Goal: Task Accomplishment & Management: Manage account settings

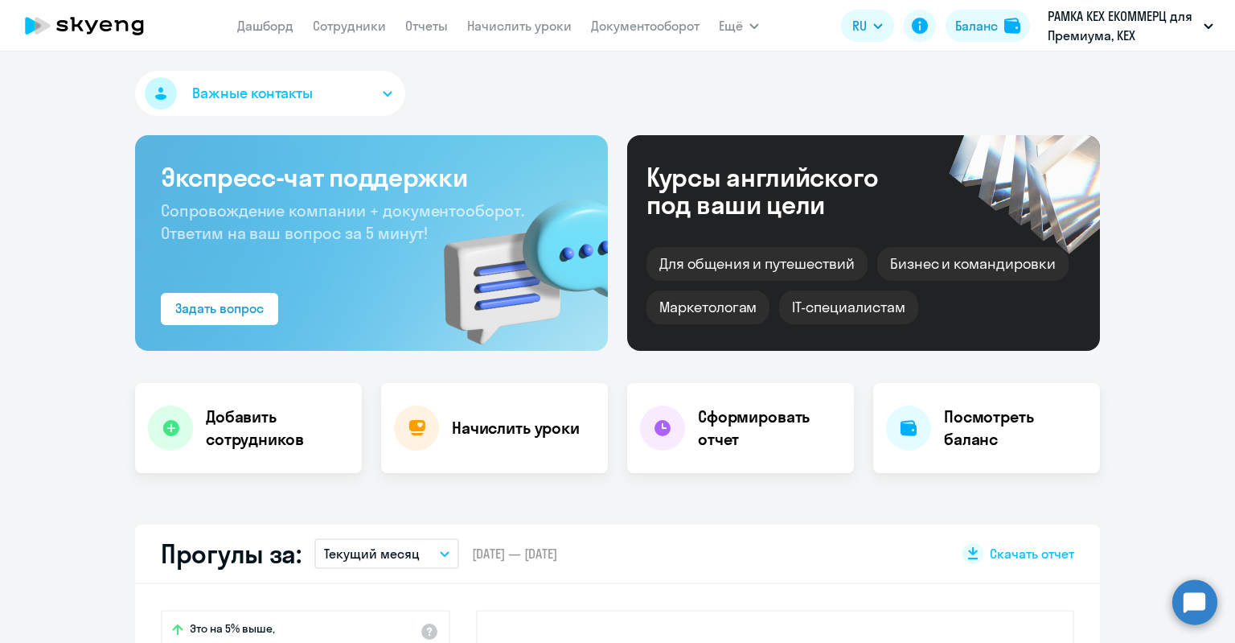
select select "30"
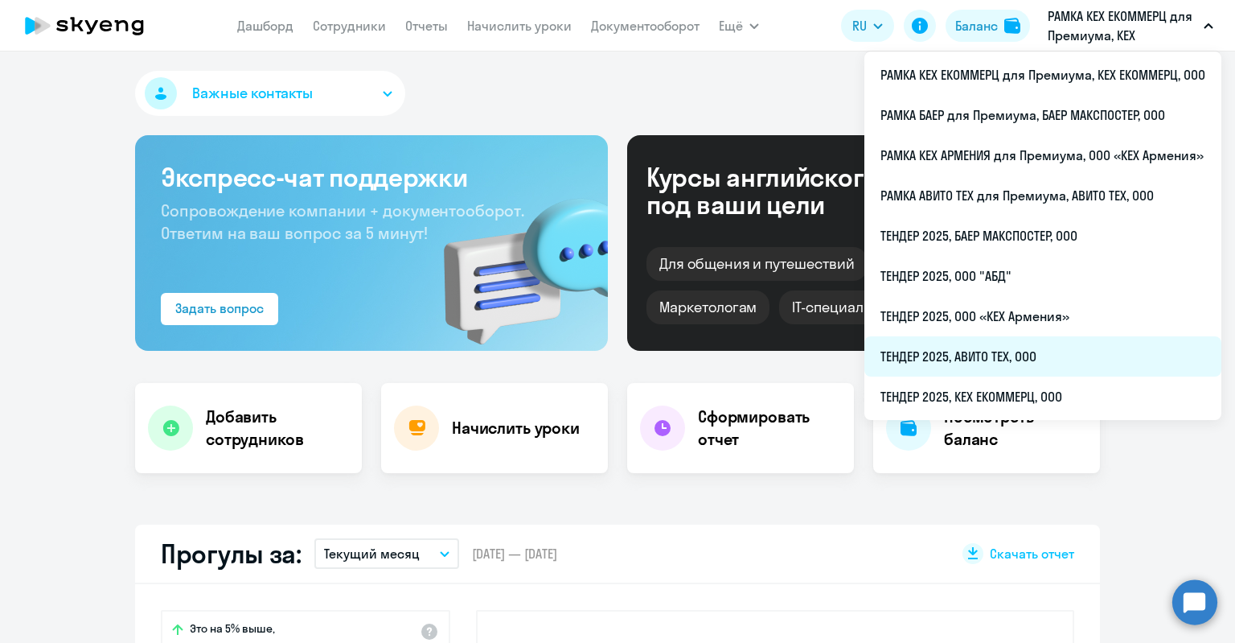
click at [1017, 363] on li "ТЕНДЕР 2025, АВИТО ТЕХ, ООО" at bounding box center [1043, 356] width 357 height 40
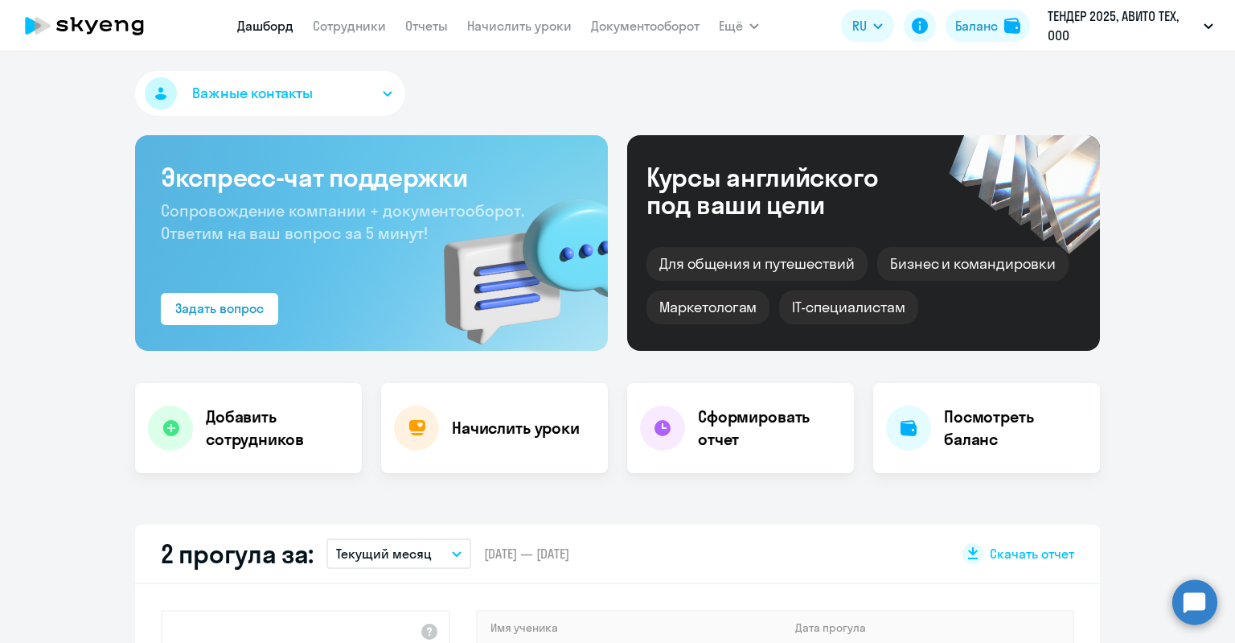
select select "30"
click at [371, 24] on link "Сотрудники" at bounding box center [349, 26] width 73 height 16
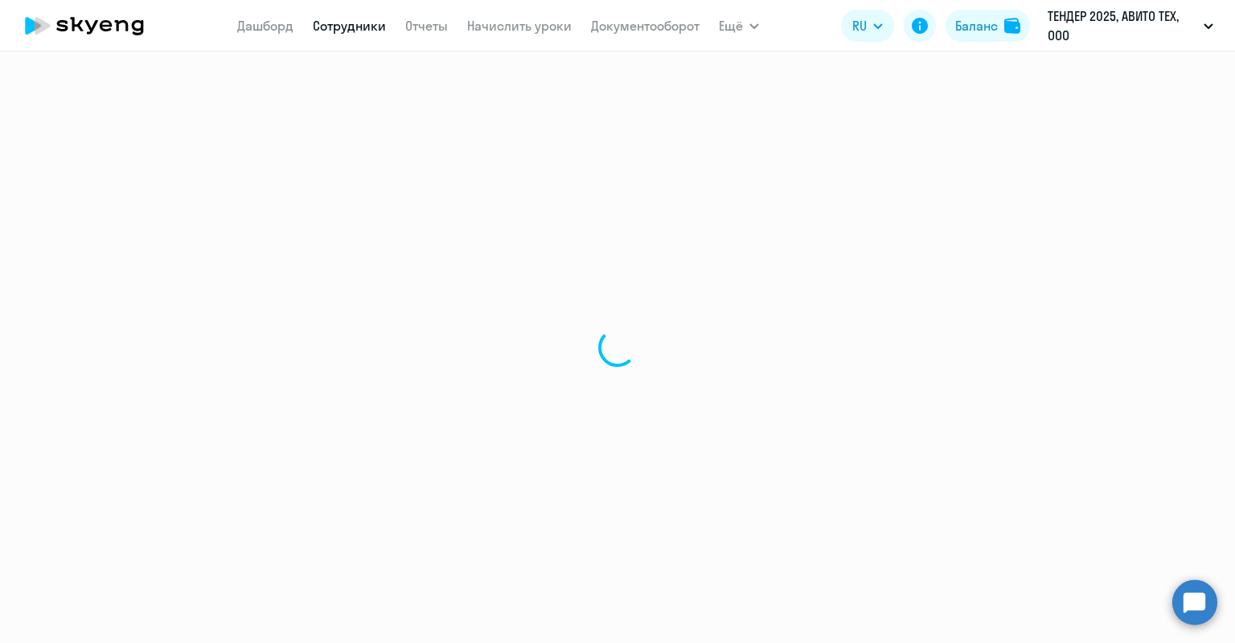
select select "30"
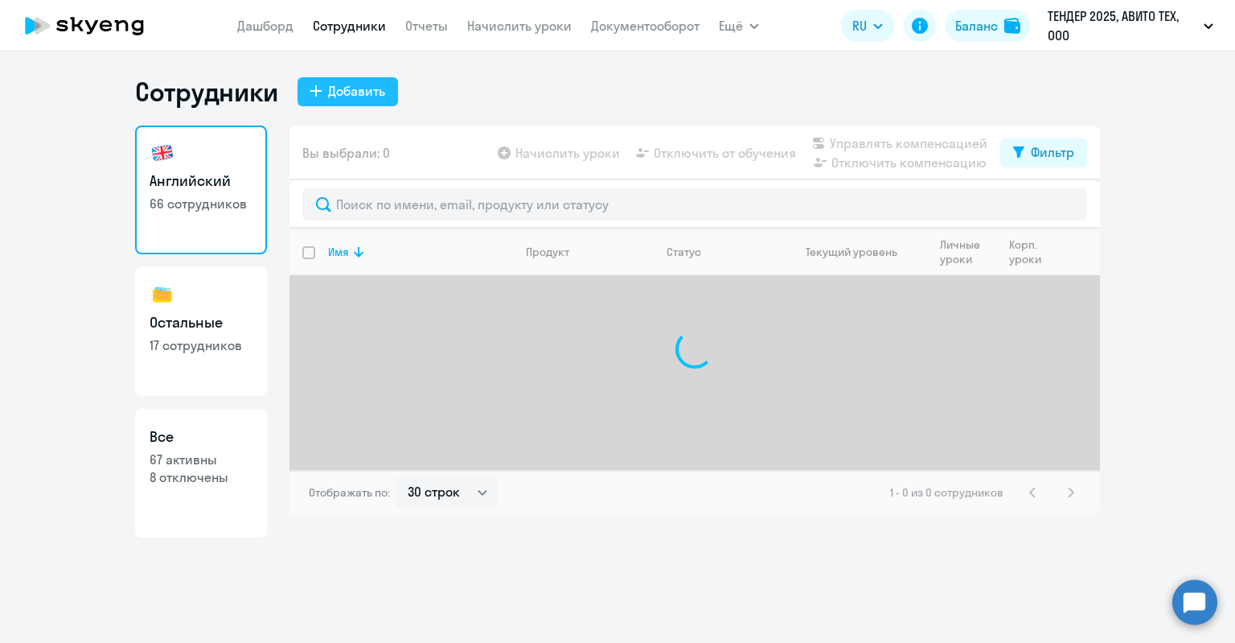
click at [347, 97] on div "Добавить" at bounding box center [356, 90] width 57 height 19
select select "english_adult_not_native_speaker"
select select "3"
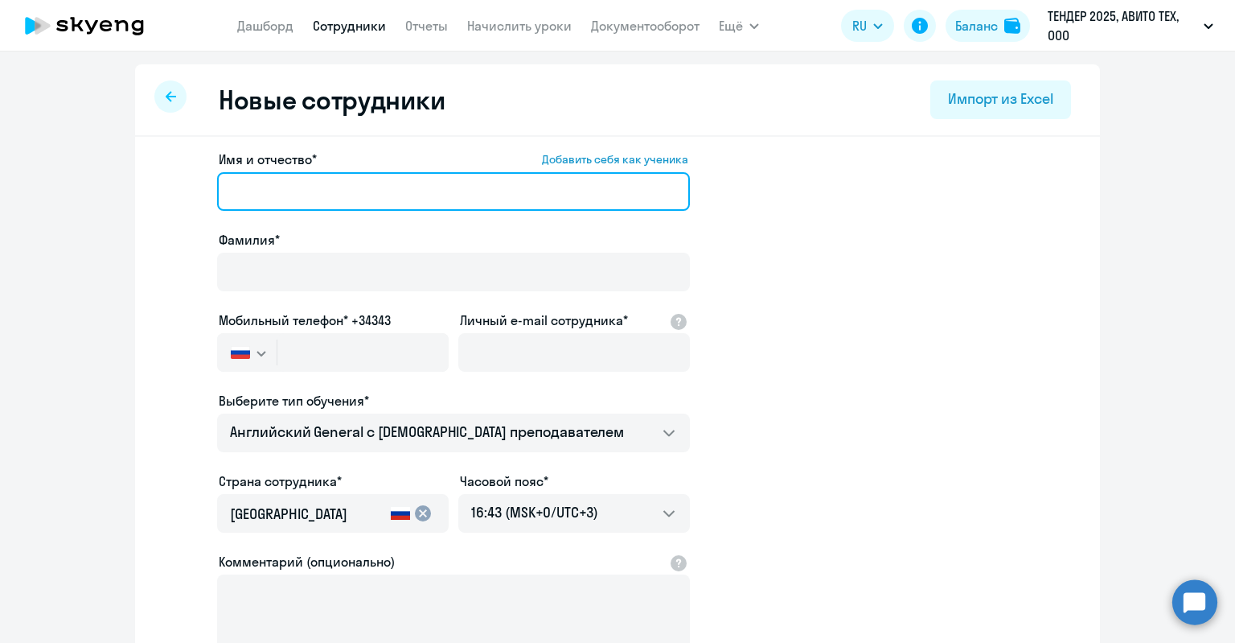
click at [291, 214] on div "Имя и отчество* Добавить себя как ученика" at bounding box center [453, 184] width 473 height 68
paste input "[PERSON_NAME]"
drag, startPoint x: 317, startPoint y: 191, endPoint x: 251, endPoint y: 191, distance: 65.9
click at [251, 191] on input "[PERSON_NAME]" at bounding box center [453, 191] width 473 height 39
type input "[PERSON_NAME]"
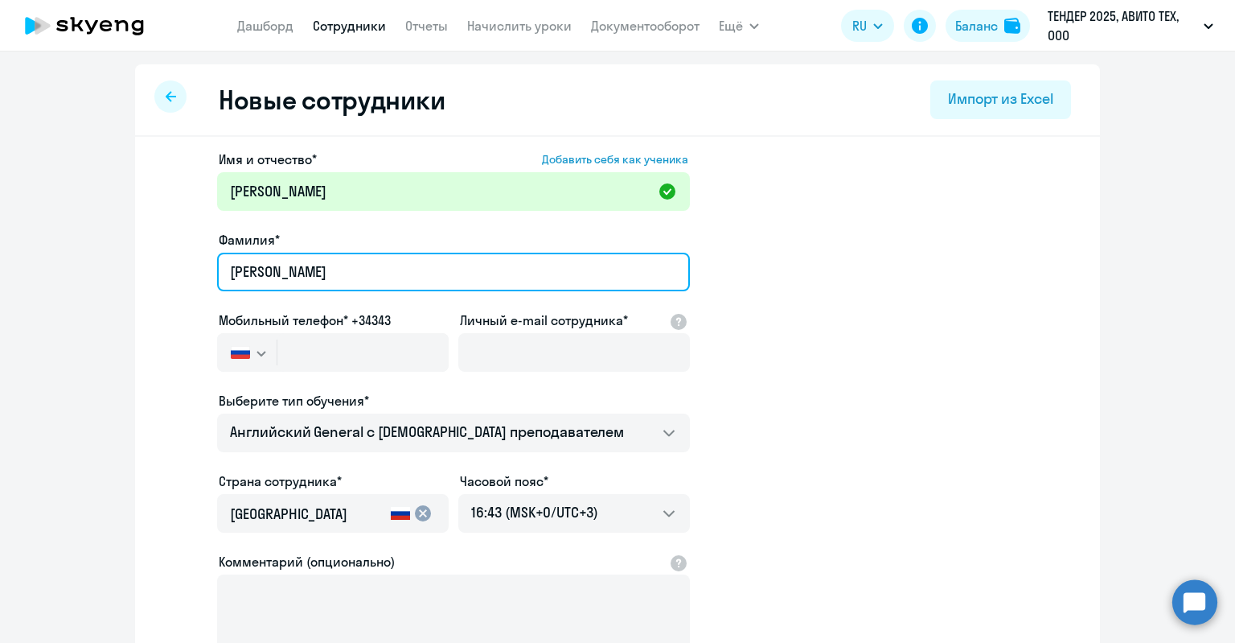
type input "[PERSON_NAME]"
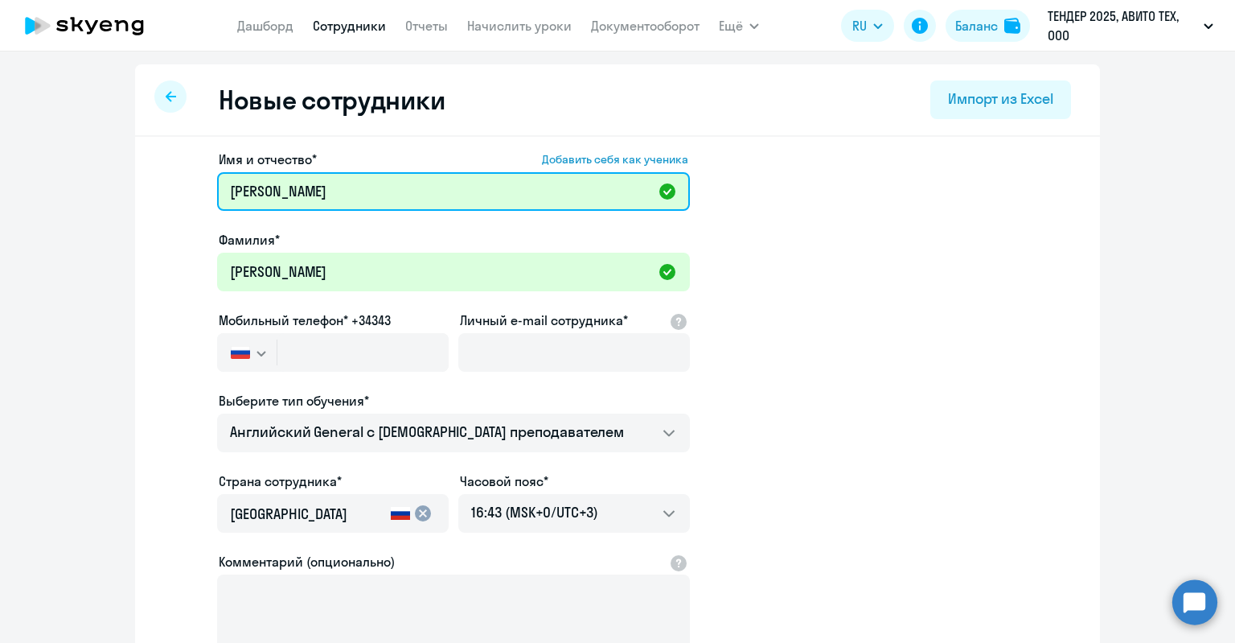
drag, startPoint x: 248, startPoint y: 187, endPoint x: 146, endPoint y: 200, distance: 102.2
click at [146, 200] on div "Имя и отчество* Добавить себя как ученика [PERSON_NAME]* [PERSON_NAME] Мобильны…" at bounding box center [617, 490] width 965 height 707
type input "[PERSON_NAME]"
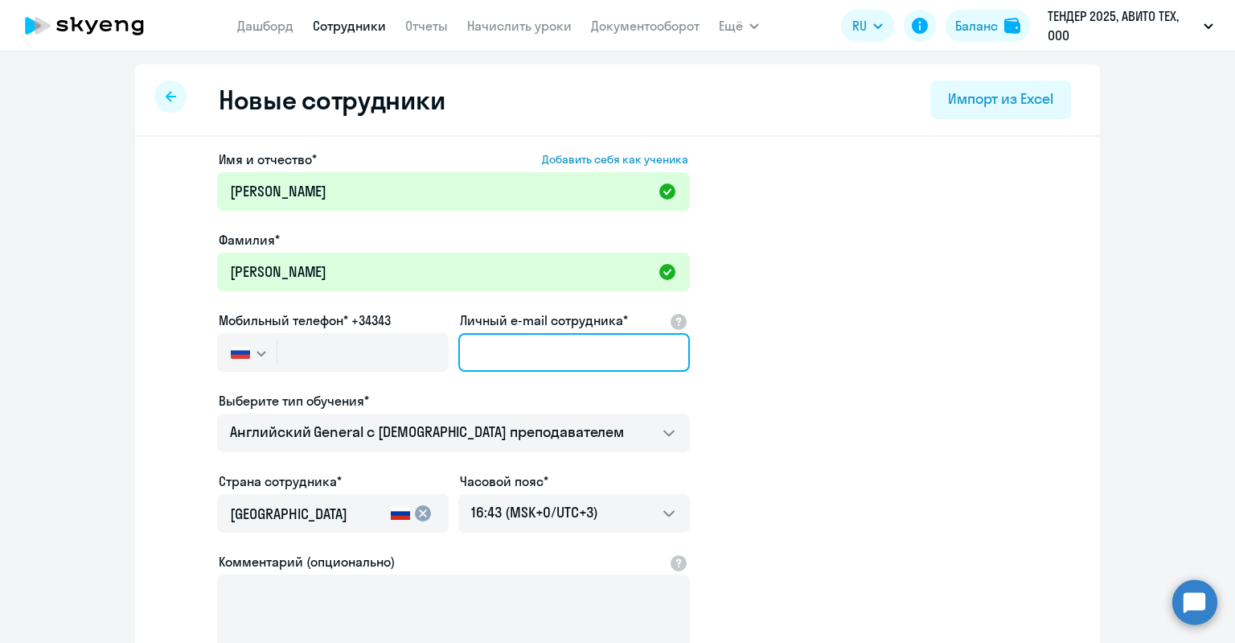
click at [544, 356] on input "Личный e-mail сотрудника*" at bounding box center [574, 352] width 232 height 39
paste input "[PERSON_NAME][EMAIL_ADDRESS][DOMAIN_NAME]"
type input "[PERSON_NAME][EMAIL_ADDRESS][DOMAIN_NAME]"
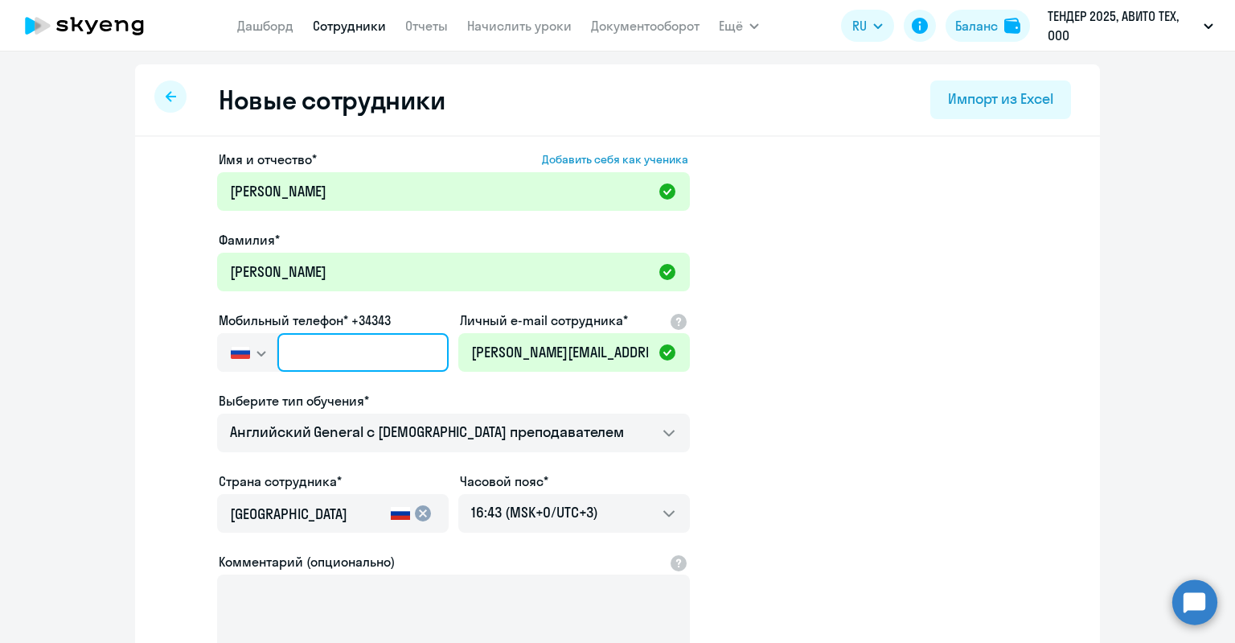
click at [341, 348] on input "text" at bounding box center [362, 352] width 171 height 39
paste input "[PHONE_NUMBER]"
type input "[PHONE_NUMBER]"
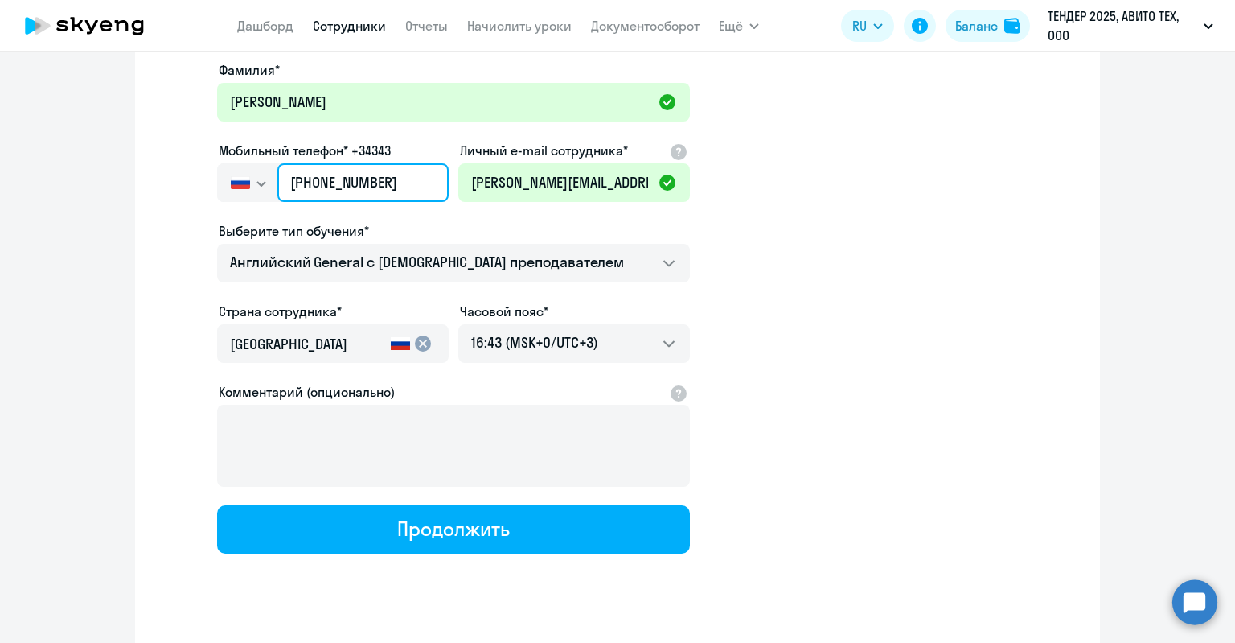
scroll to position [199, 0]
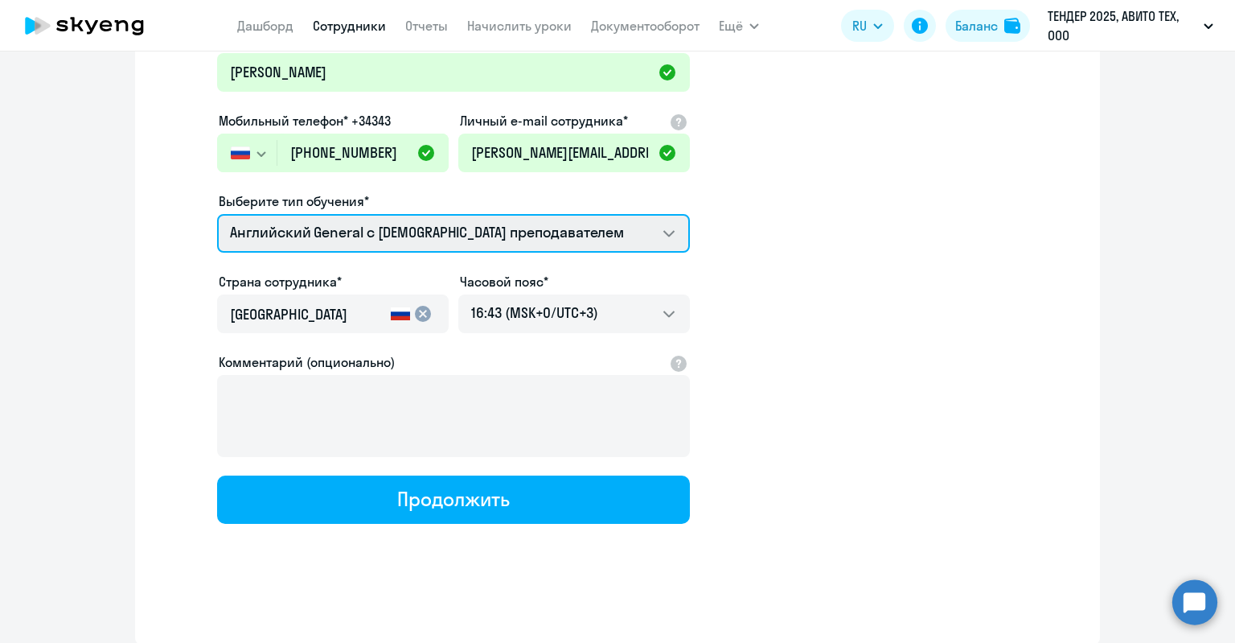
click at [404, 231] on select "Screening Test Английский General с [DEMOGRAPHIC_DATA] преподавателем Английски…" at bounding box center [453, 233] width 473 height 39
click at [393, 243] on select "Screening Test Английский General с [DEMOGRAPHIC_DATA] преподавателем Английски…" at bounding box center [453, 233] width 473 height 39
select select "english_adult_native_speaker"
click at [217, 214] on select "Screening Test Английский General с [DEMOGRAPHIC_DATA] преподавателем Английски…" at bounding box center [453, 233] width 473 height 39
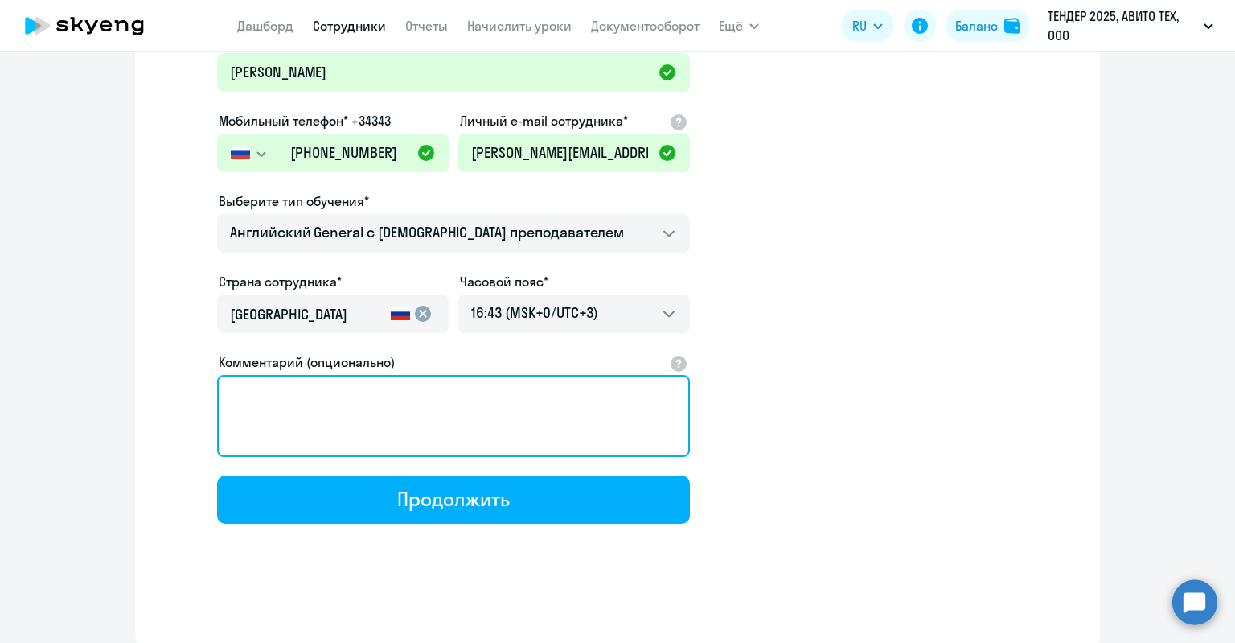
click at [440, 429] on textarea "Комментарий (опционально)" at bounding box center [453, 416] width 473 height 82
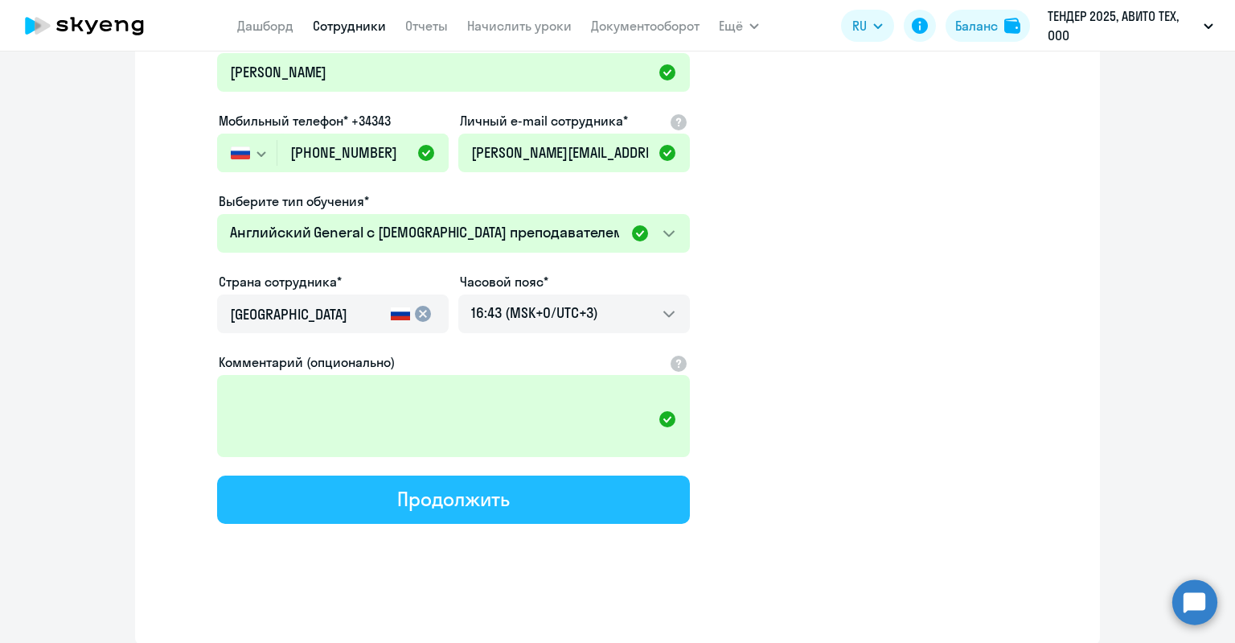
click at [430, 489] on div "Продолжить" at bounding box center [453, 499] width 112 height 26
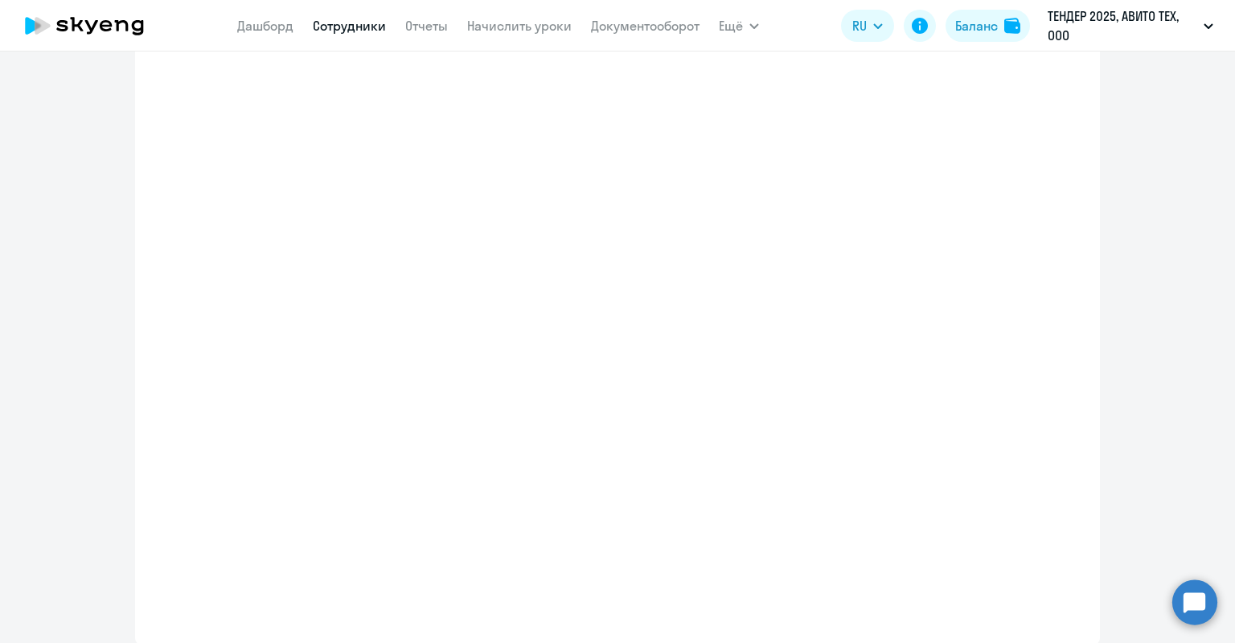
scroll to position [291, 0]
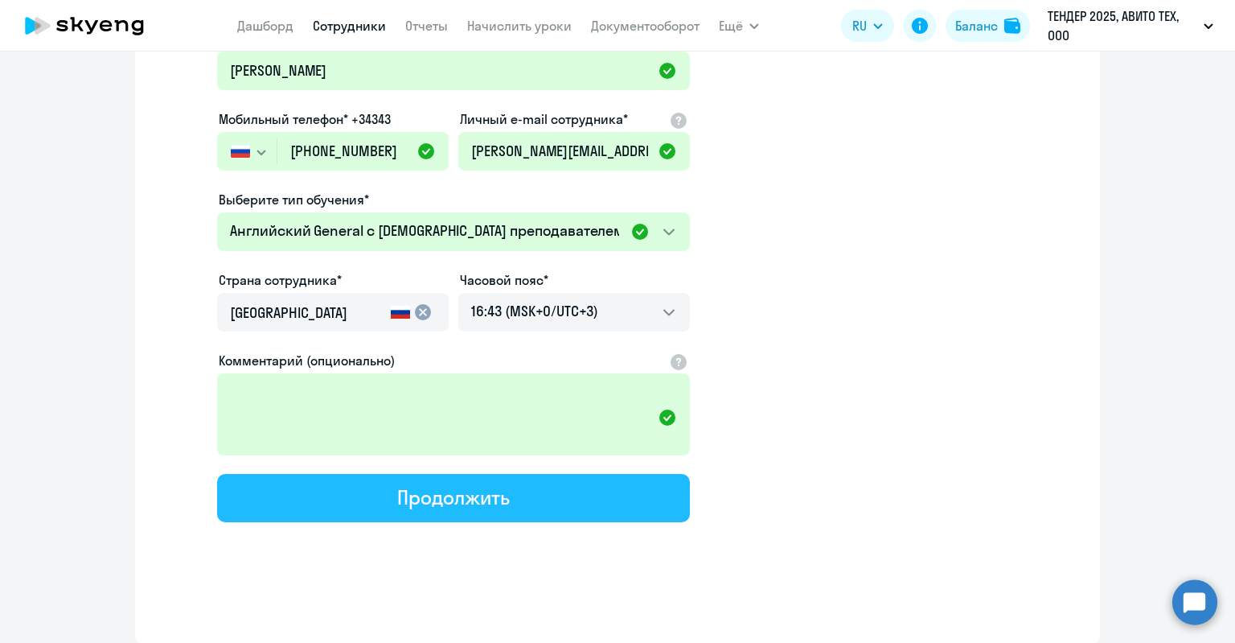
select select "english_adult_native_speaker"
select select "3"
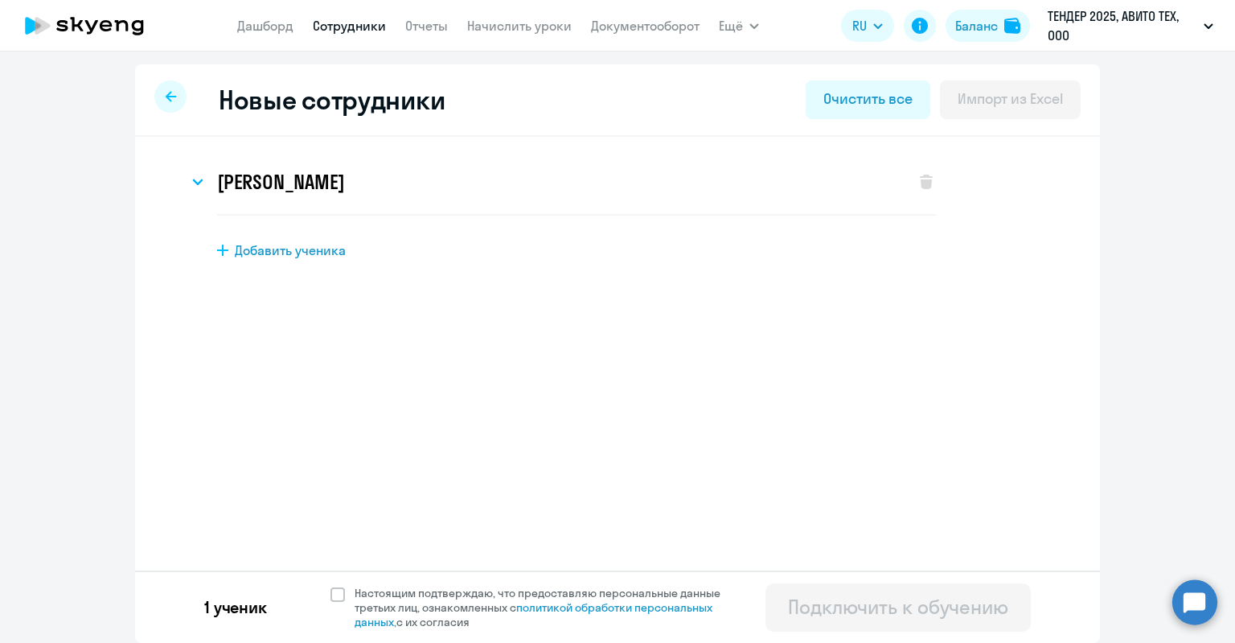
scroll to position [0, 0]
click at [558, 584] on div "1 ученик Настоящим подтверждаю, что предоставляю персональные данные третьих ли…" at bounding box center [617, 606] width 965 height 72
click at [602, 586] on span "Настоящим подтверждаю, что предоставляю персональные данные третьих лиц, ознако…" at bounding box center [547, 606] width 385 height 43
click at [331, 585] on input "Настоящим подтверждаю, что предоставляю персональные данные третьих лиц, ознако…" at bounding box center [330, 585] width 1 height 1
checkbox input "true"
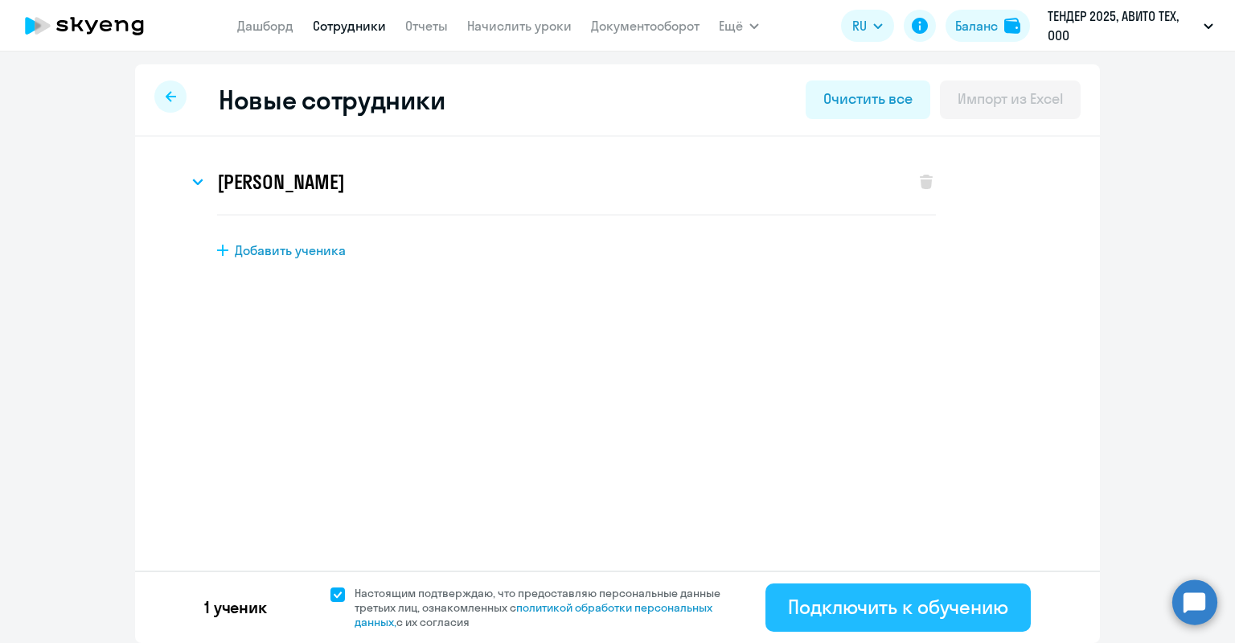
click at [868, 589] on button "Подключить к обучению" at bounding box center [898, 607] width 265 height 48
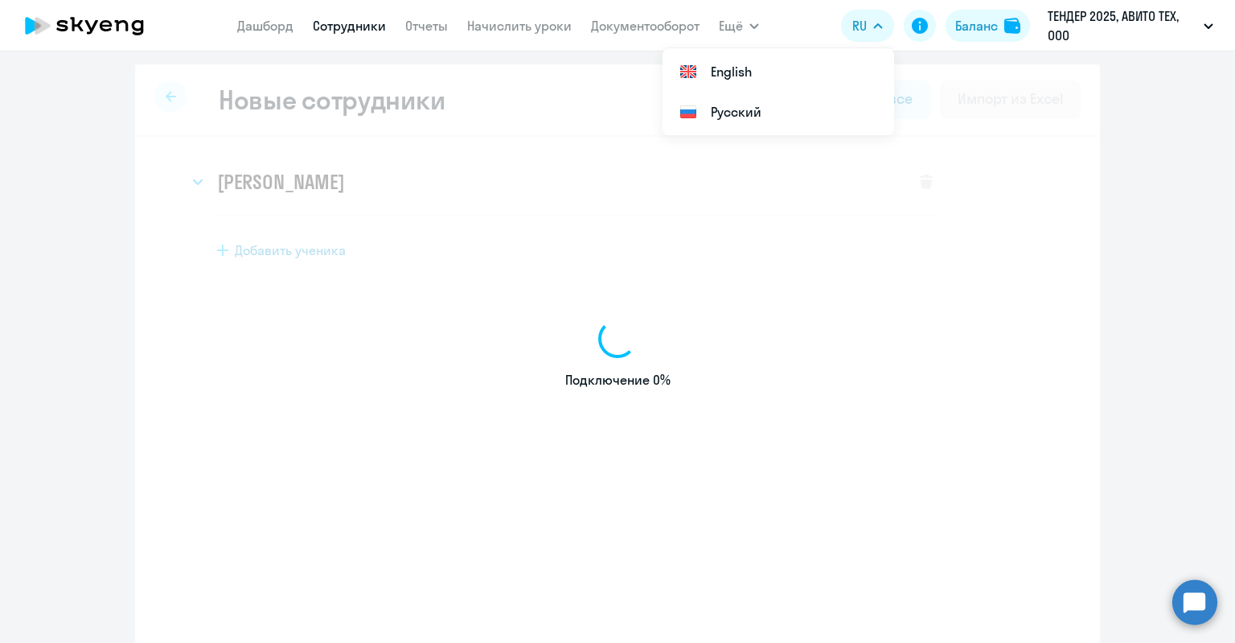
select select "english_adult_not_native_speaker"
select select "3"
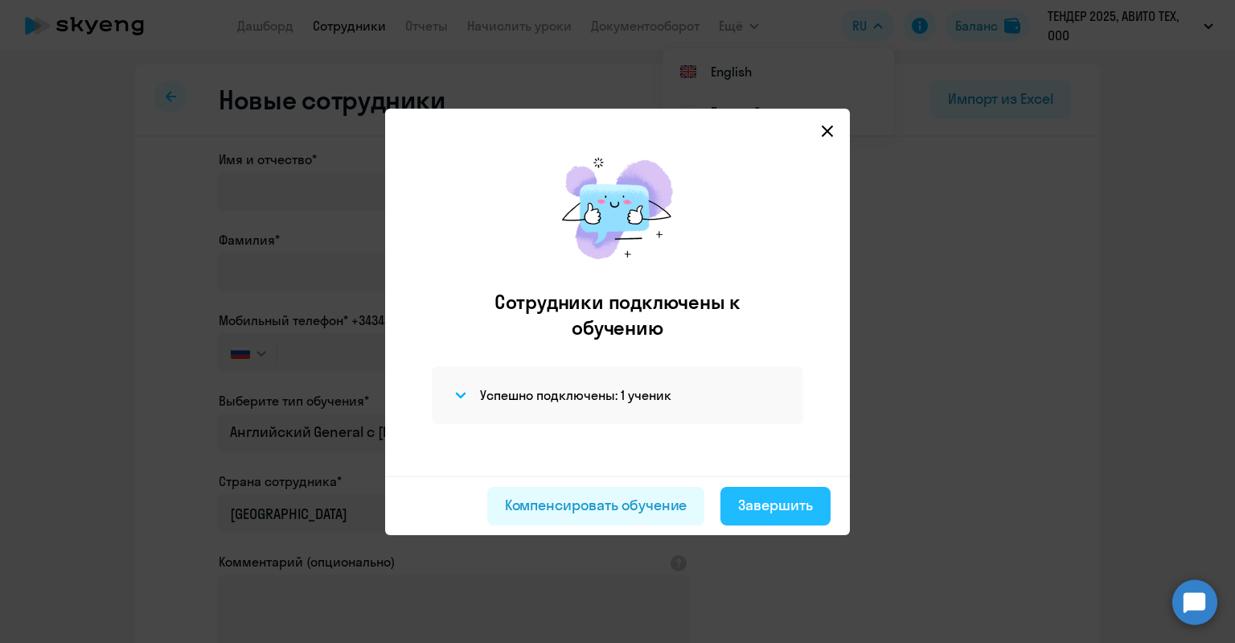
click at [776, 507] on div "Завершить" at bounding box center [775, 505] width 75 height 21
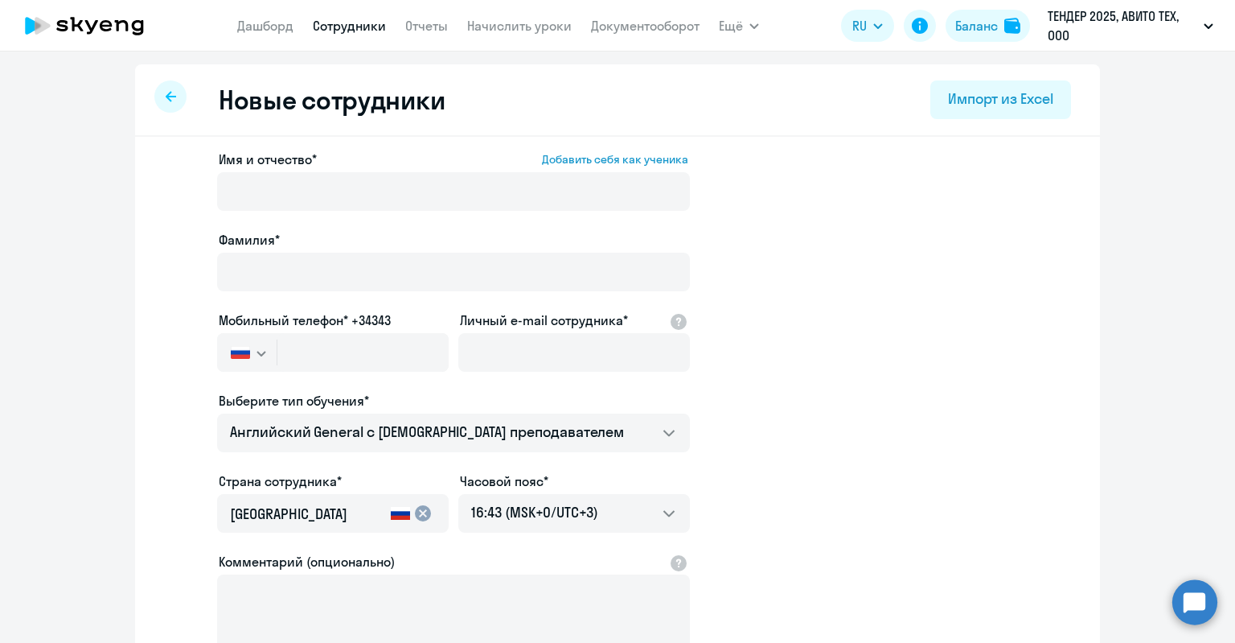
select select "30"
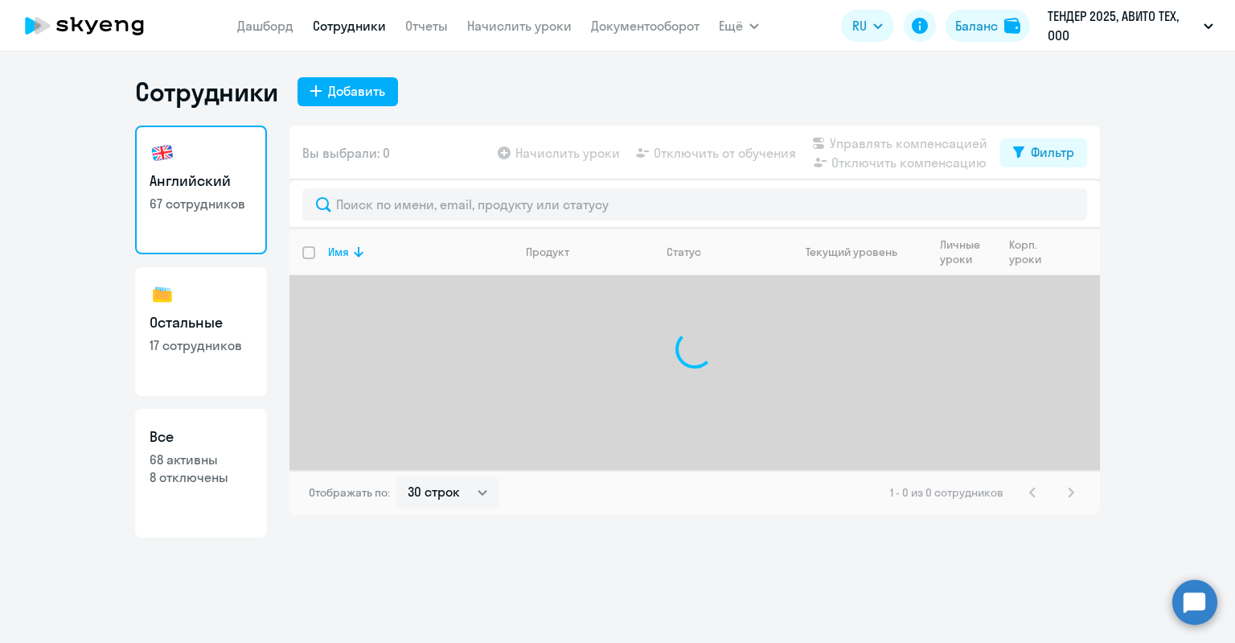
click at [224, 439] on h3 "Все" at bounding box center [201, 436] width 103 height 21
select select "30"
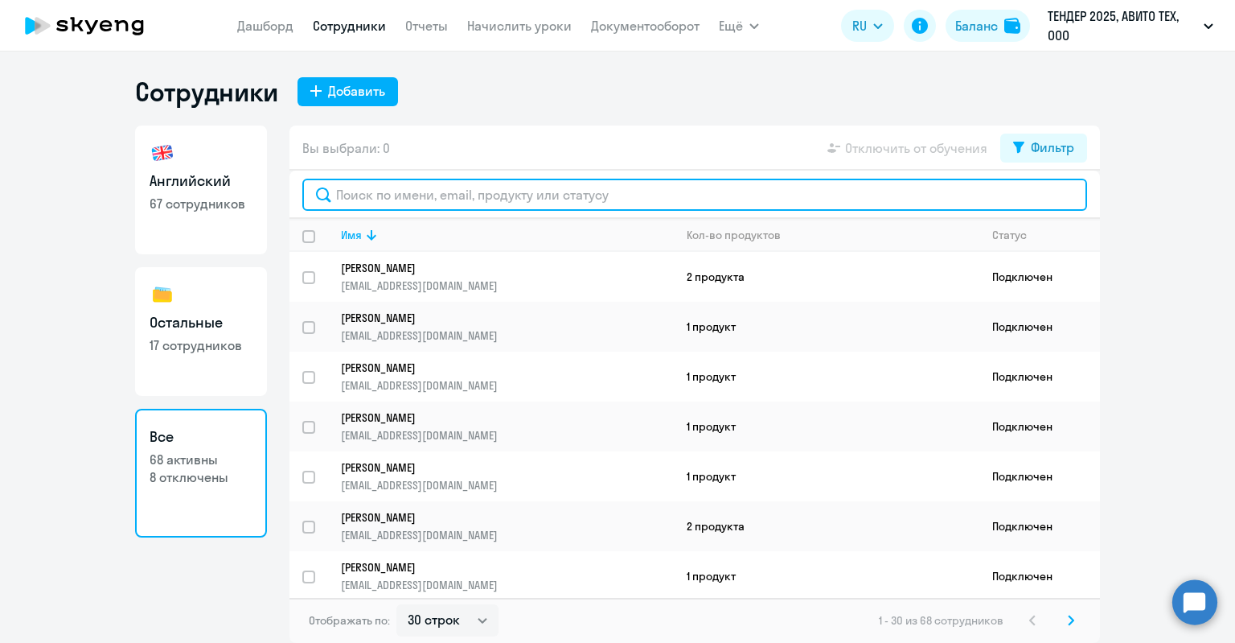
click at [441, 201] on input "text" at bounding box center [694, 195] width 785 height 32
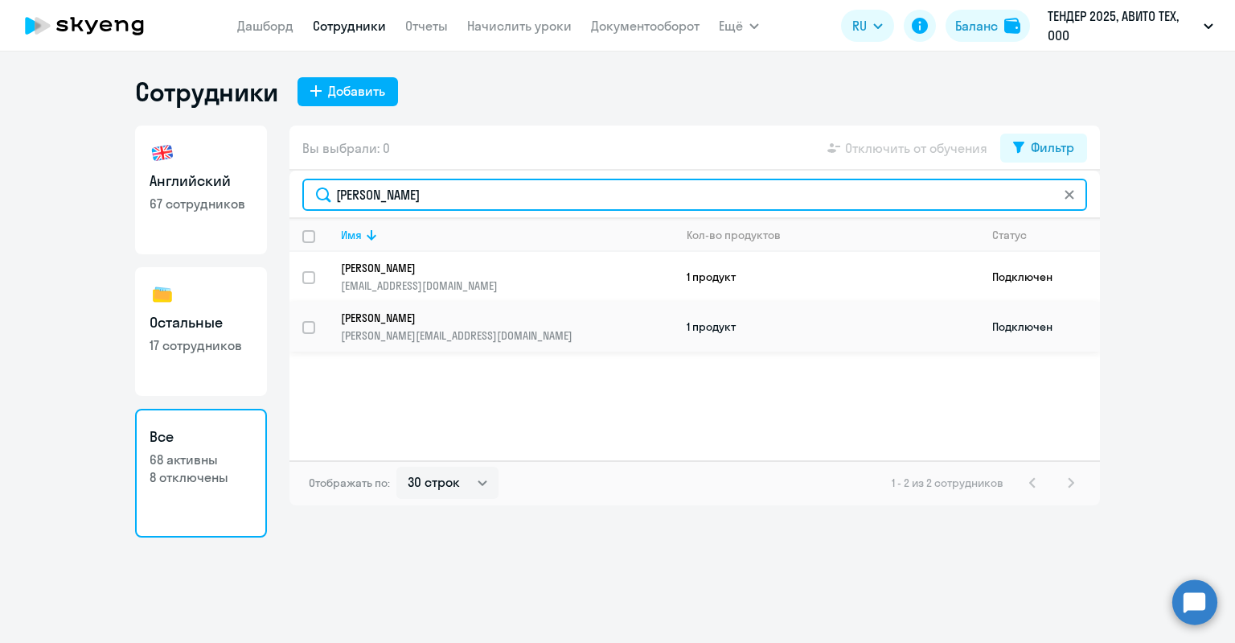
type input "[PERSON_NAME]"
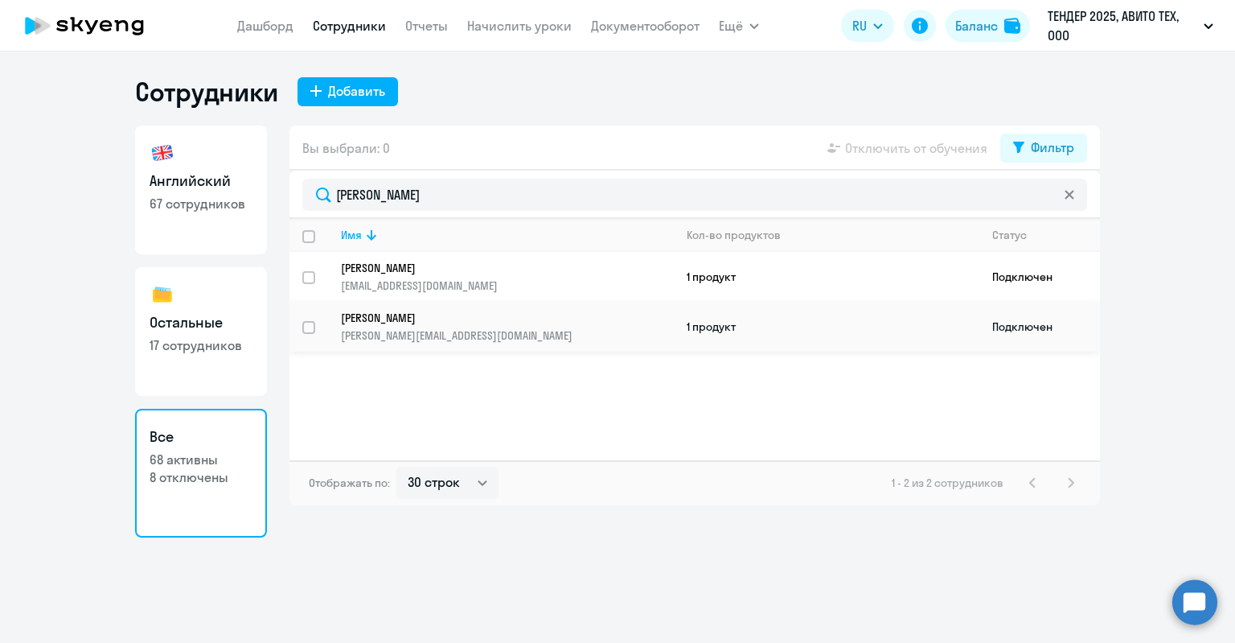
click at [305, 326] on input "select row 3757517" at bounding box center [318, 337] width 32 height 32
checkbox input "true"
drag, startPoint x: 356, startPoint y: 92, endPoint x: 421, endPoint y: 268, distance: 186.7
click at [421, 268] on div "Сотрудники Добавить Английский 67 сотрудников Остальные 17 сотрудников Все 68 а…" at bounding box center [617, 307] width 965 height 462
click at [411, 335] on p "[PERSON_NAME][EMAIL_ADDRESS][DOMAIN_NAME]" at bounding box center [507, 335] width 332 height 14
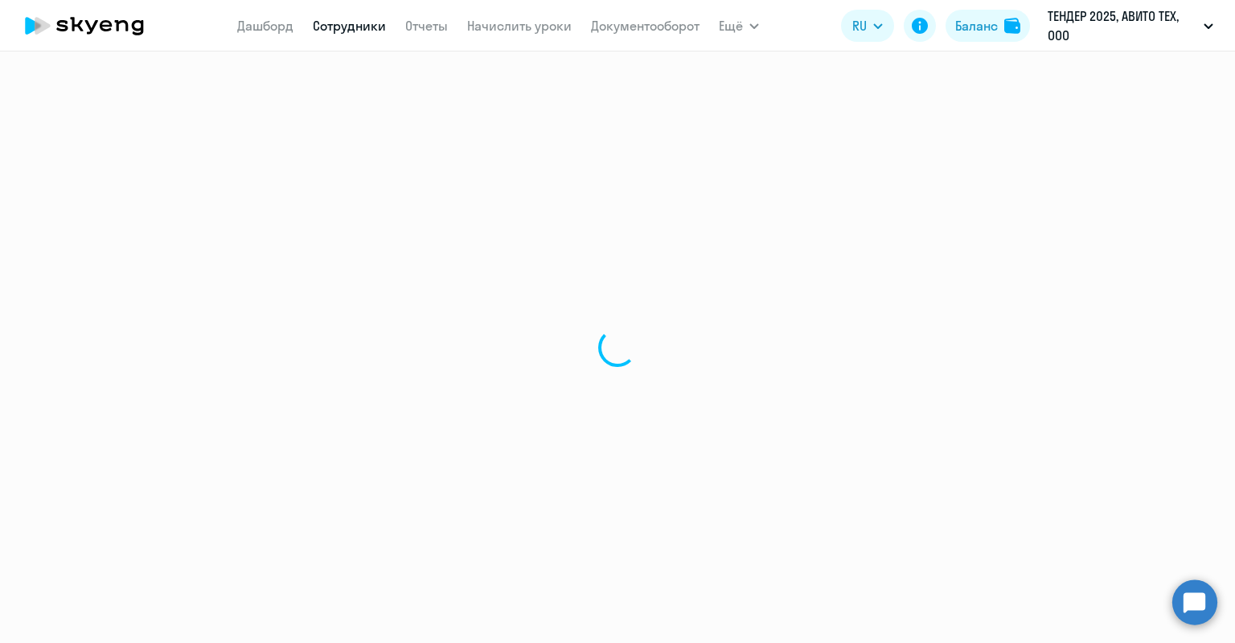
select select "english"
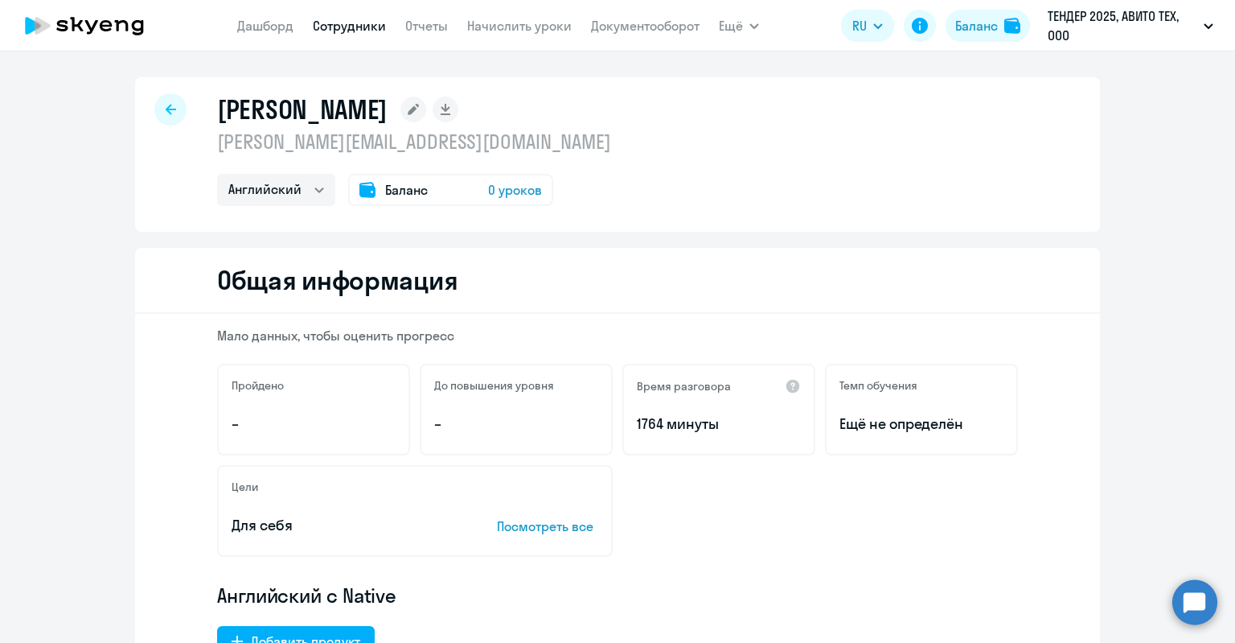
click at [437, 189] on div "Баланс 0 уроков" at bounding box center [450, 190] width 205 height 32
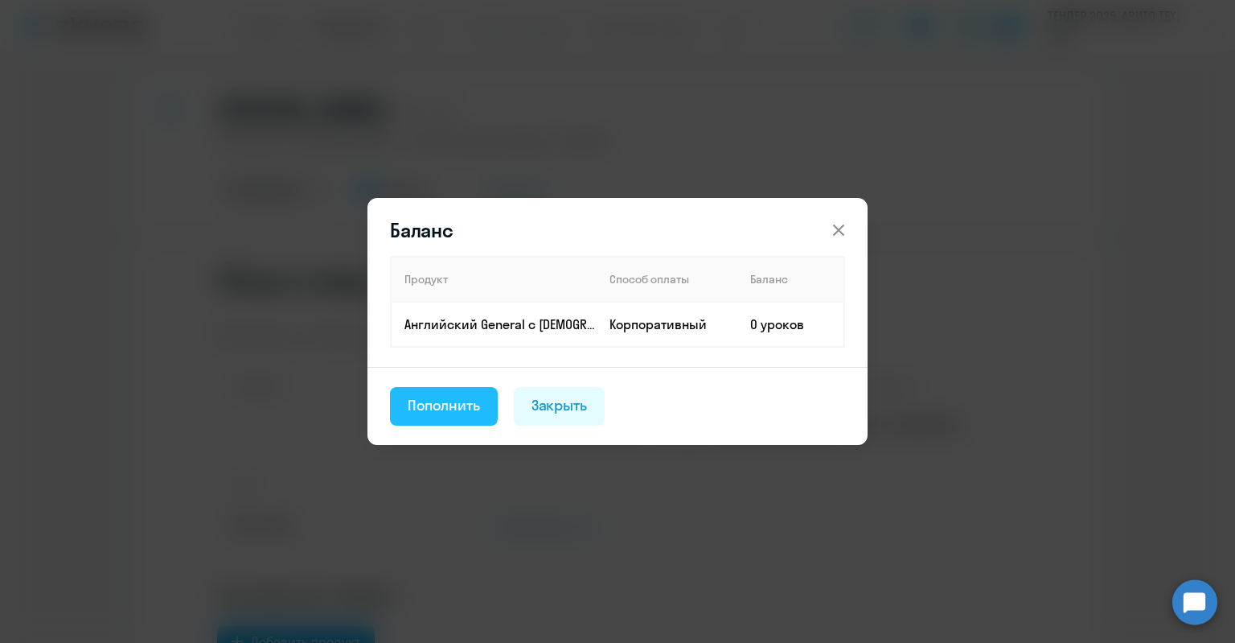
click at [459, 396] on div "Пополнить" at bounding box center [444, 405] width 72 height 21
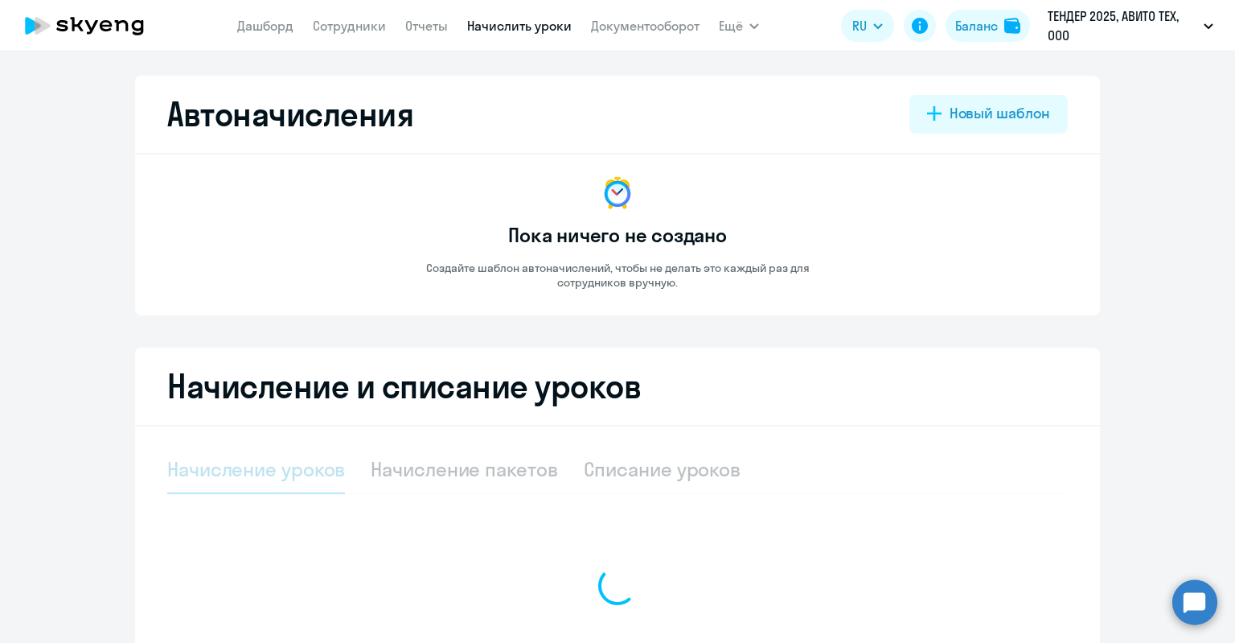
select select "10"
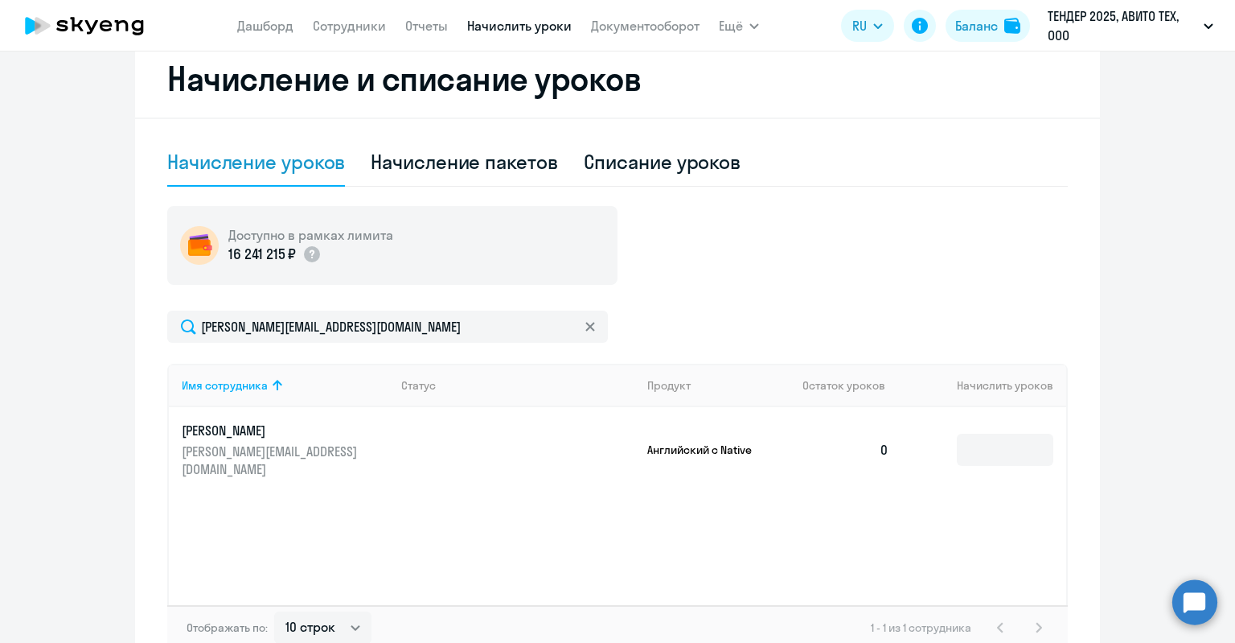
scroll to position [404, 0]
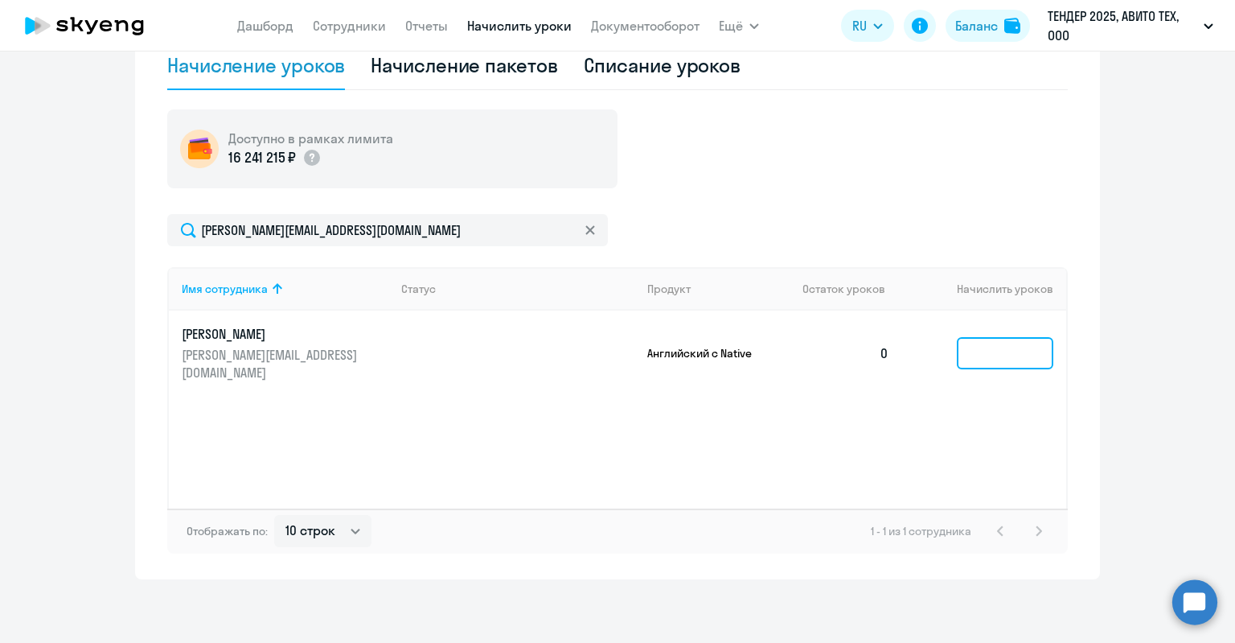
click at [1031, 337] on input at bounding box center [1005, 353] width 97 height 32
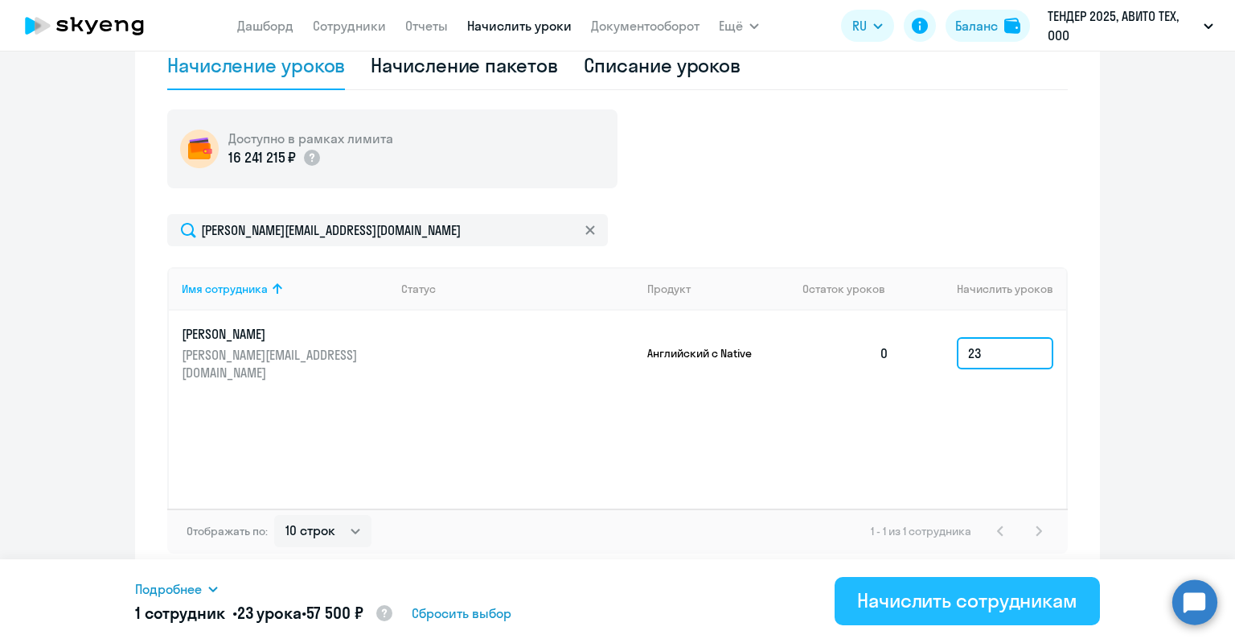
type input "23"
click at [961, 609] on div "Начислить сотрудникам" at bounding box center [967, 600] width 220 height 26
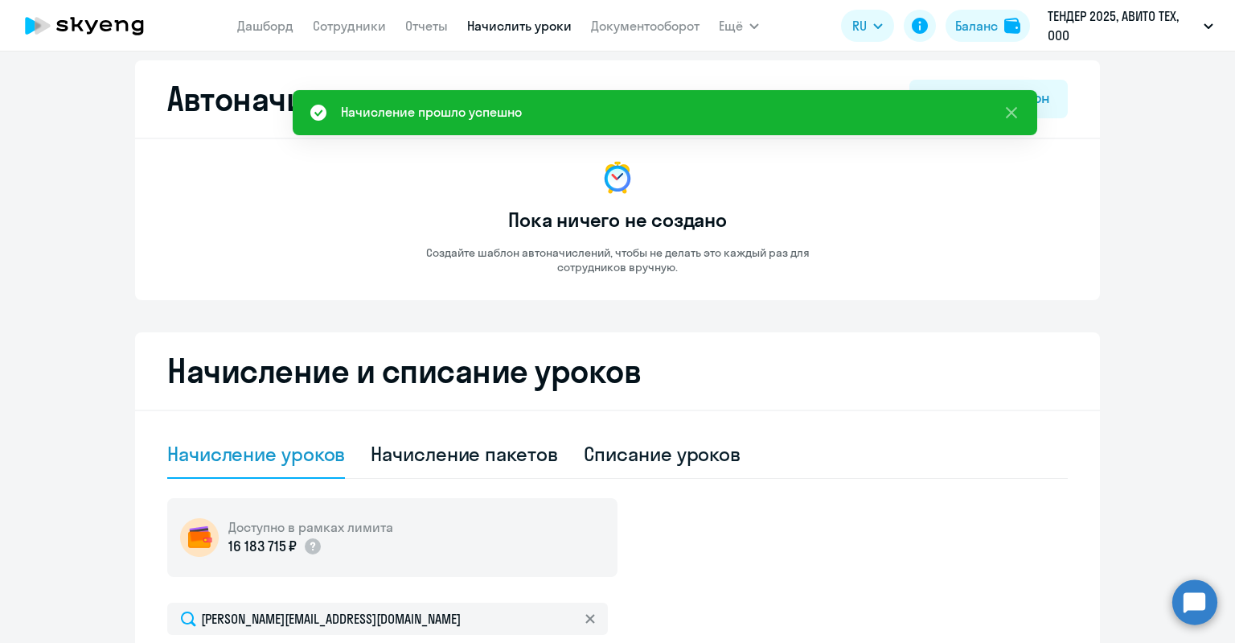
scroll to position [0, 0]
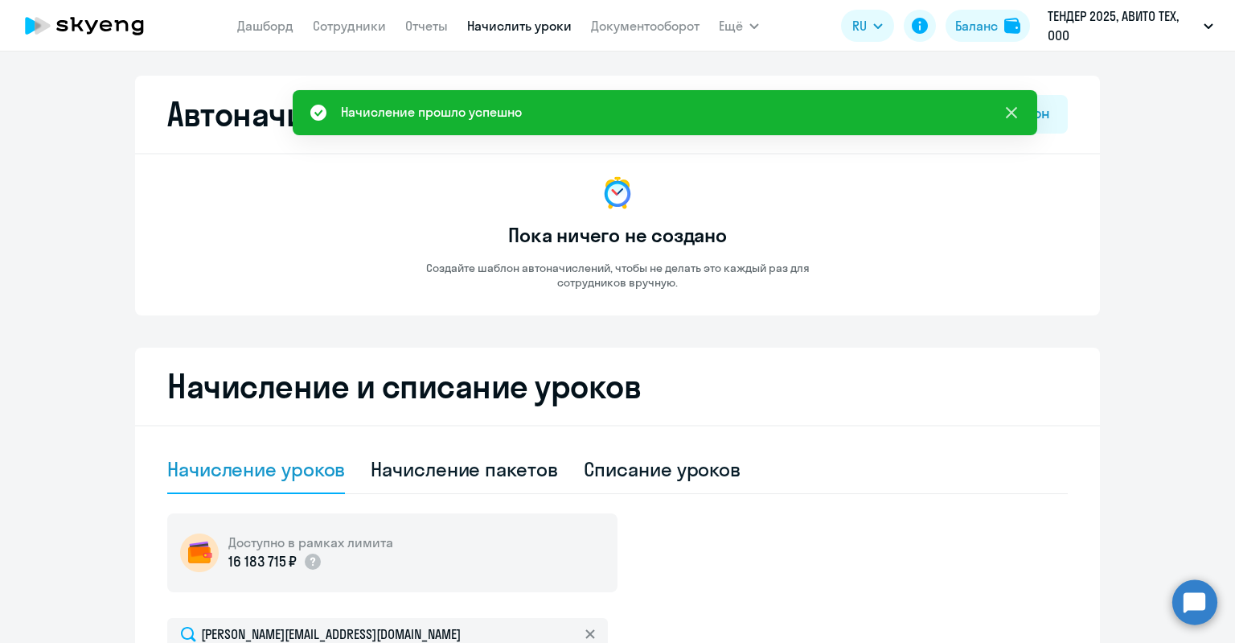
click at [1012, 114] on icon at bounding box center [1011, 112] width 19 height 19
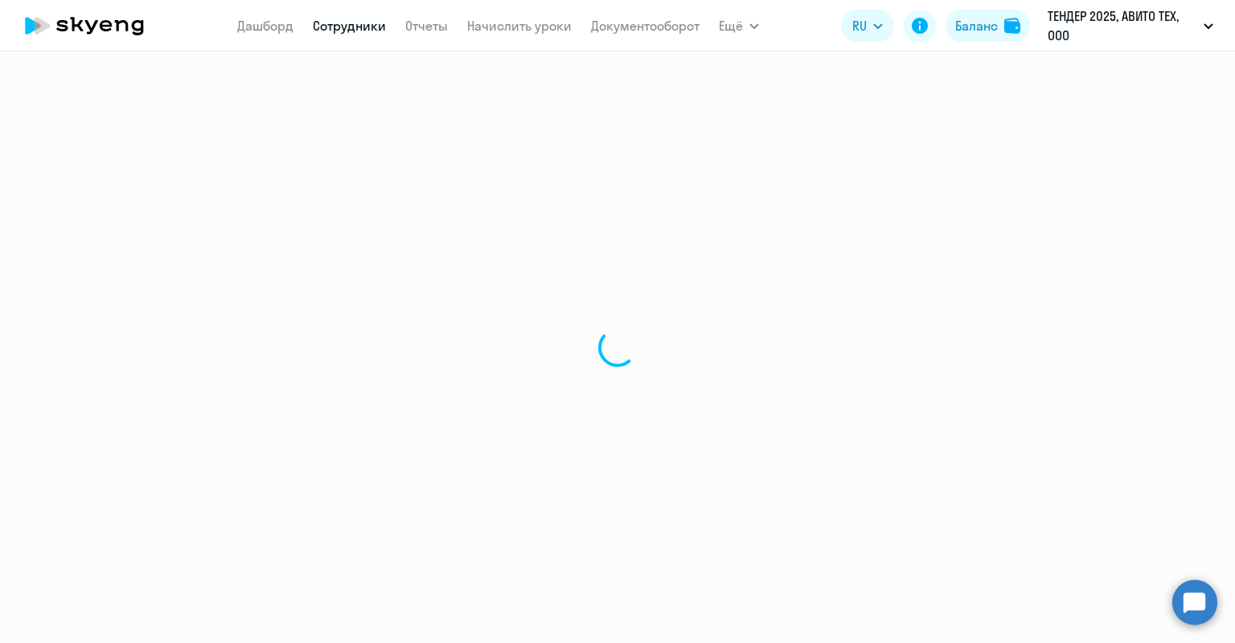
select select "english"
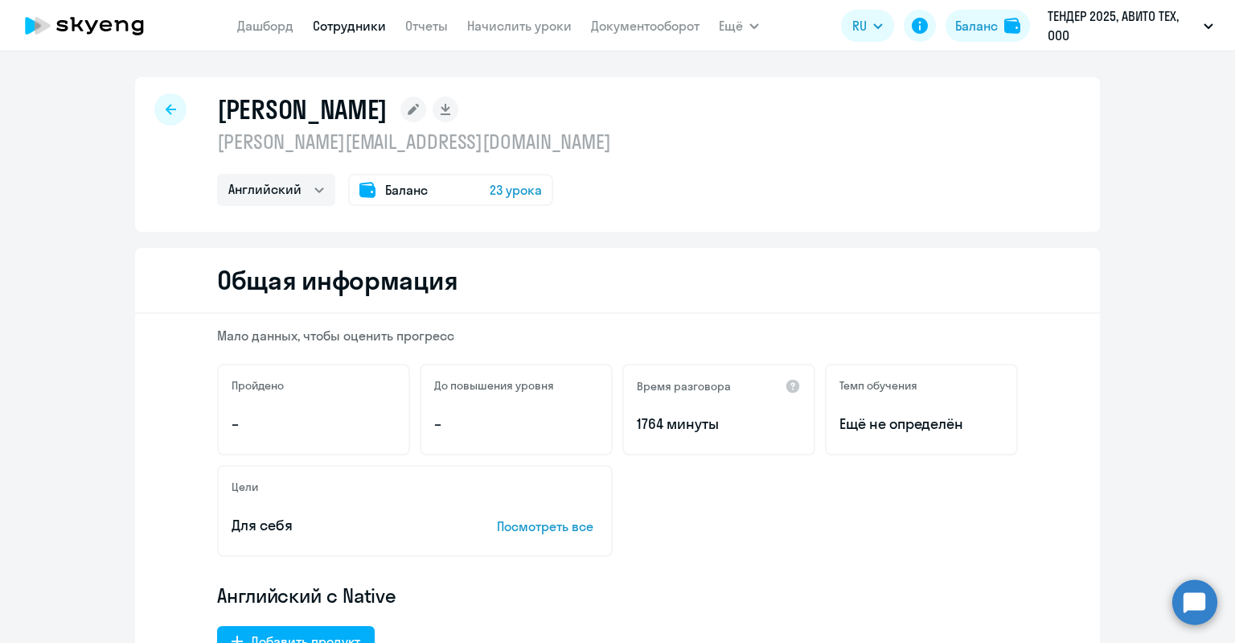
drag, startPoint x: 212, startPoint y: 109, endPoint x: 464, endPoint y: 153, distance: 255.6
click at [464, 153] on div "[PERSON_NAME] [PERSON_NAME][EMAIL_ADDRESS][DOMAIN_NAME] Английский Баланс 23 ур…" at bounding box center [414, 149] width 394 height 113
copy div "[PERSON_NAME] [PERSON_NAME][EMAIL_ADDRESS][DOMAIN_NAME]"
click at [1191, 619] on circle at bounding box center [1195, 601] width 45 height 45
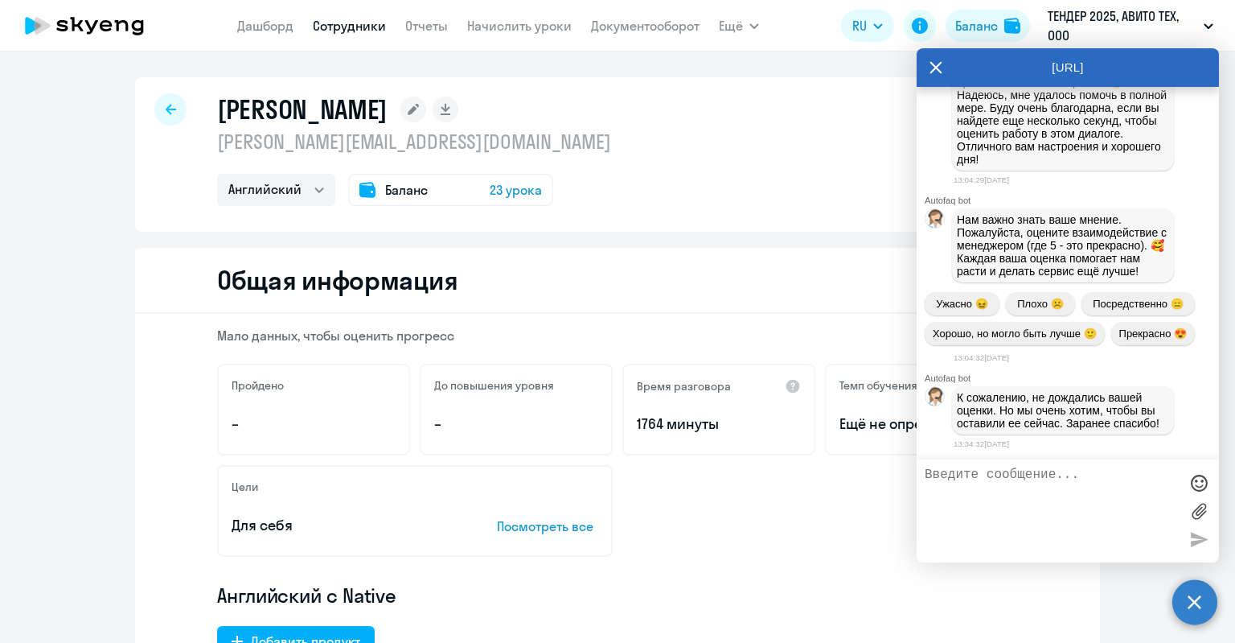
click at [1006, 478] on textarea at bounding box center [1052, 510] width 254 height 87
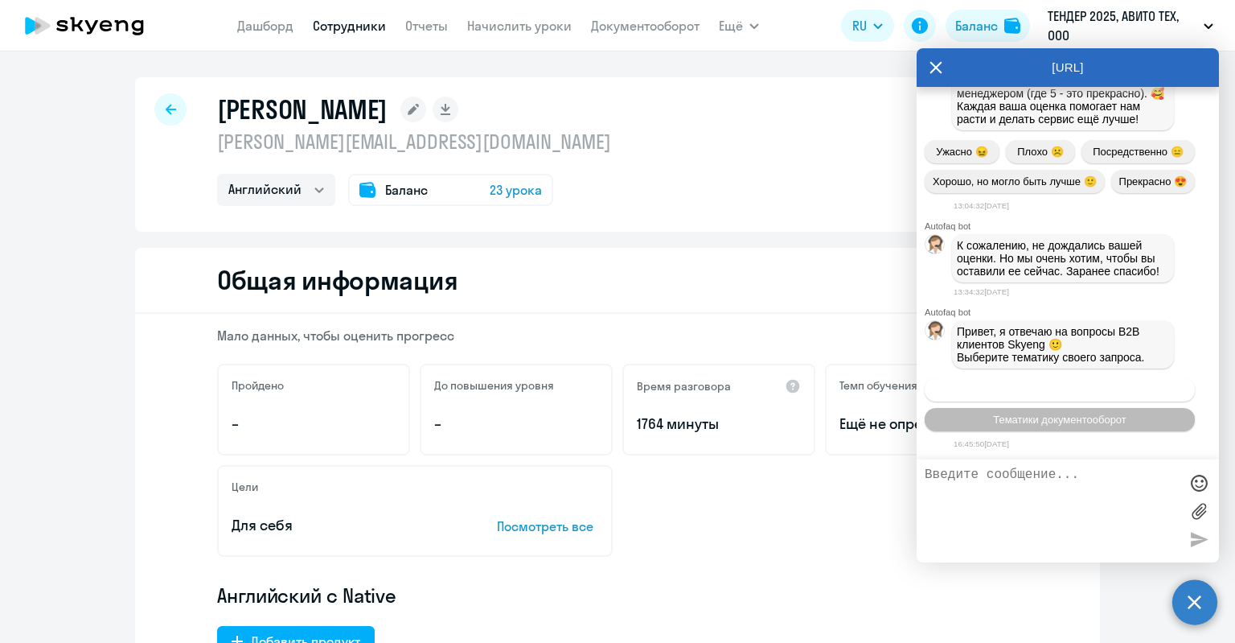
click at [1039, 387] on span "Операционное сопровождение" at bounding box center [1059, 390] width 151 height 12
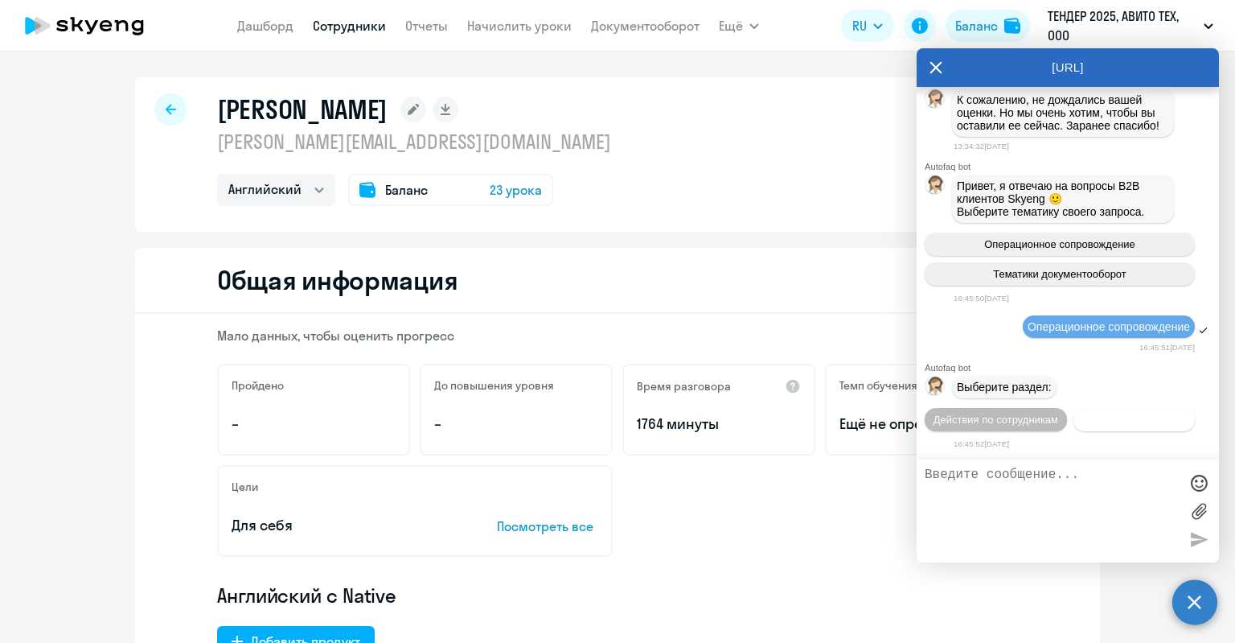
scroll to position [33504, 0]
click at [992, 421] on span "Действия по сотрудникам" at bounding box center [996, 419] width 125 height 12
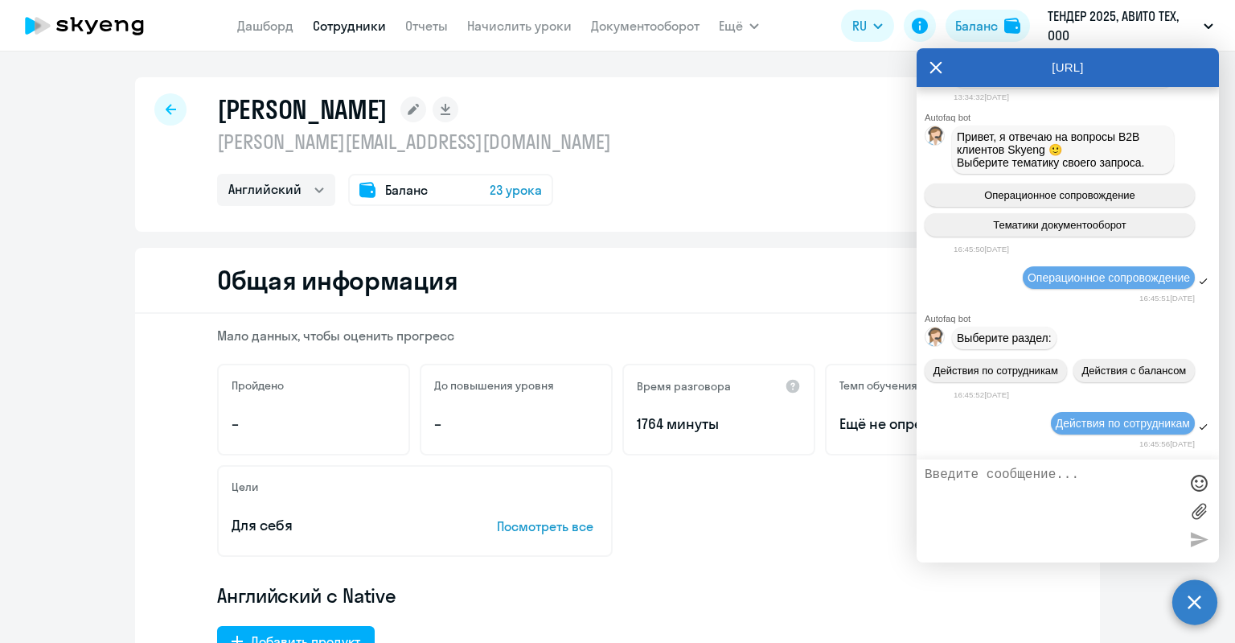
scroll to position [33742, 0]
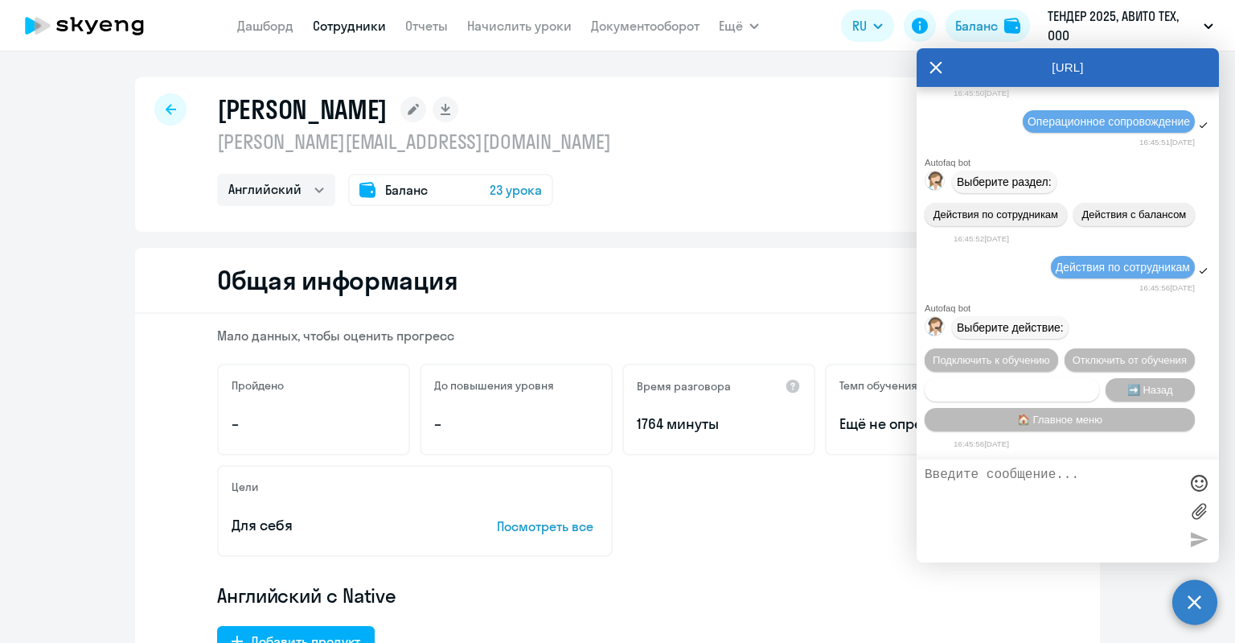
click at [1028, 384] on span "Сотруднику нужна помощь" at bounding box center [1012, 390] width 130 height 12
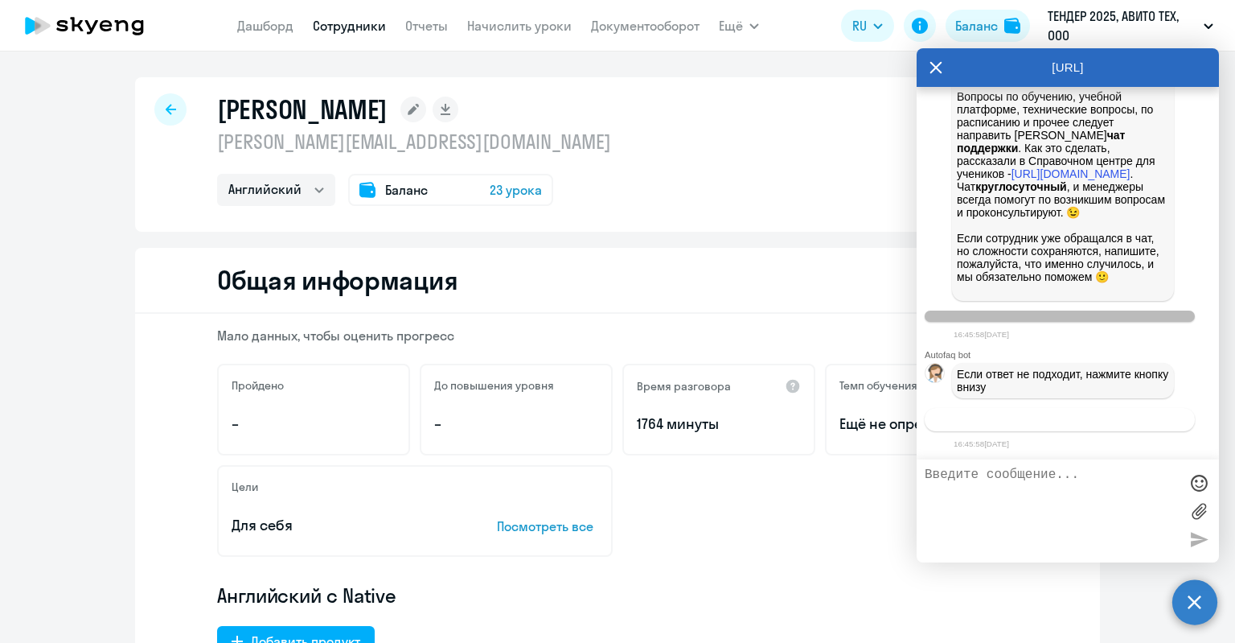
click at [1037, 416] on span "Связаться с менеджером" at bounding box center [1059, 419] width 123 height 12
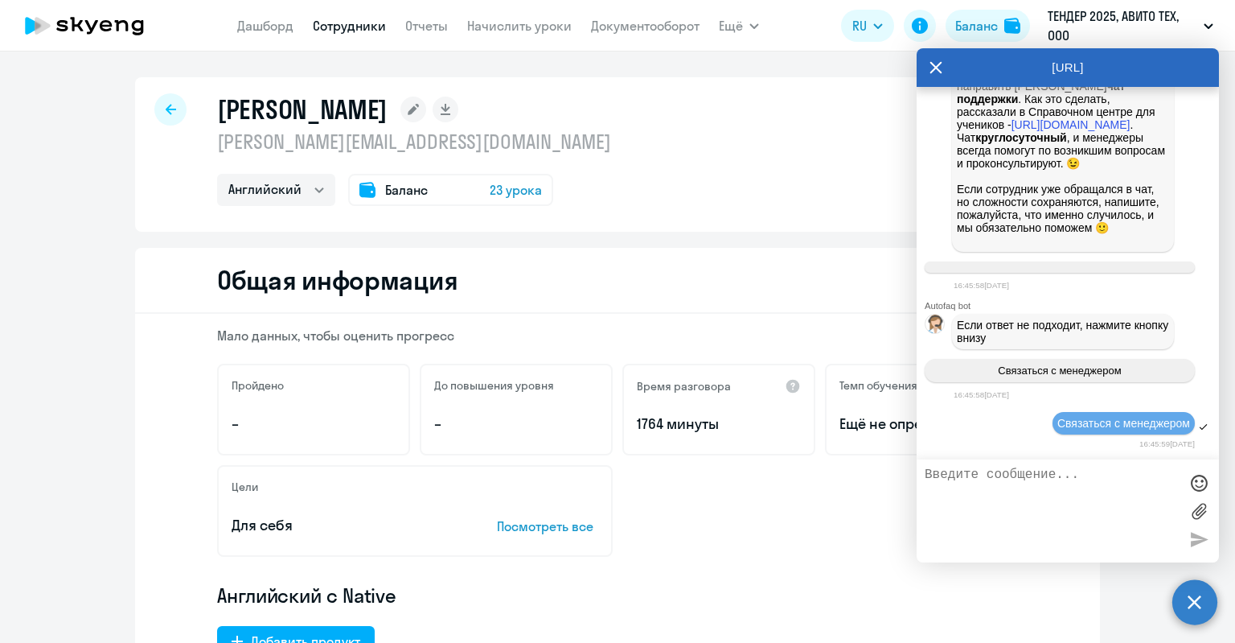
scroll to position [34348, 0]
click at [1037, 479] on textarea at bounding box center [1052, 510] width 254 height 87
paste textarea "[PERSON_NAME] [PERSON_NAME][EMAIL_ADDRESS][DOMAIN_NAME]"
type textarea "Начислите скрининг-тест пожалуйста сотруднице ООО [PERSON_NAME] [PERSON_NAME][E…"
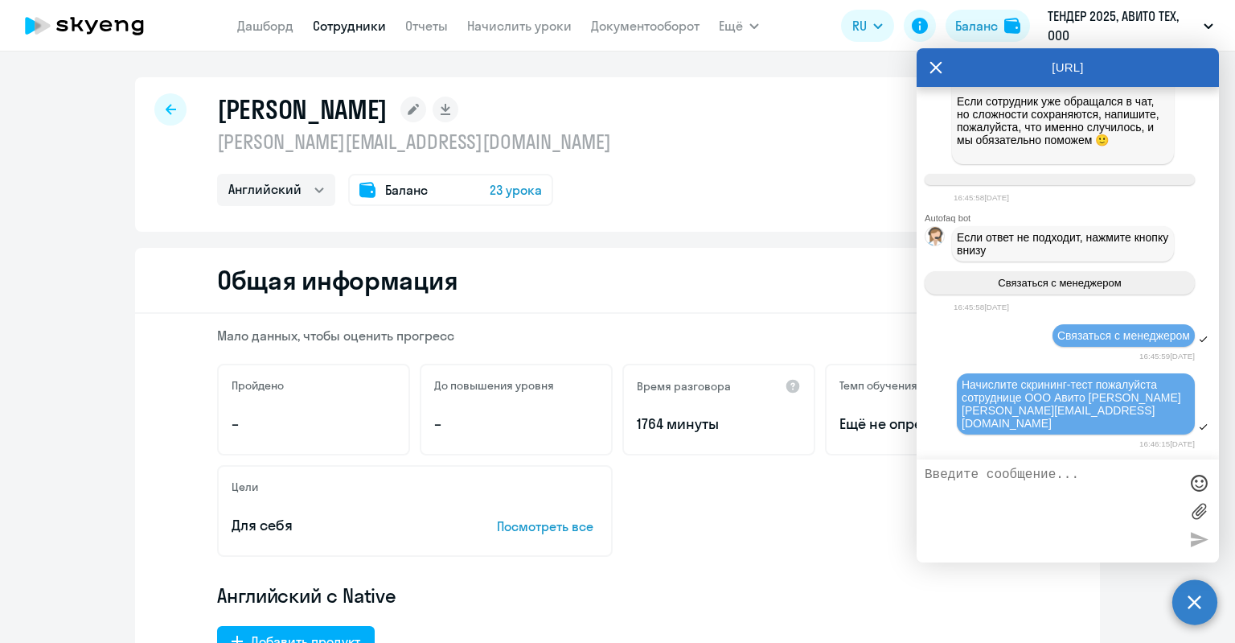
scroll to position [34436, 0]
click at [977, 583] on p "Английский с Native" at bounding box center [617, 595] width 801 height 26
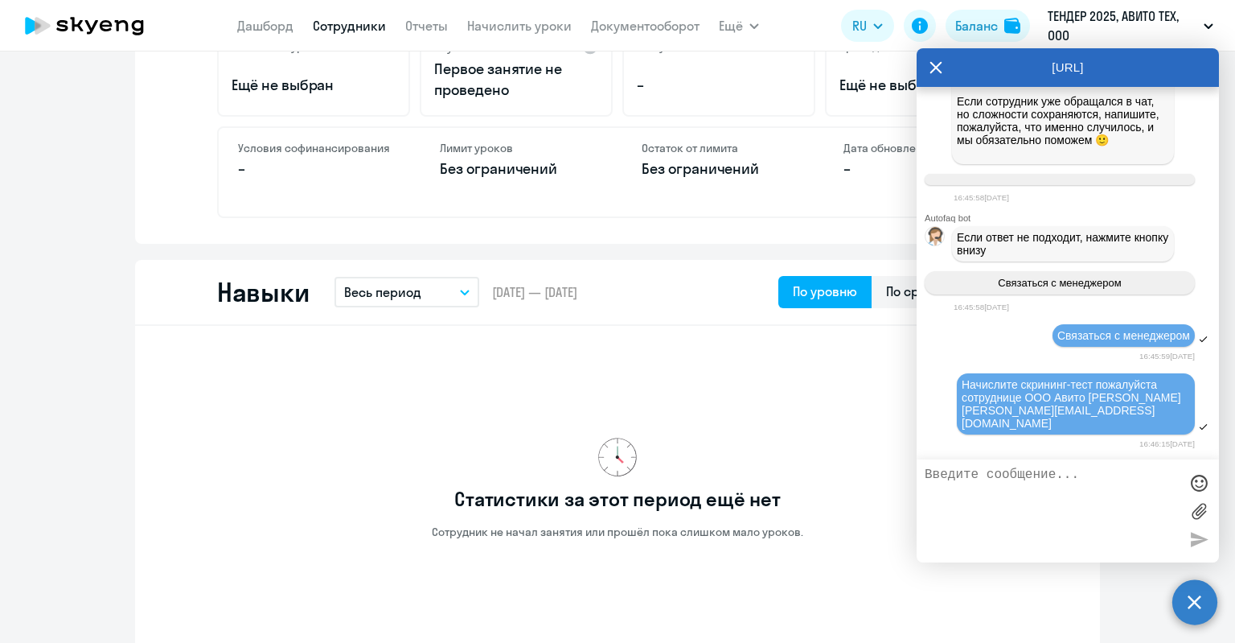
scroll to position [804, 0]
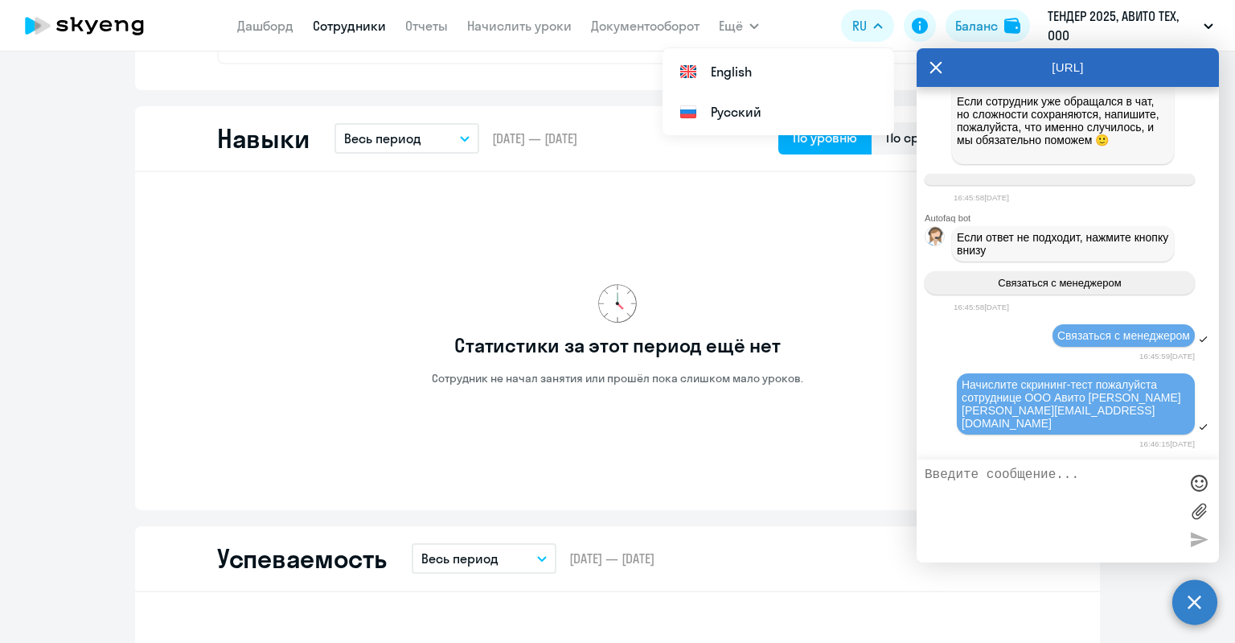
click at [937, 67] on icon at bounding box center [936, 67] width 12 height 12
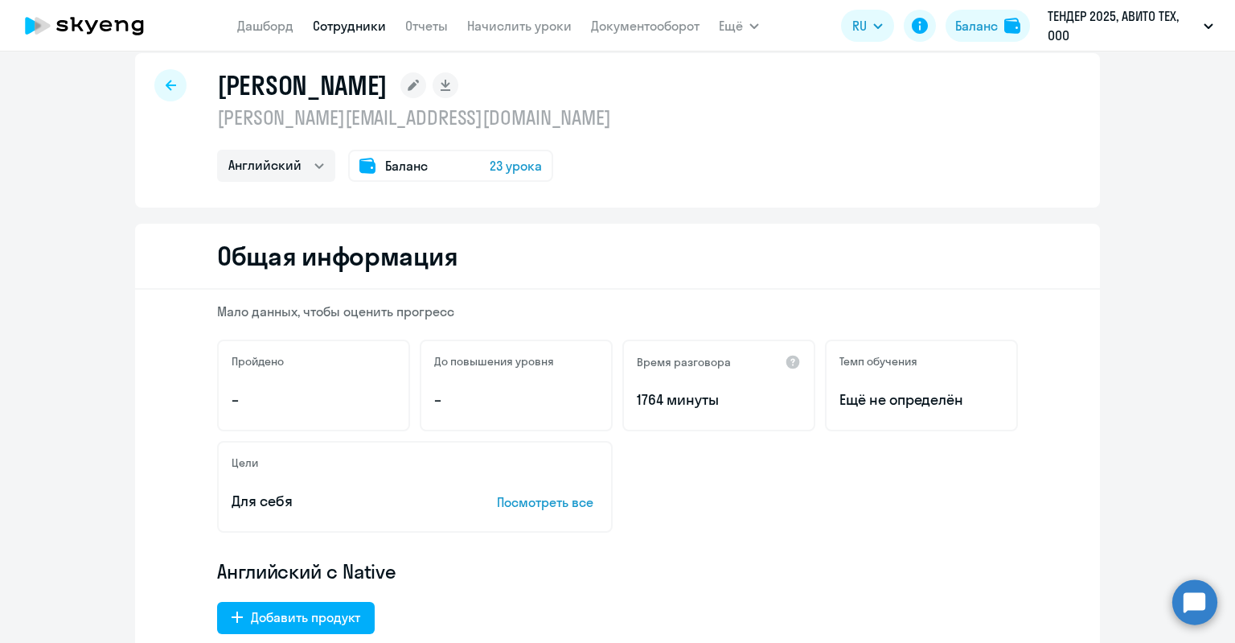
scroll to position [0, 0]
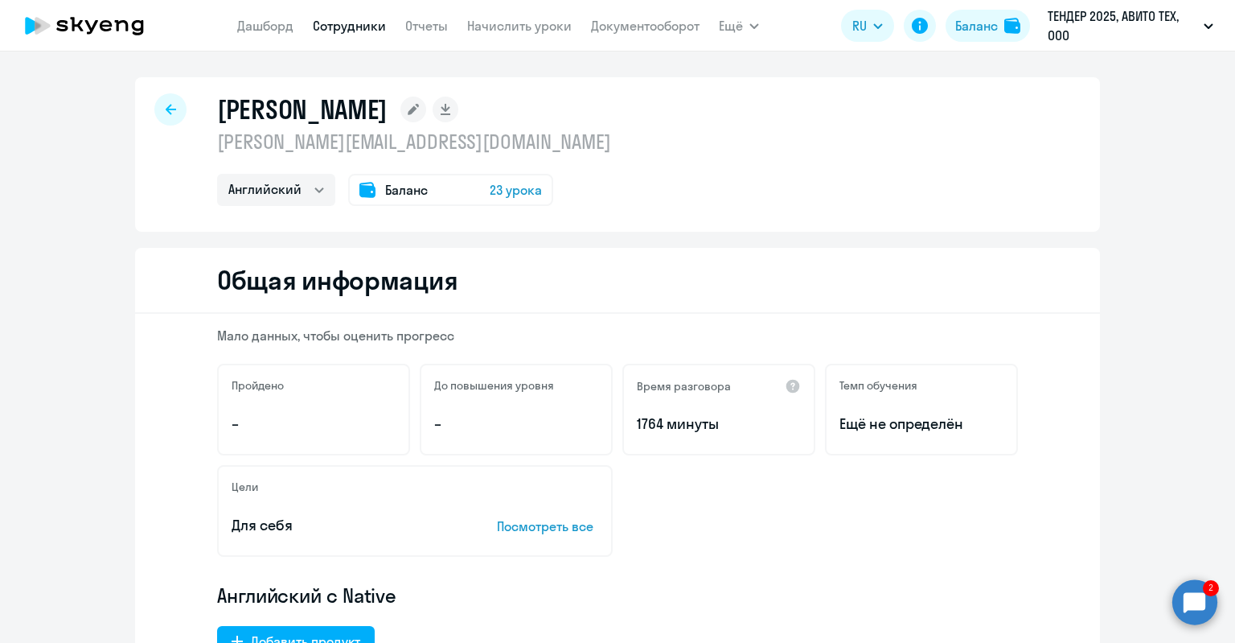
click at [1190, 604] on circle at bounding box center [1195, 601] width 45 height 45
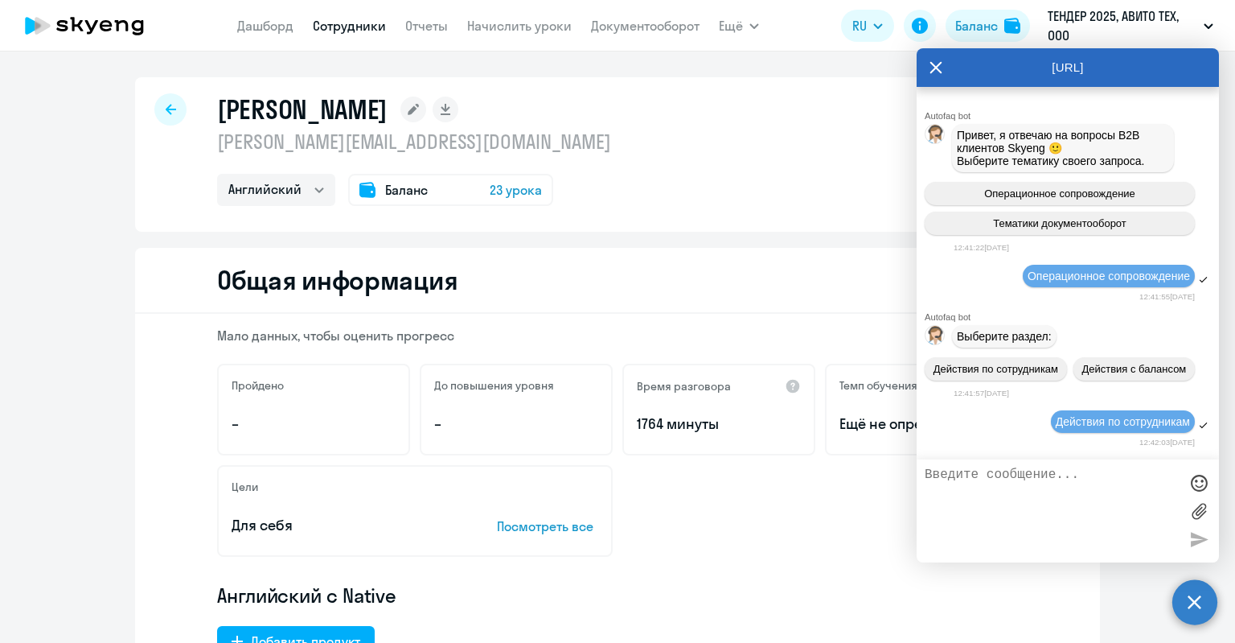
scroll to position [34648, 0]
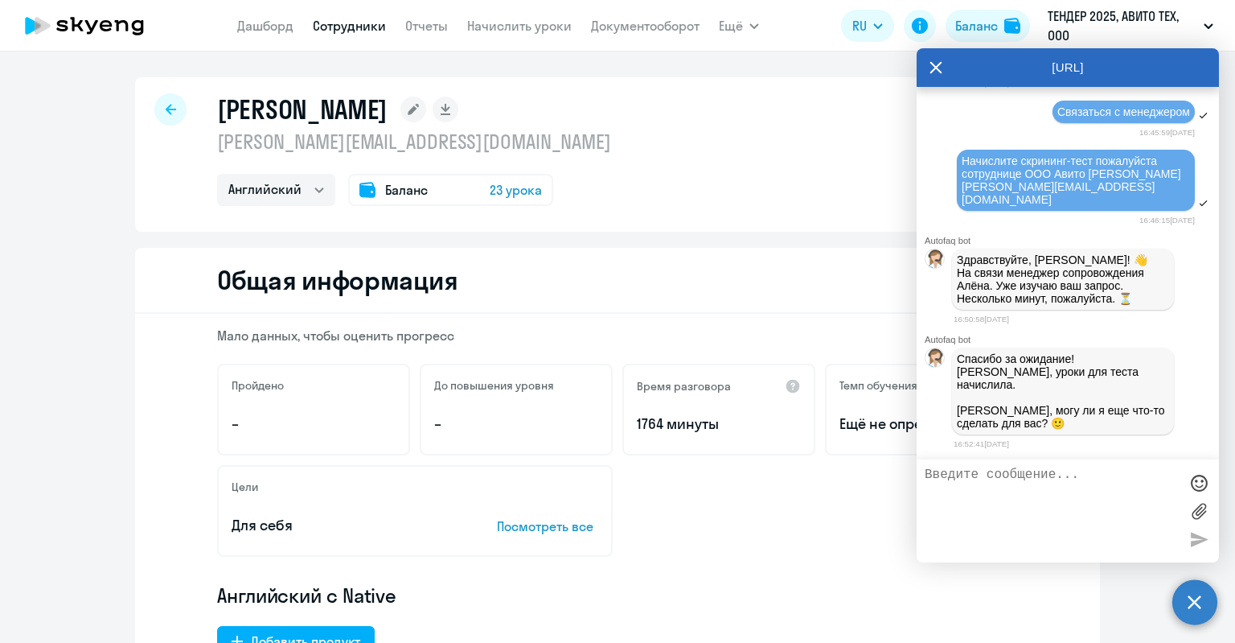
click at [1066, 482] on textarea at bounding box center [1052, 510] width 254 height 87
type textarea "Нет,спасибо)"
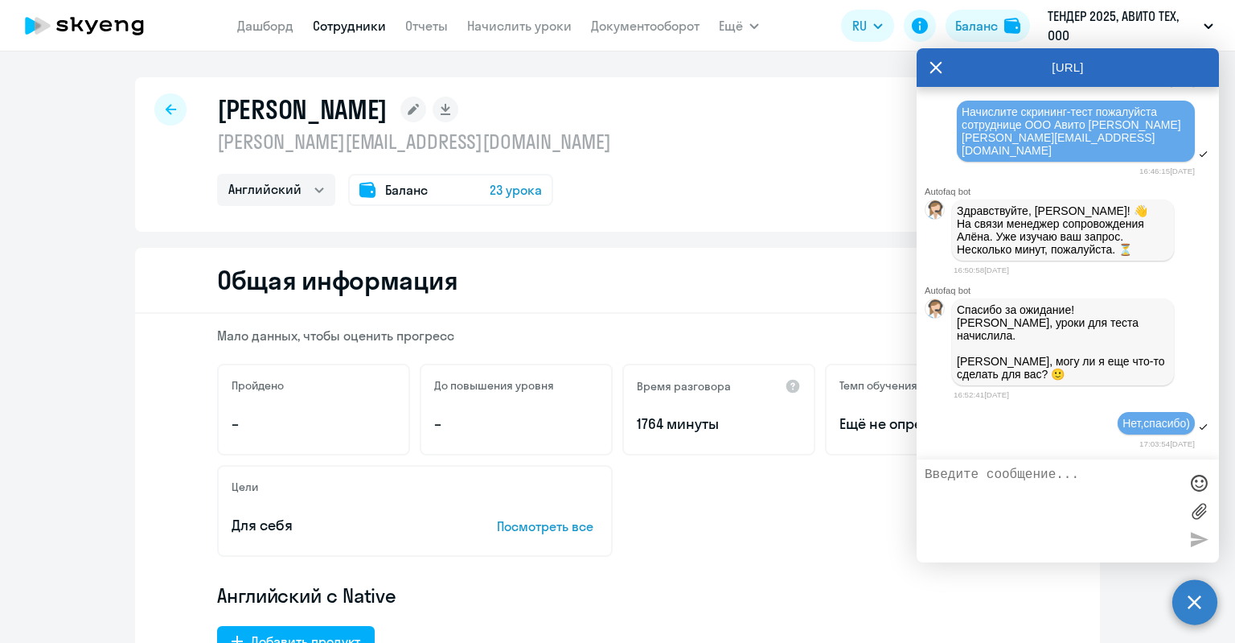
scroll to position [34705, 0]
click at [930, 65] on icon at bounding box center [936, 67] width 13 height 39
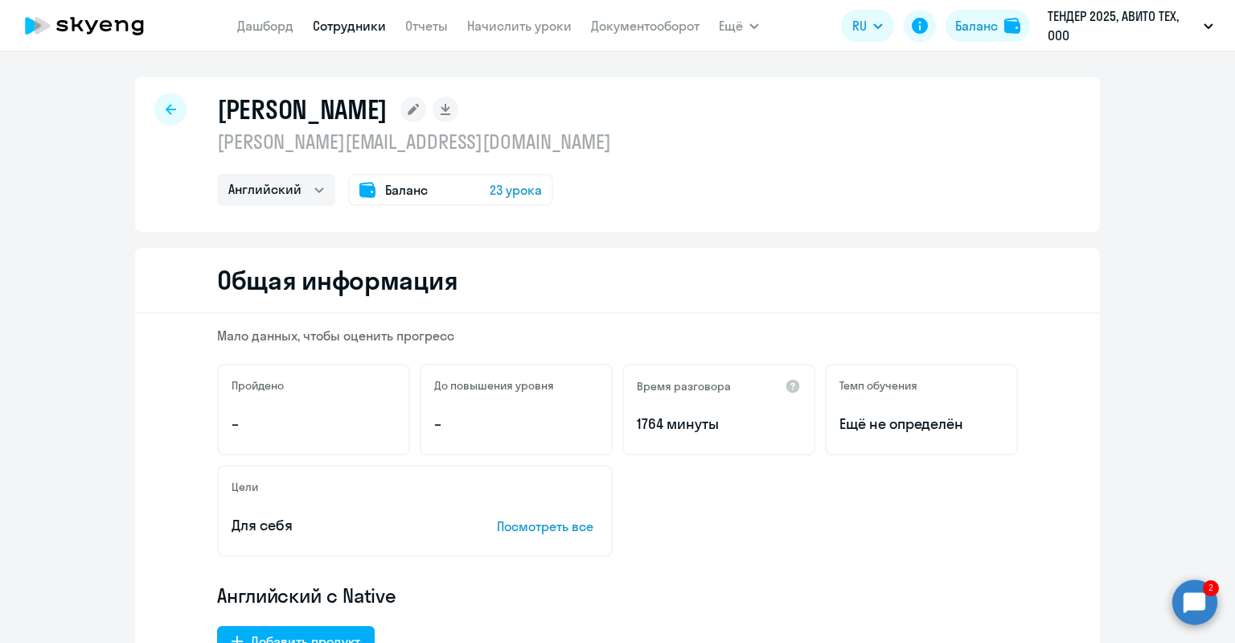
click at [326, 25] on link "Сотрудники" at bounding box center [349, 26] width 73 height 16
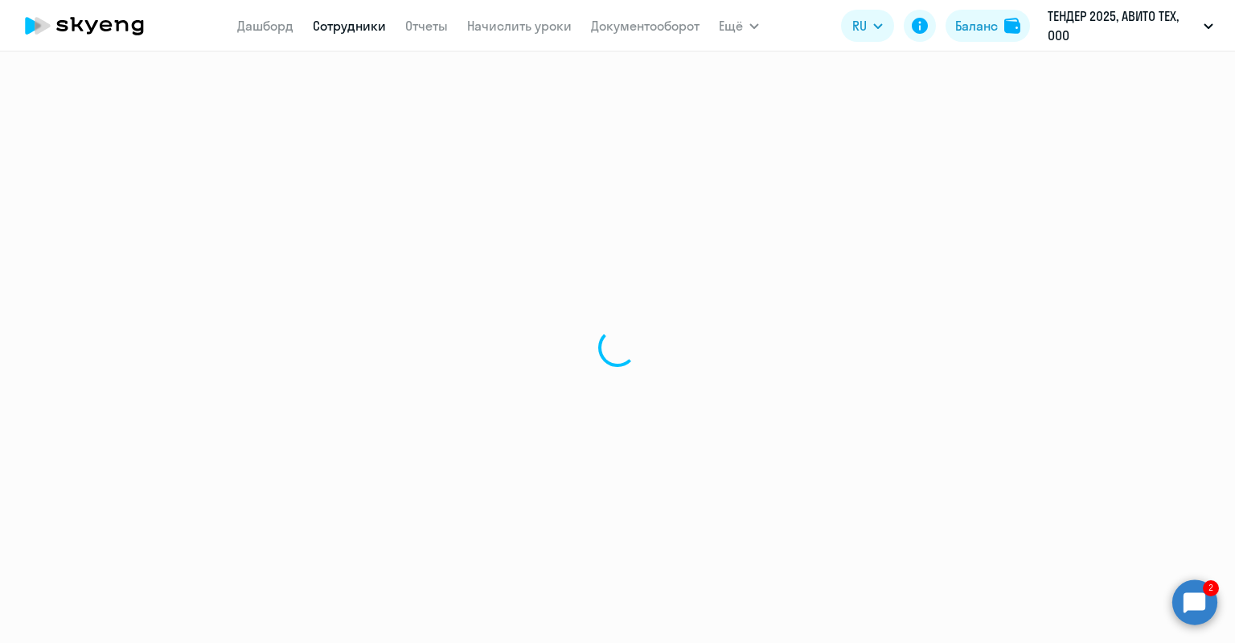
select select "30"
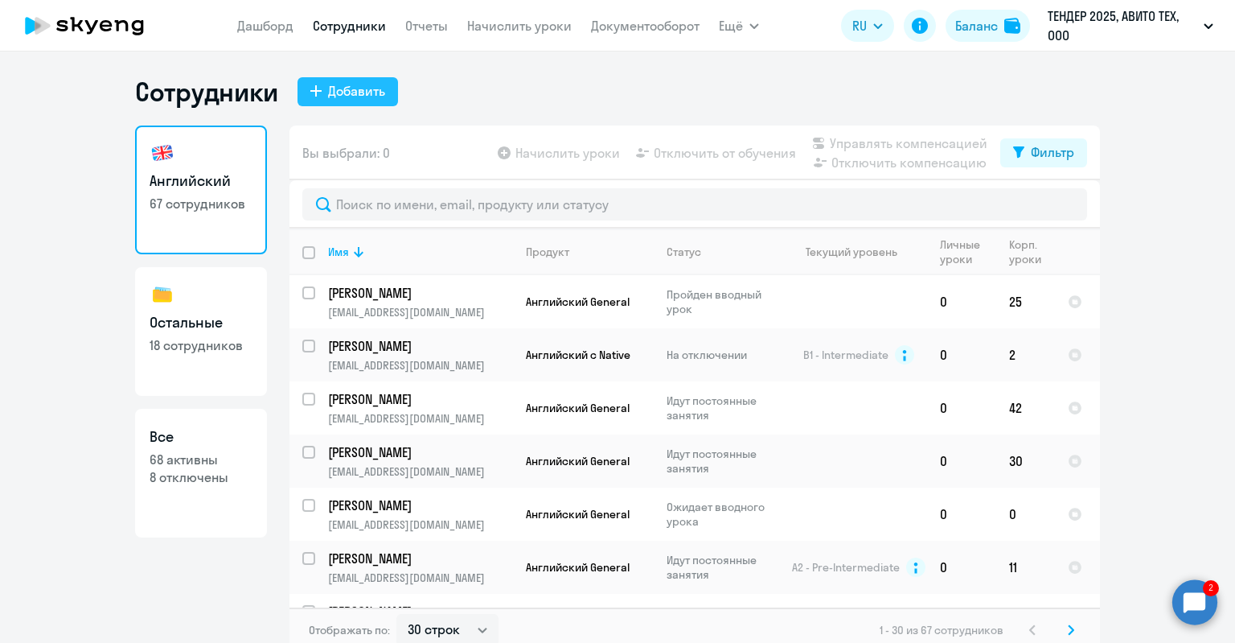
click at [352, 105] on button "Добавить" at bounding box center [348, 91] width 101 height 29
select select "english_adult_not_native_speaker"
select select "3"
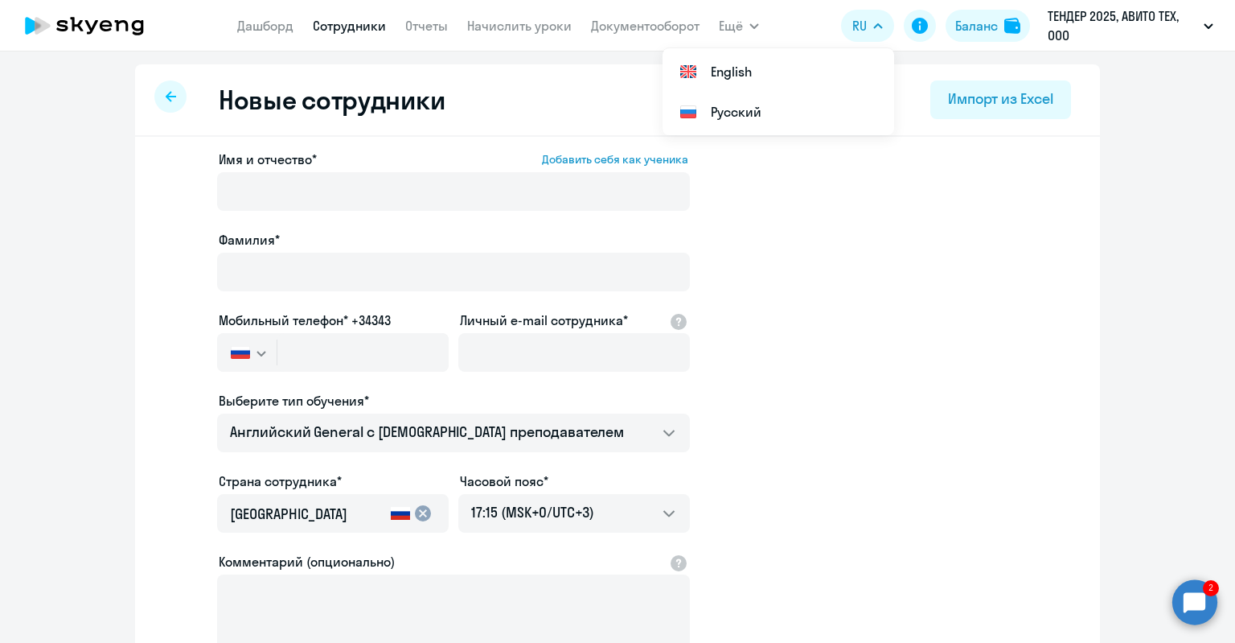
click at [958, 260] on app-new-student-form "Имя и отчество* Добавить себя как ученика [PERSON_NAME]* Мобильный телефон* +34…" at bounding box center [618, 436] width 914 height 573
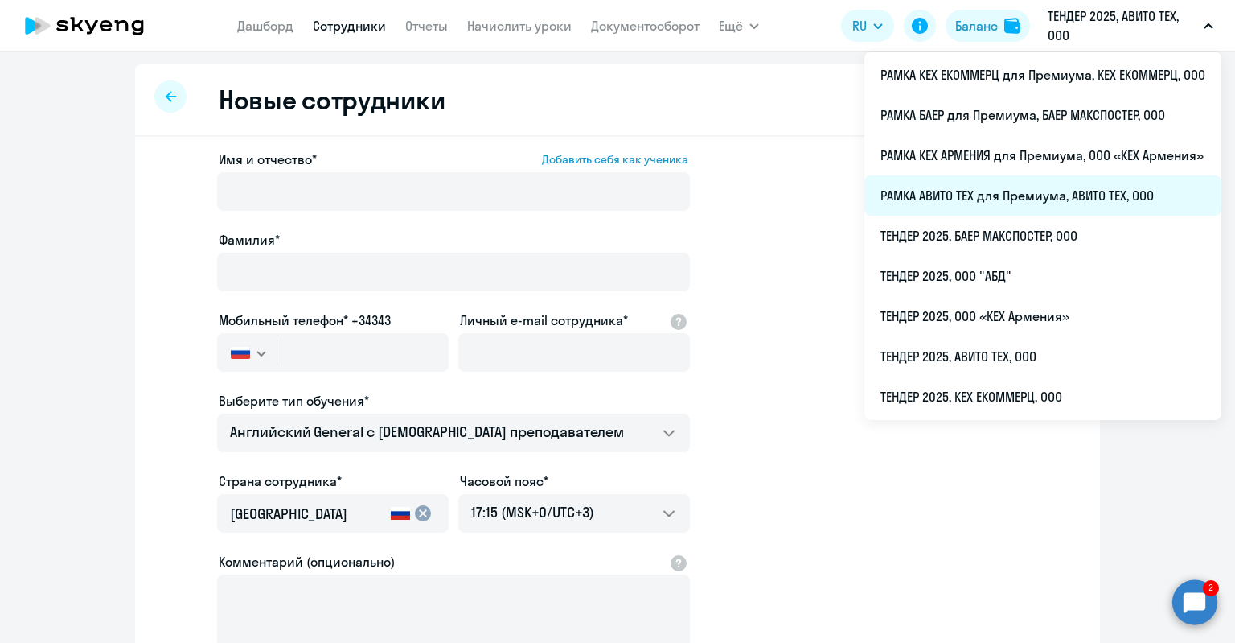
click at [927, 200] on li "РАМКА АВИТО ТЕХ для Премиума, АВИТО ТЕХ, ООО" at bounding box center [1043, 195] width 357 height 40
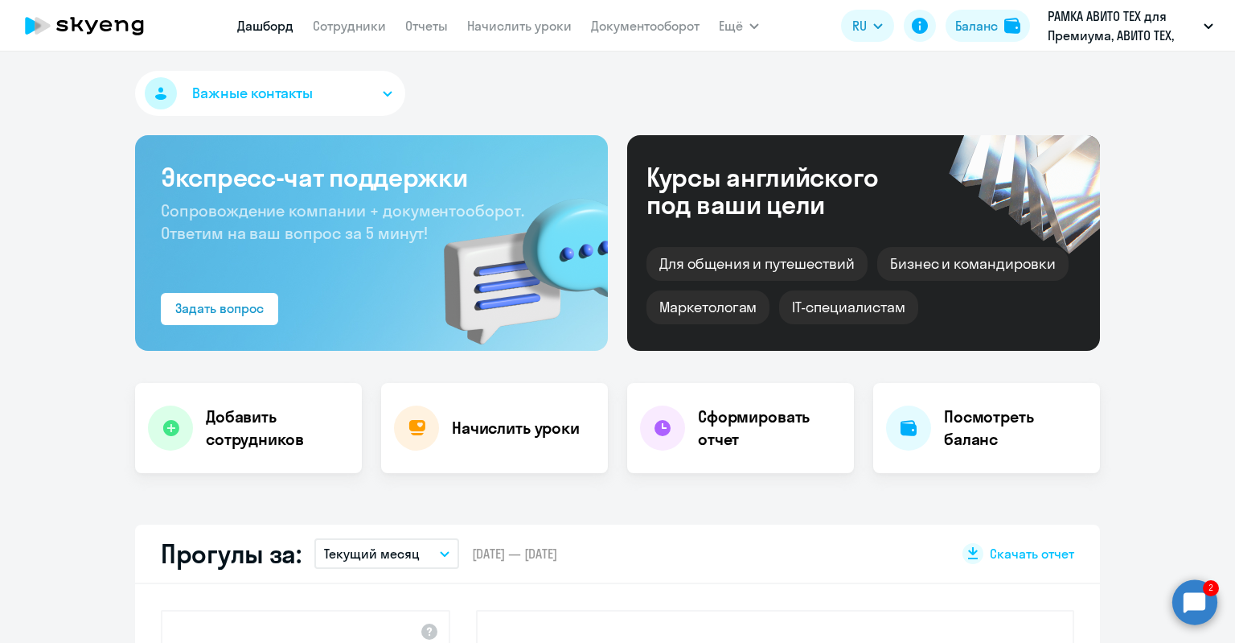
select select "30"
click at [347, 31] on link "Сотрудники" at bounding box center [349, 26] width 73 height 16
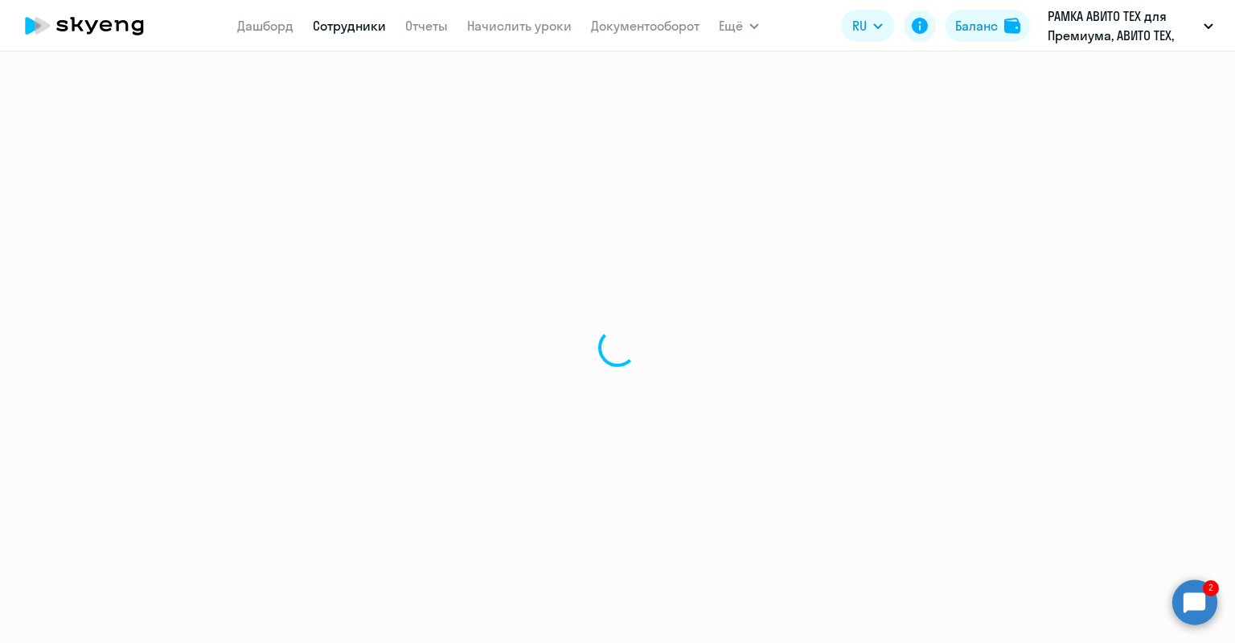
select select "30"
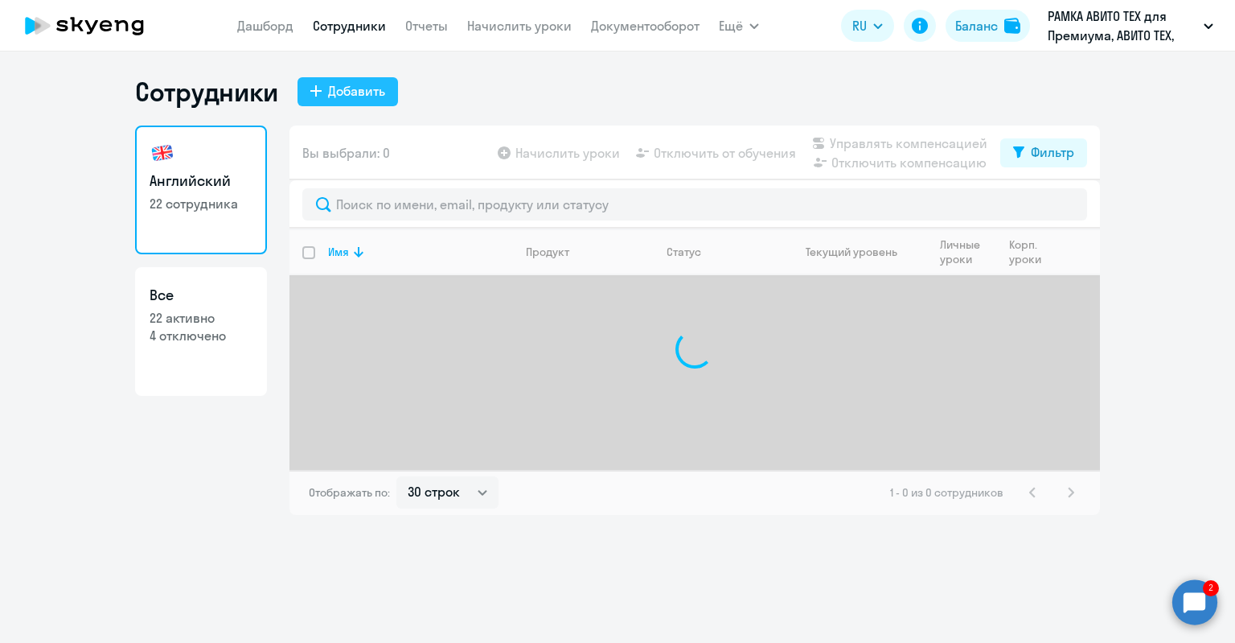
click at [313, 99] on button "Добавить" at bounding box center [348, 91] width 101 height 29
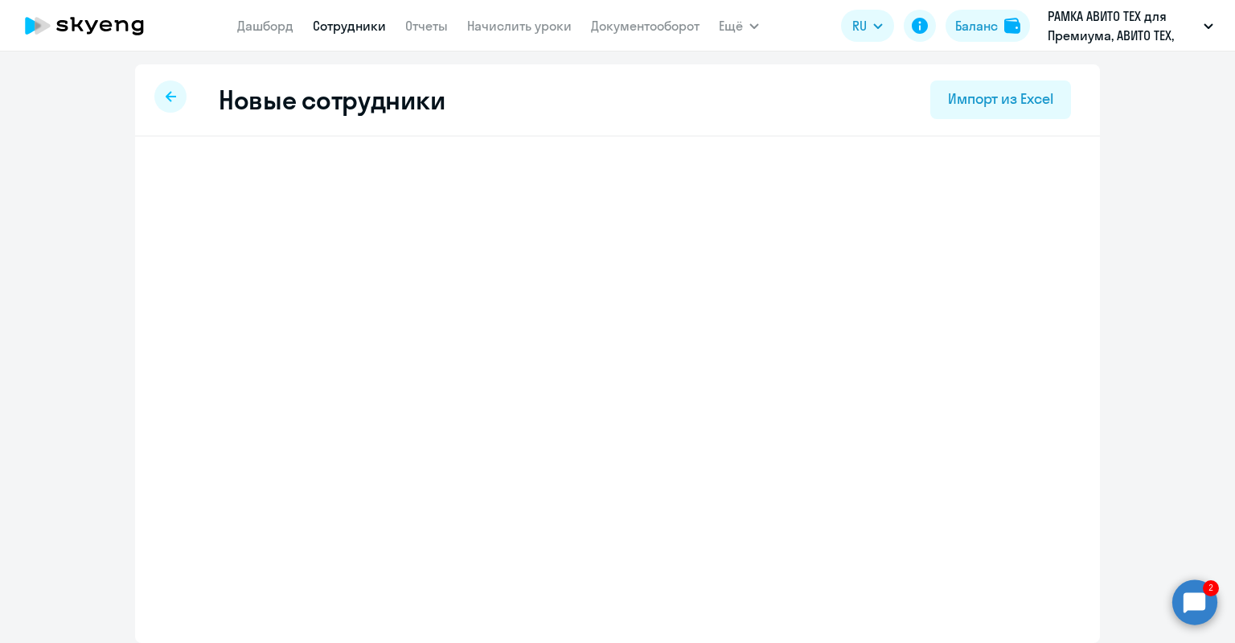
select select "english_adult_not_native_speaker_premium"
select select "3"
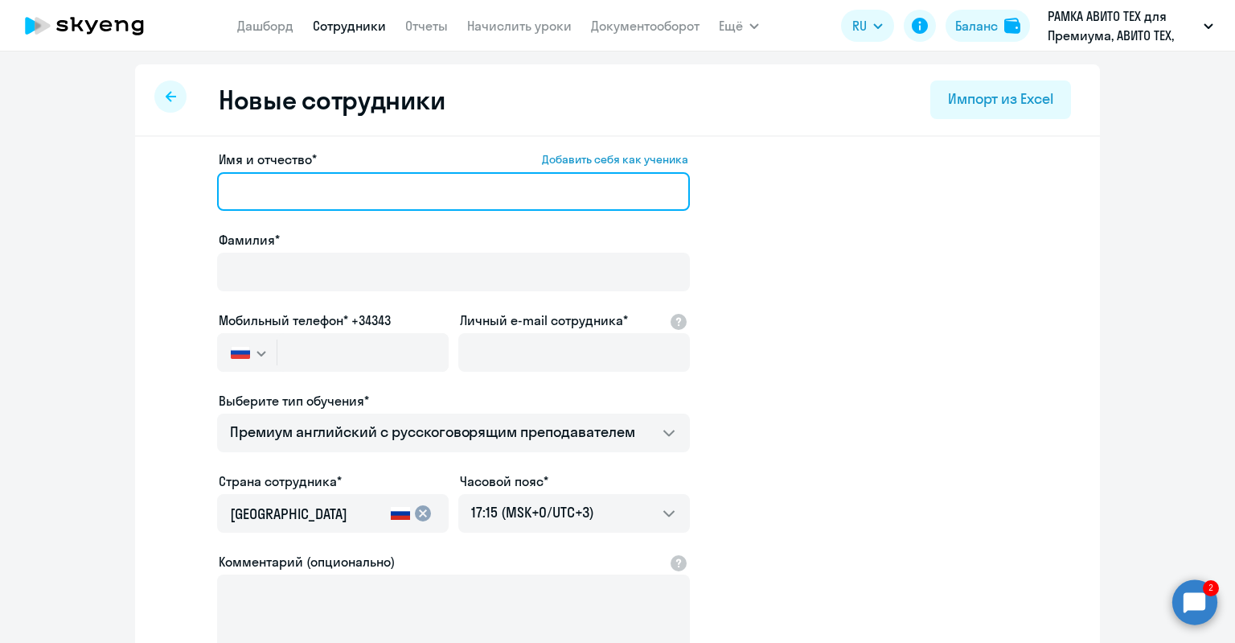
click at [339, 188] on input "Имя и отчество* Добавить себя как ученика" at bounding box center [453, 191] width 473 height 39
paste input "[PERSON_NAME]"
drag, startPoint x: 376, startPoint y: 195, endPoint x: 335, endPoint y: 193, distance: 40.2
click at [340, 193] on input "[PERSON_NAME]" at bounding box center [453, 191] width 473 height 39
click at [320, 195] on input "[PERSON_NAME]" at bounding box center [453, 191] width 473 height 39
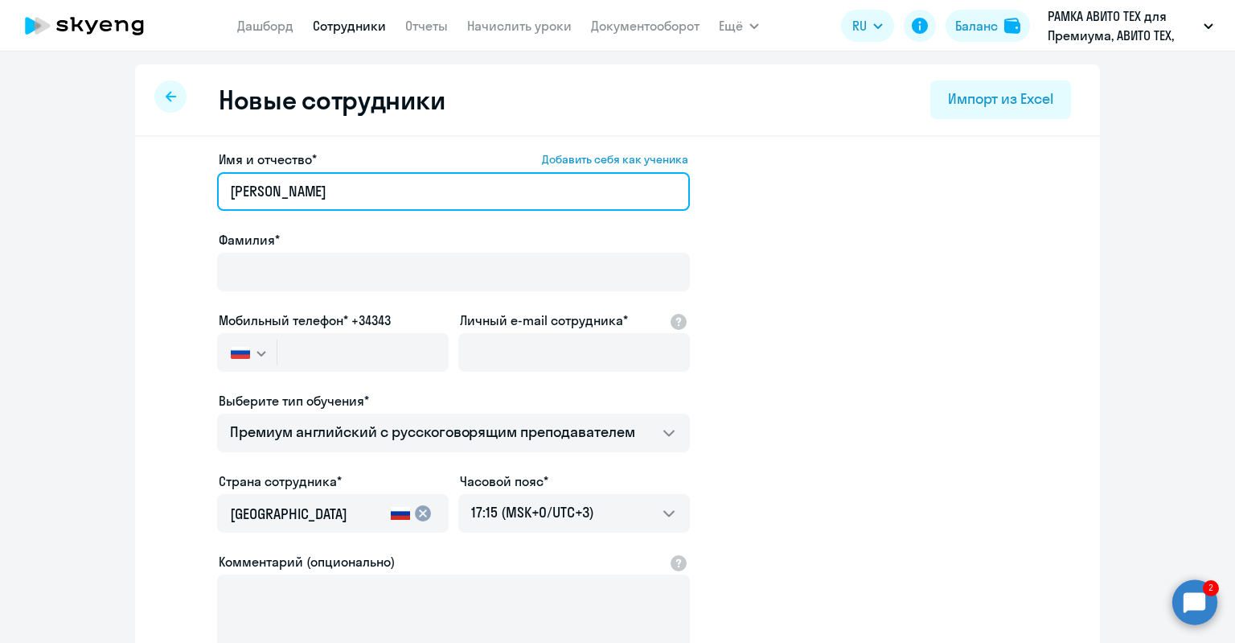
drag, startPoint x: 329, startPoint y: 191, endPoint x: 251, endPoint y: 197, distance: 78.2
click at [251, 197] on input "[PERSON_NAME]" at bounding box center [453, 191] width 473 height 39
type input "[PERSON_NAME]"
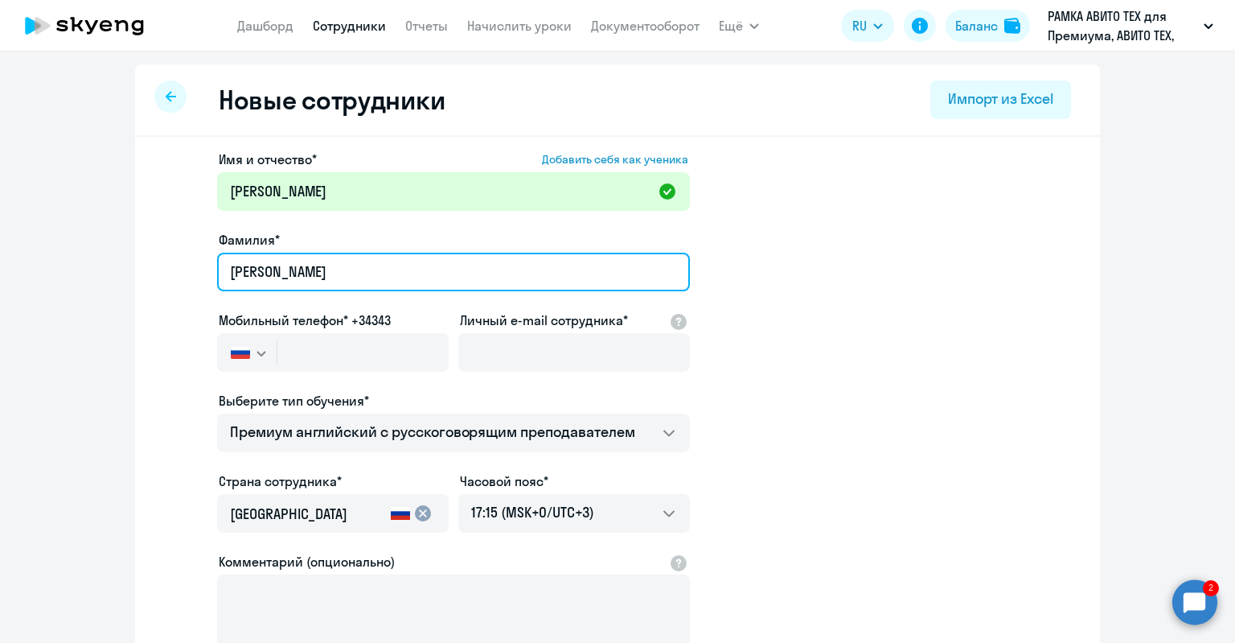
type input "[PERSON_NAME]"
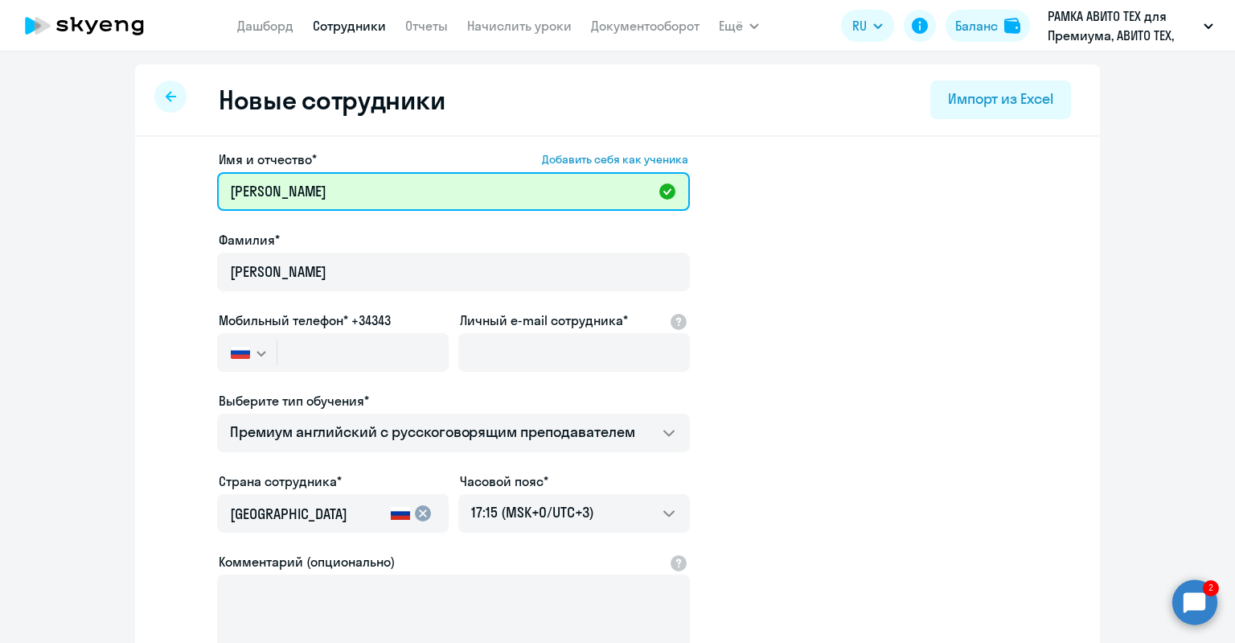
drag, startPoint x: 244, startPoint y: 195, endPoint x: 132, endPoint y: 200, distance: 112.7
click at [140, 203] on div "Имя и отчество* Добавить себя как ученика [PERSON_NAME]* [PERSON_NAME] Мобильны…" at bounding box center [617, 490] width 965 height 707
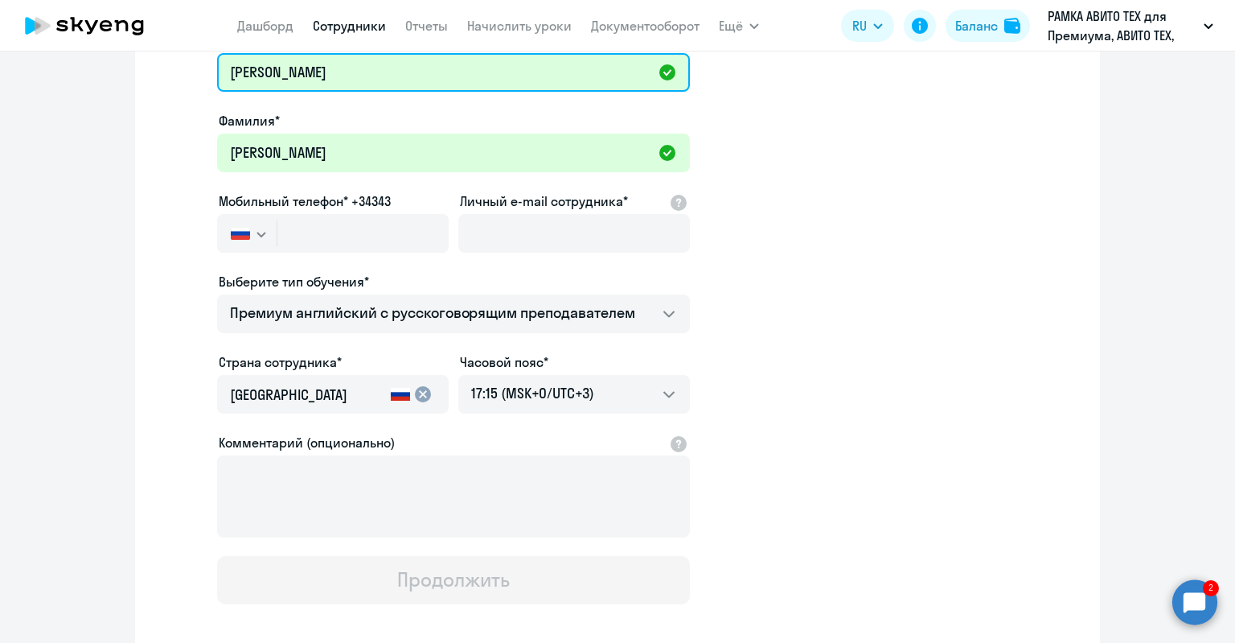
scroll to position [80, 0]
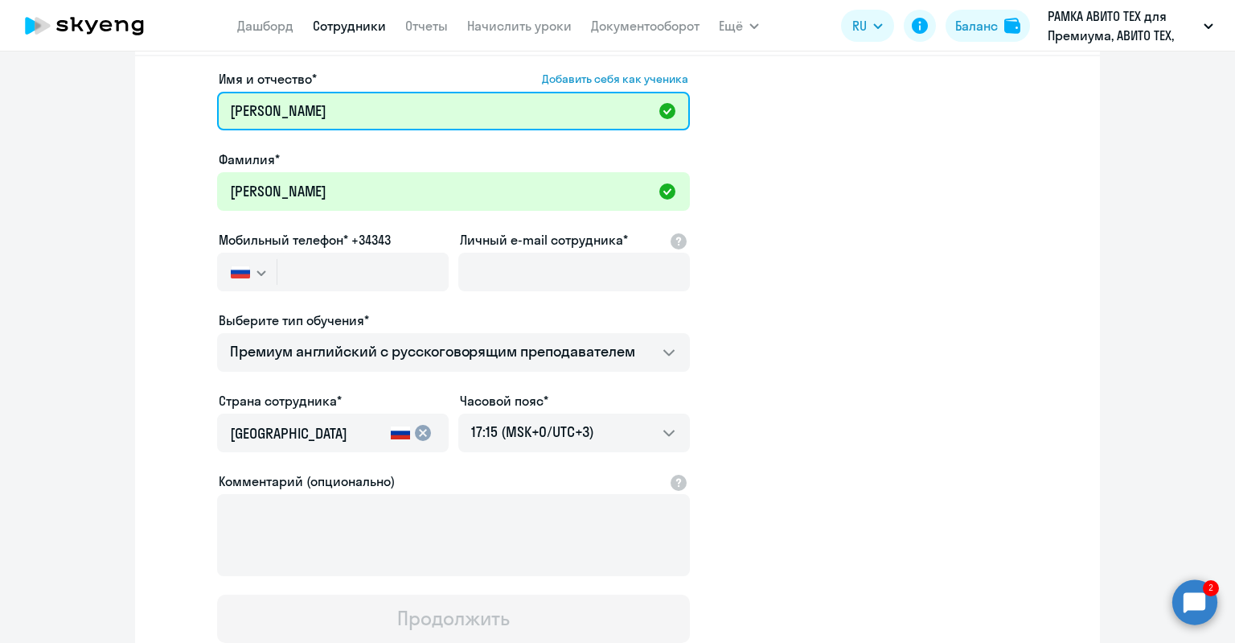
type input "[PERSON_NAME]"
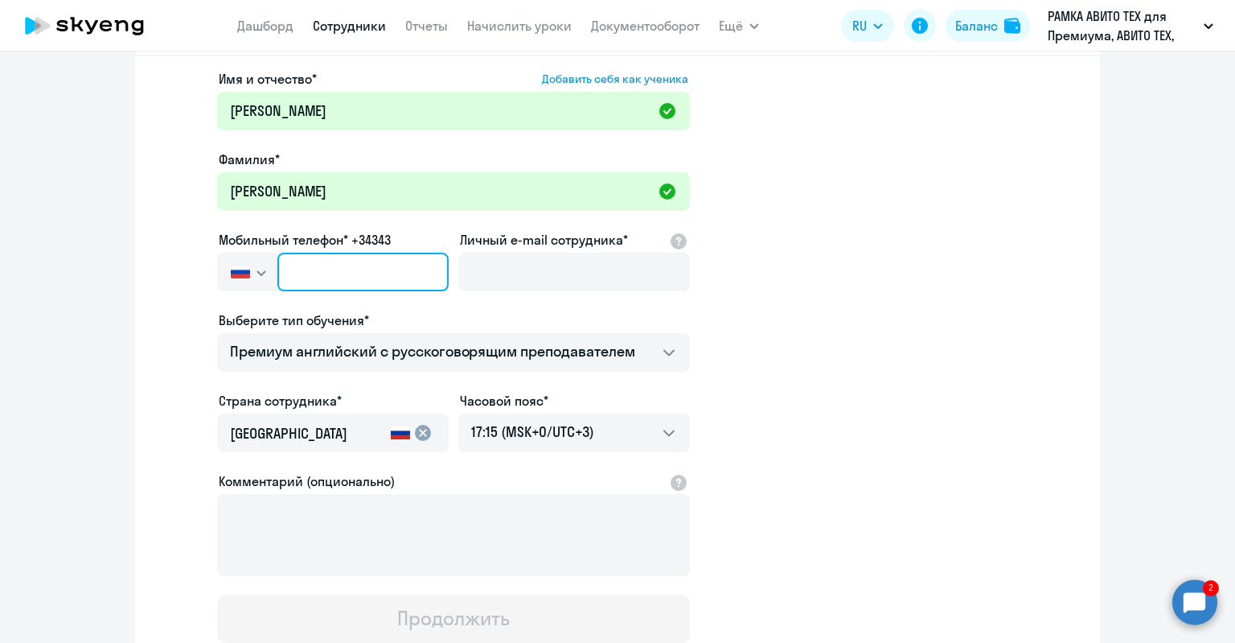
click at [365, 261] on input "text" at bounding box center [362, 272] width 171 height 39
paste input "[PHONE_NUMBER]"
type input "[PHONE_NUMBER]"
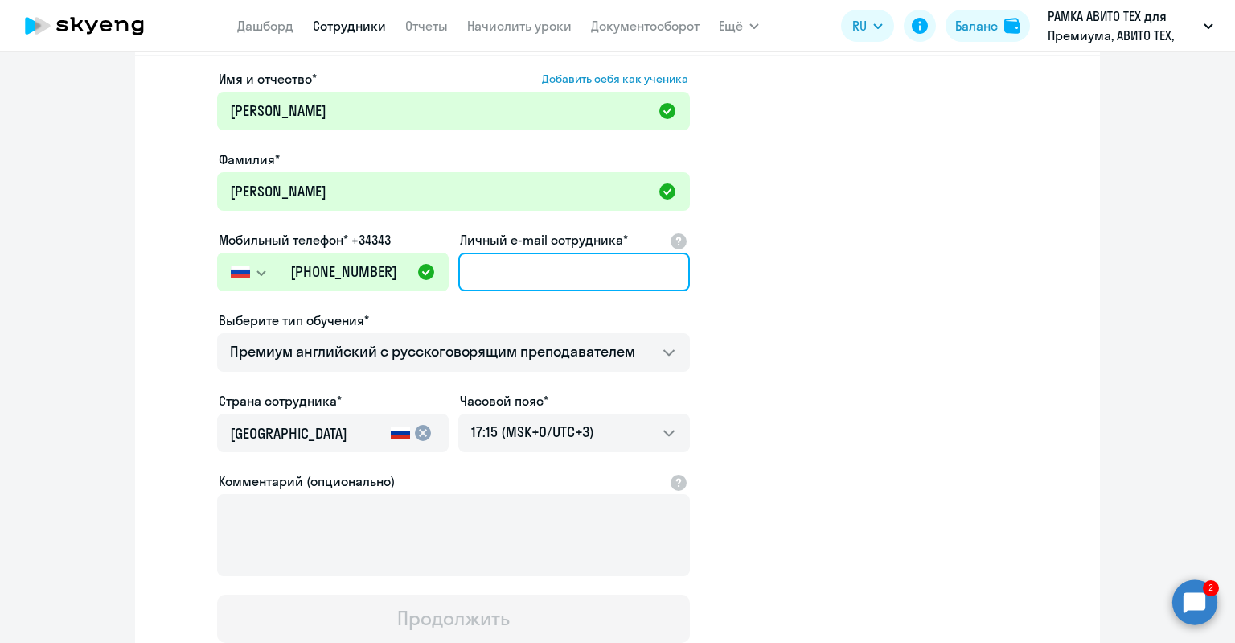
click at [517, 265] on input "Личный e-mail сотрудника*" at bounding box center [574, 272] width 232 height 39
paste input "[EMAIL_ADDRESS][DOMAIN_NAME]"
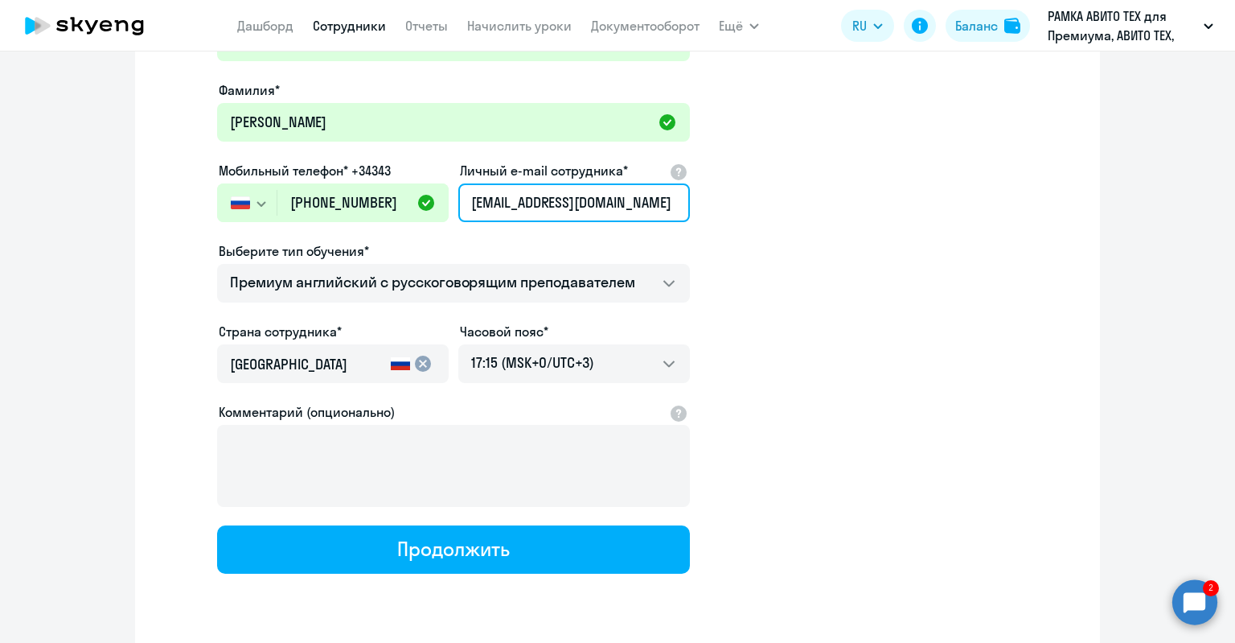
scroll to position [199, 0]
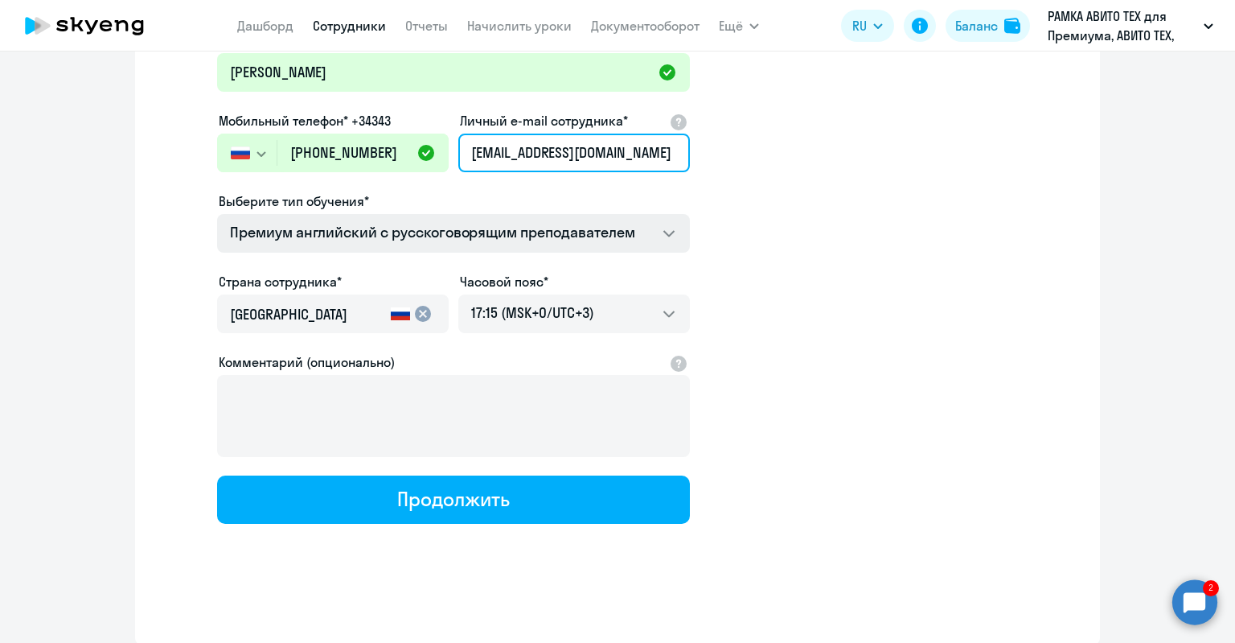
type input "[EMAIL_ADDRESS][DOMAIN_NAME]"
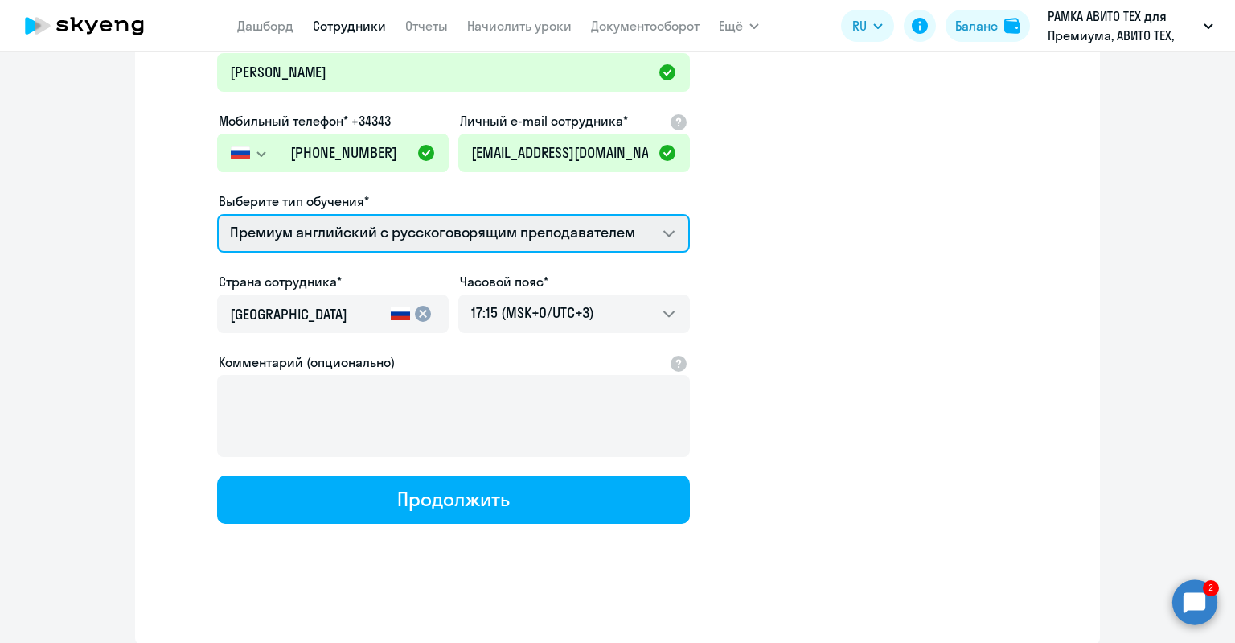
click at [524, 243] on select "Премиум английский с русскоговорящим преподавателем" at bounding box center [453, 233] width 473 height 39
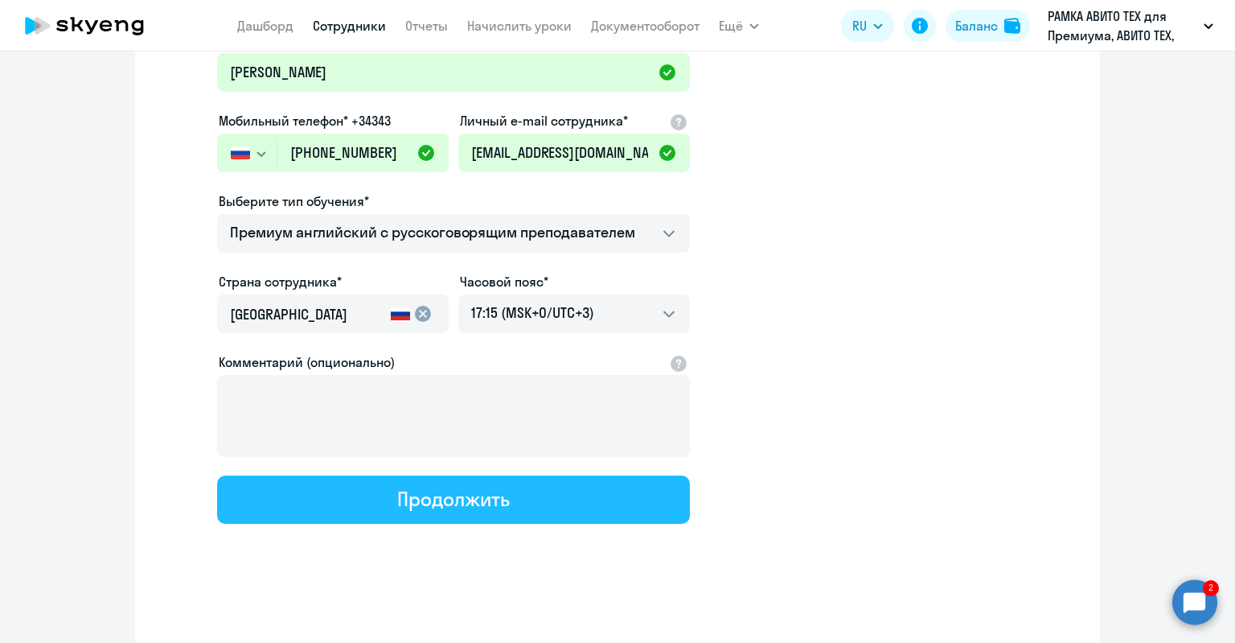
click at [513, 500] on button "Продолжить" at bounding box center [453, 499] width 473 height 48
select select "english_adult_not_native_speaker_premium"
select select "3"
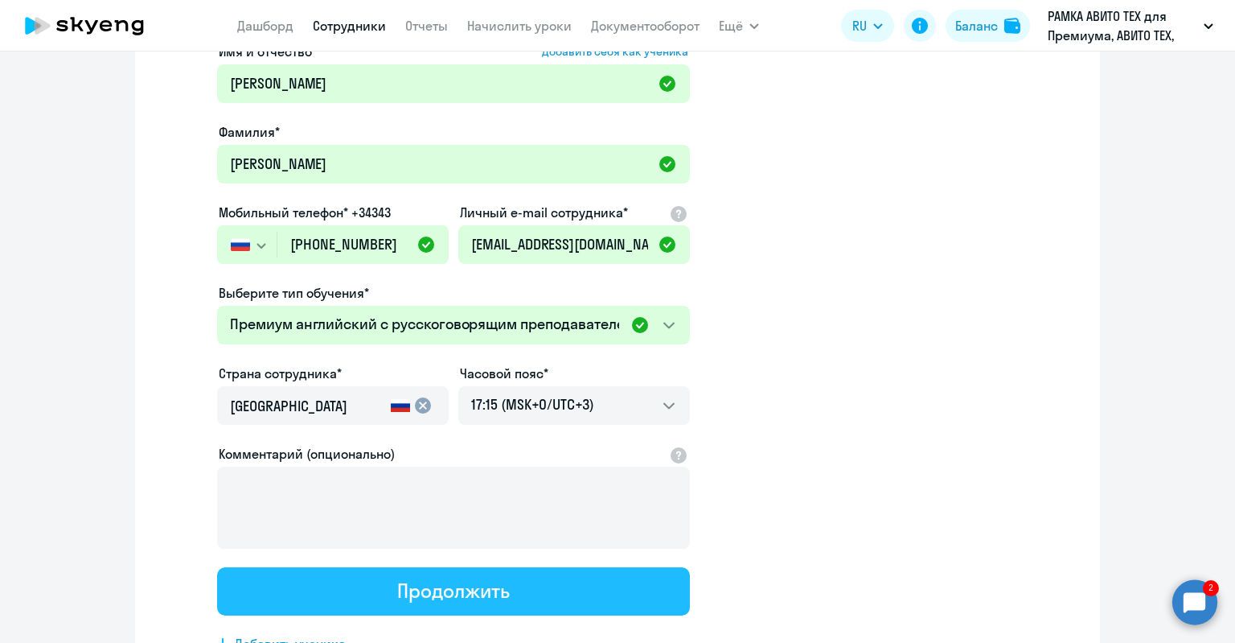
scroll to position [0, 0]
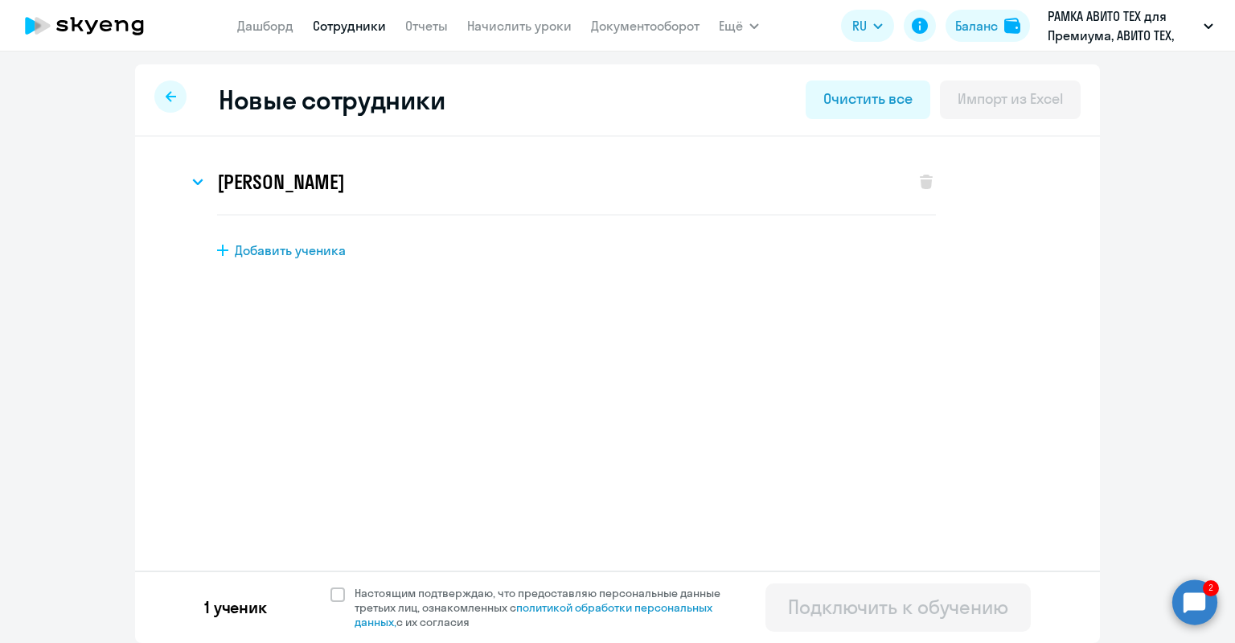
click at [525, 581] on div "1 ученик Настоящим подтверждаю, что предоставляю персональные данные третьих ли…" at bounding box center [617, 606] width 965 height 72
click at [541, 602] on link "политикой обработки персональных данных," at bounding box center [534, 614] width 358 height 29
click at [428, 596] on span "Настоящим подтверждаю, что предоставляю персональные данные третьих лиц, ознако…" at bounding box center [547, 606] width 385 height 43
click at [331, 585] on input "Настоящим подтверждаю, что предоставляю персональные данные третьих лиц, ознако…" at bounding box center [330, 585] width 1 height 1
checkbox input "true"
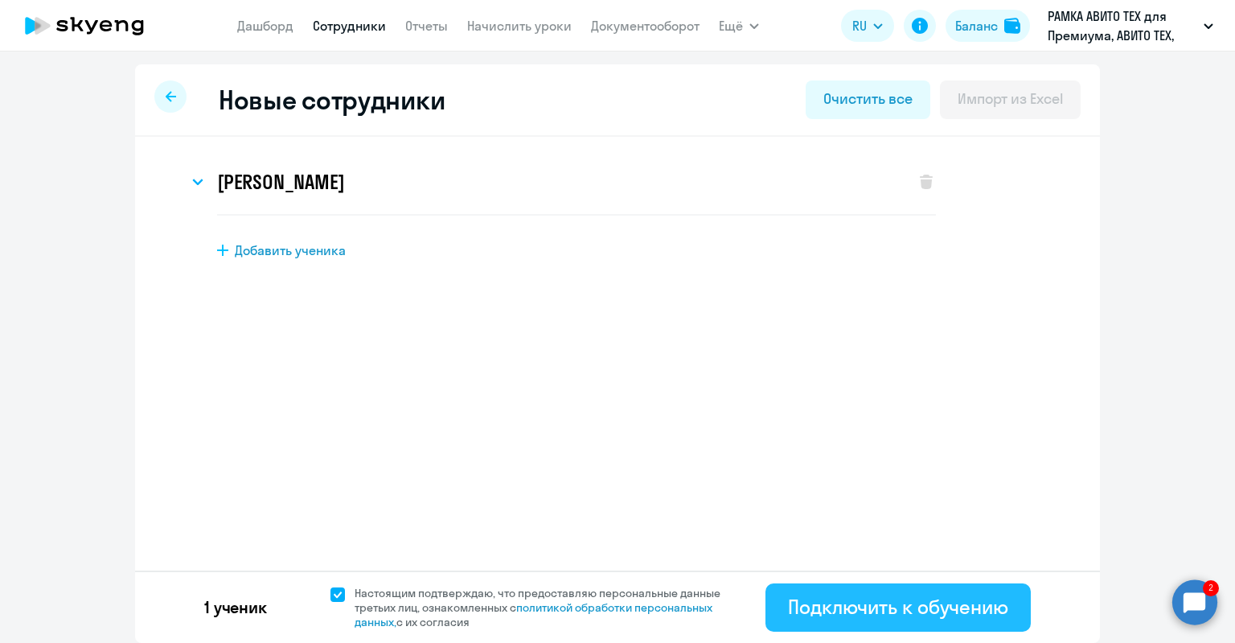
click at [770, 588] on button "Подключить к обучению" at bounding box center [898, 607] width 265 height 48
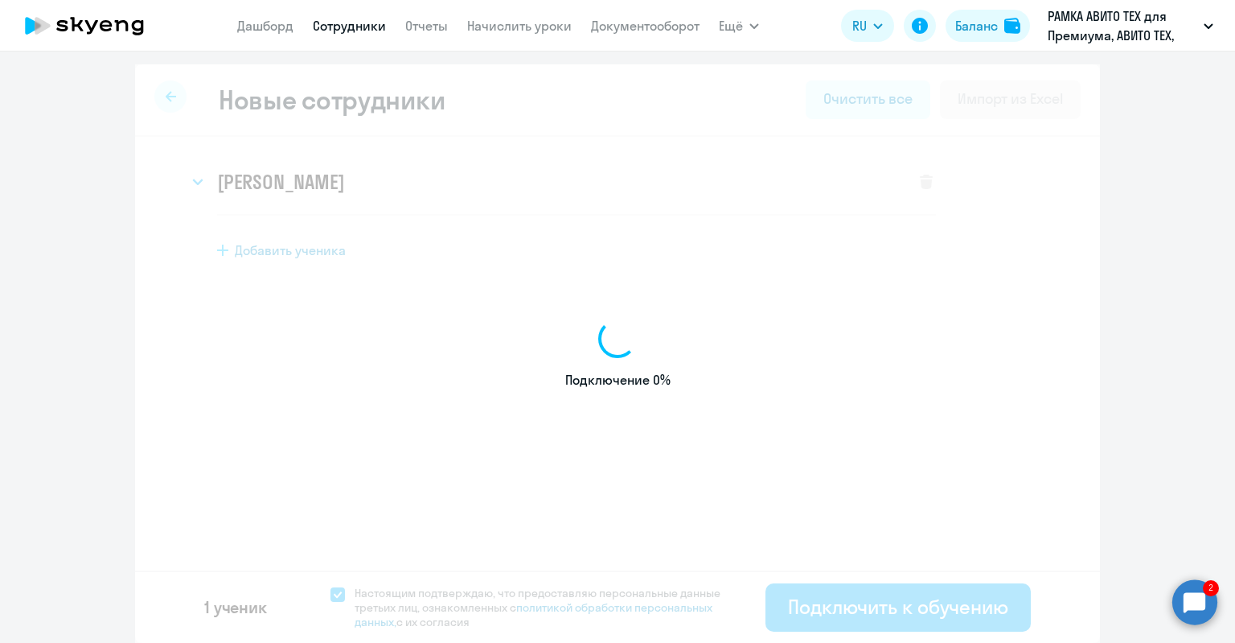
select select "english_adult_not_native_speaker_premium"
select select "3"
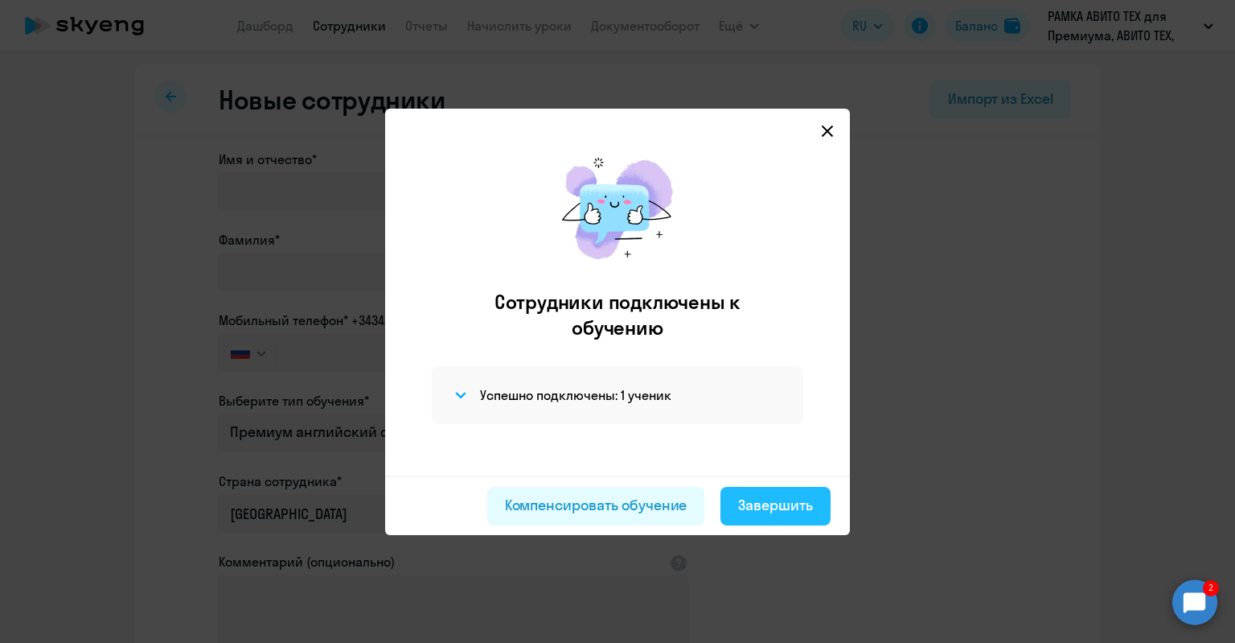
click at [811, 495] on div "Завершить" at bounding box center [775, 505] width 75 height 21
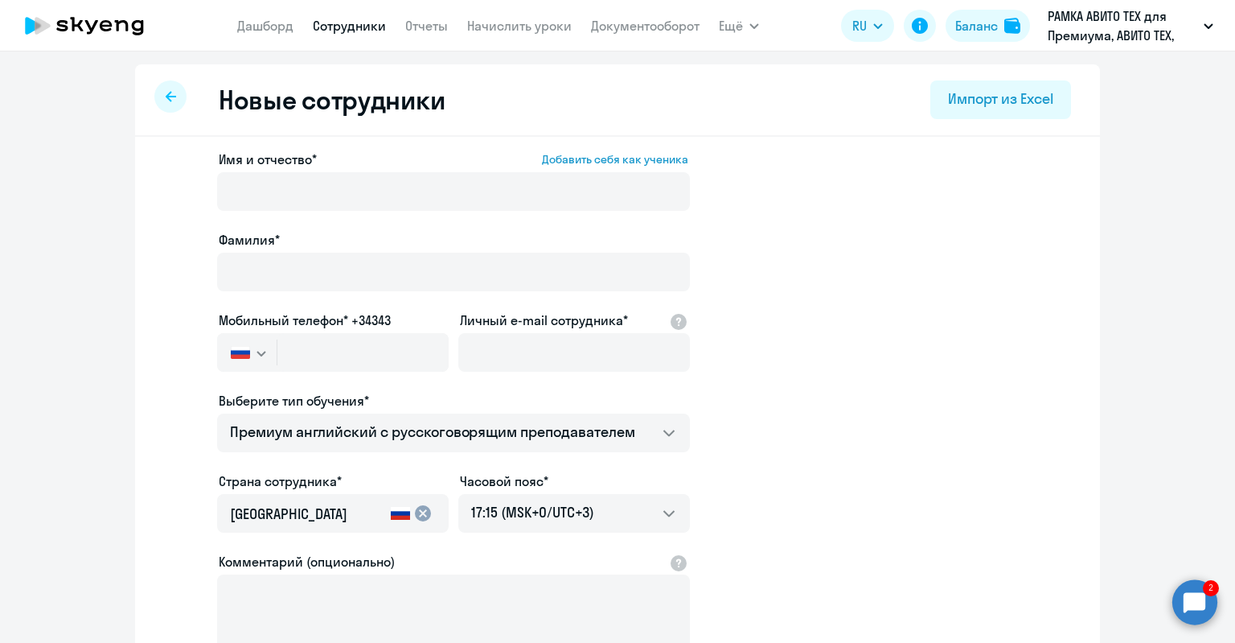
select select "30"
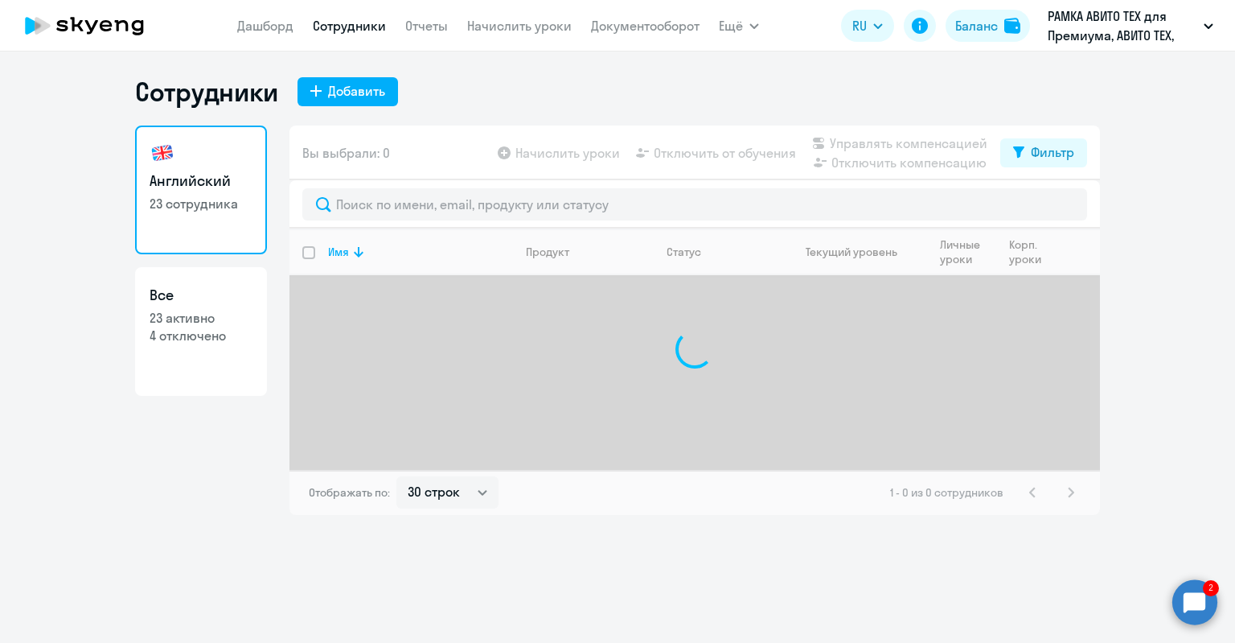
click at [244, 296] on h3 "Все" at bounding box center [201, 295] width 103 height 21
select select "30"
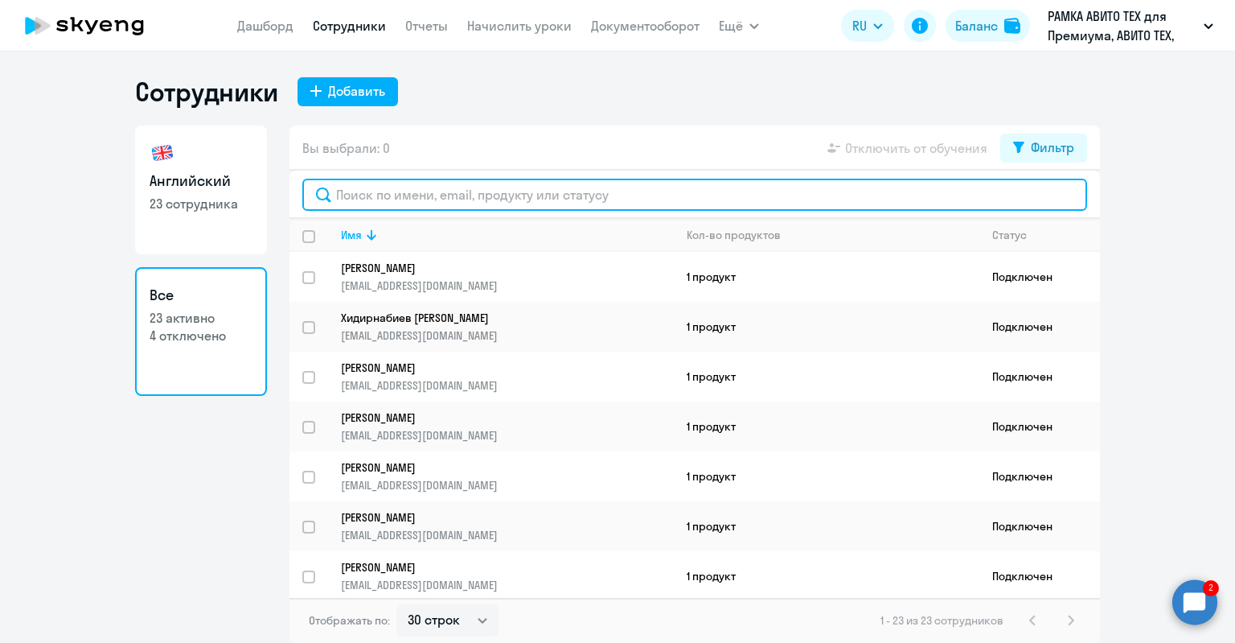
click at [357, 195] on input "text" at bounding box center [694, 195] width 785 height 32
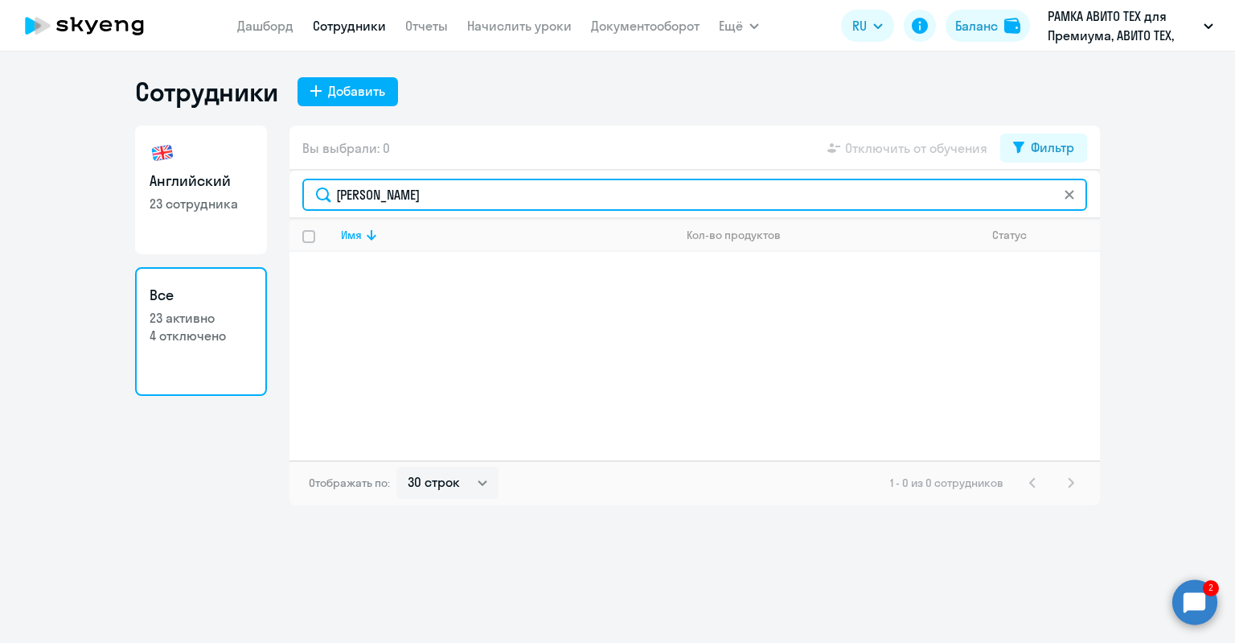
type input "[PERSON_NAME]"
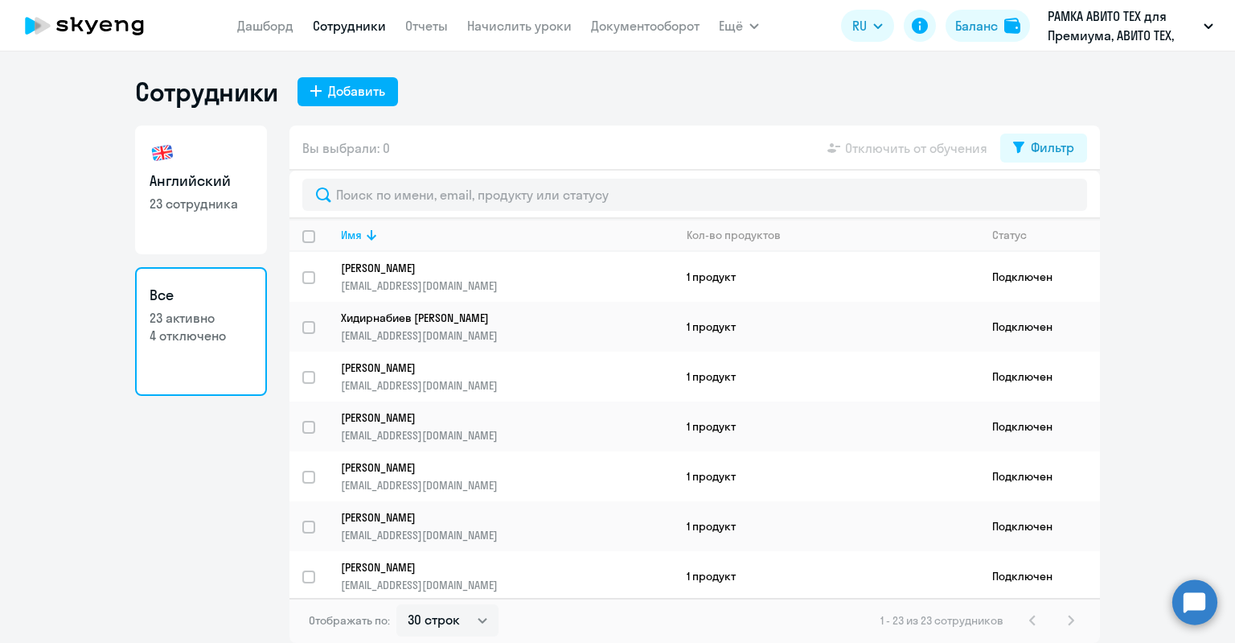
select select "30"
click at [1038, 147] on div "Фильтр" at bounding box center [1052, 147] width 43 height 19
click at [1074, 203] on span at bounding box center [1060, 200] width 27 height 16
click at [1047, 200] on input "checkbox" at bounding box center [1046, 199] width 1 height 1
checkbox input "true"
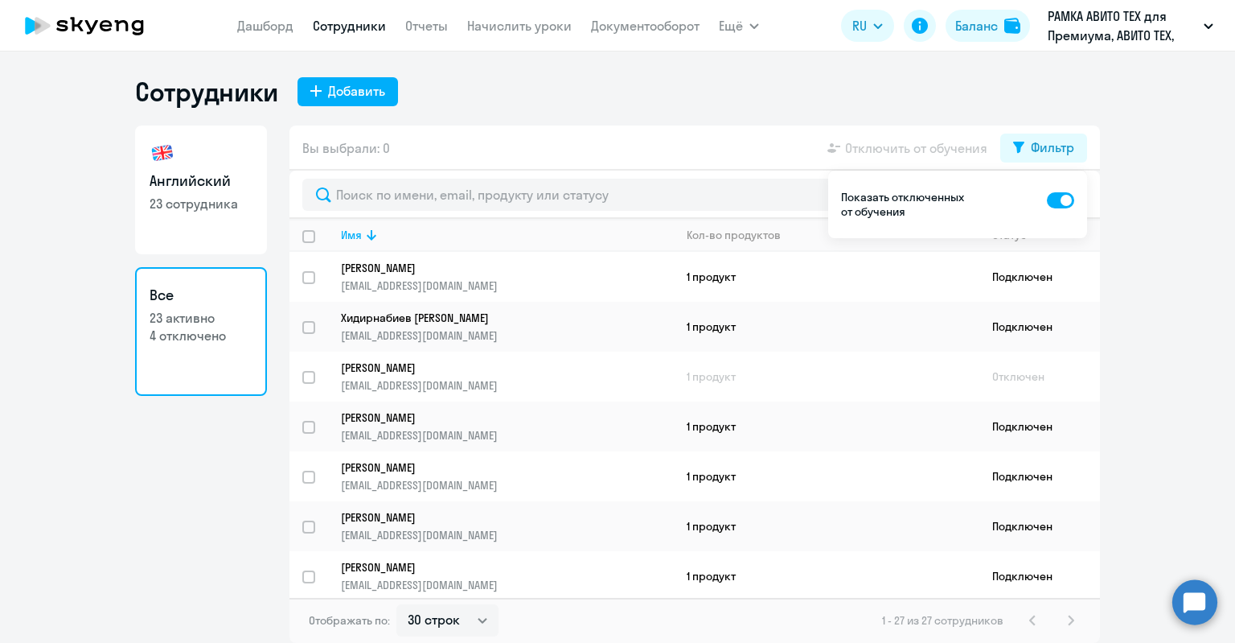
click at [770, 142] on div "Вы выбрали: 0 Отключить от обучения Фильтр" at bounding box center [695, 147] width 811 height 45
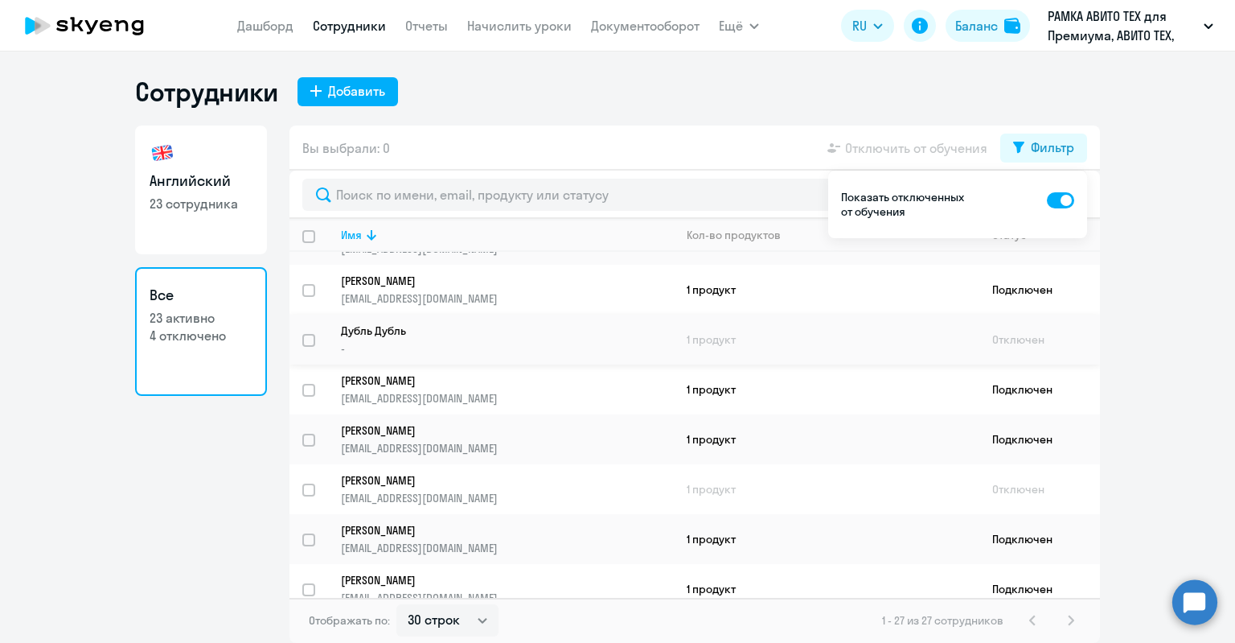
scroll to position [982, 0]
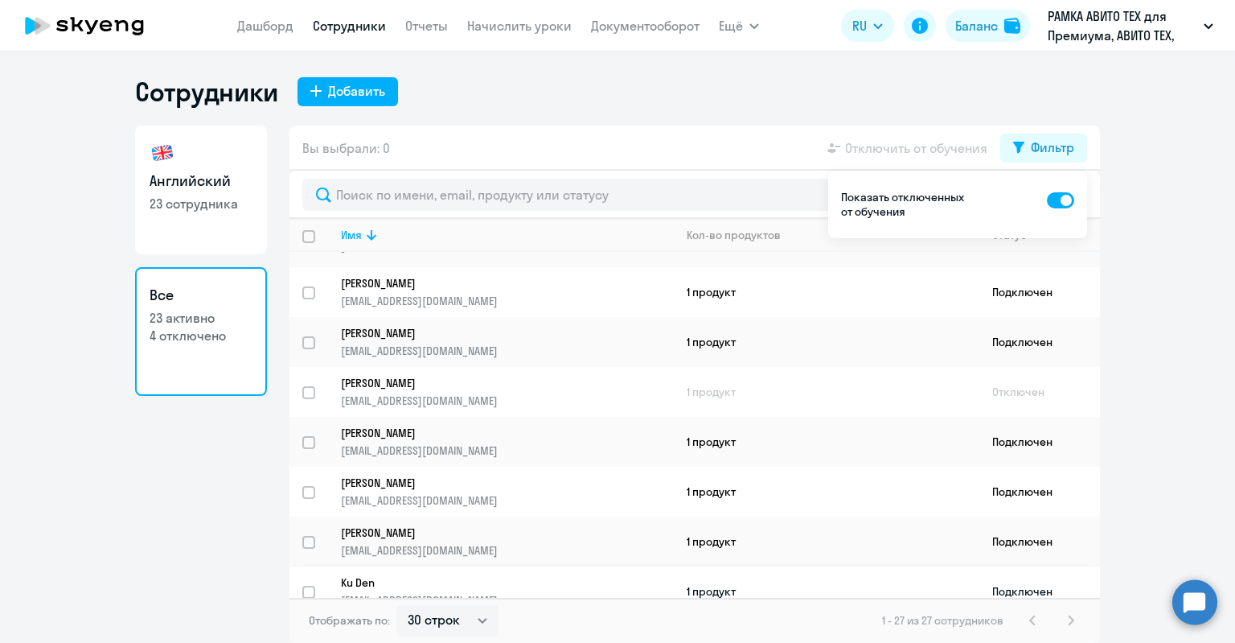
click at [471, 575] on p "Ku Den" at bounding box center [496, 582] width 310 height 14
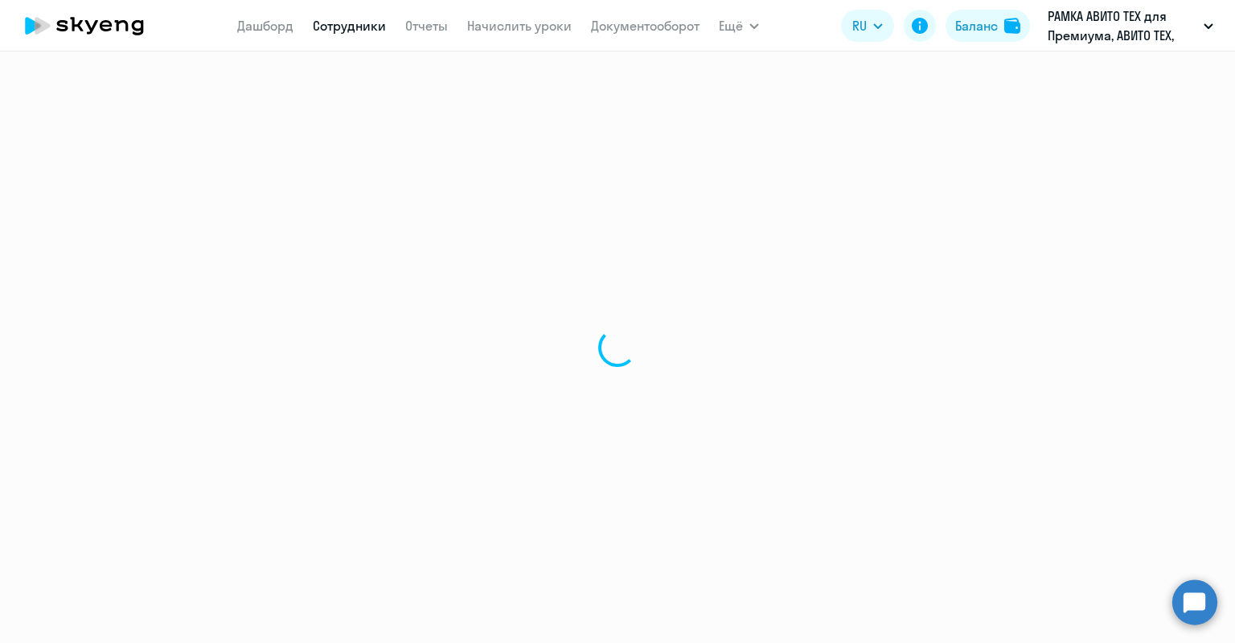
select select "english"
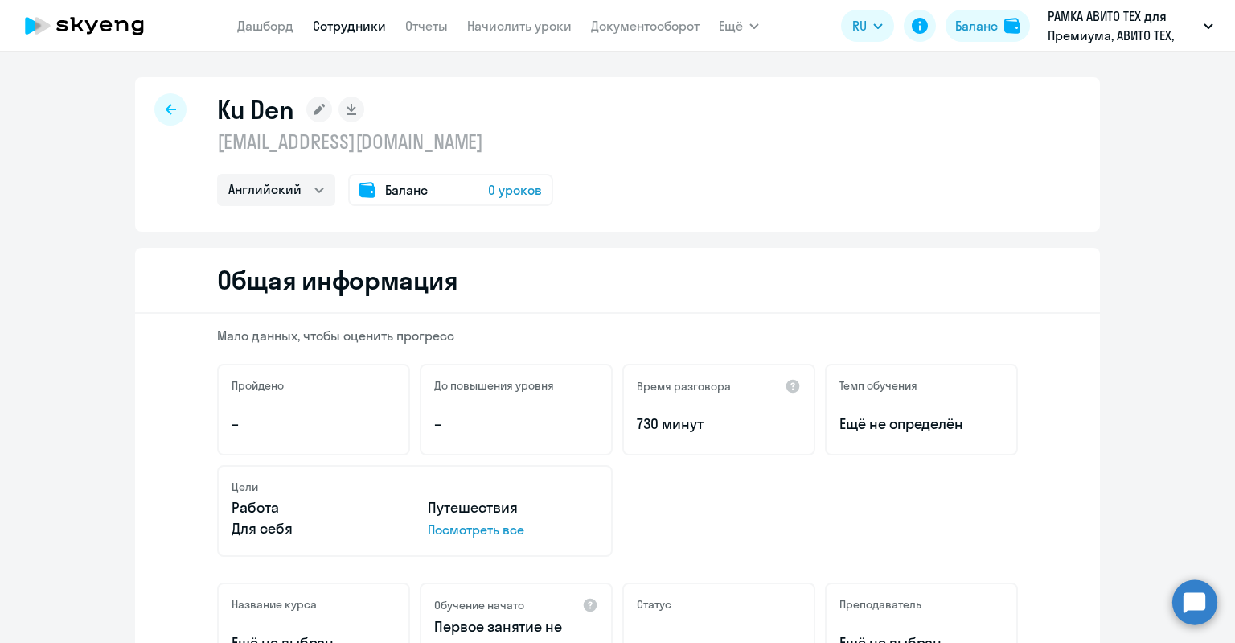
click at [317, 101] on rect at bounding box center [319, 110] width 26 height 26
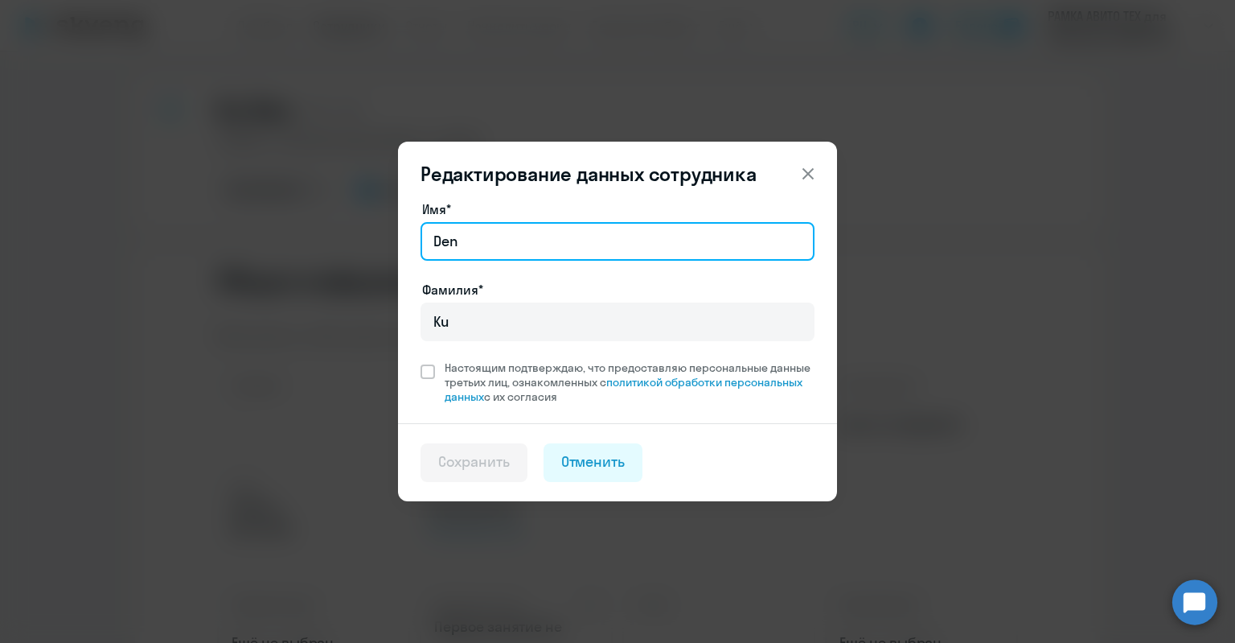
drag, startPoint x: 465, startPoint y: 240, endPoint x: 350, endPoint y: 226, distance: 115.8
click at [350, 226] on div "Редактирование данных сотрудника Имя* Den Фамилия* Ku Настоящим подтверждаю, чт…" at bounding box center [617, 322] width 778 height 450
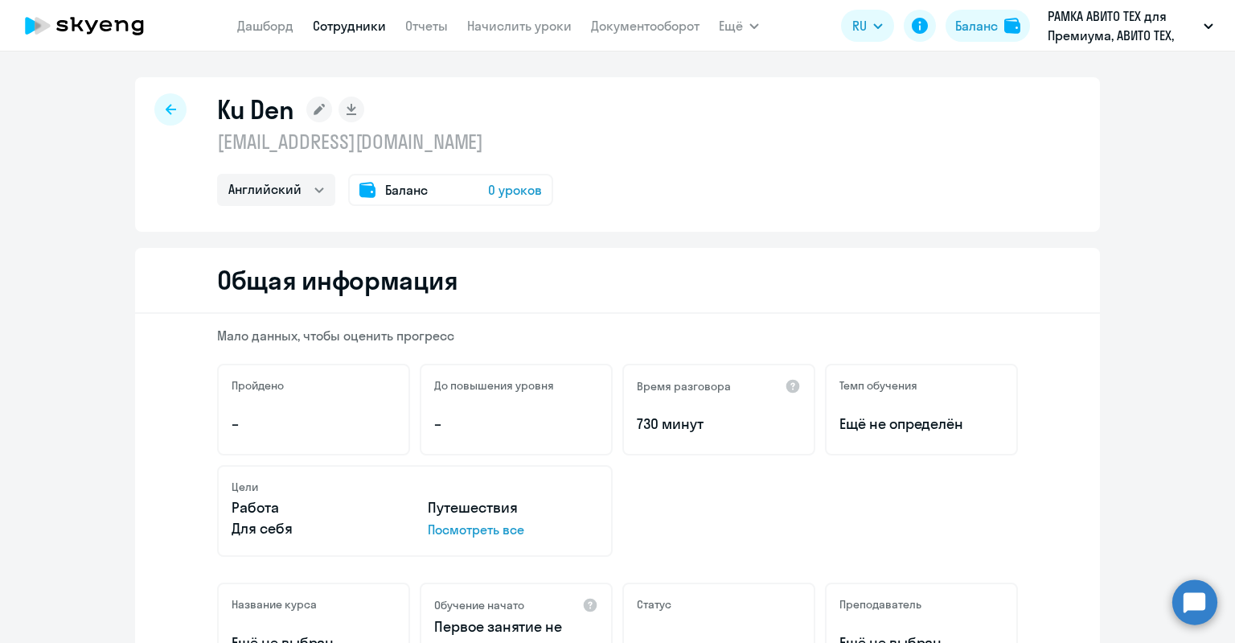
click at [314, 113] on icon at bounding box center [319, 109] width 11 height 11
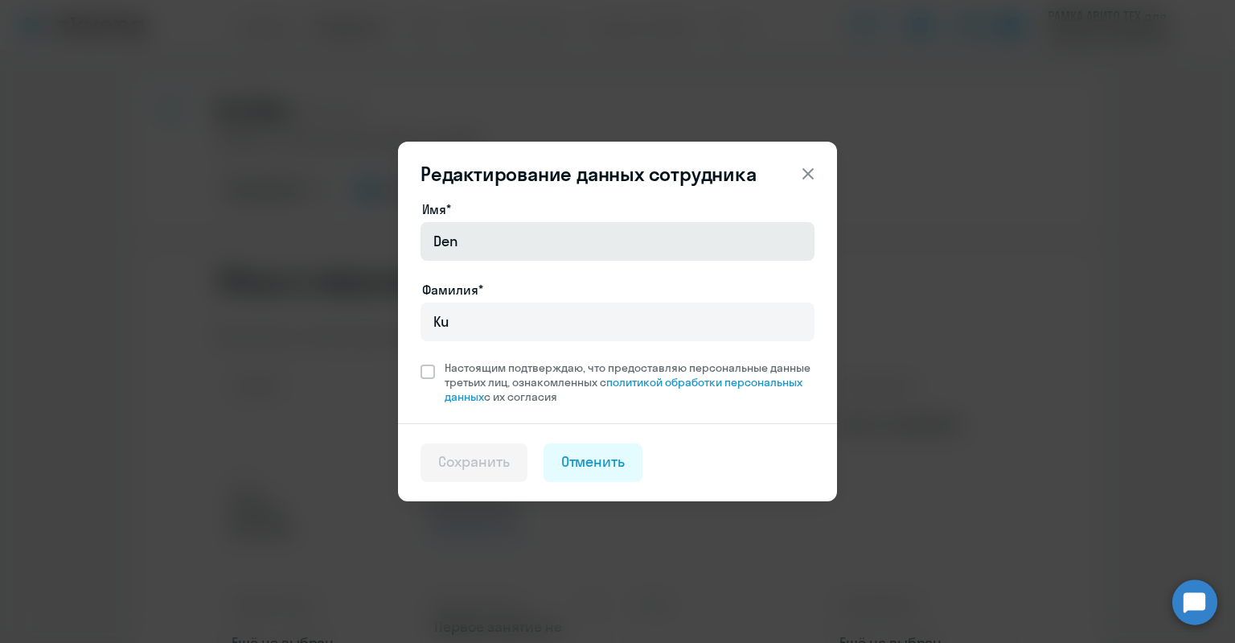
click at [497, 261] on div "Имя* Den Фамилия* Ku Настоящим подтверждаю, что предоставляю персональные данны…" at bounding box center [618, 301] width 394 height 204
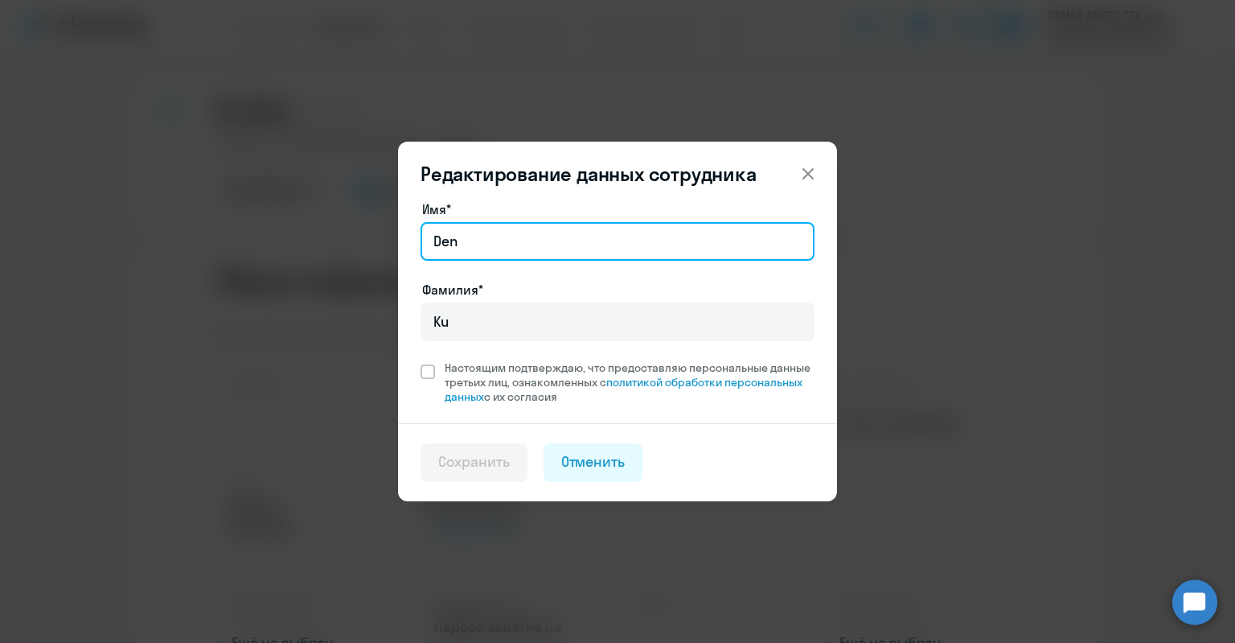
click at [488, 244] on input "Den" at bounding box center [618, 241] width 394 height 39
type input "[PERSON_NAME]"
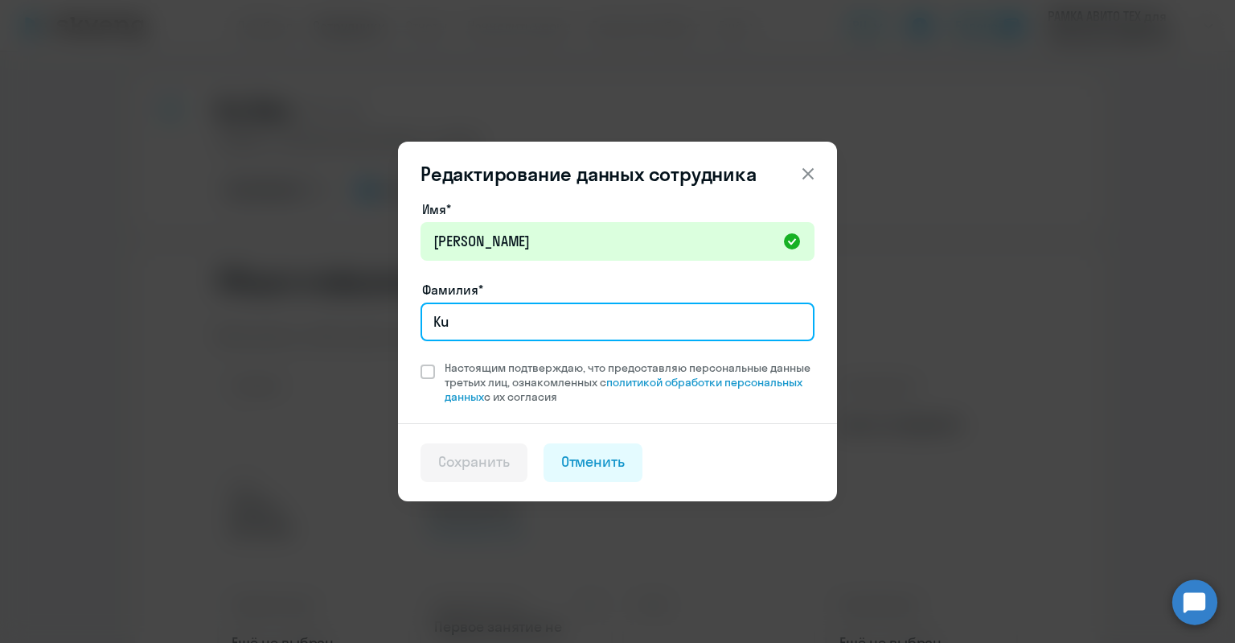
drag, startPoint x: 445, startPoint y: 317, endPoint x: 351, endPoint y: 342, distance: 97.3
click at [323, 331] on div "Редактирование данных сотрудника Имя* Денис Фамилия* Ku Настоящим подтверждаю, …" at bounding box center [617, 322] width 778 height 450
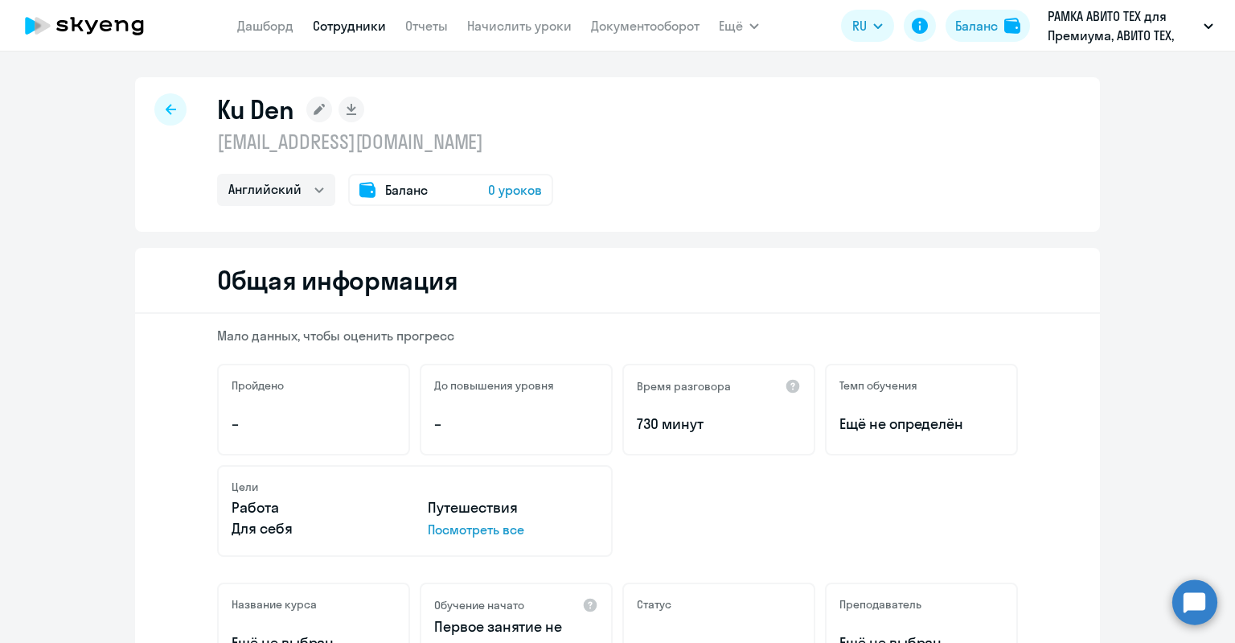
click at [307, 109] on rect at bounding box center [319, 110] width 26 height 26
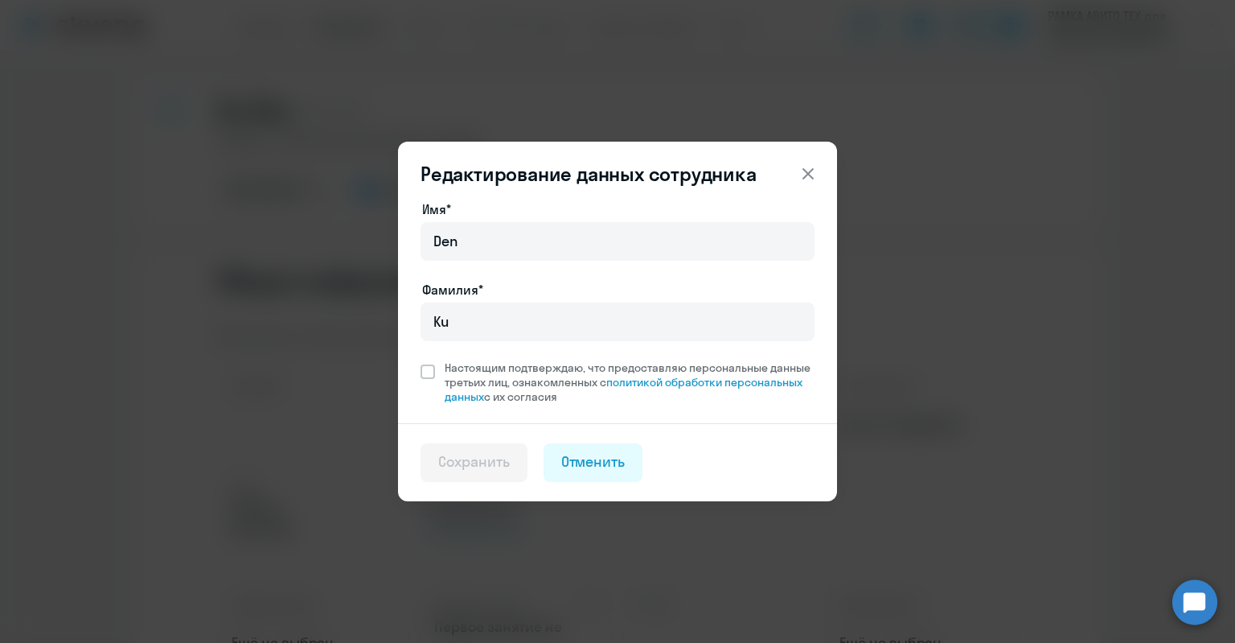
drag, startPoint x: 484, startPoint y: 353, endPoint x: 470, endPoint y: 342, distance: 18.3
click at [473, 343] on div "Имя* Den Фамилия* Ku Настоящим подтверждаю, что предоставляю персональные данны…" at bounding box center [618, 301] width 394 height 204
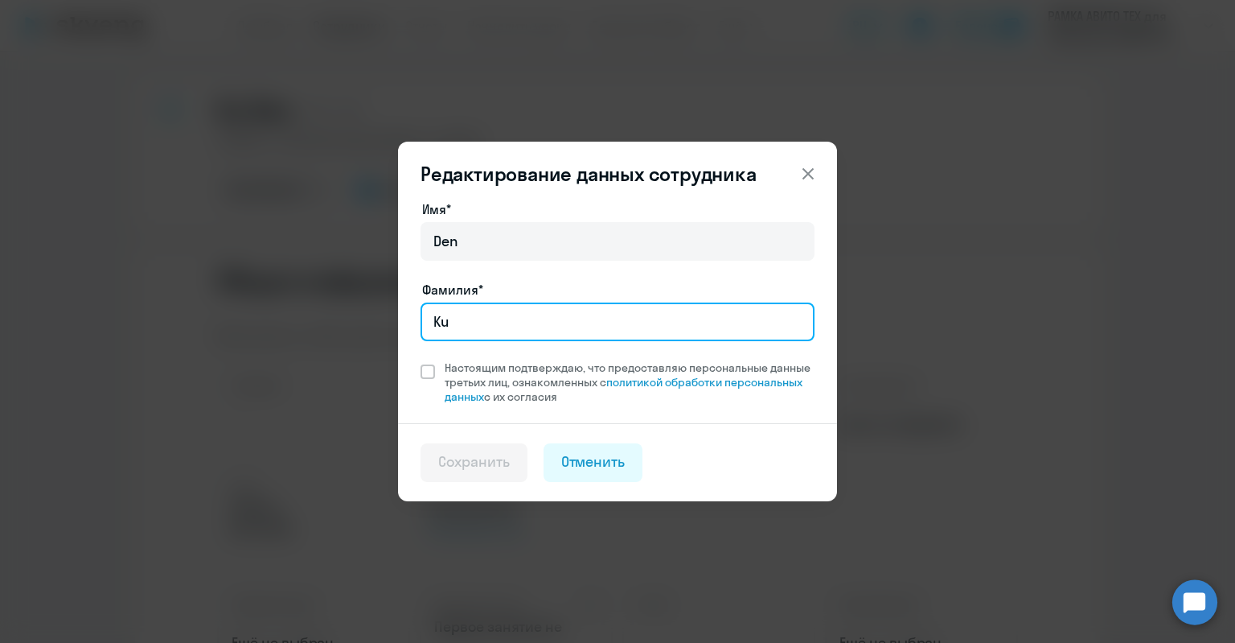
drag, startPoint x: 446, startPoint y: 320, endPoint x: 417, endPoint y: 325, distance: 28.6
click at [417, 325] on div "Имя* Den Фамилия* Ku Настоящим подтверждаю, что предоставляю персональные данны…" at bounding box center [617, 311] width 439 height 224
paste input "[PERSON_NAME]"
type input "[PERSON_NAME]"
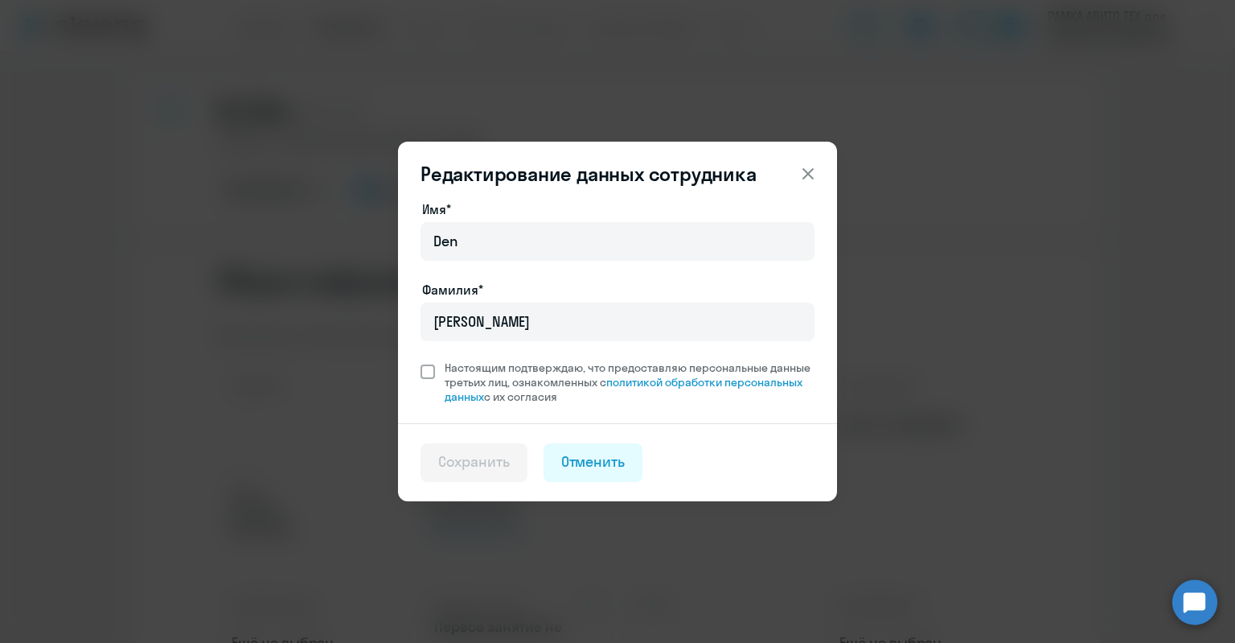
click at [429, 367] on span at bounding box center [428, 371] width 14 height 14
click at [421, 360] on input "Настоящим подтверждаю, что предоставляю персональные данные третьих лиц, ознако…" at bounding box center [420, 359] width 1 height 1
checkbox input "true"
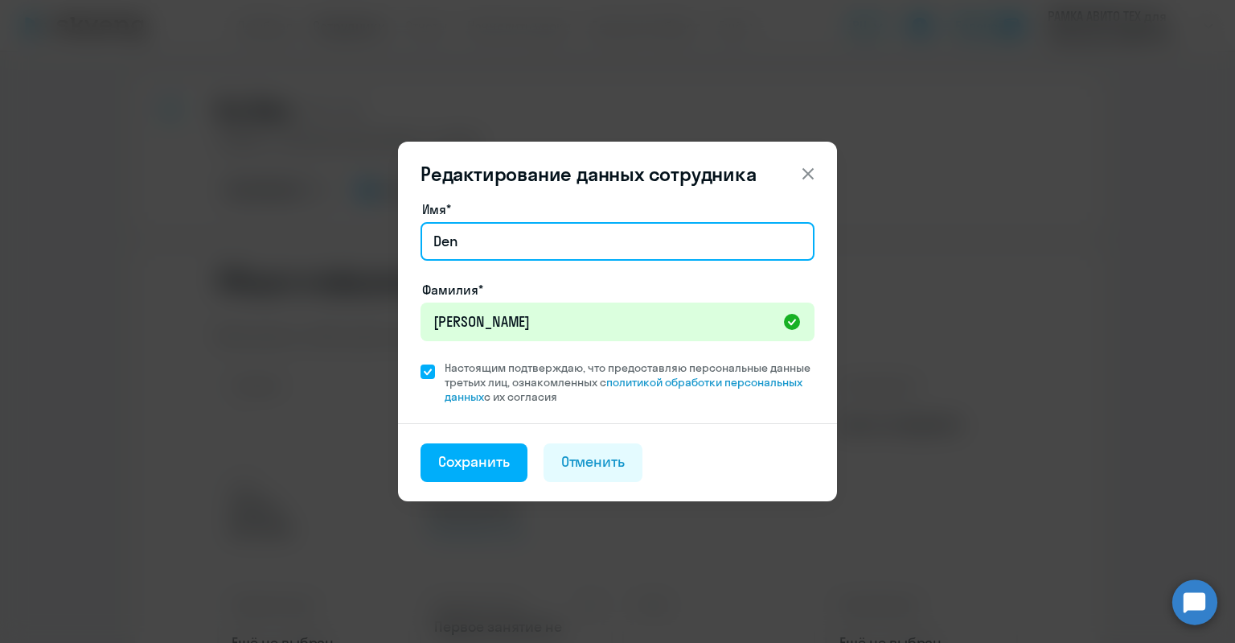
click at [483, 250] on input "Den" at bounding box center [618, 241] width 394 height 39
type input "[PERSON_NAME]"
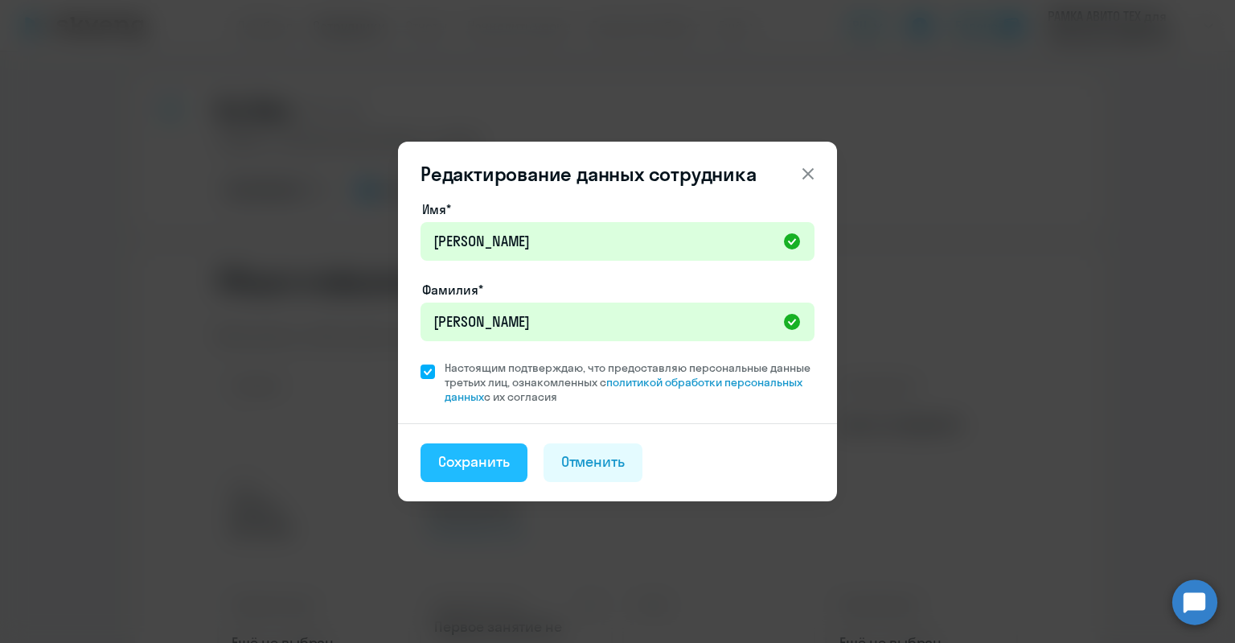
click at [477, 455] on div "Сохранить" at bounding box center [474, 461] width 72 height 21
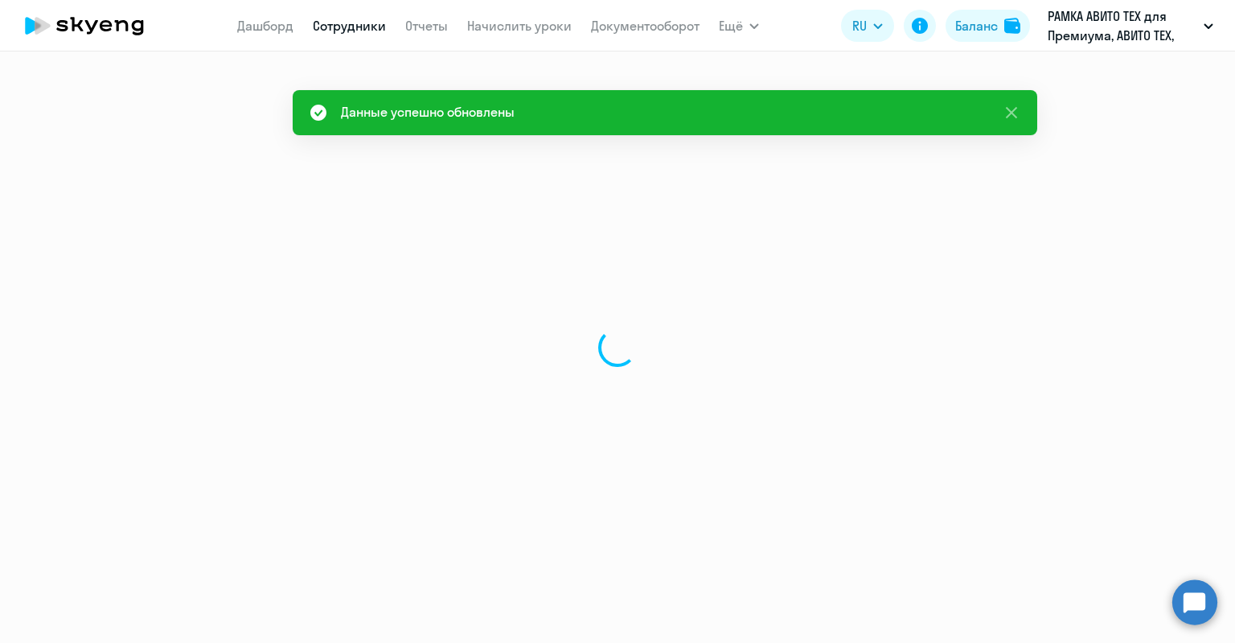
select select "english"
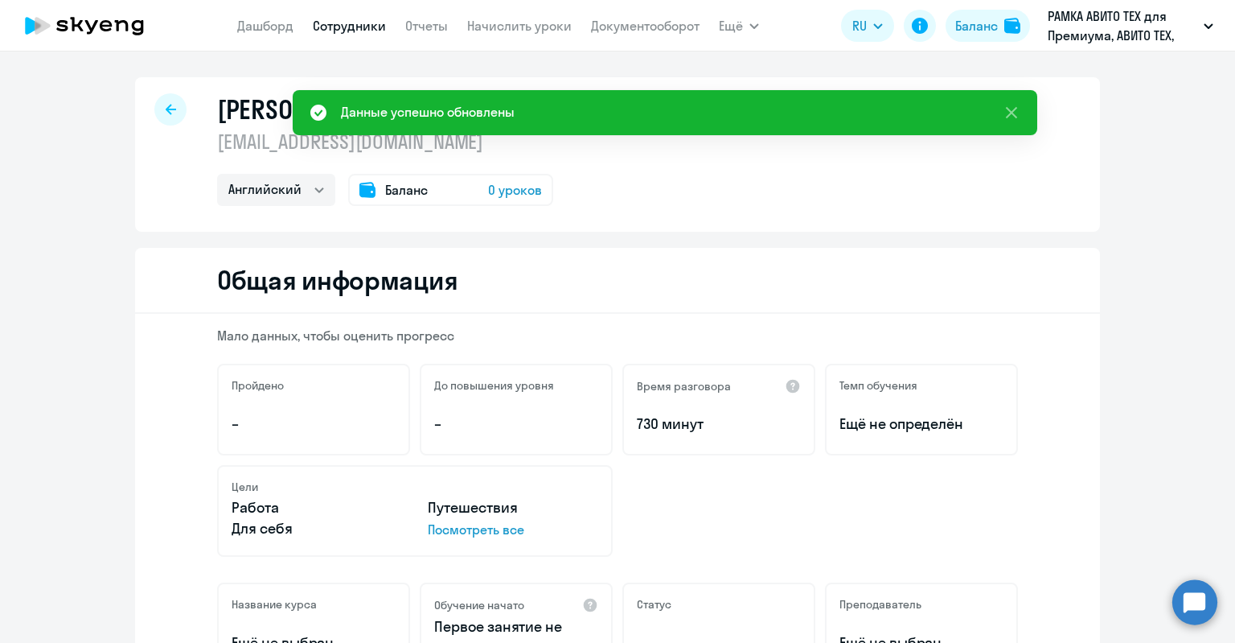
click at [263, 137] on p "[EMAIL_ADDRESS][DOMAIN_NAME]" at bounding box center [385, 142] width 336 height 26
click at [418, 191] on span "Баланс" at bounding box center [406, 189] width 43 height 19
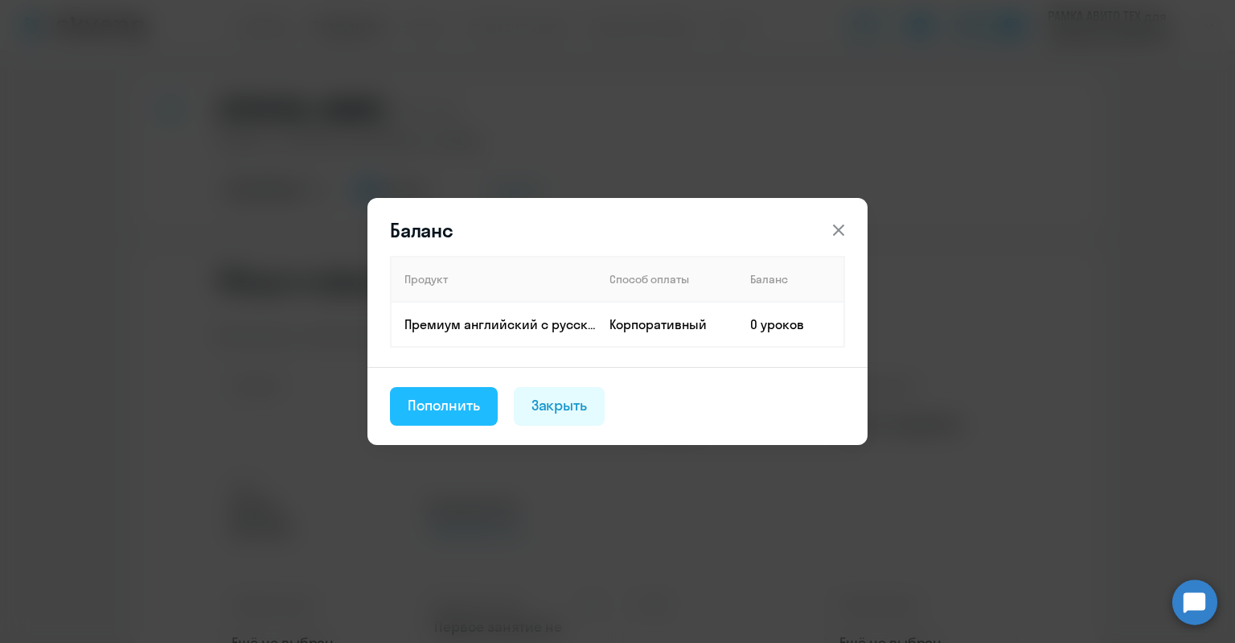
click at [451, 410] on div "Пополнить" at bounding box center [444, 405] width 72 height 21
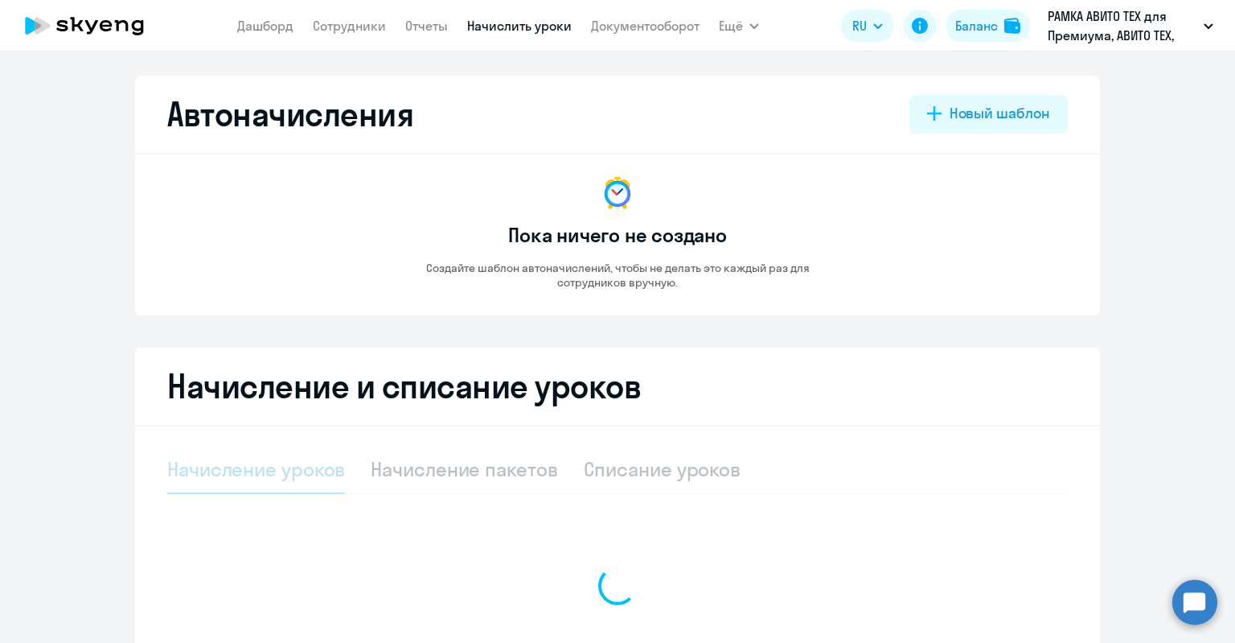
select select "10"
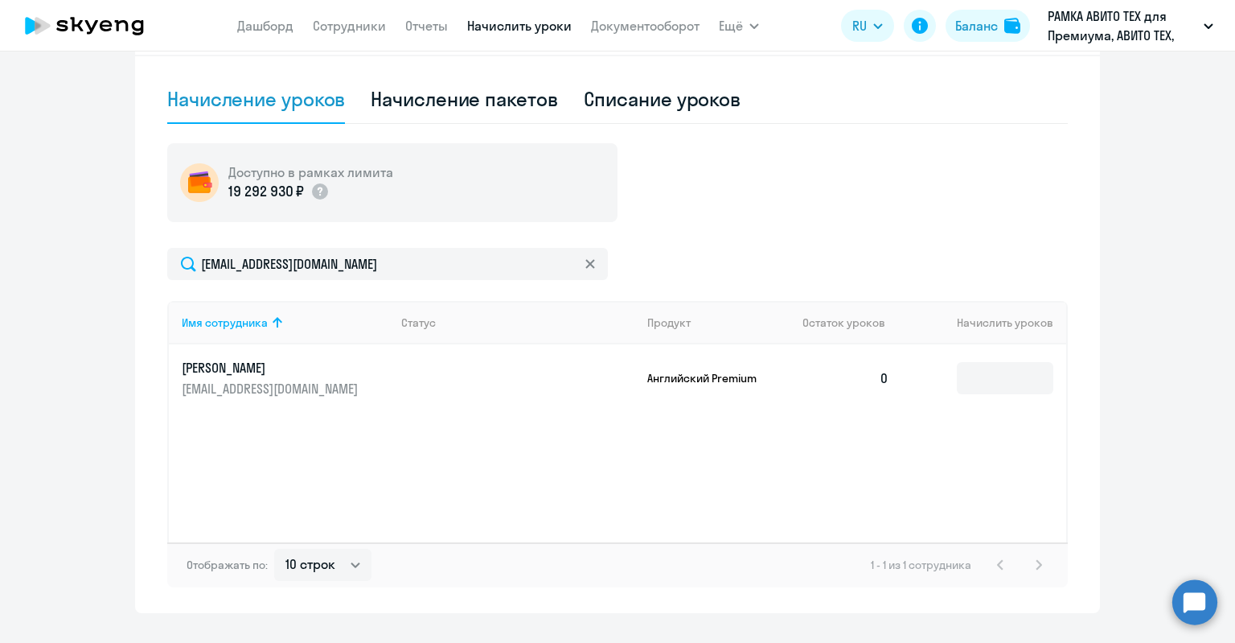
scroll to position [404, 0]
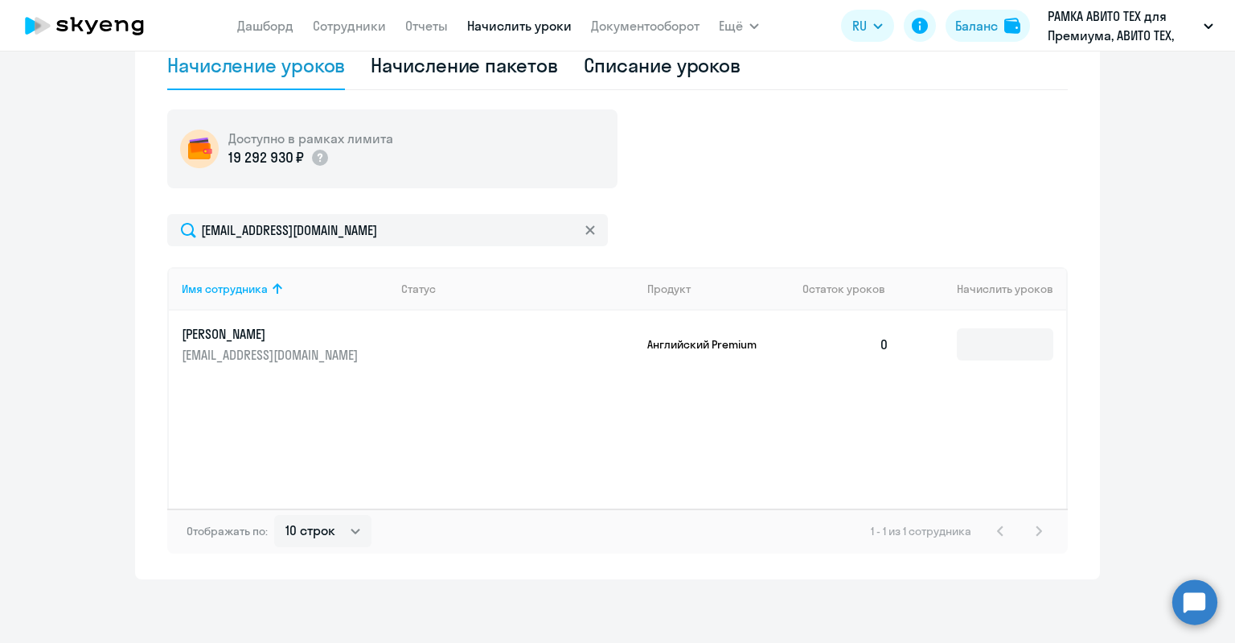
click at [944, 334] on td at bounding box center [984, 344] width 164 height 68
click at [1033, 370] on td at bounding box center [984, 344] width 164 height 68
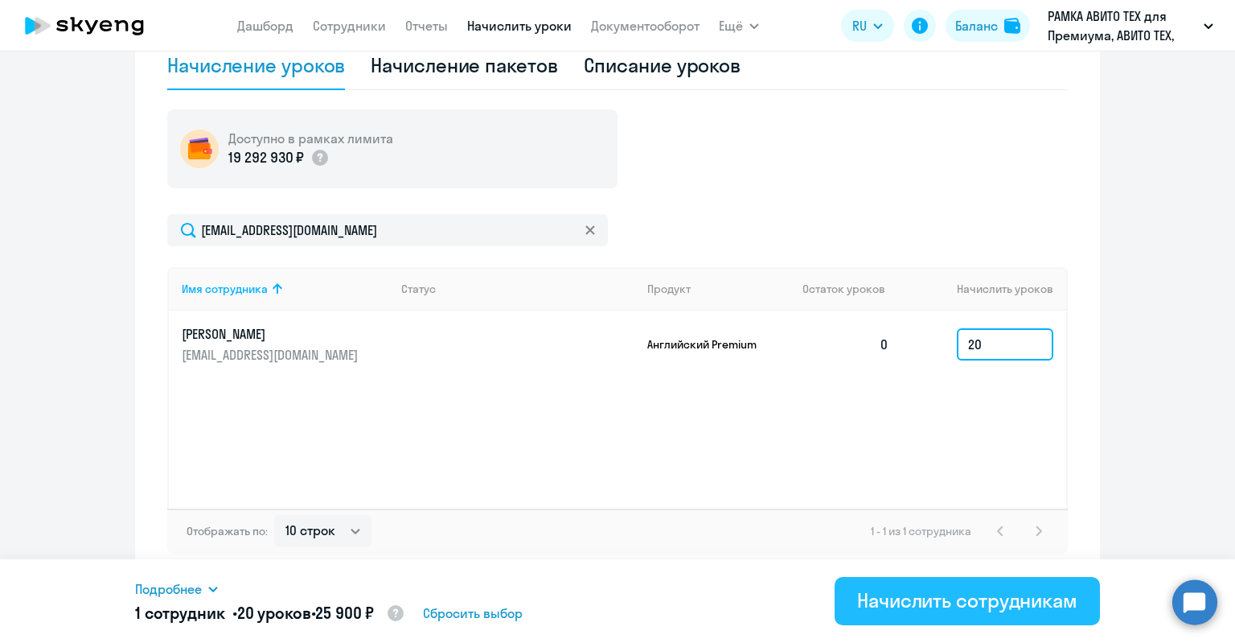
type input "20"
click at [988, 589] on div "Начислить сотрудникам" at bounding box center [967, 600] width 220 height 26
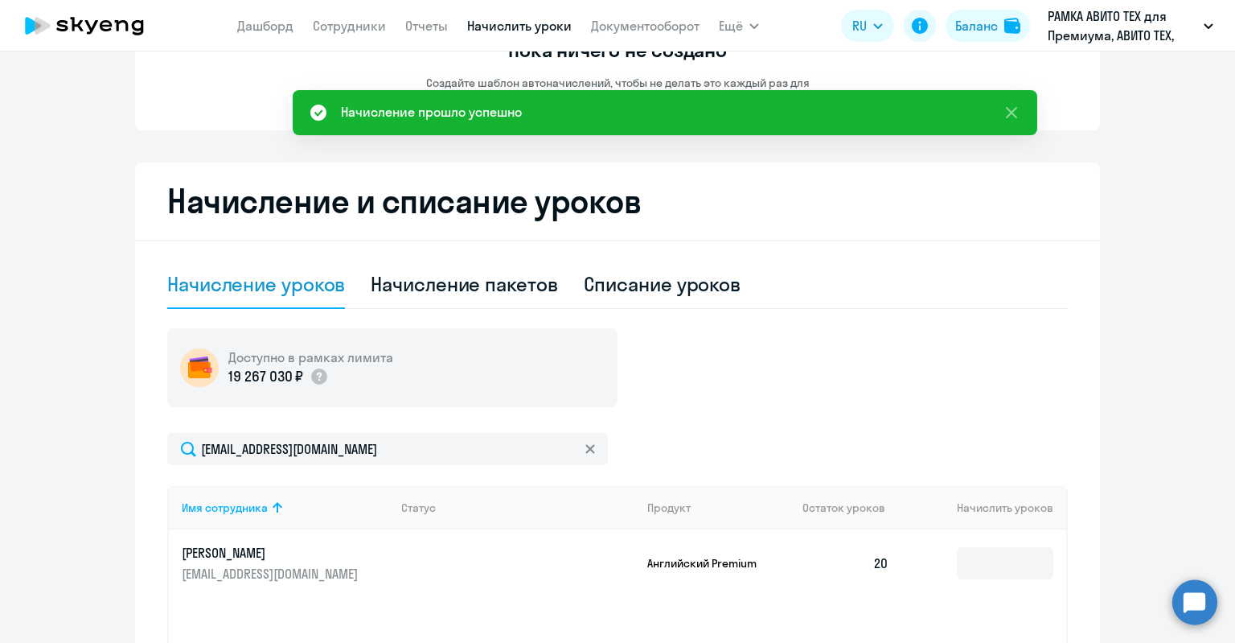
scroll to position [0, 0]
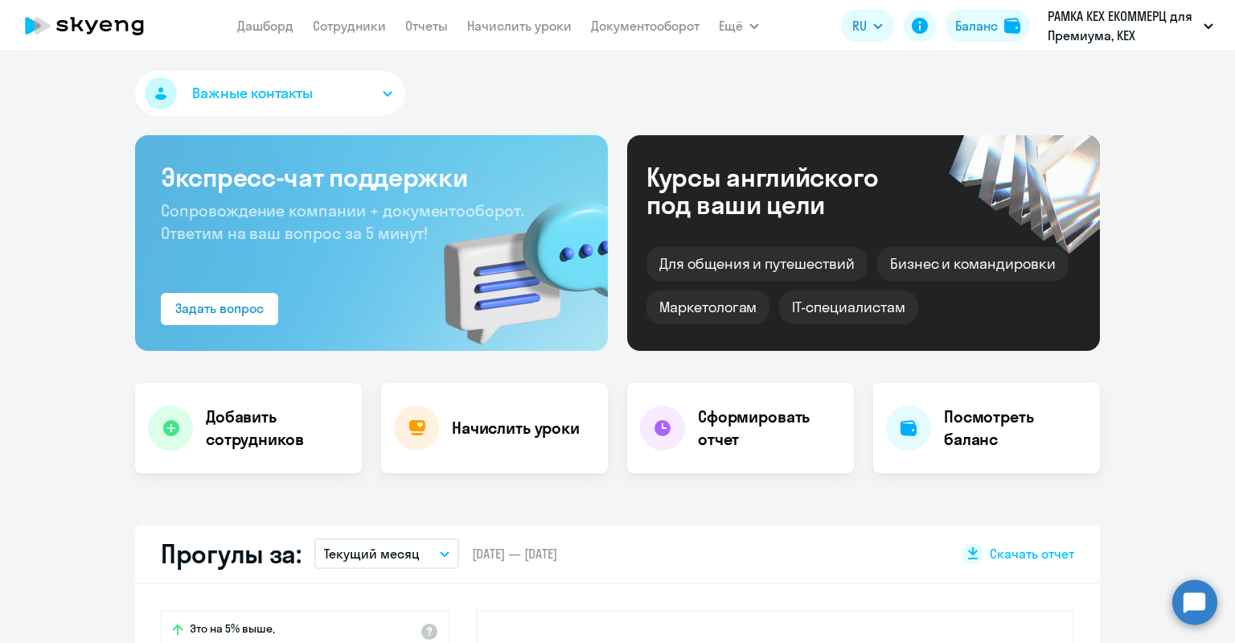
select select "30"
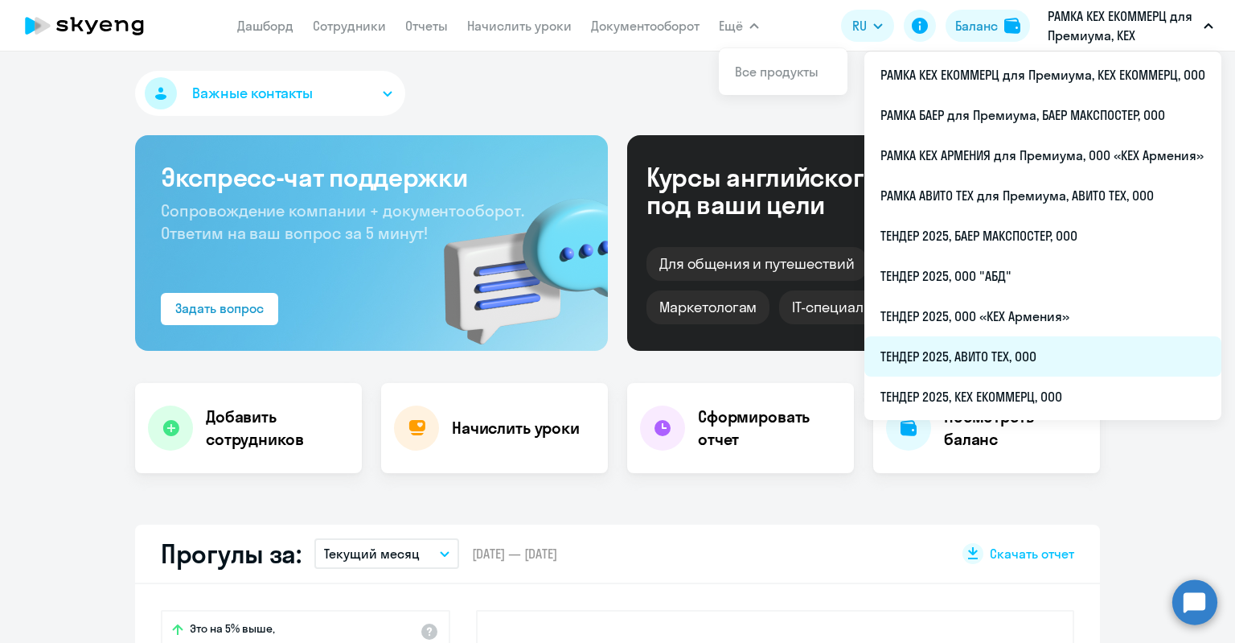
click at [933, 343] on li "ТЕНДЕР 2025, АВИТО ТЕХ, ООО" at bounding box center [1043, 356] width 357 height 40
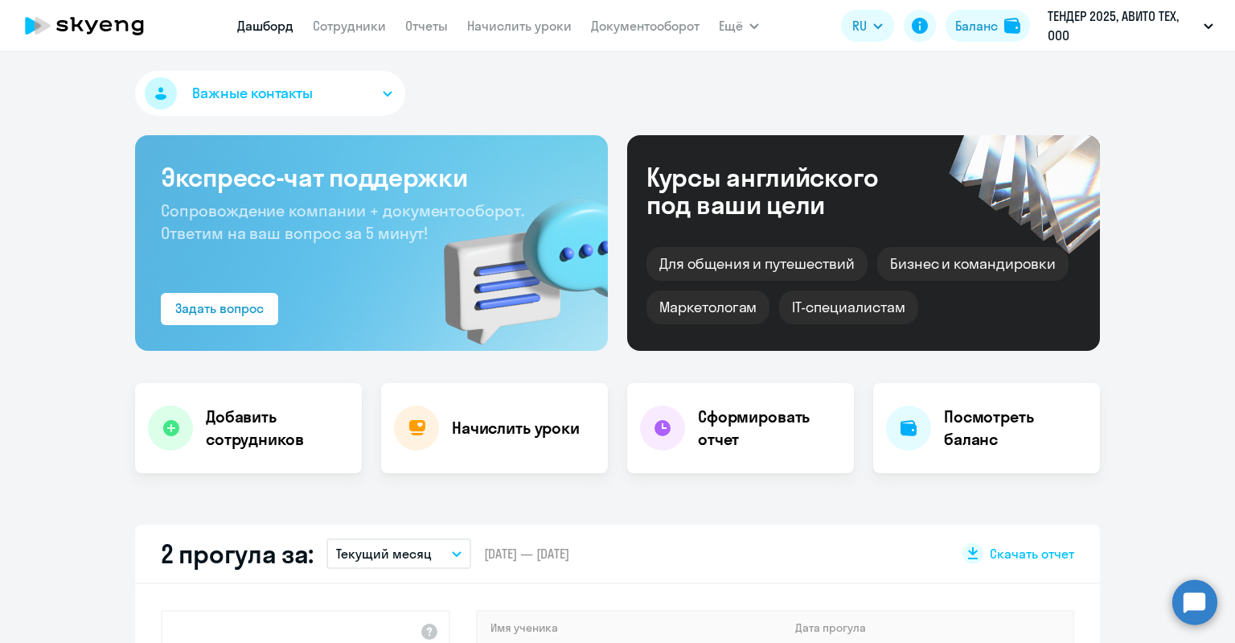
select select "30"
click at [345, 25] on link "Сотрудники" at bounding box center [349, 26] width 73 height 16
select select "30"
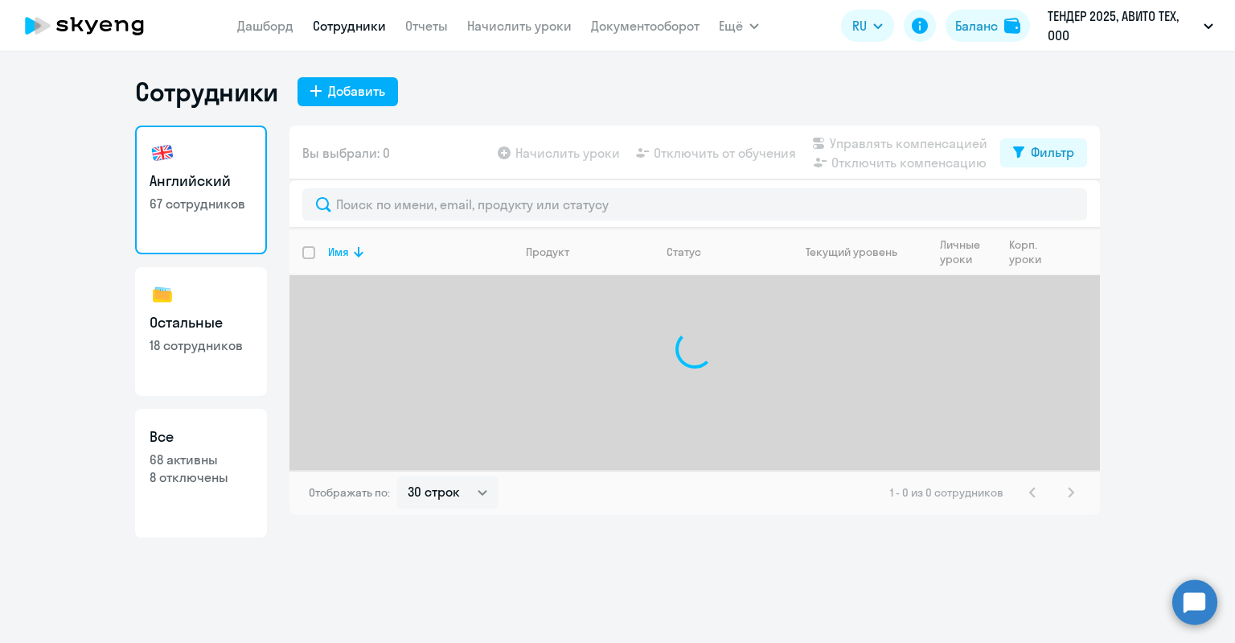
click at [210, 417] on link "Все 68 активны 8 отключены" at bounding box center [201, 473] width 132 height 129
select select "30"
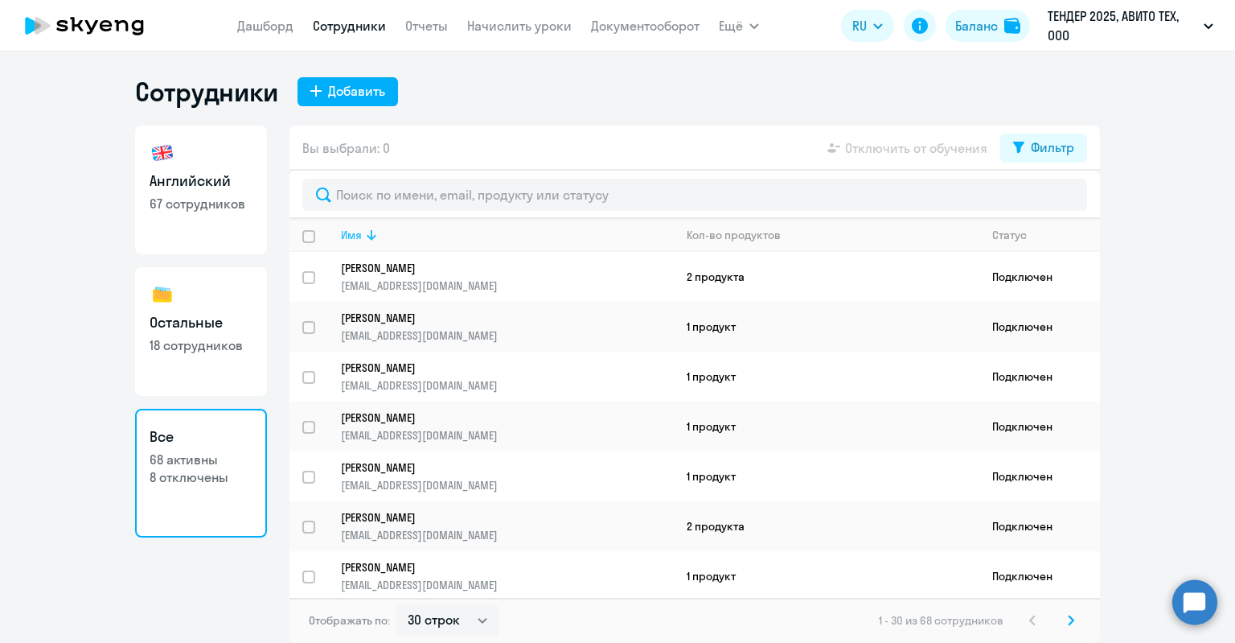
click at [567, 218] on div at bounding box center [695, 194] width 811 height 48
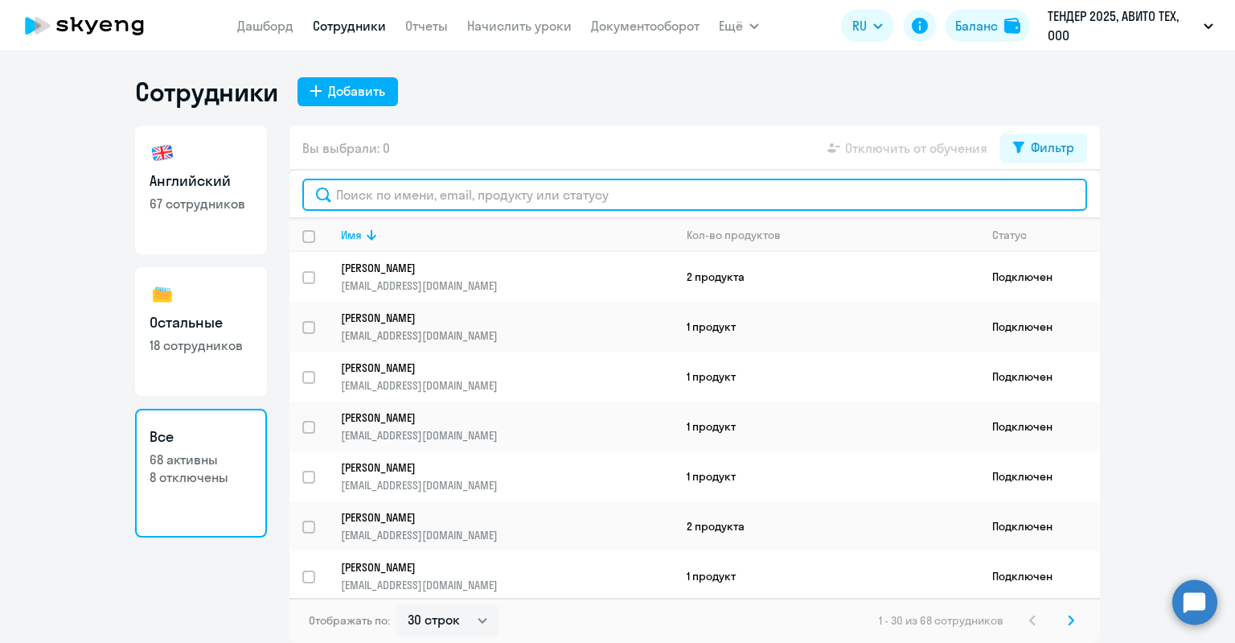
click at [557, 201] on input "text" at bounding box center [694, 195] width 785 height 32
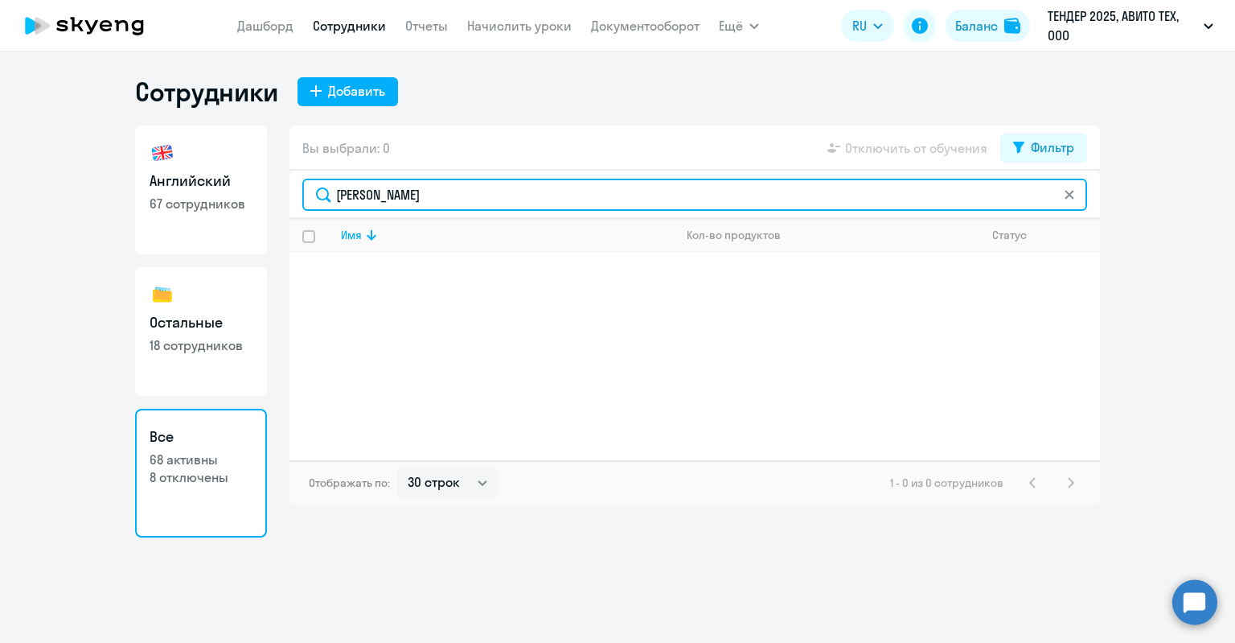
type input "Саханевич"
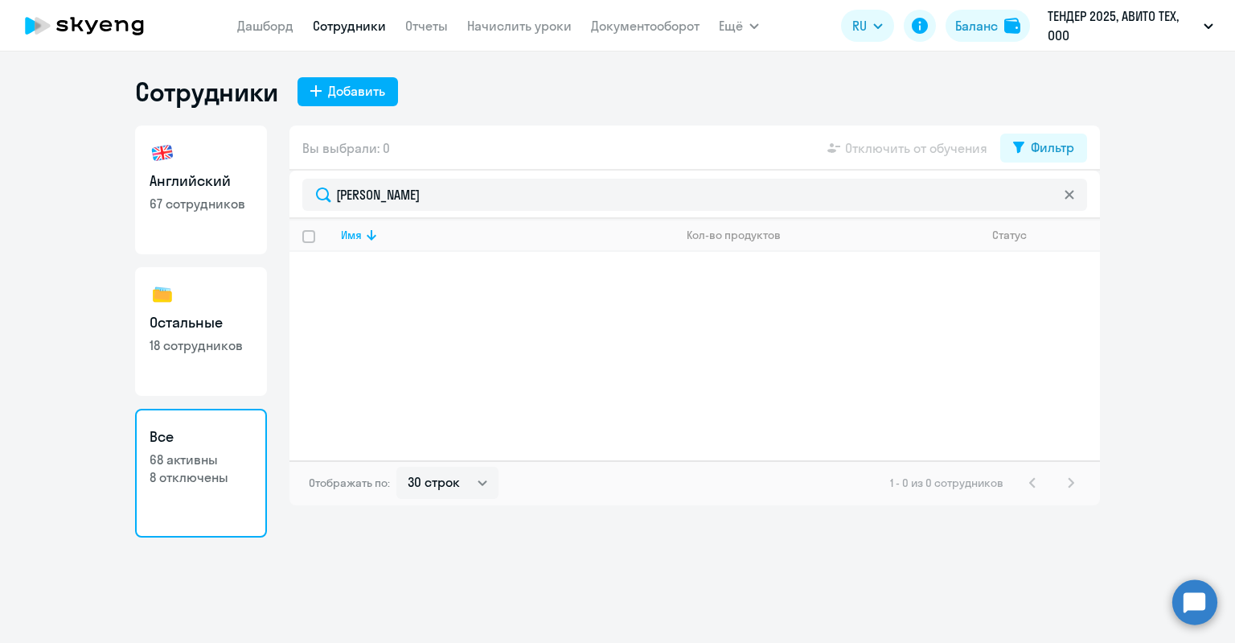
click at [244, 331] on h3 "Остальные" at bounding box center [201, 322] width 103 height 21
select select "30"
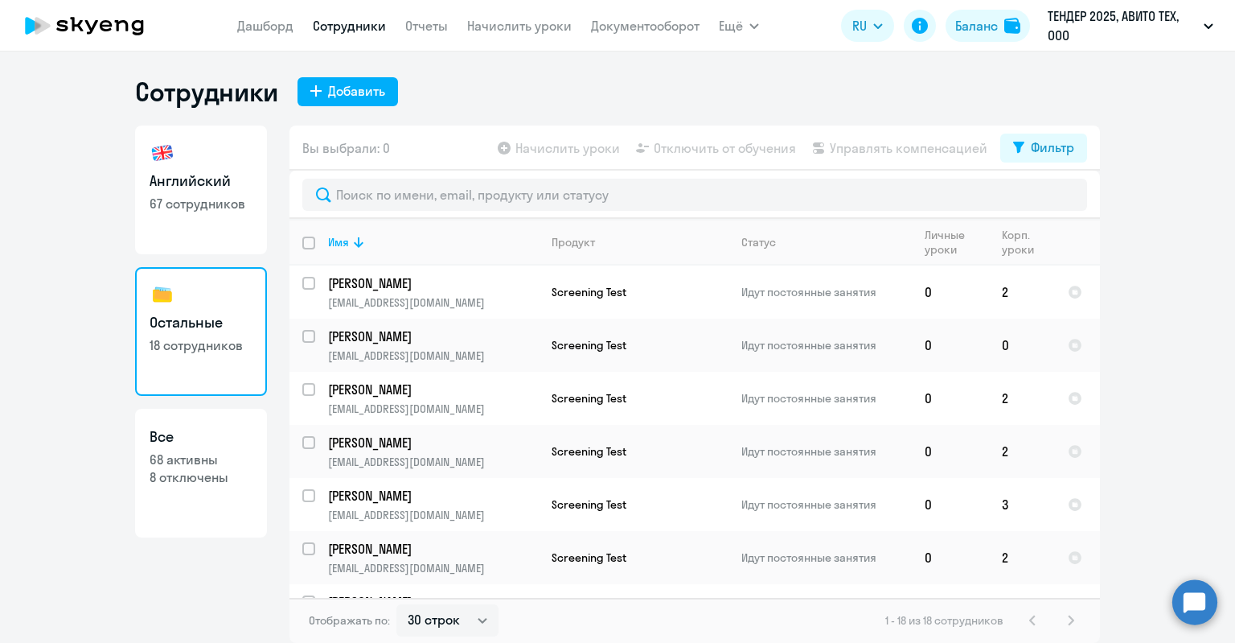
drag, startPoint x: 231, startPoint y: 436, endPoint x: 275, endPoint y: 419, distance: 47.3
click at [230, 436] on h3 "Все" at bounding box center [201, 436] width 103 height 21
select select "30"
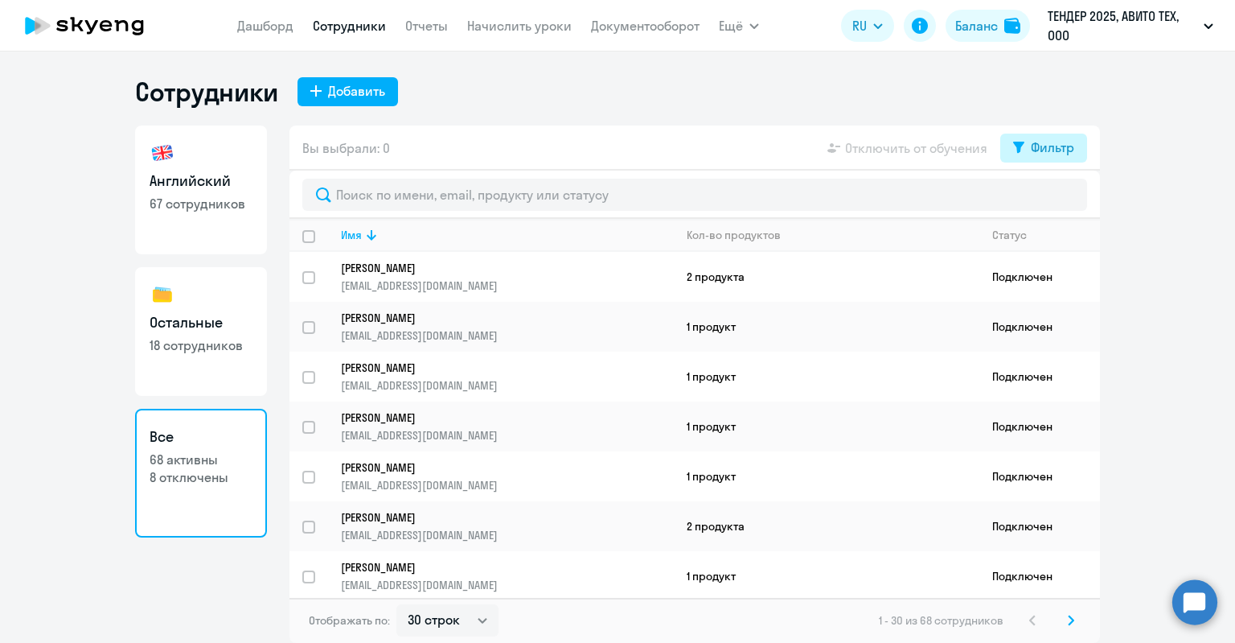
click at [1028, 147] on button "Фильтр" at bounding box center [1043, 147] width 87 height 29
click at [1102, 197] on ng-component "Сотрудники Добавить Английский 67 сотрудников Остальные 18 сотрудников Все 68 а…" at bounding box center [617, 359] width 1235 height 567
click at [1072, 197] on span at bounding box center [1060, 200] width 27 height 16
click at [1047, 199] on input "checkbox" at bounding box center [1046, 199] width 1 height 1
checkbox input "true"
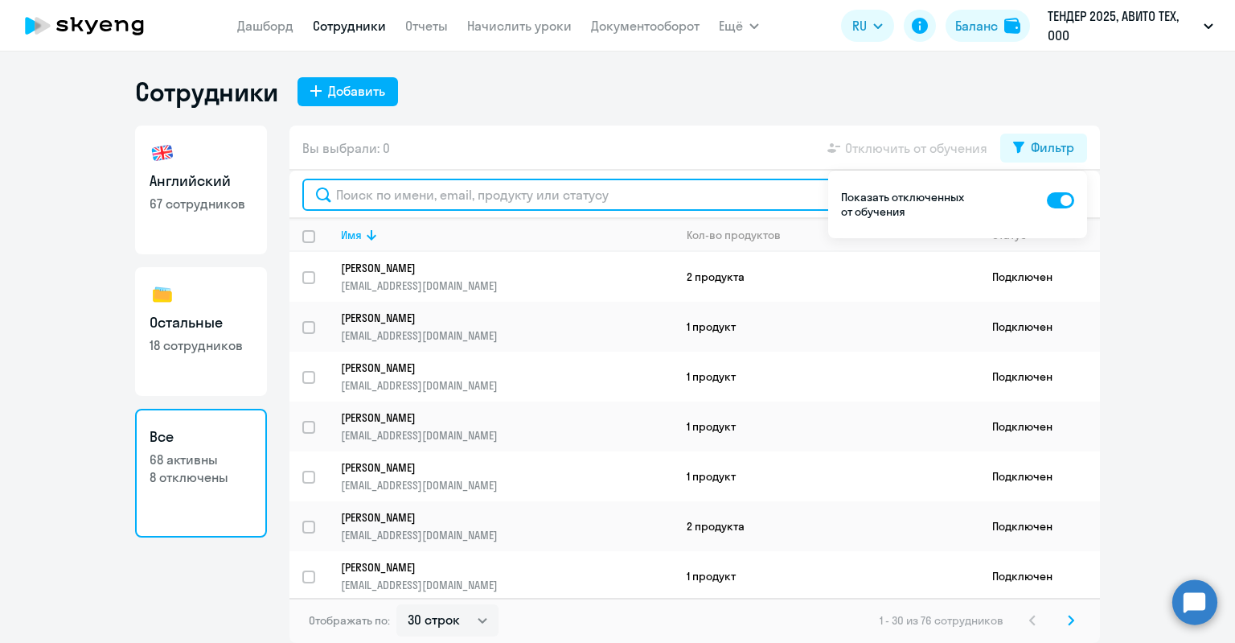
click at [737, 202] on input "text" at bounding box center [694, 195] width 785 height 32
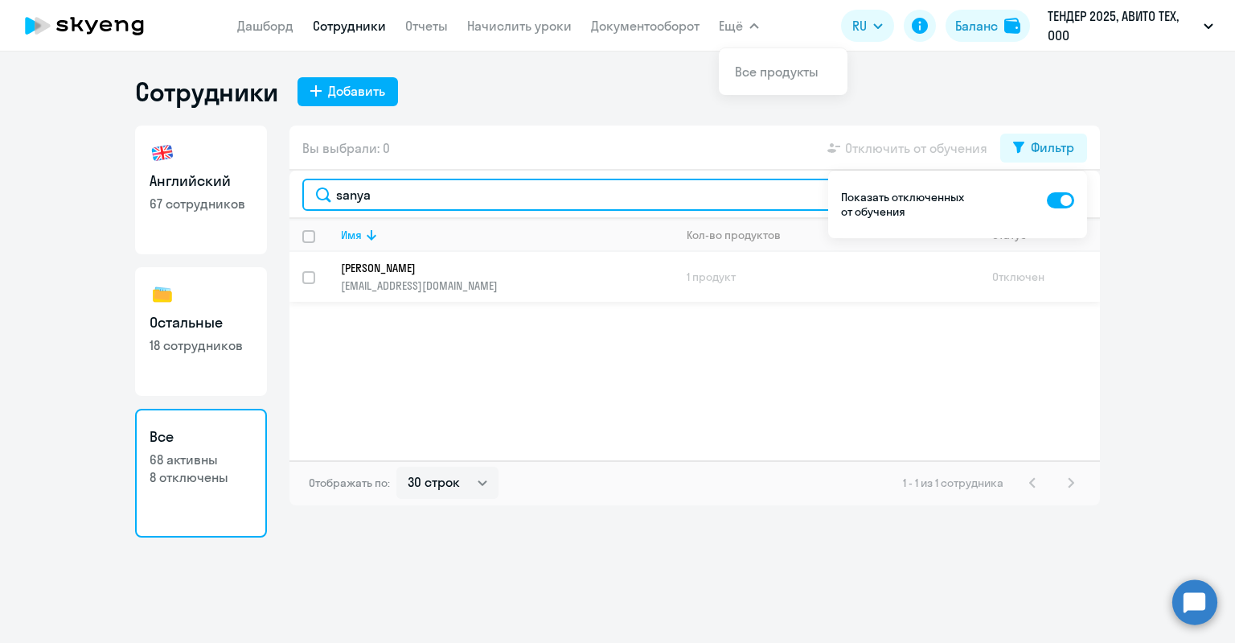
type input "sanya"
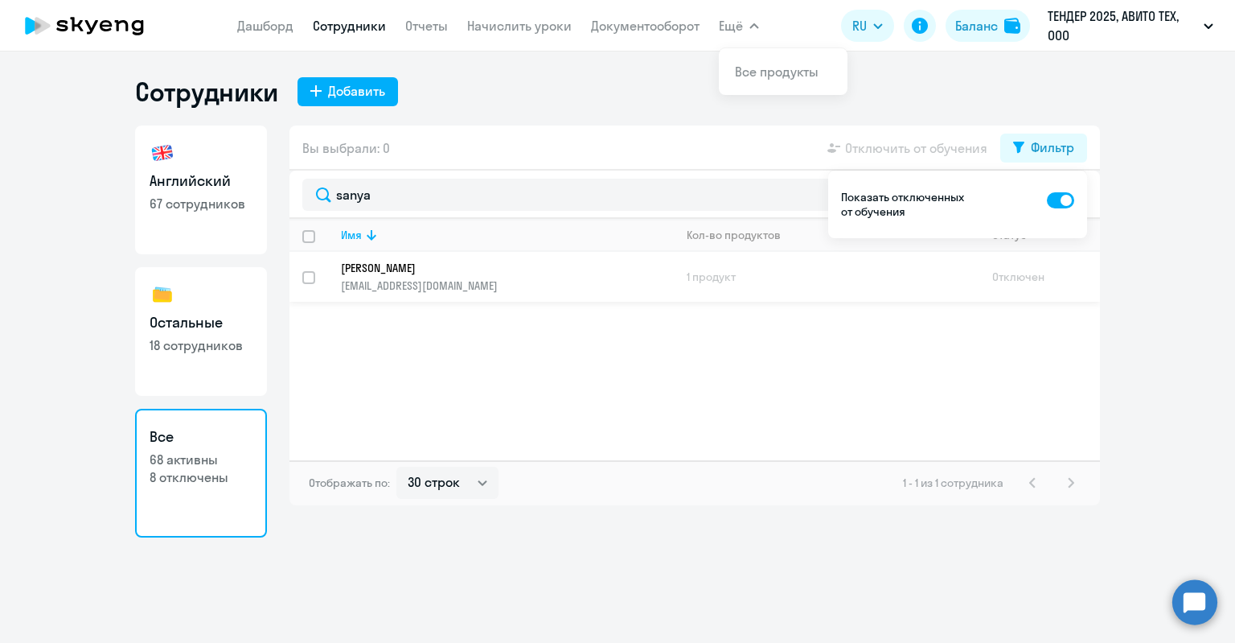
click at [485, 276] on link "Саханевич Александр sanya.050498@yandex.ru" at bounding box center [507, 277] width 332 height 32
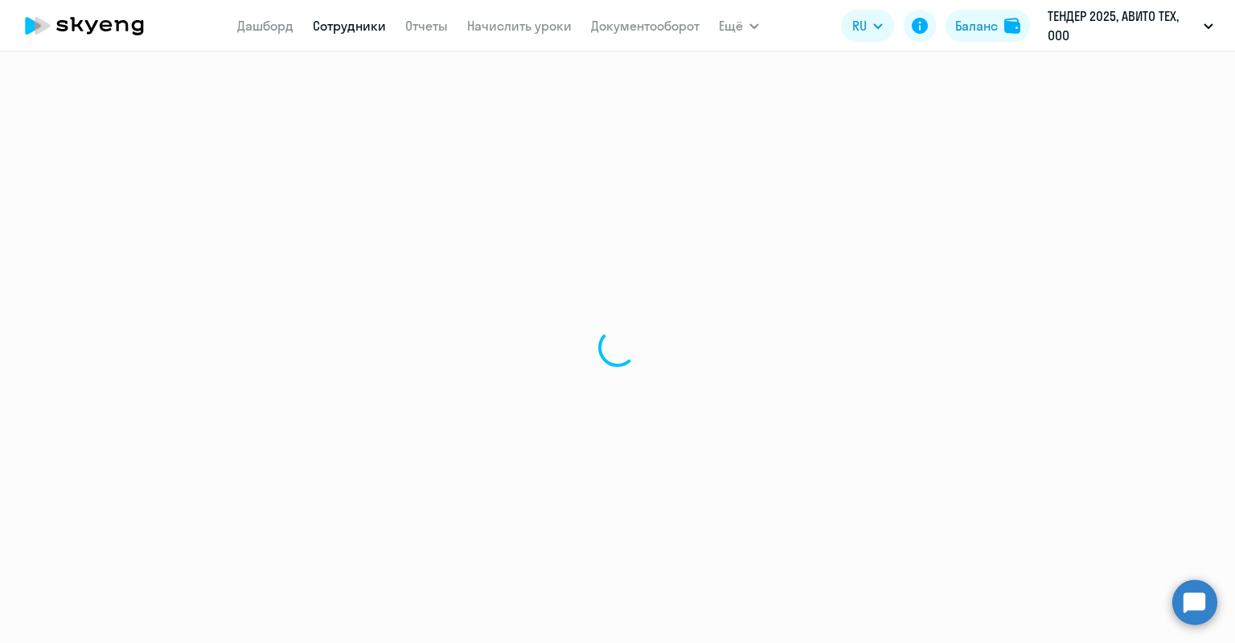
select select "english"
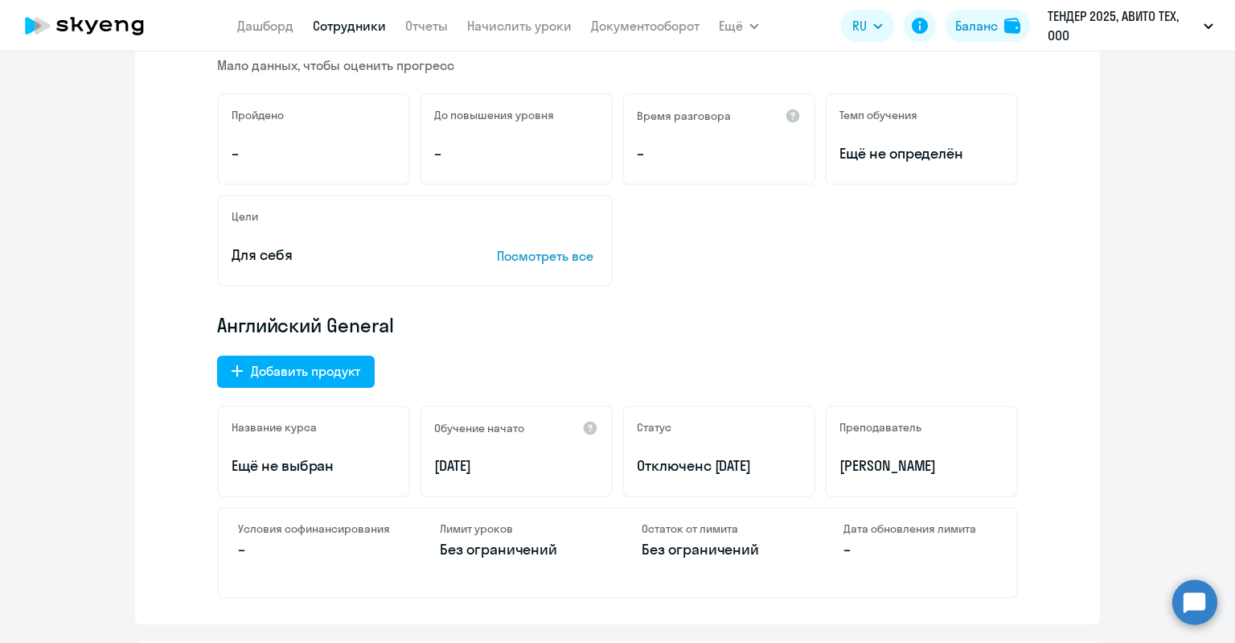
scroll to position [80, 0]
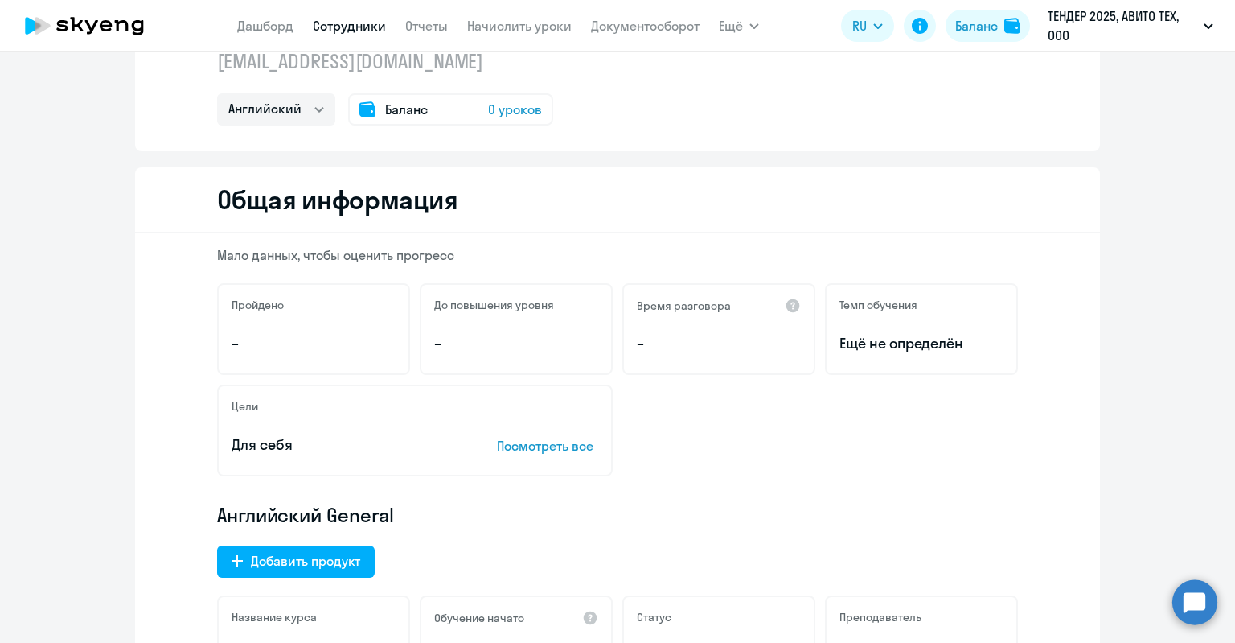
drag, startPoint x: 442, startPoint y: 98, endPoint x: 442, endPoint y: 106, distance: 8.1
click at [442, 106] on div "Баланс 0 уроков" at bounding box center [450, 109] width 205 height 32
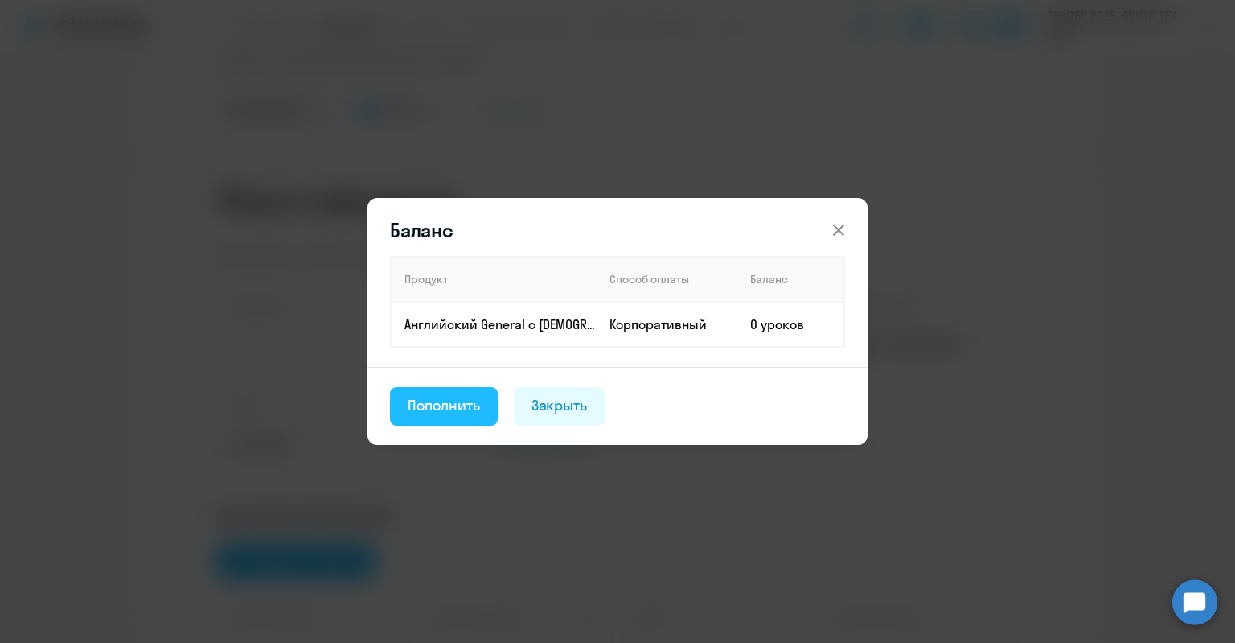
click at [447, 403] on div "Пополнить" at bounding box center [444, 405] width 72 height 21
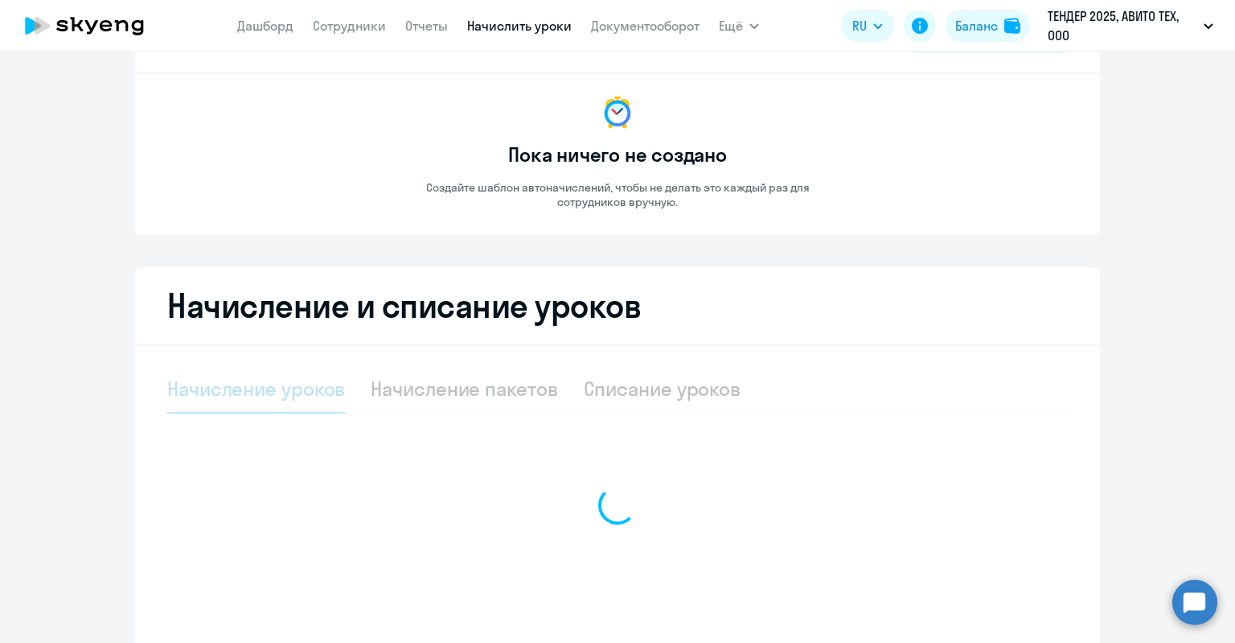
select select "10"
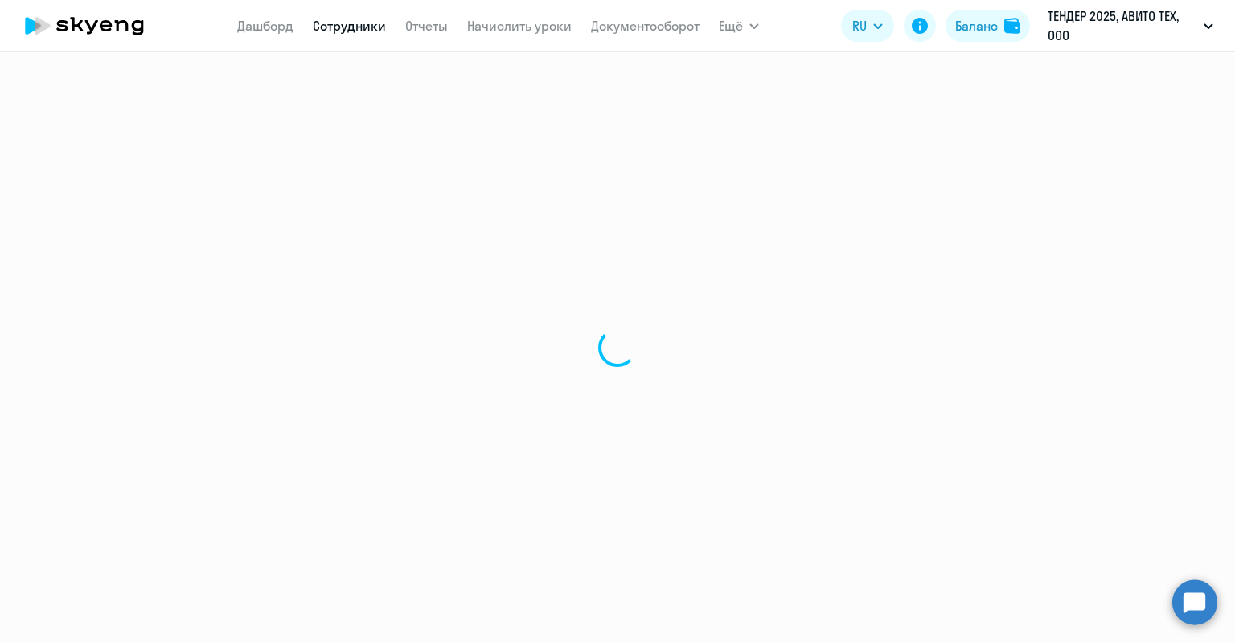
select select "english"
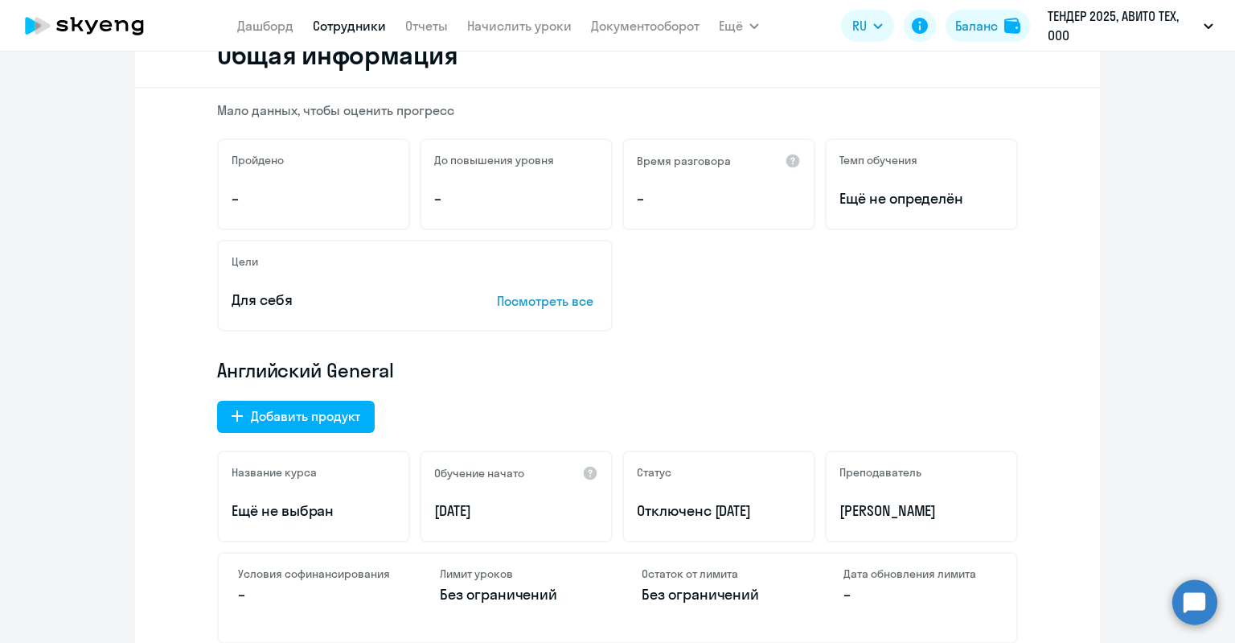
scroll to position [241, 0]
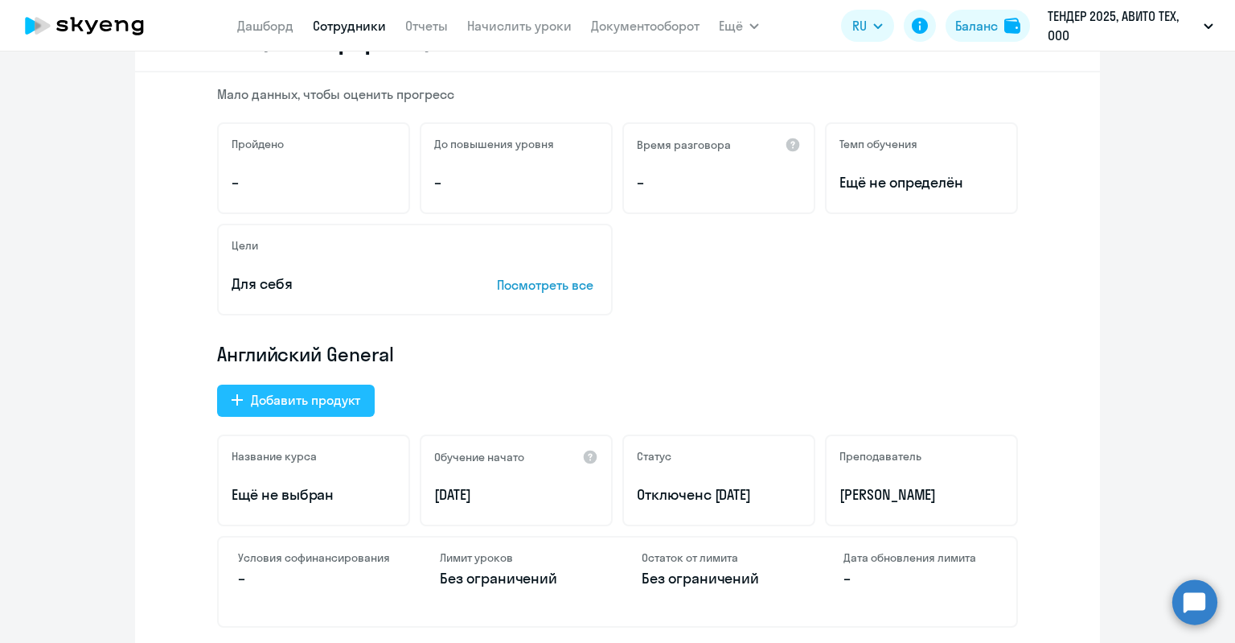
click at [345, 389] on button "Добавить продукт" at bounding box center [296, 400] width 158 height 32
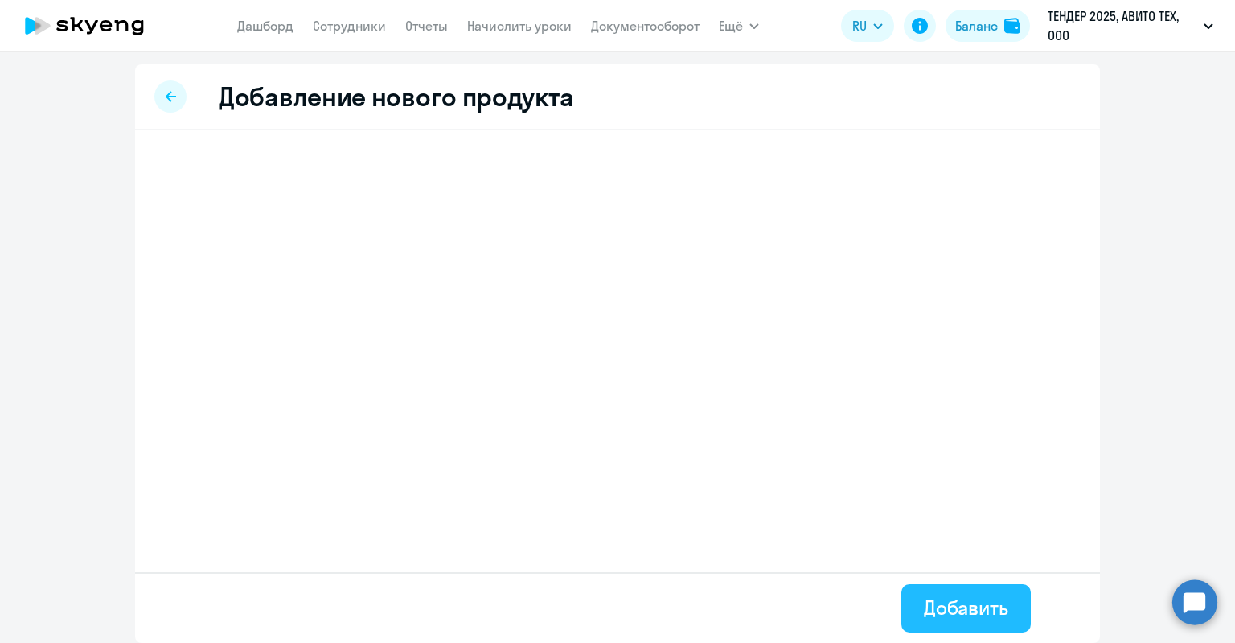
click at [1000, 606] on div "Добавить" at bounding box center [966, 607] width 84 height 26
click at [198, 111] on div "Добавление нового продукта" at bounding box center [617, 97] width 965 height 66
click at [173, 101] on icon at bounding box center [171, 96] width 10 height 11
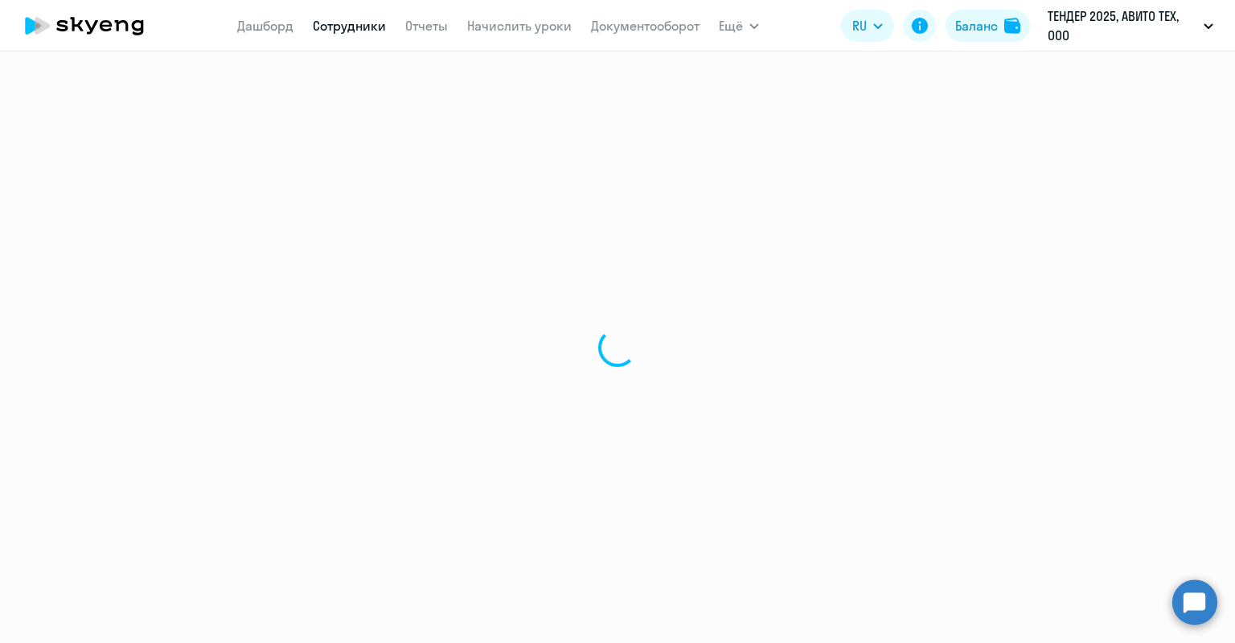
select select "english"
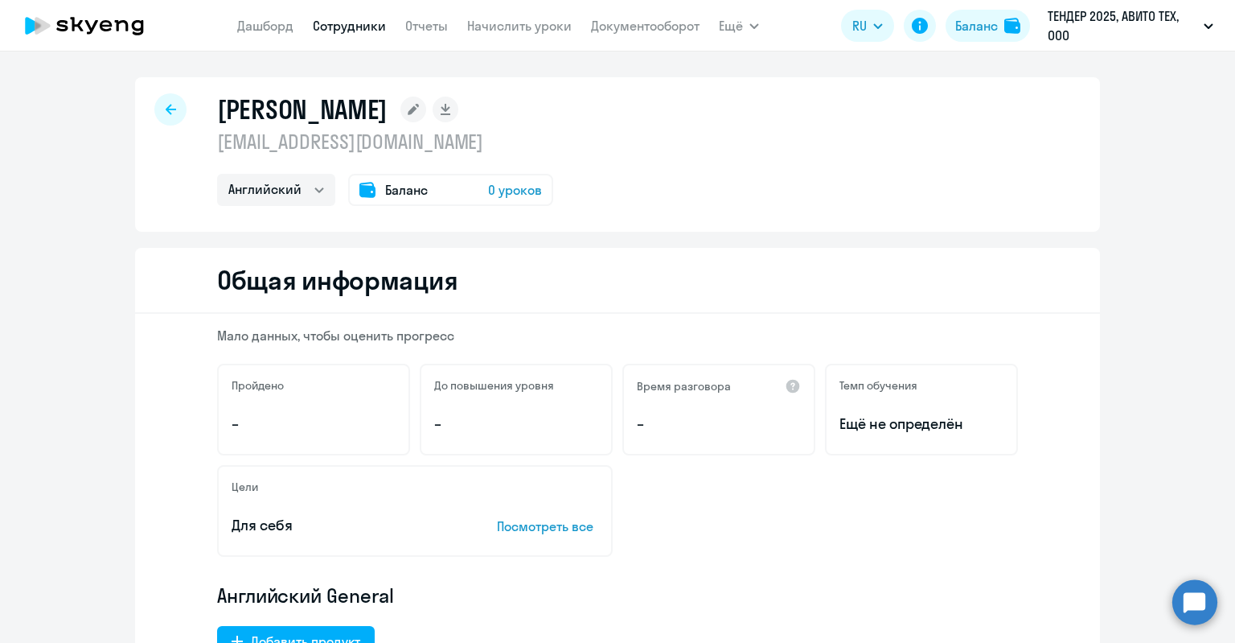
click at [156, 112] on div at bounding box center [170, 109] width 32 height 32
select select "30"
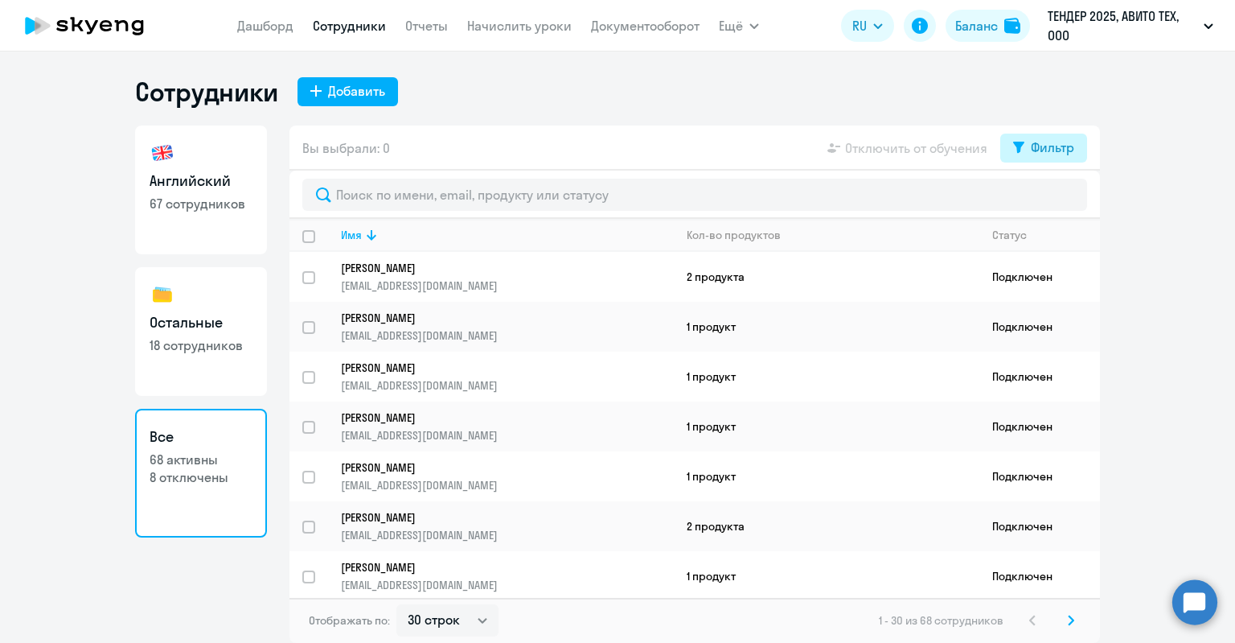
drag, startPoint x: 1019, startPoint y: 166, endPoint x: 1021, endPoint y: 156, distance: 10.6
click at [1021, 162] on div "Вы выбрали: 0 Отключить от обучения Фильтр" at bounding box center [695, 147] width 811 height 45
click at [1021, 155] on button "Фильтр" at bounding box center [1043, 147] width 87 height 29
click at [1077, 199] on div "Показать отключенных от обучения" at bounding box center [957, 204] width 259 height 68
click at [1066, 195] on span at bounding box center [1060, 200] width 27 height 16
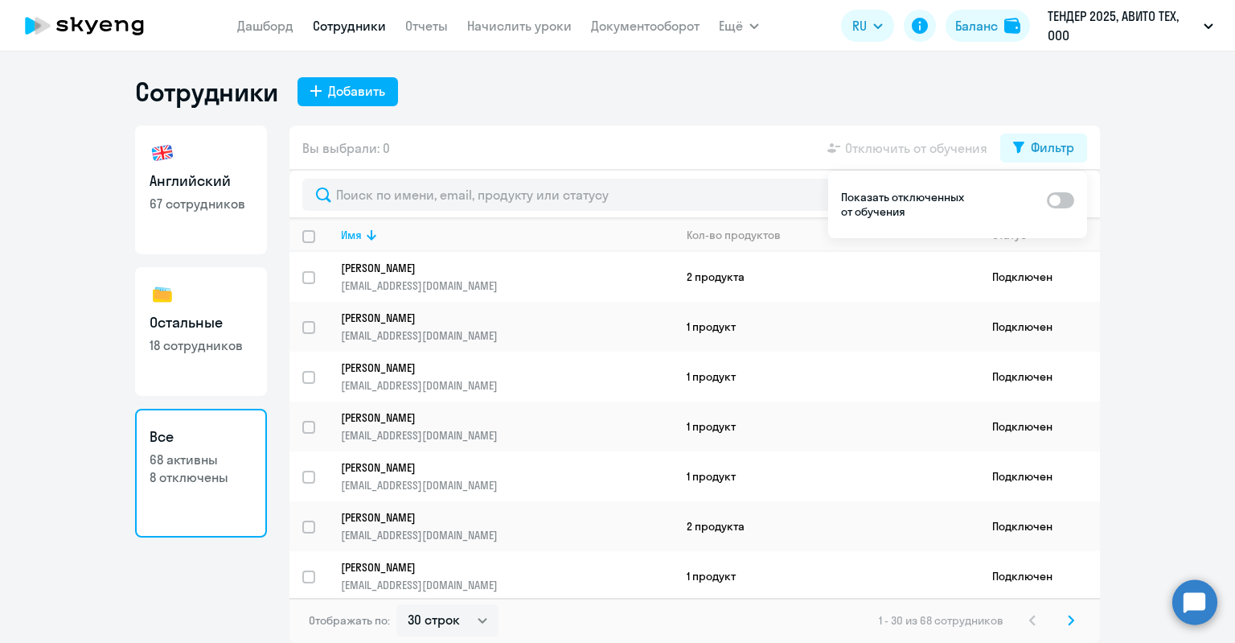
click at [1047, 199] on input "checkbox" at bounding box center [1046, 199] width 1 height 1
checkbox input "true"
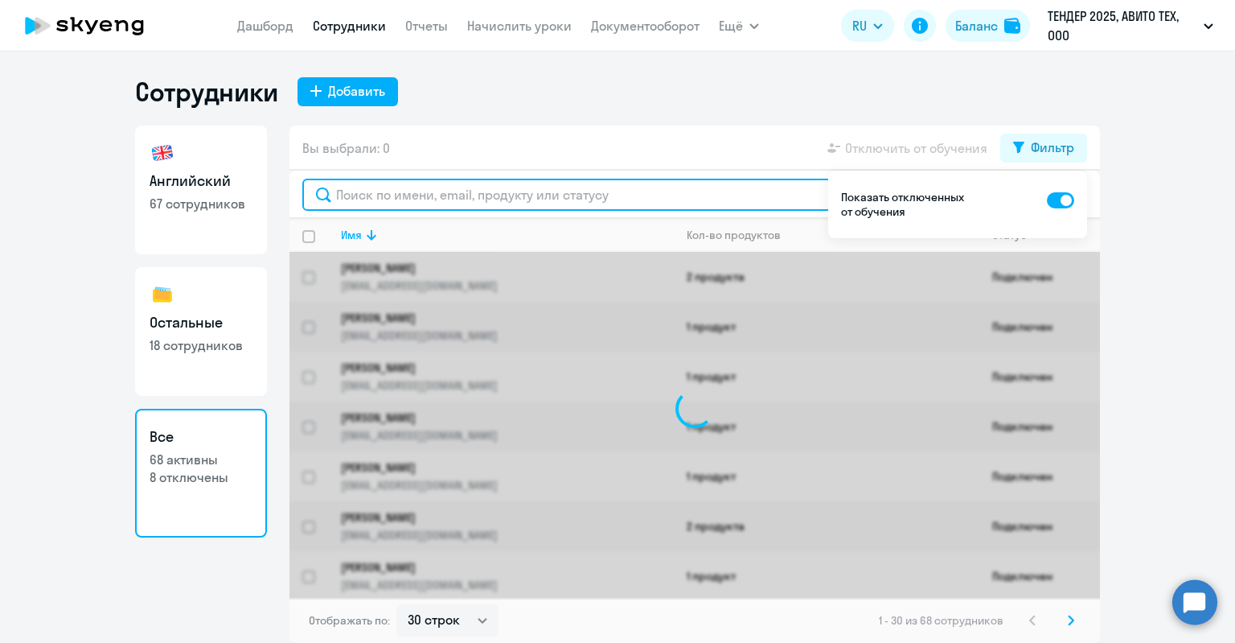
click at [696, 200] on input "text" at bounding box center [694, 195] width 785 height 32
click at [696, 200] on input "cf" at bounding box center [694, 195] width 785 height 32
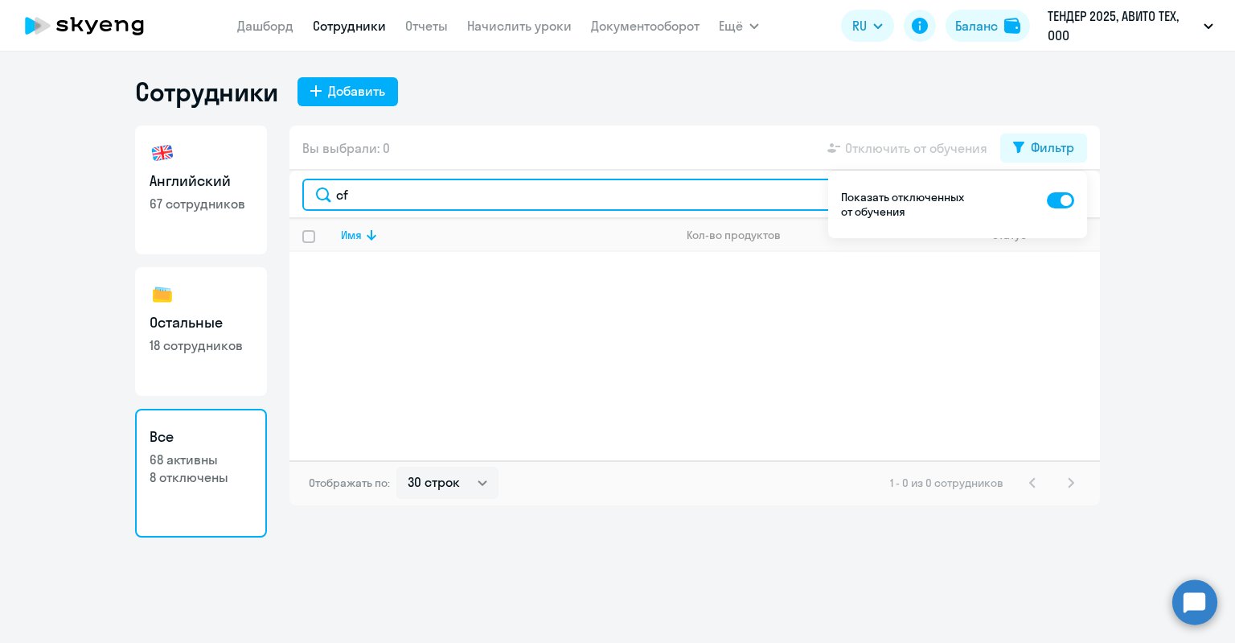
click at [685, 197] on input "cf" at bounding box center [694, 195] width 785 height 32
type input "sany"
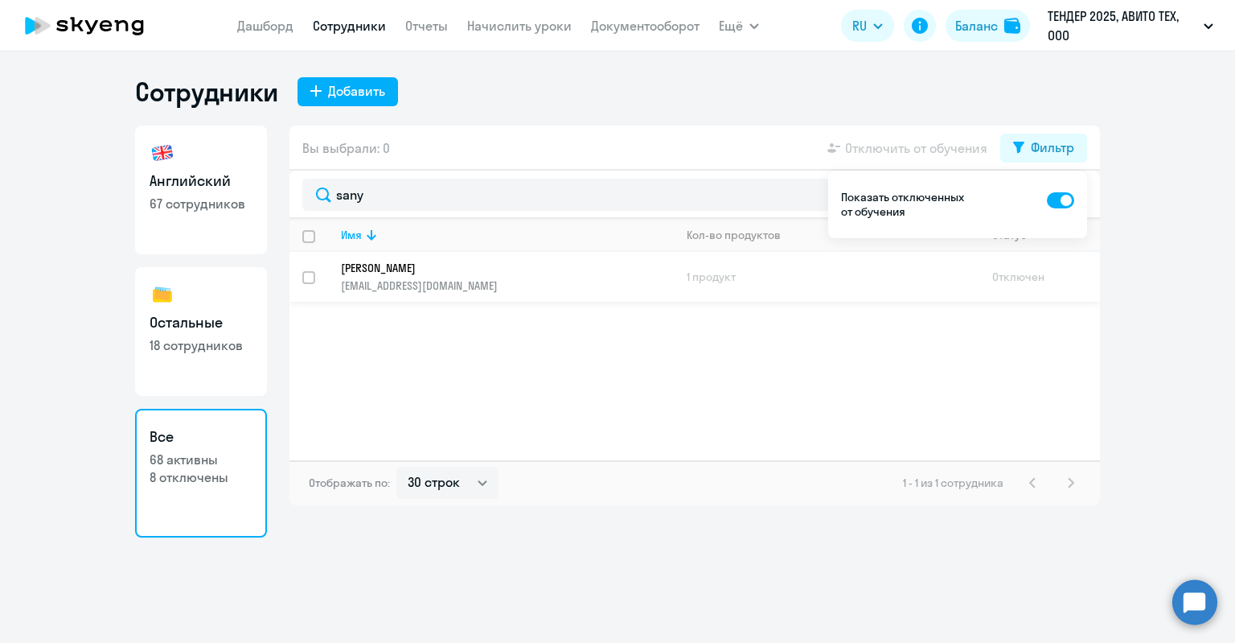
click at [414, 284] on p "sanya.050498@yandex.ru" at bounding box center [507, 285] width 332 height 14
select select "english"
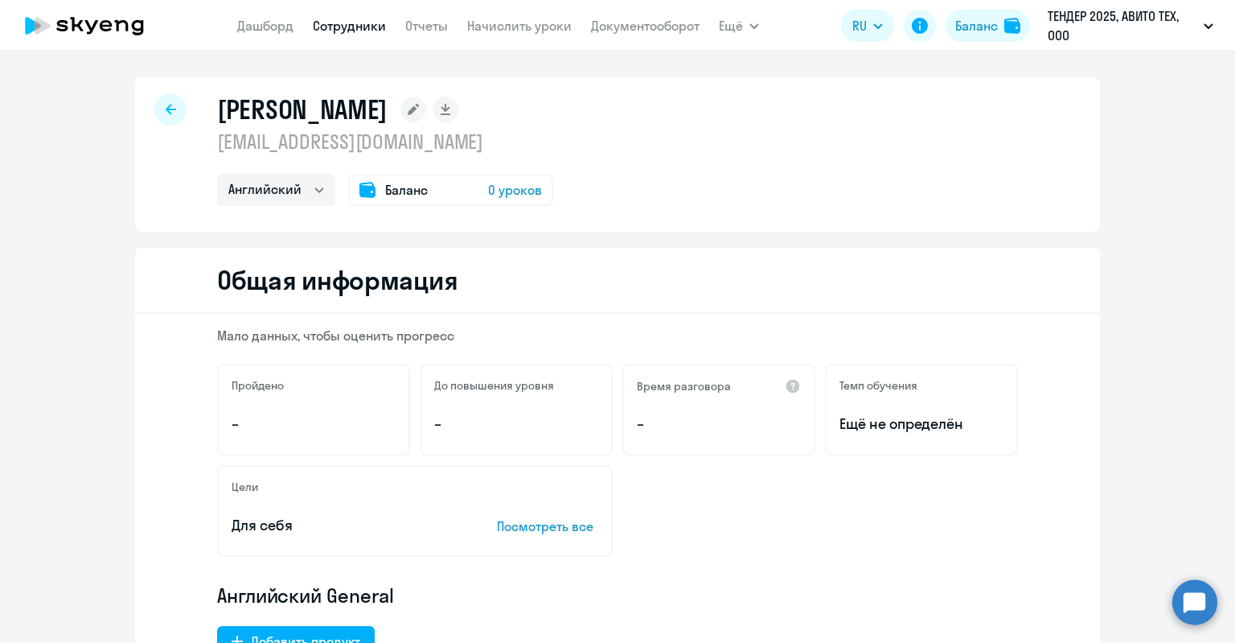
select select "30"
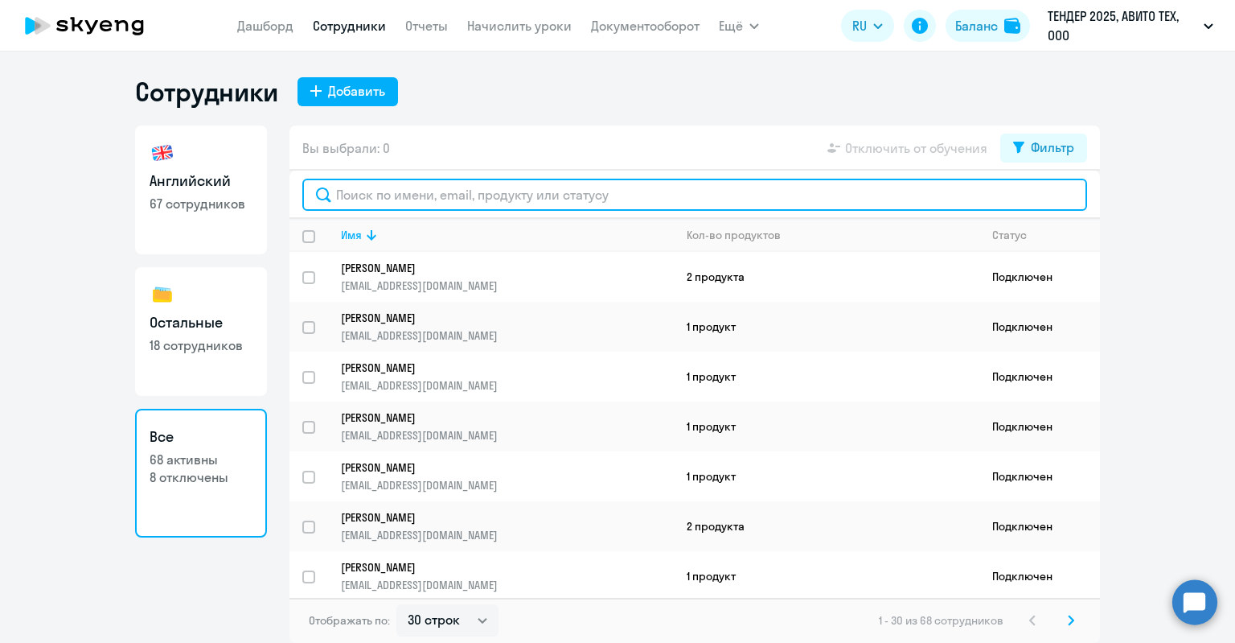
click at [365, 183] on input "text" at bounding box center [694, 195] width 785 height 32
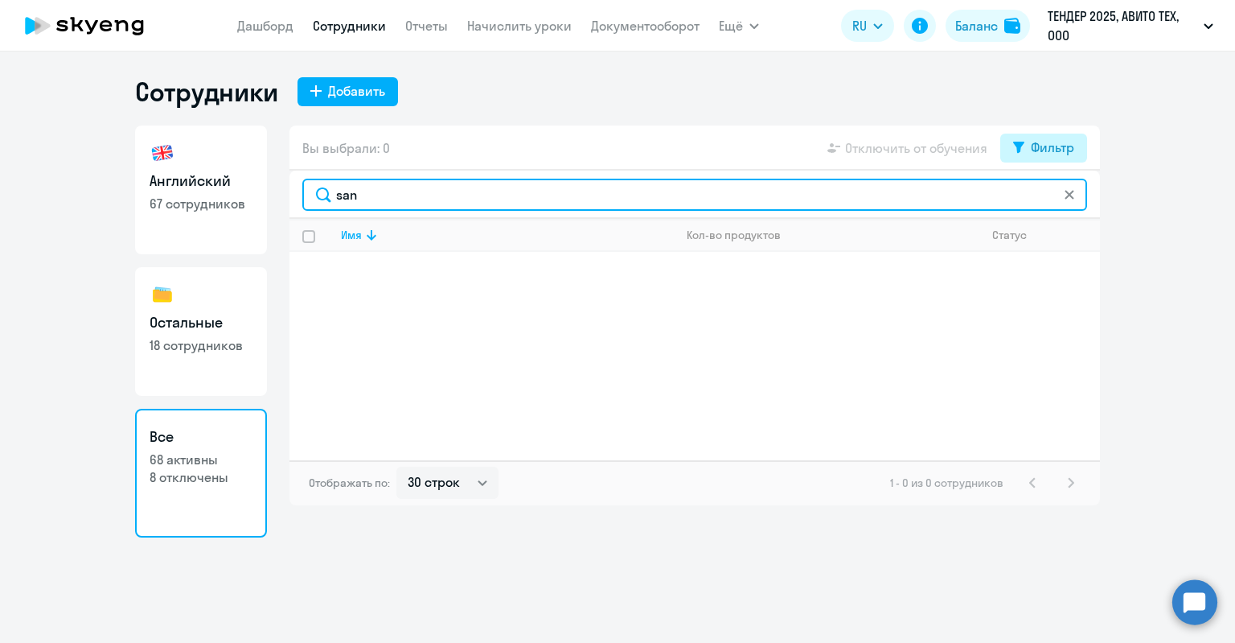
type input "san"
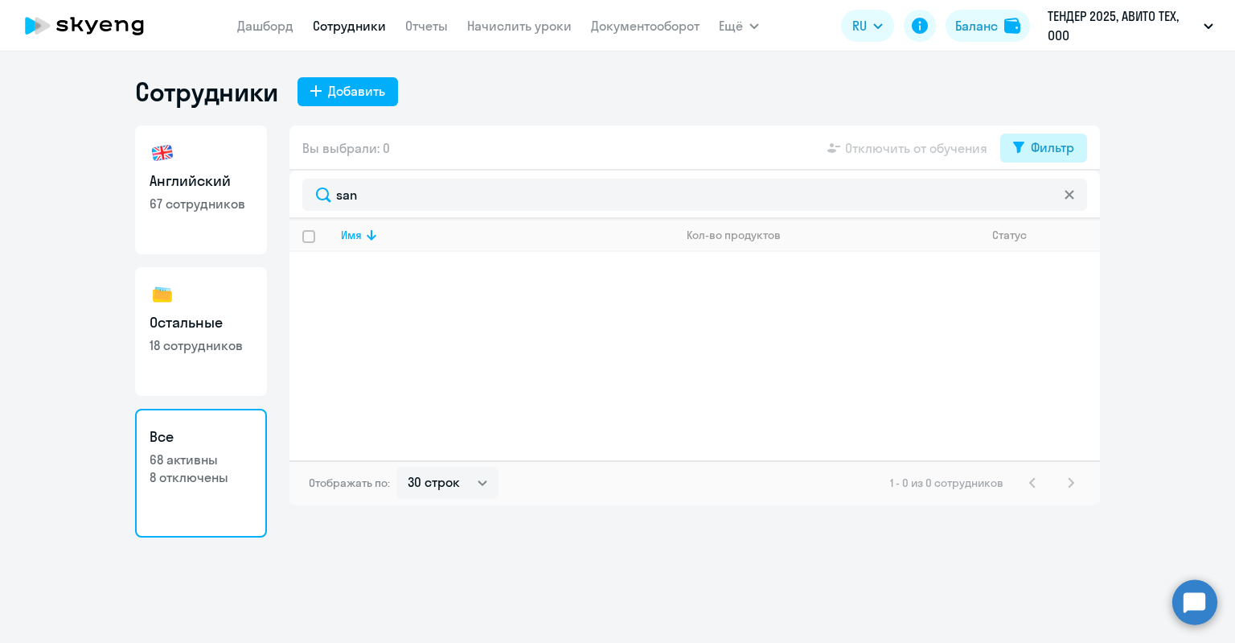
click at [1062, 150] on div "Фильтр" at bounding box center [1052, 147] width 43 height 19
click at [1047, 205] on div "Показать отключенных от обучения" at bounding box center [957, 204] width 233 height 29
click at [1058, 199] on span at bounding box center [1060, 200] width 27 height 16
click at [1047, 199] on input "checkbox" at bounding box center [1046, 199] width 1 height 1
checkbox input "true"
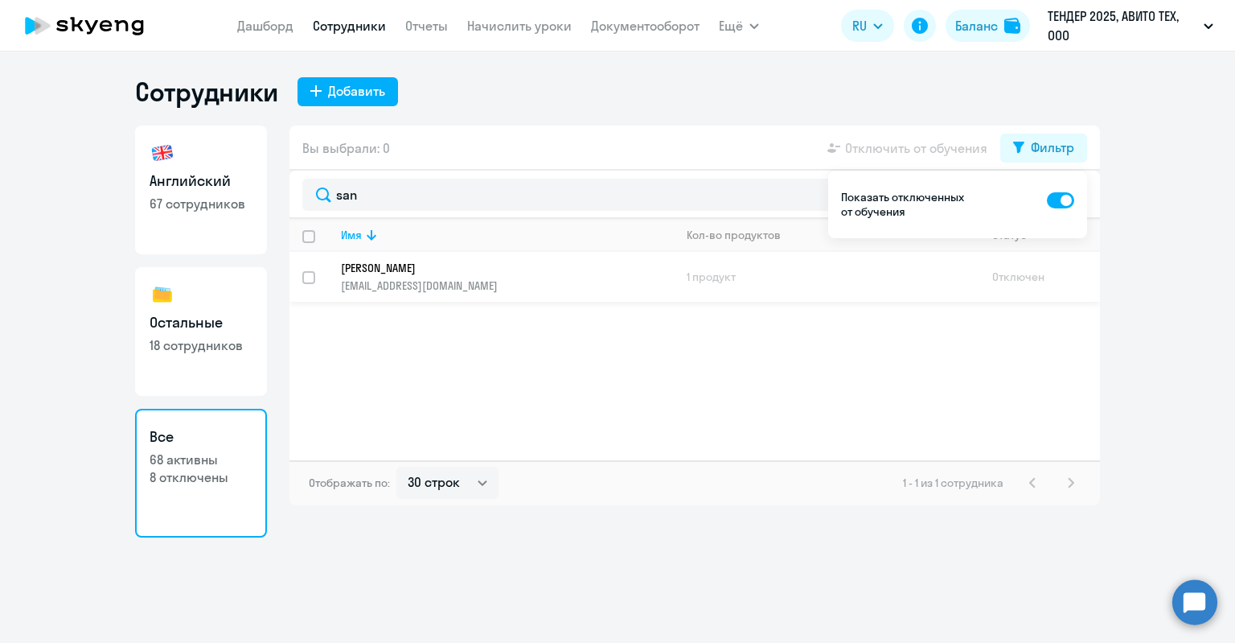
click at [306, 277] on input "select row 39393227" at bounding box center [318, 287] width 32 height 32
checkbox input "true"
click at [647, 177] on div "san" at bounding box center [695, 194] width 811 height 48
click at [718, 359] on div "Имя Кол-во продуктов Статус Саханевич Александр sanya.050498@yandex.ru 1 продук…" at bounding box center [695, 339] width 811 height 241
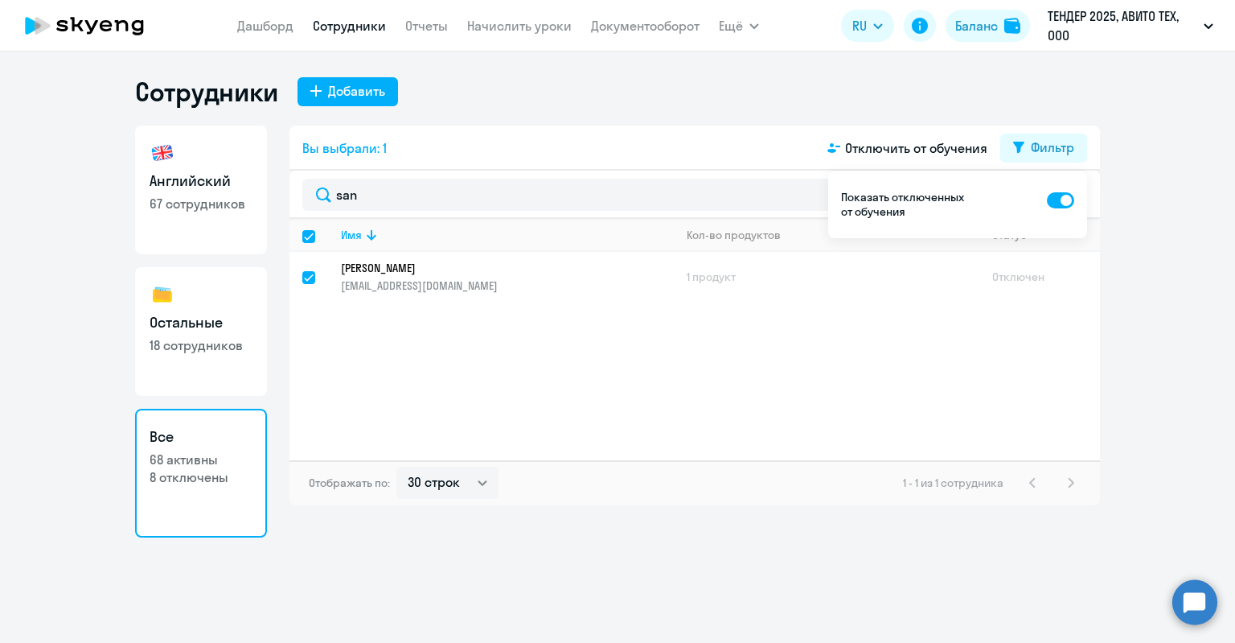
click at [1082, 105] on div "Сотрудники Добавить" at bounding box center [617, 92] width 965 height 32
click at [807, 277] on td "1 продукт" at bounding box center [827, 277] width 306 height 50
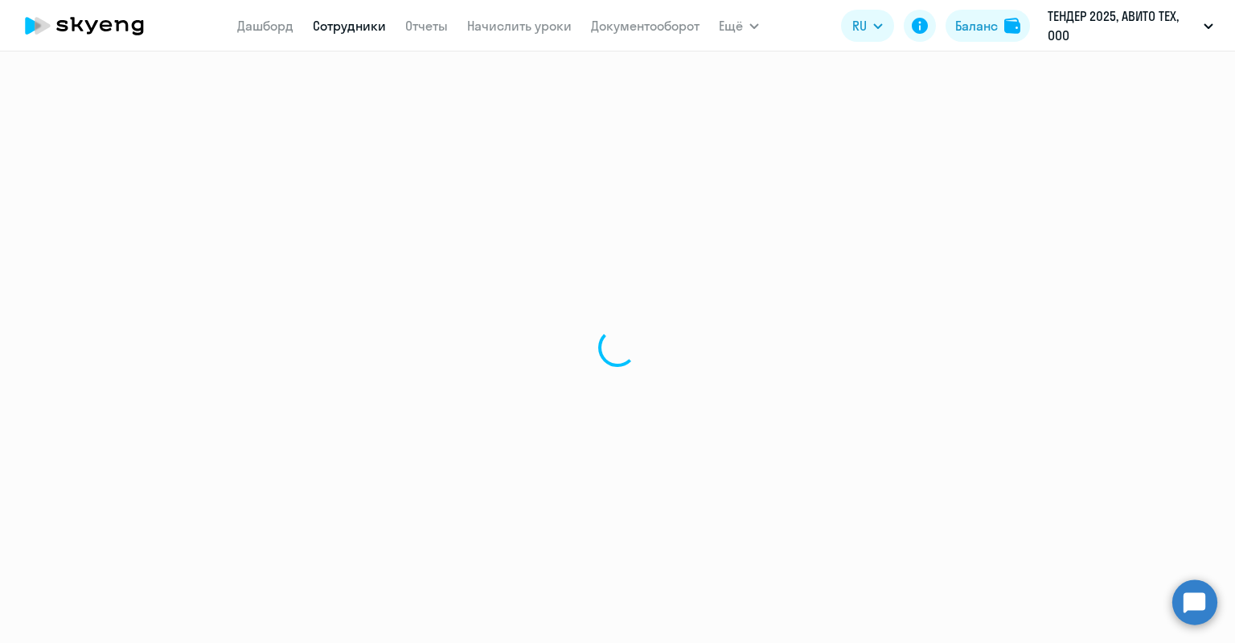
select select "english"
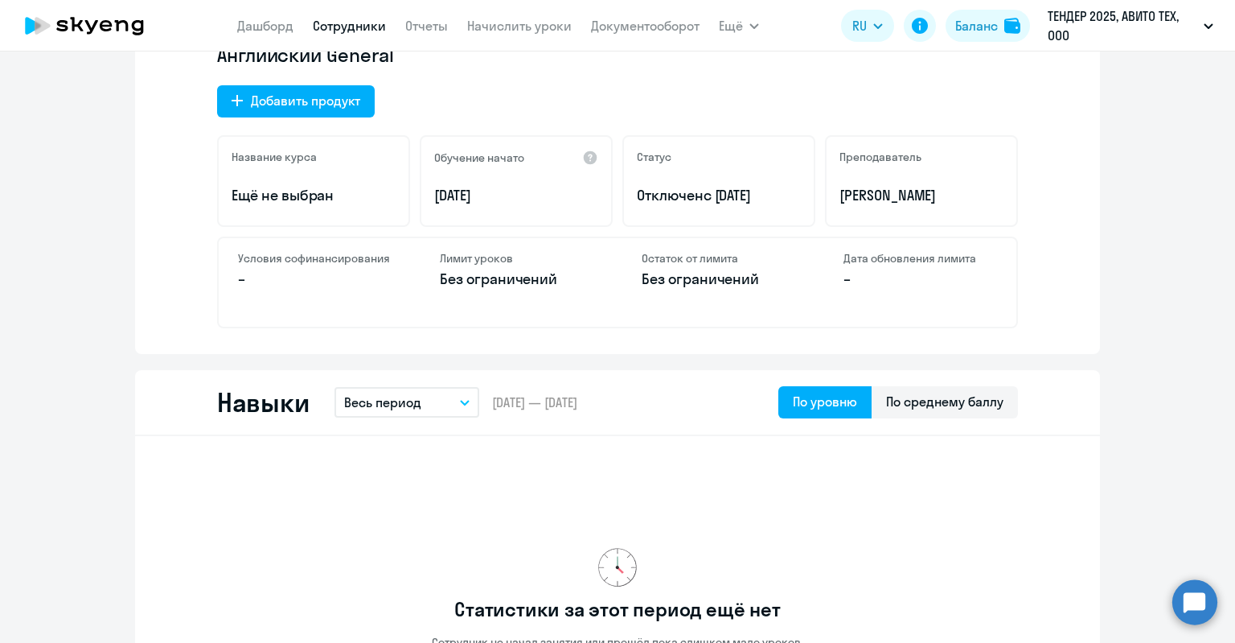
scroll to position [563, 0]
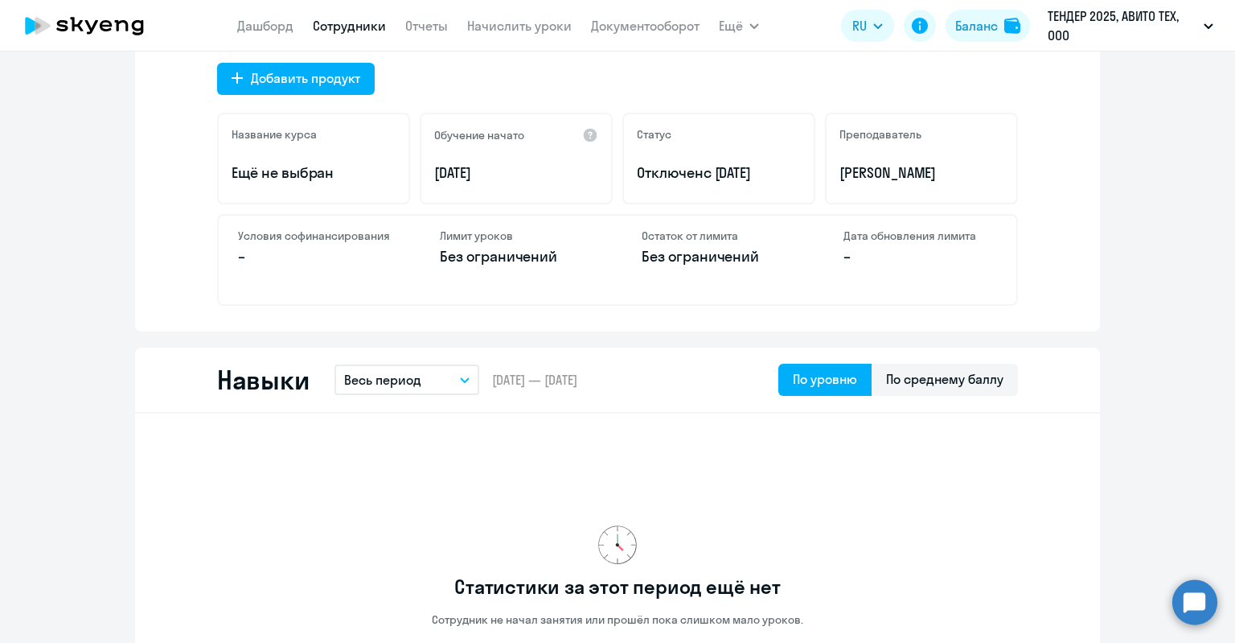
click at [750, 155] on div "Статус Отключен с 22.08.2025" at bounding box center [718, 159] width 193 height 92
click at [754, 165] on div "Статус Отключен с 22.08.2025" at bounding box center [718, 159] width 193 height 92
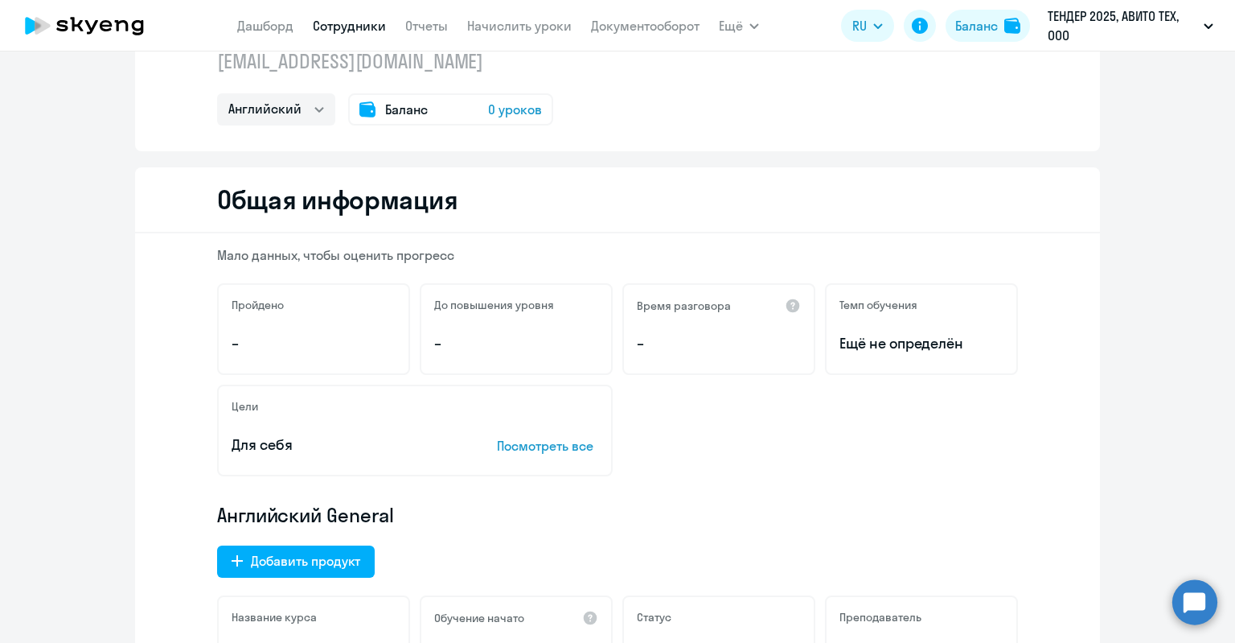
scroll to position [0, 0]
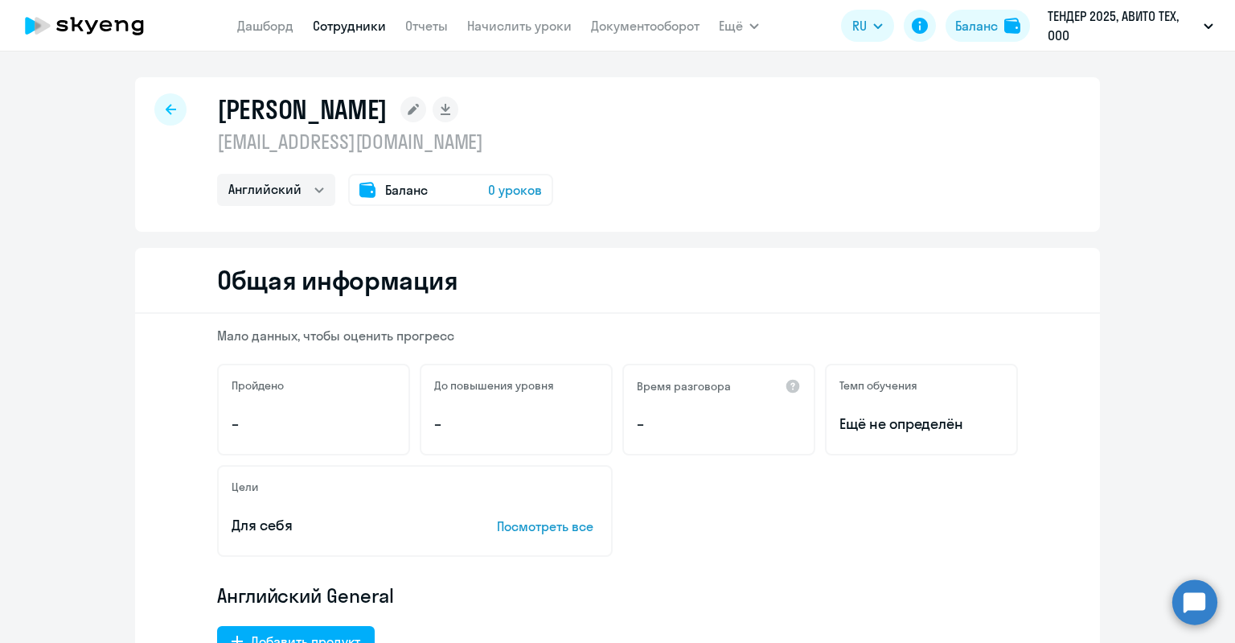
click at [426, 113] on rect at bounding box center [413, 110] width 26 height 26
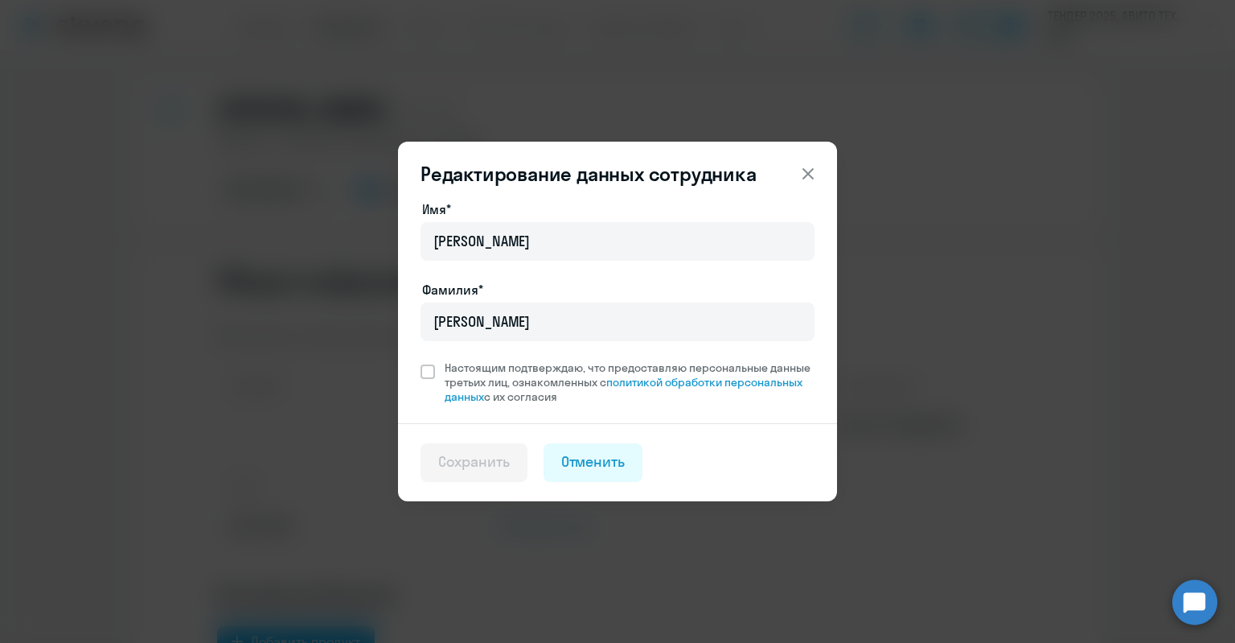
click at [492, 113] on div "Редактирование данных сотрудника Имя* Александр Фамилия* Саханевич Настоящим по…" at bounding box center [617, 322] width 778 height 450
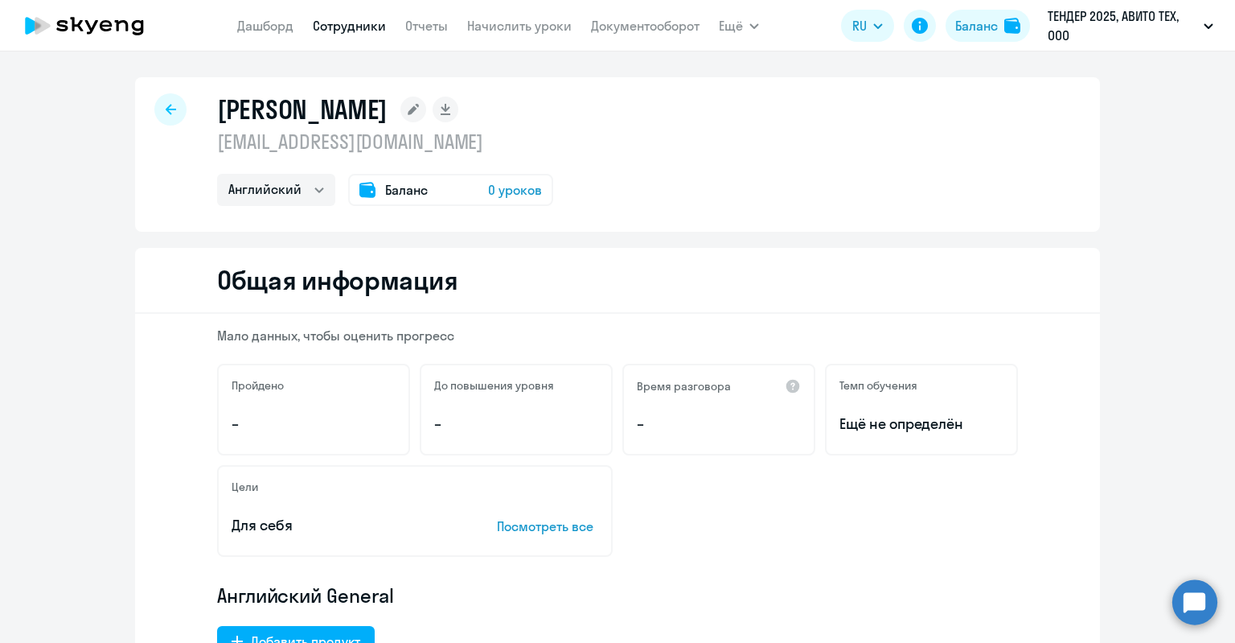
click at [436, 197] on div "Баланс 0 уроков" at bounding box center [450, 190] width 205 height 32
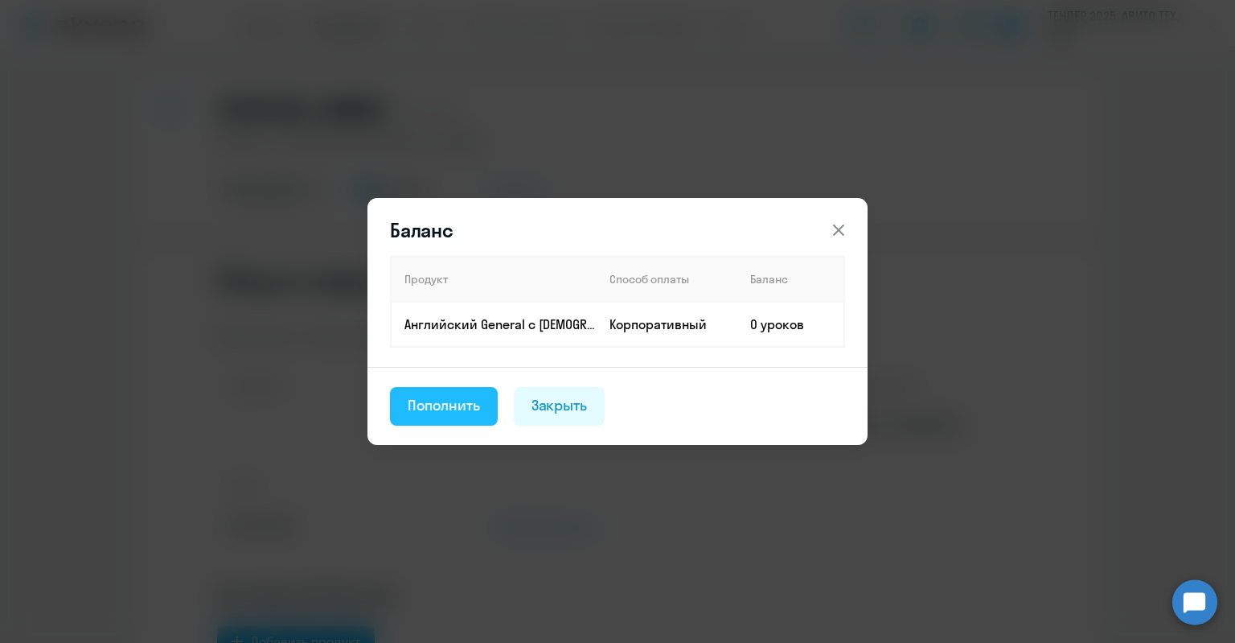
click at [460, 398] on div "Пополнить" at bounding box center [444, 405] width 72 height 21
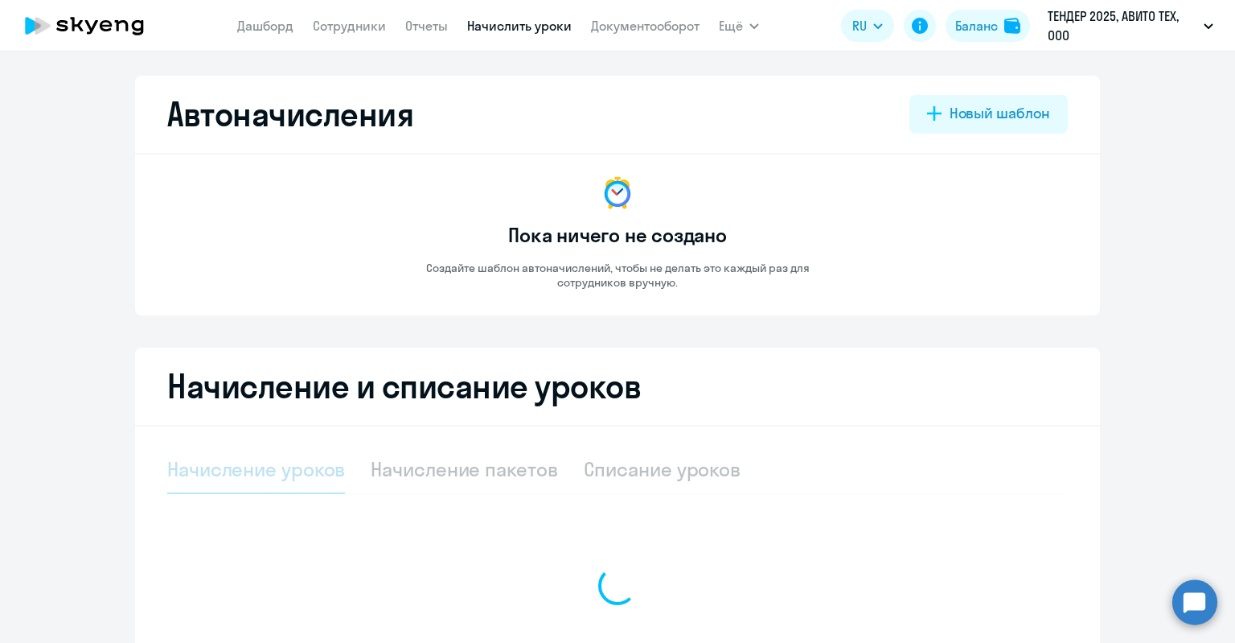
select select "10"
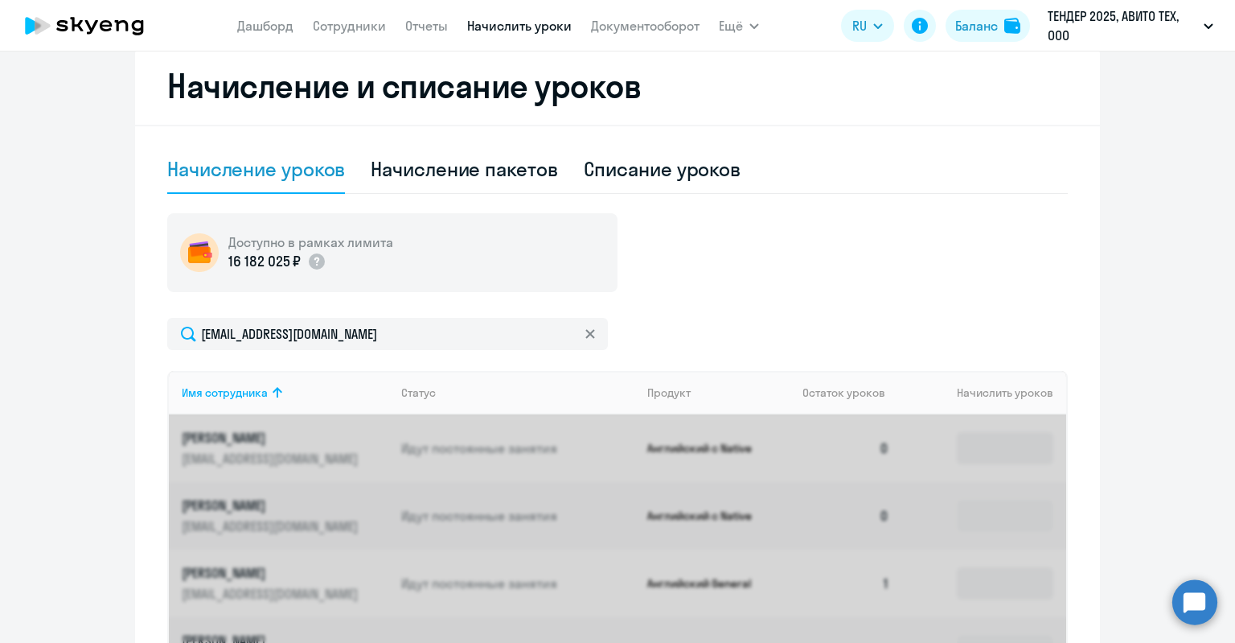
scroll to position [404, 0]
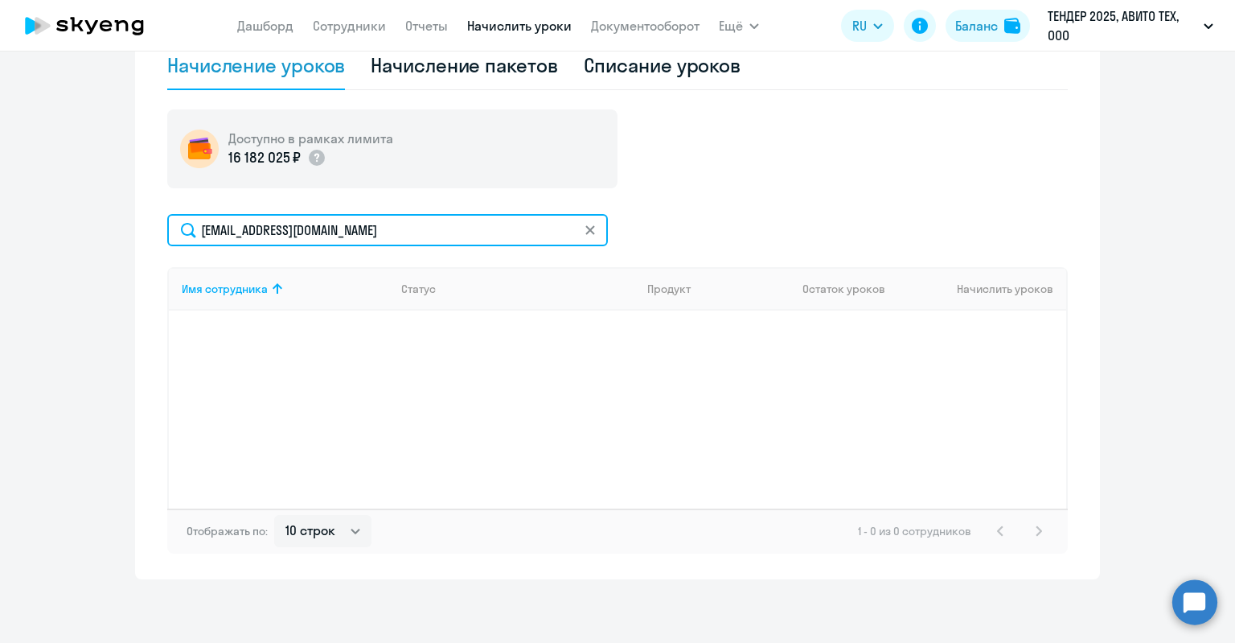
click at [491, 235] on input "sanya.050498@yandex.ru" at bounding box center [387, 230] width 441 height 32
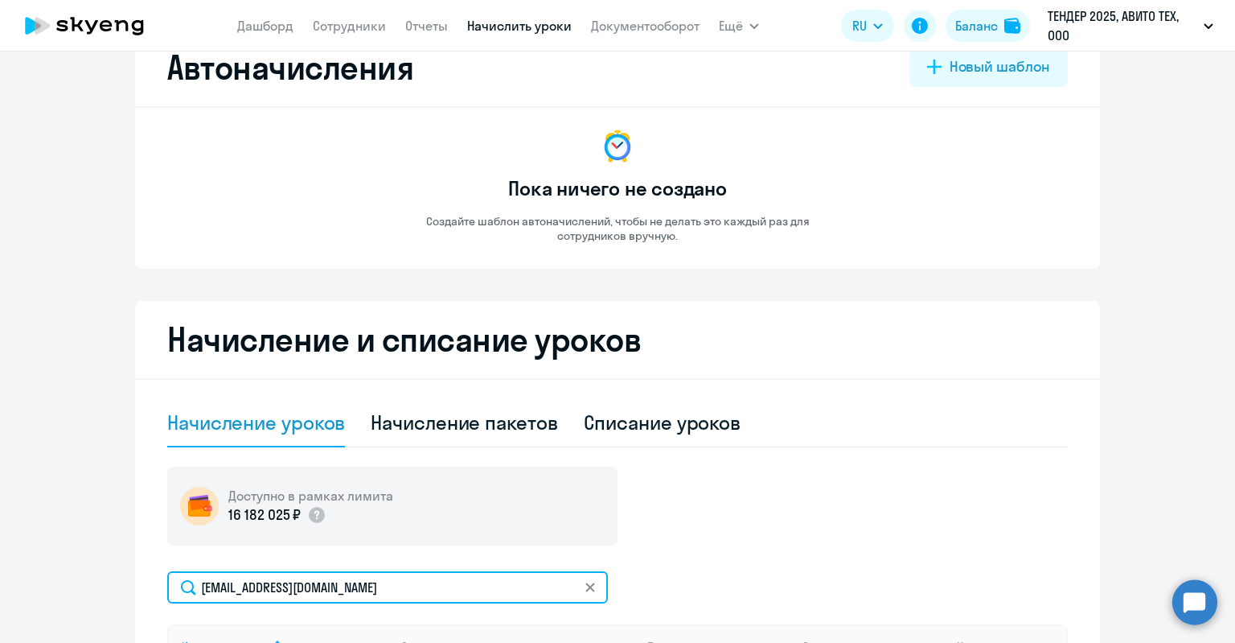
scroll to position [0, 0]
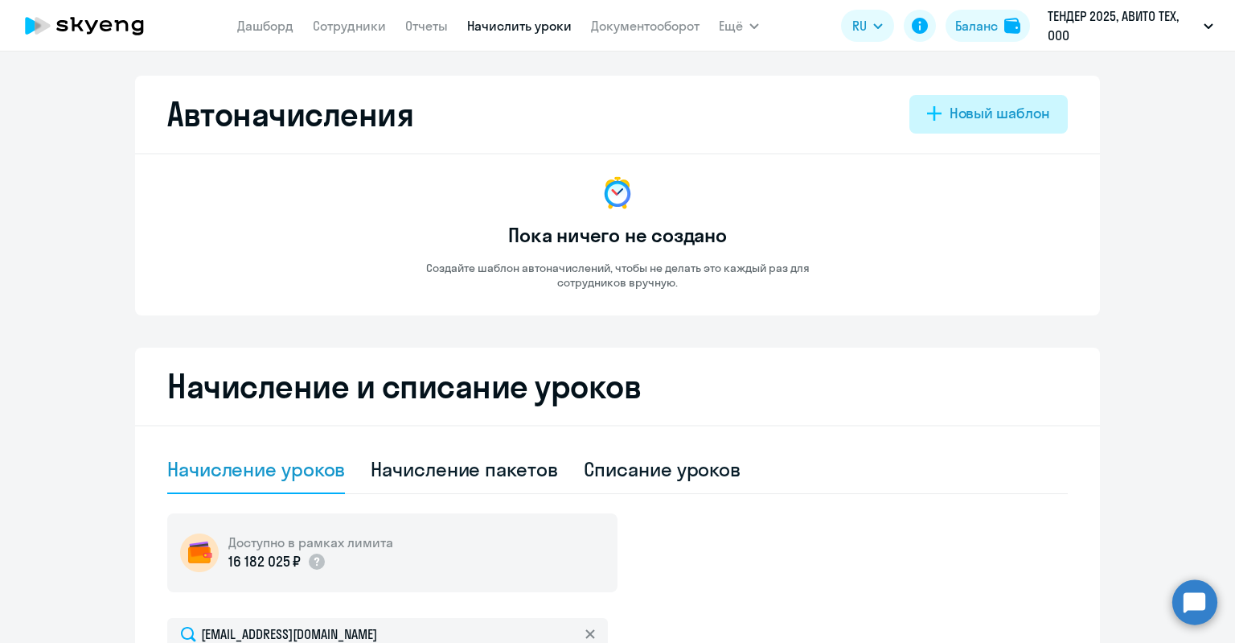
click at [990, 123] on div "Новый шаблон" at bounding box center [1000, 113] width 101 height 21
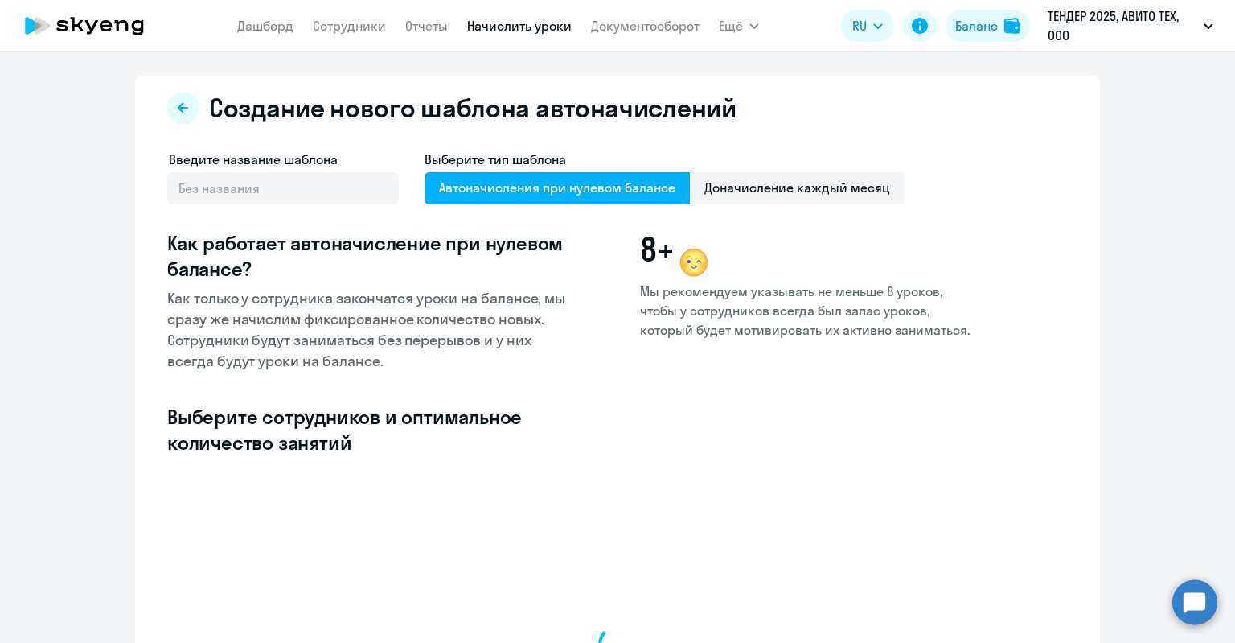
select select "10"
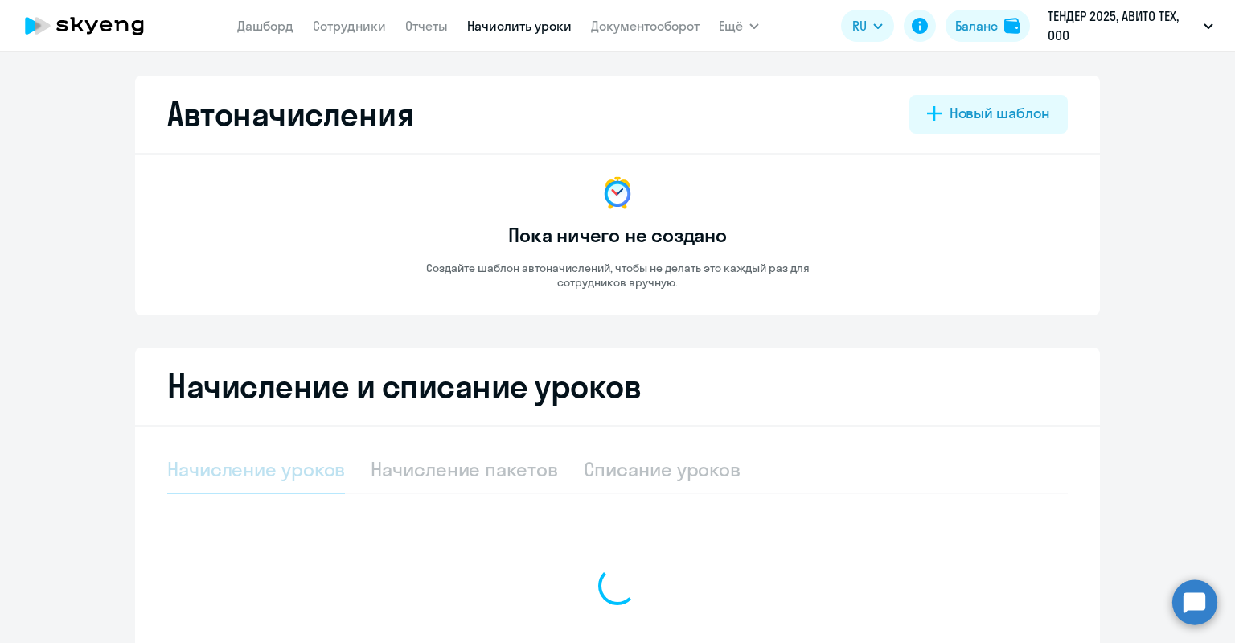
select select "10"
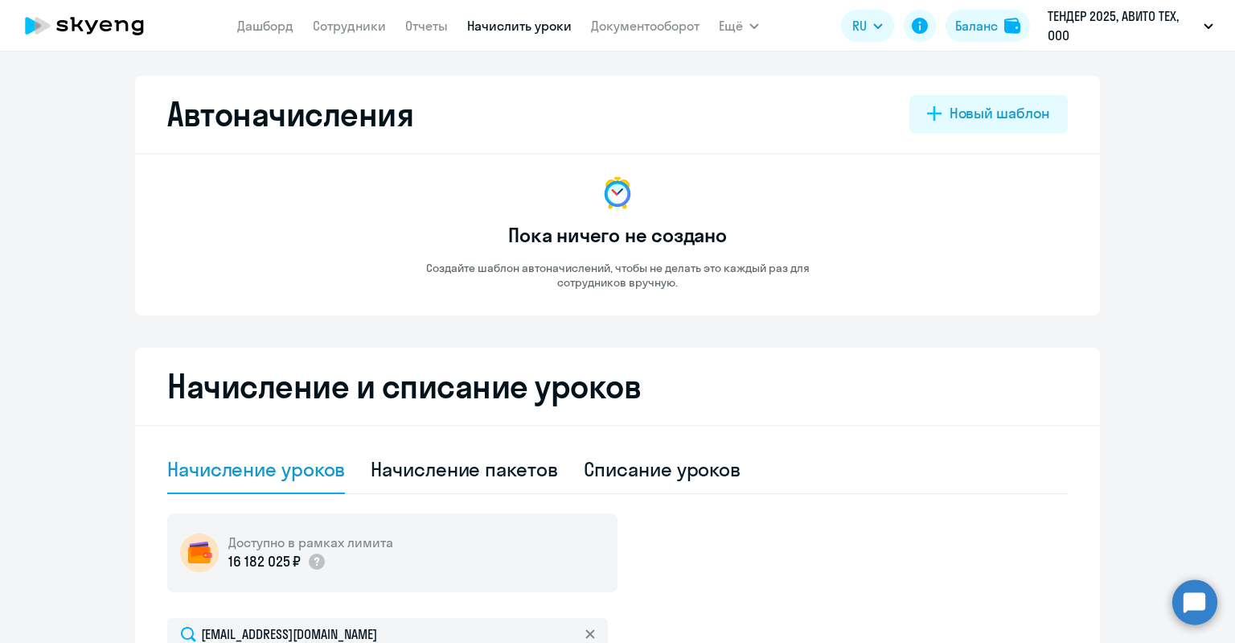
click at [503, 24] on link "Начислить уроки" at bounding box center [519, 26] width 105 height 16
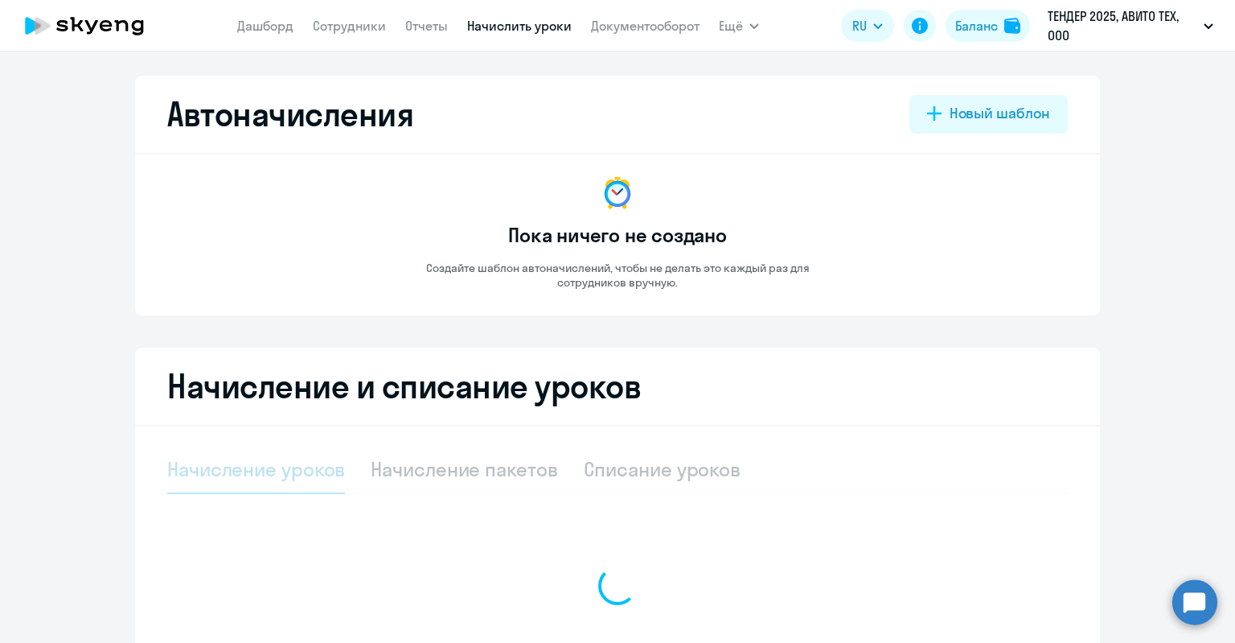
select select "10"
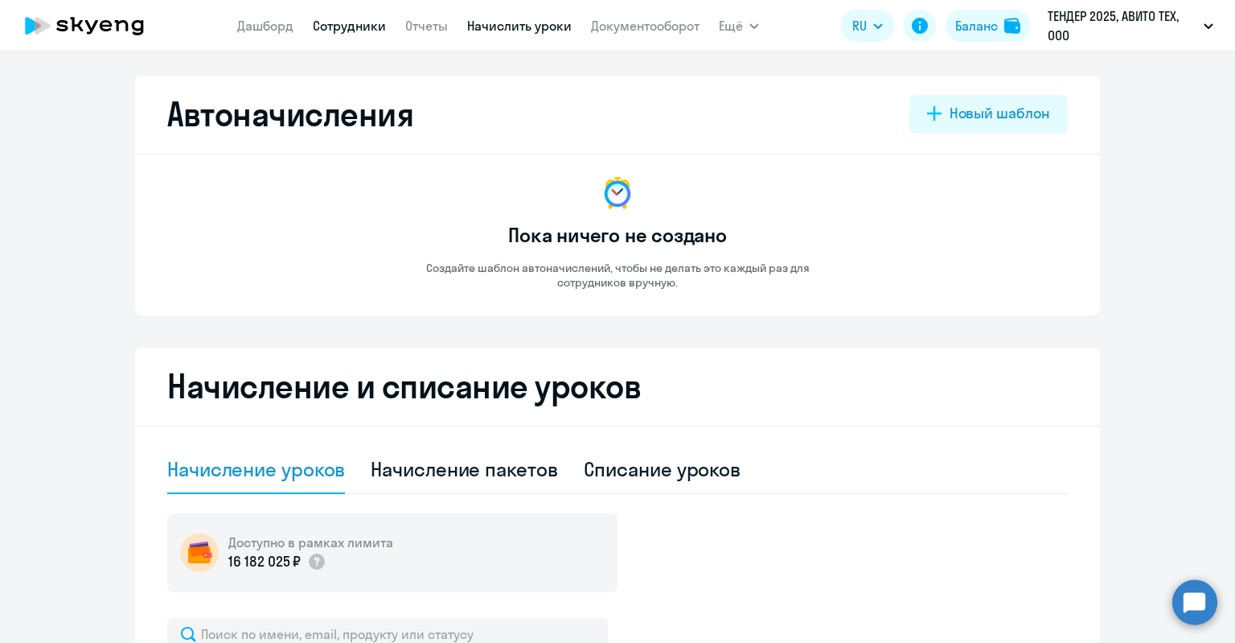
click at [331, 29] on link "Сотрудники" at bounding box center [349, 26] width 73 height 16
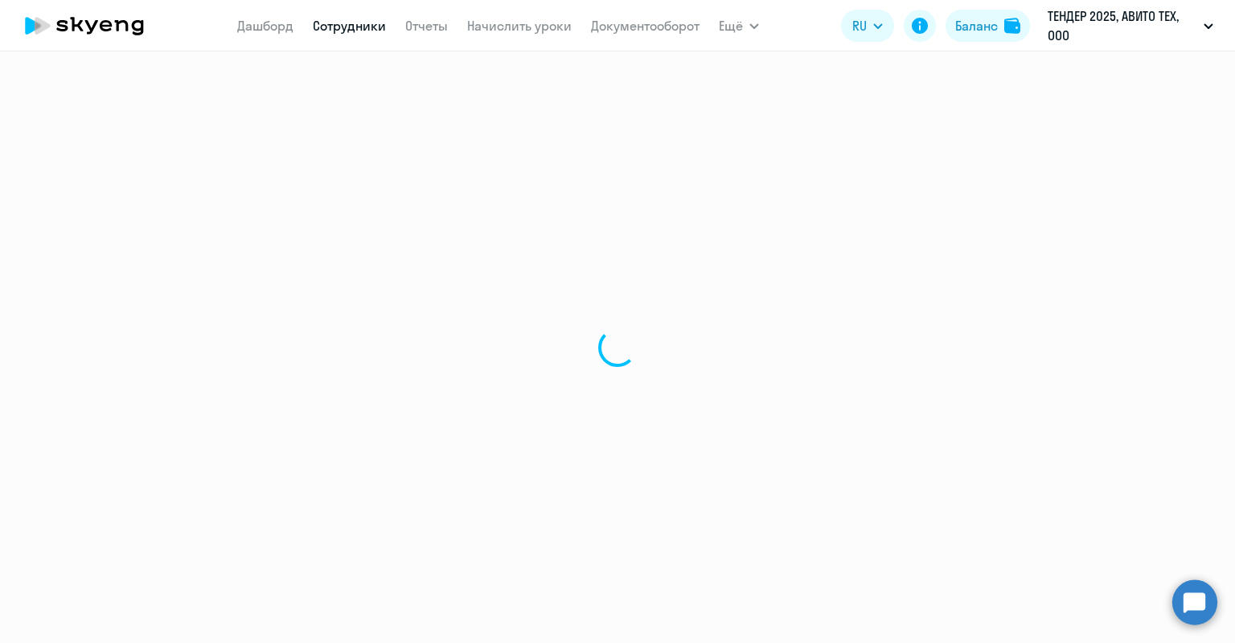
select select "30"
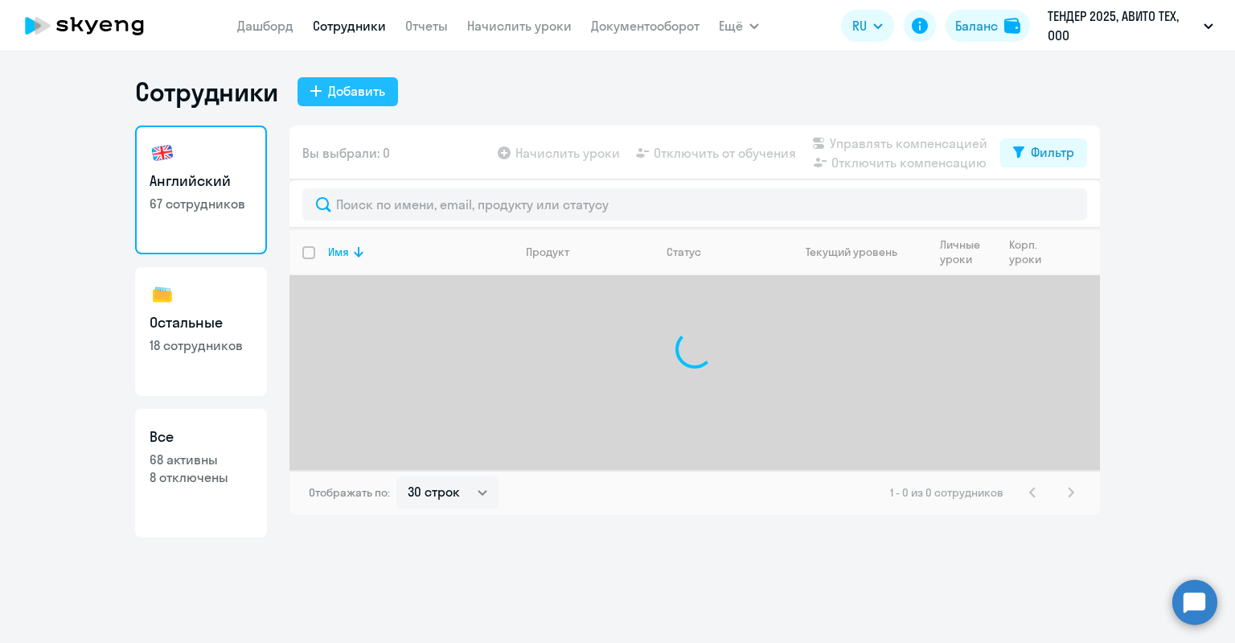
click at [354, 86] on div "Добавить" at bounding box center [356, 90] width 57 height 19
select select "english_adult_not_native_speaker"
select select "3"
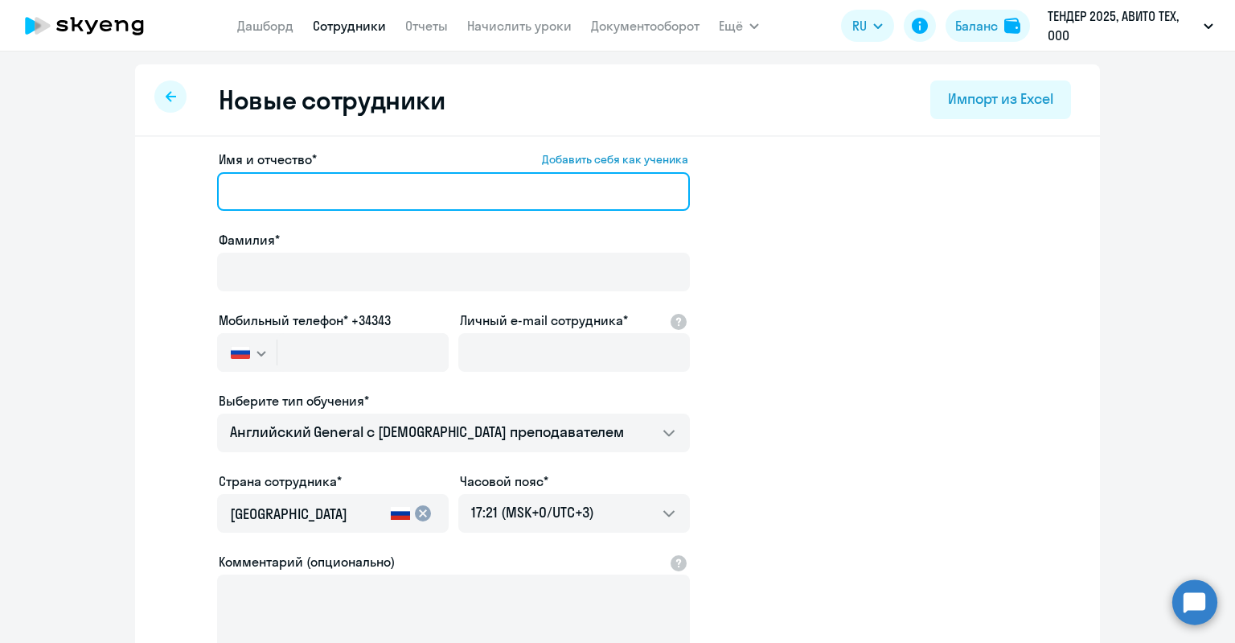
click at [343, 182] on input "Имя и отчество* Добавить себя как ученика" at bounding box center [453, 191] width 473 height 39
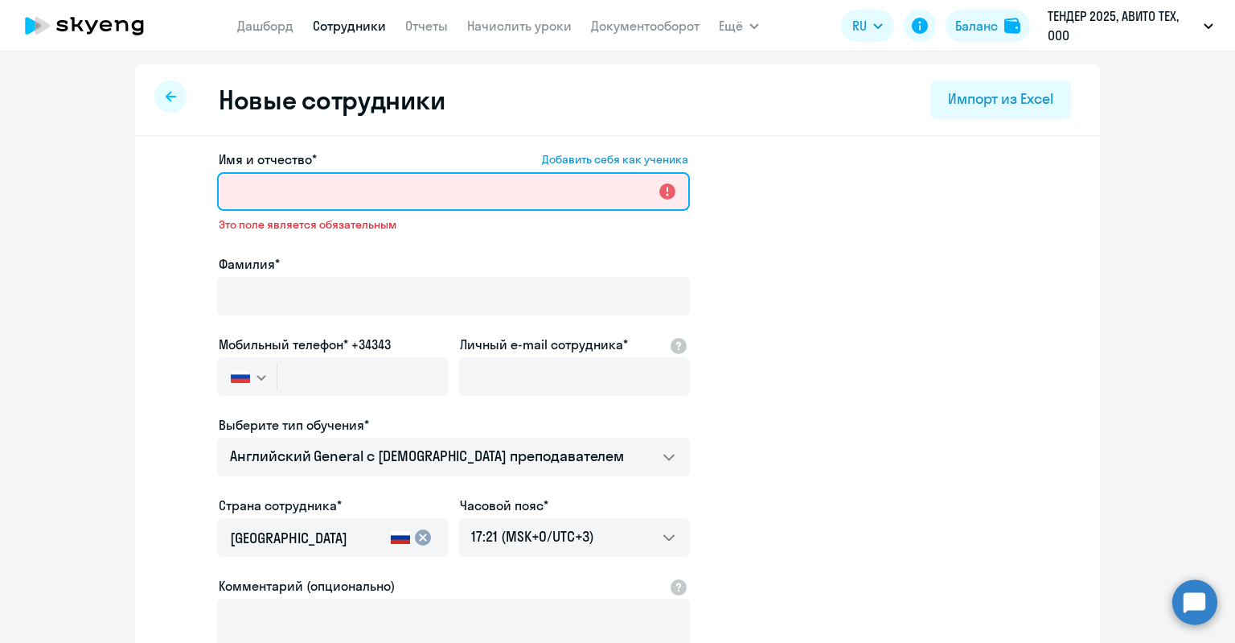
paste input "Саханевич Александр"
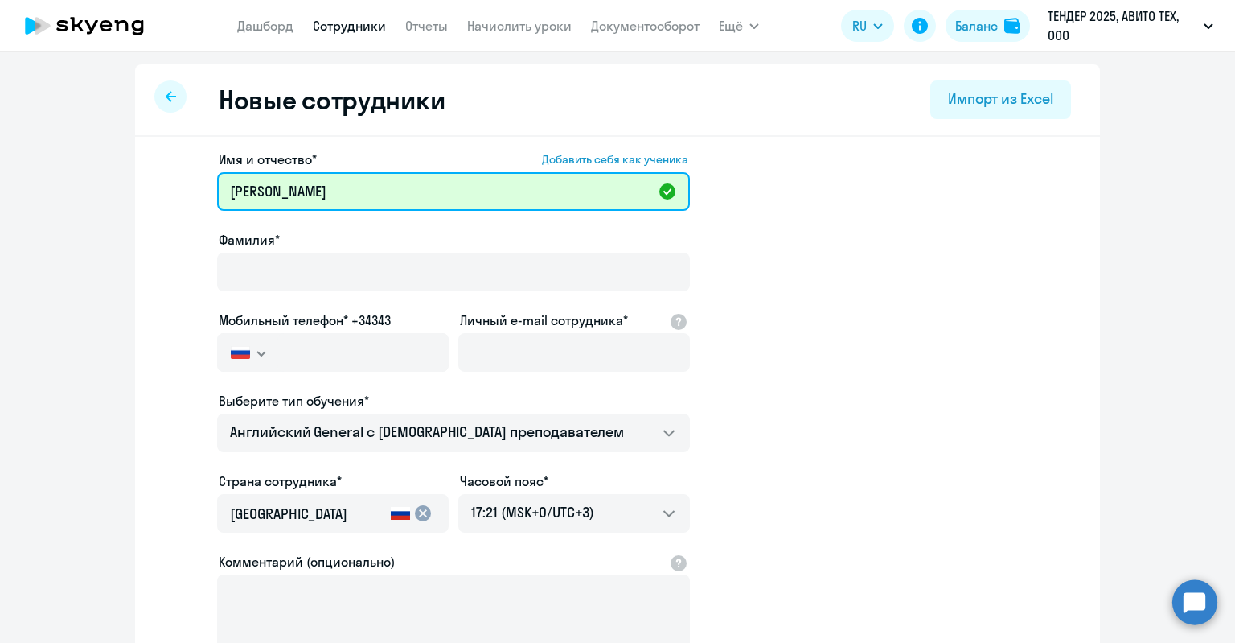
drag, startPoint x: 298, startPoint y: 195, endPoint x: 209, endPoint y: 196, distance: 89.3
click at [209, 196] on app-new-student-form "Имя и отчество* Добавить себя как ученика Саханевич Александр Фамилия* Мобильны…" at bounding box center [618, 436] width 914 height 573
type input "Александр"
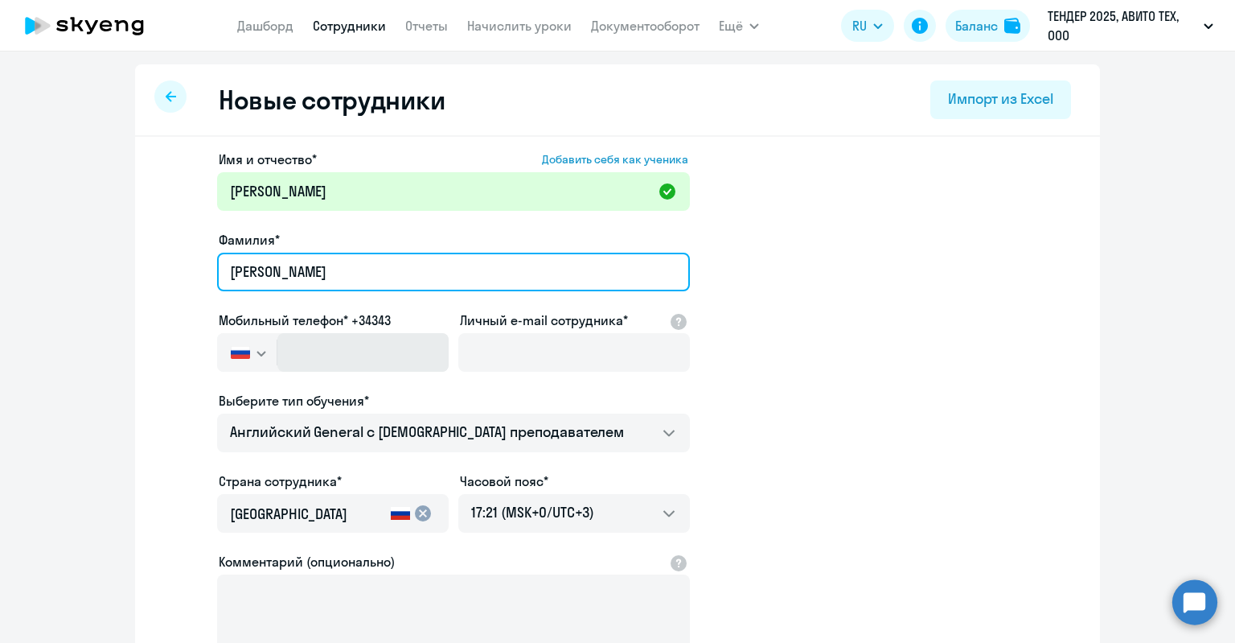
type input "Саханевич"
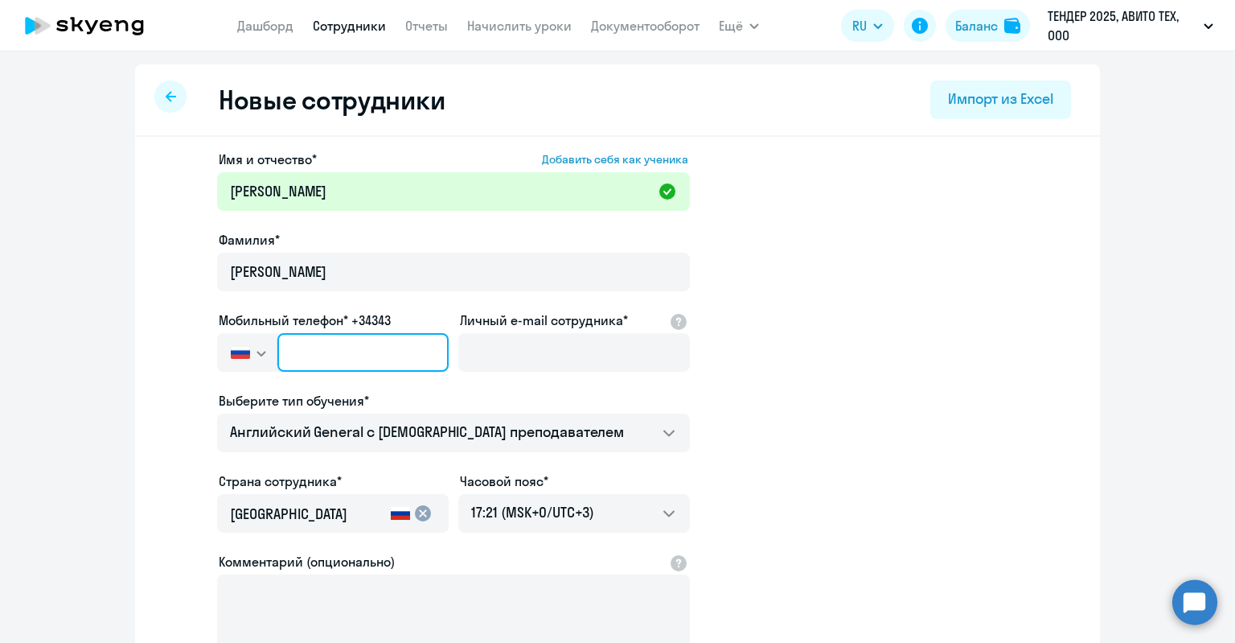
click at [317, 360] on input "text" at bounding box center [362, 352] width 171 height 39
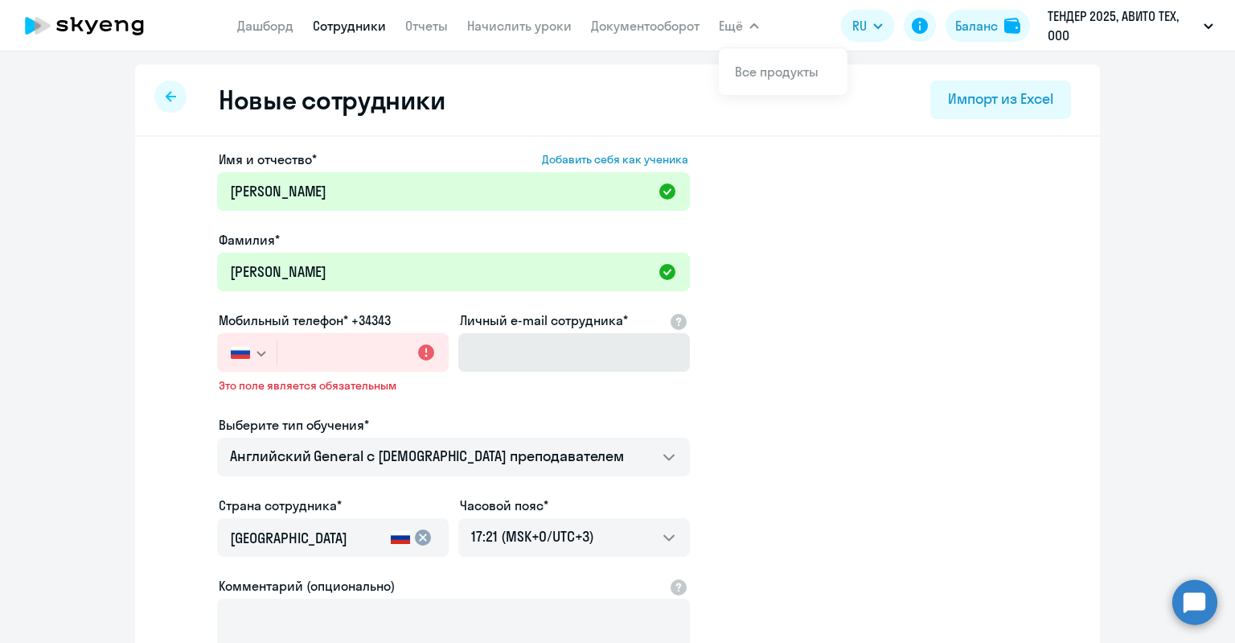
click at [583, 333] on div "Личный e-mail сотрудника*" at bounding box center [574, 344] width 232 height 68
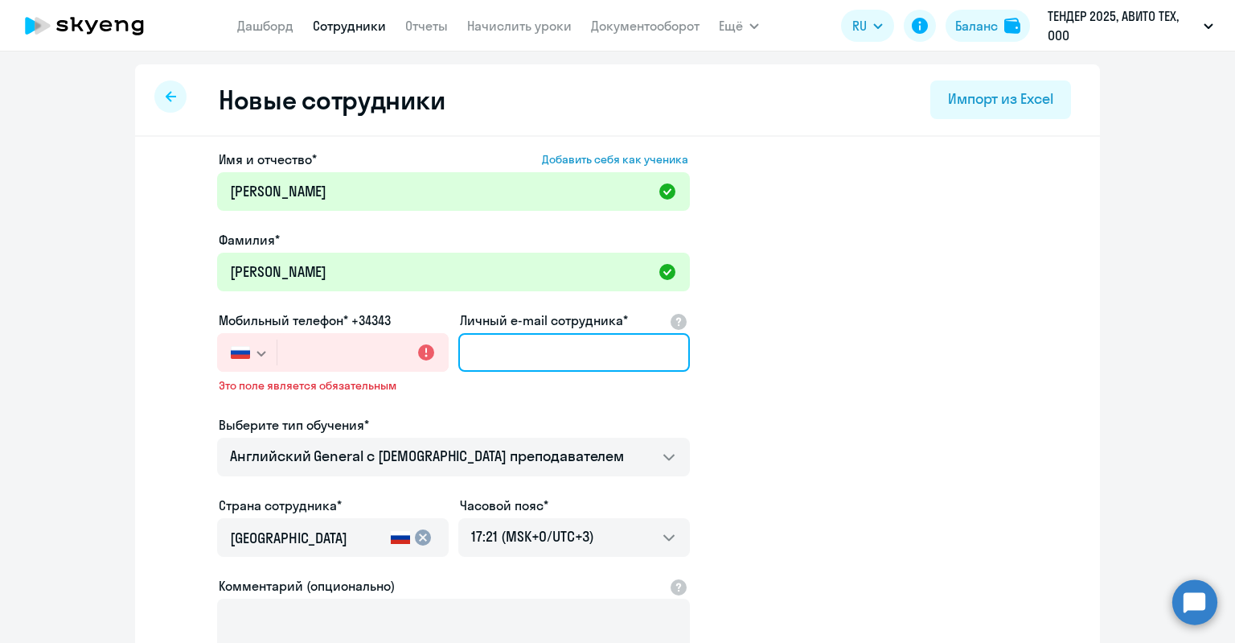
click at [590, 338] on input "Личный e-mail сотрудника*" at bounding box center [574, 352] width 232 height 39
paste input "aasakhanevich@avito.ru"
drag, startPoint x: 461, startPoint y: 359, endPoint x: 346, endPoint y: 359, distance: 115.0
click at [346, 359] on div "Имя и отчество* Добавить себя как ученика Александр Фамилия* Саханевич Мобильны…" at bounding box center [453, 449] width 473 height 598
type input "aasakhanevich@avito.ru"
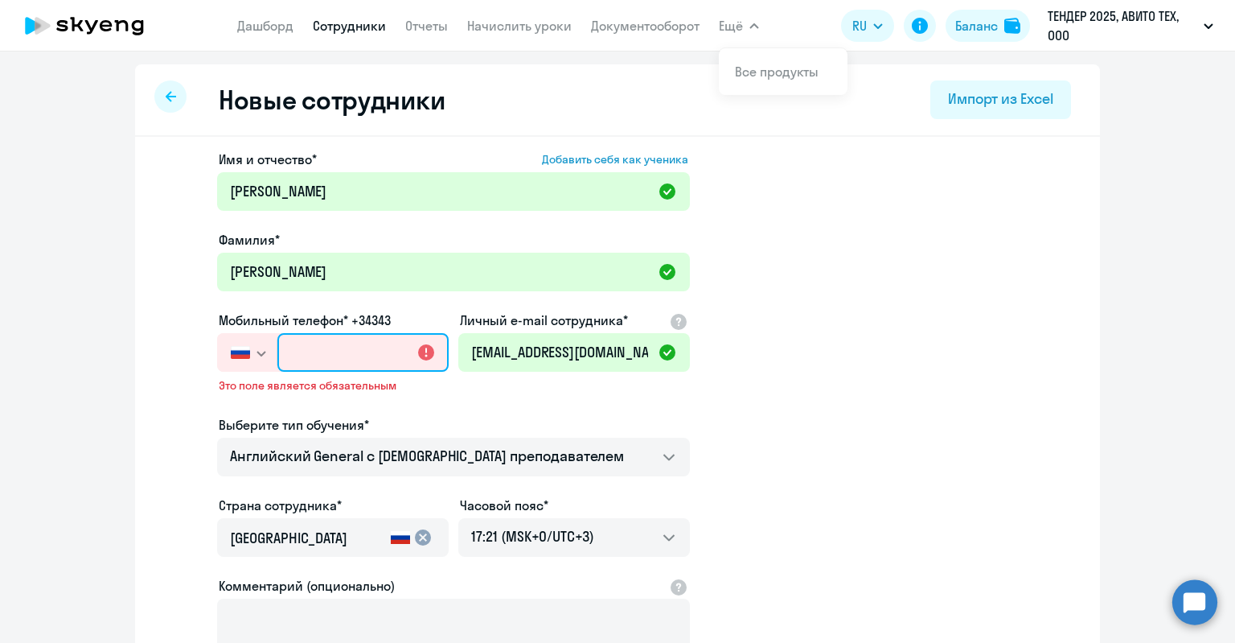
click at [372, 360] on input "text" at bounding box center [362, 352] width 171 height 39
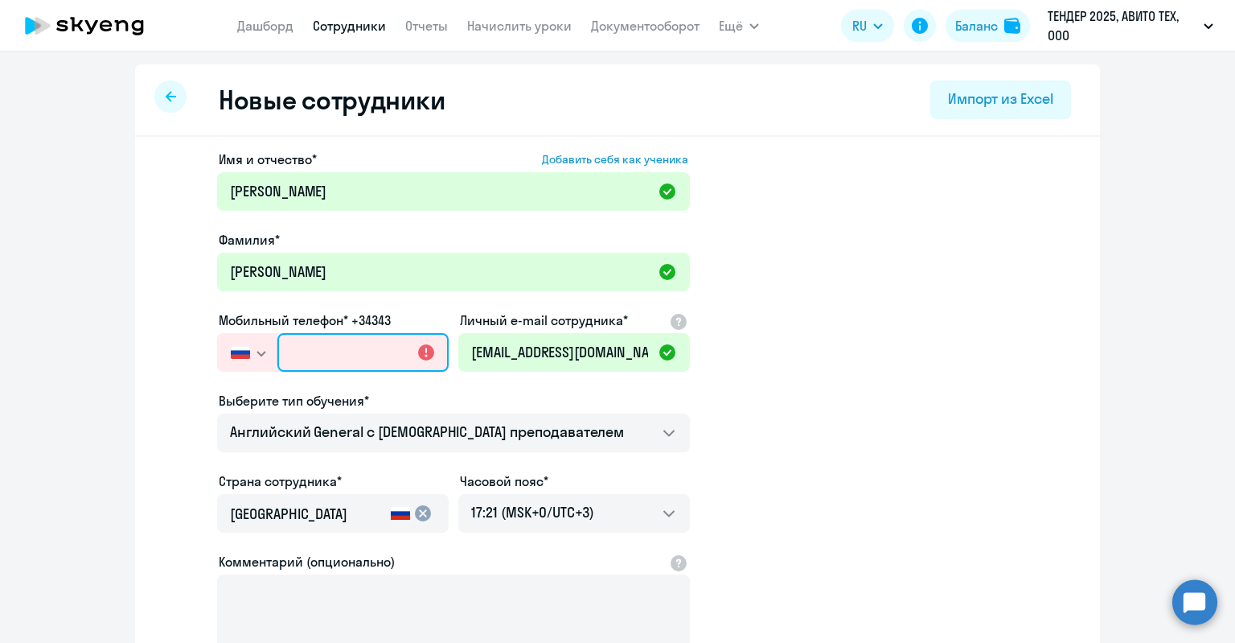
paste input "+7 904 639-52-29"
type input "+7 904 639-52-29"
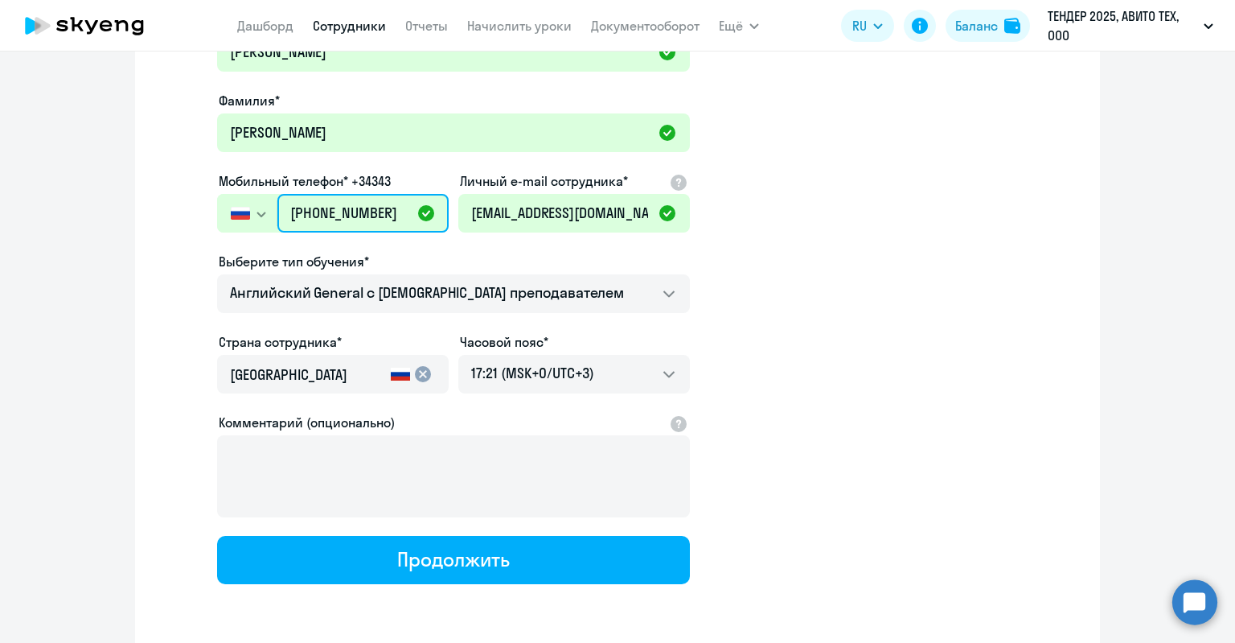
scroll to position [199, 0]
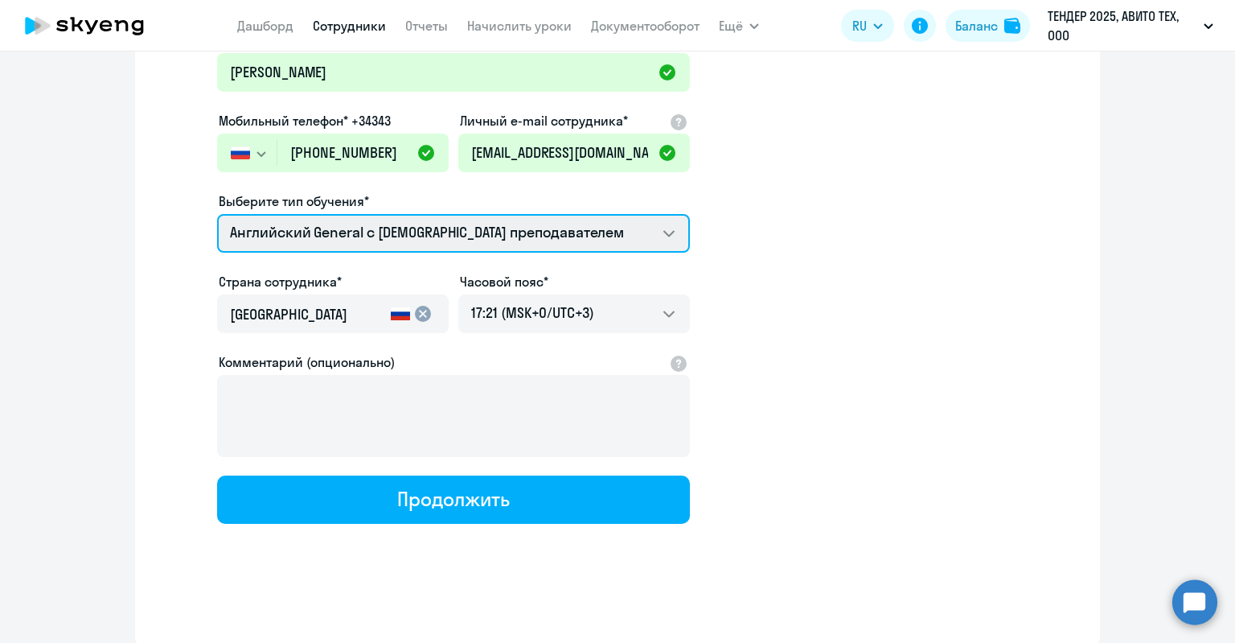
click at [413, 240] on select "Screening Test Английский General с [DEMOGRAPHIC_DATA] преподавателем Английски…" at bounding box center [453, 233] width 473 height 39
click at [431, 244] on select "Screening Test Английский General с [DEMOGRAPHIC_DATA] преподавателем Английски…" at bounding box center [453, 233] width 473 height 39
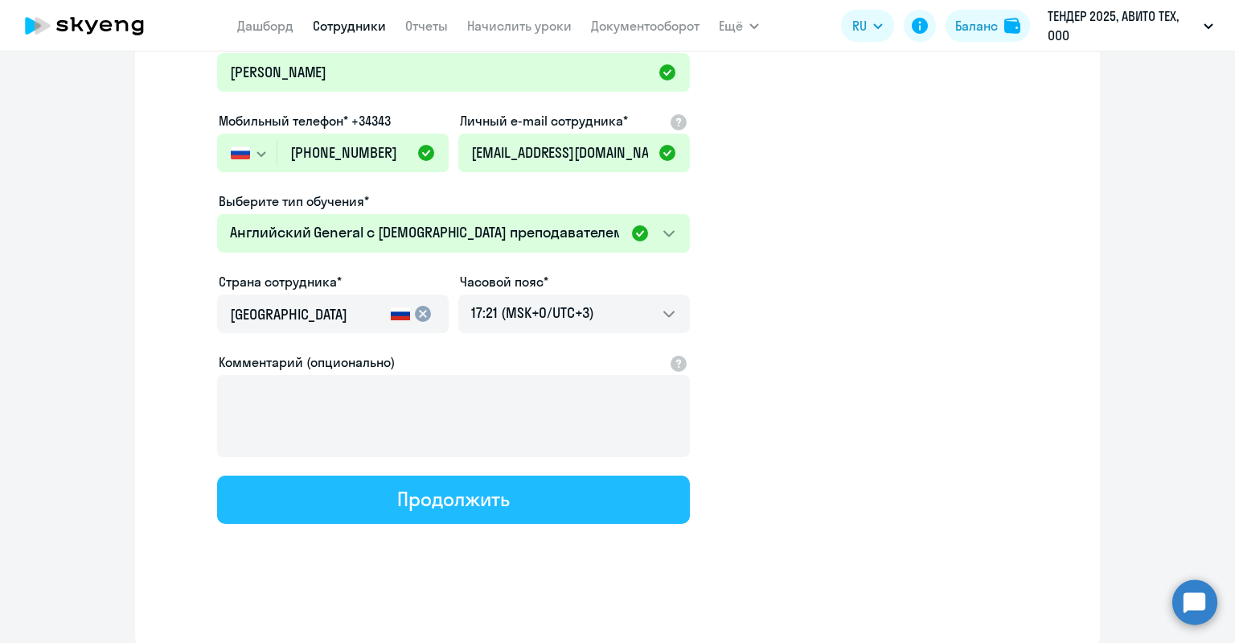
click at [449, 496] on div "Продолжить" at bounding box center [453, 499] width 112 height 26
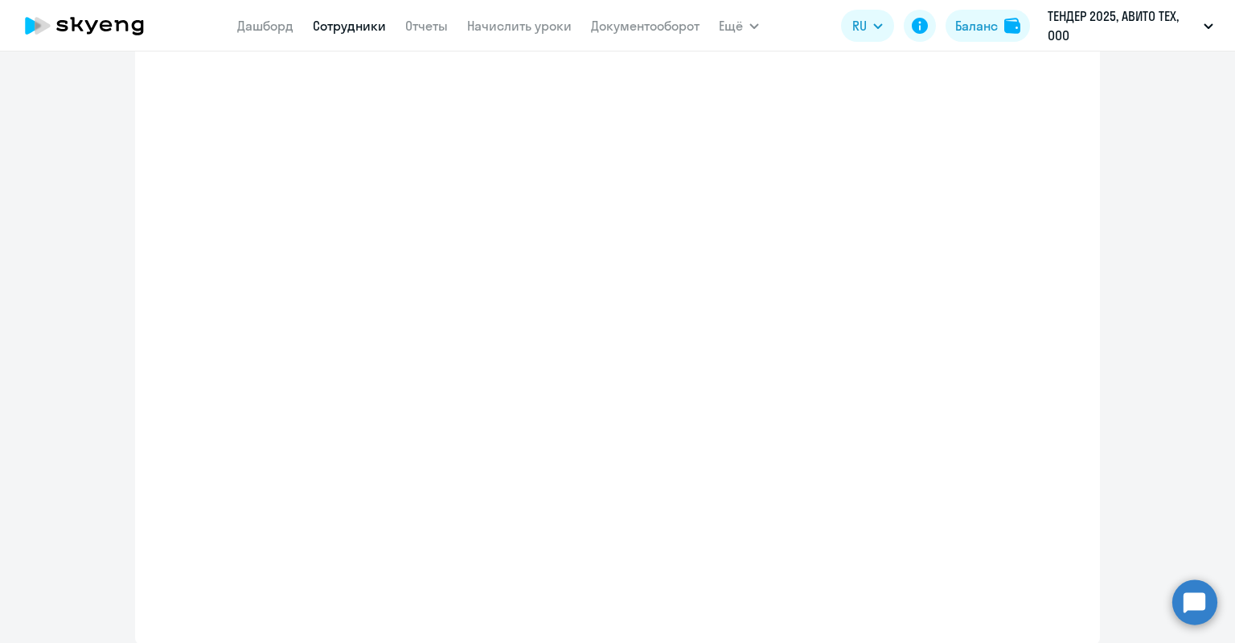
scroll to position [291, 0]
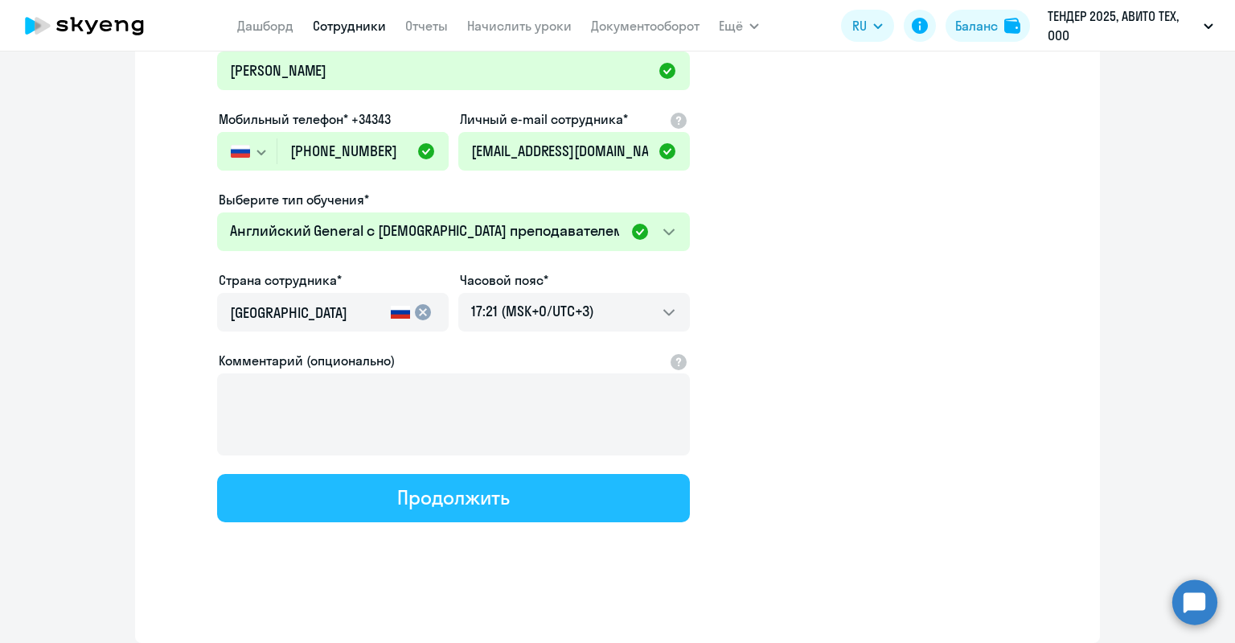
select select "english_adult_not_native_speaker"
select select "3"
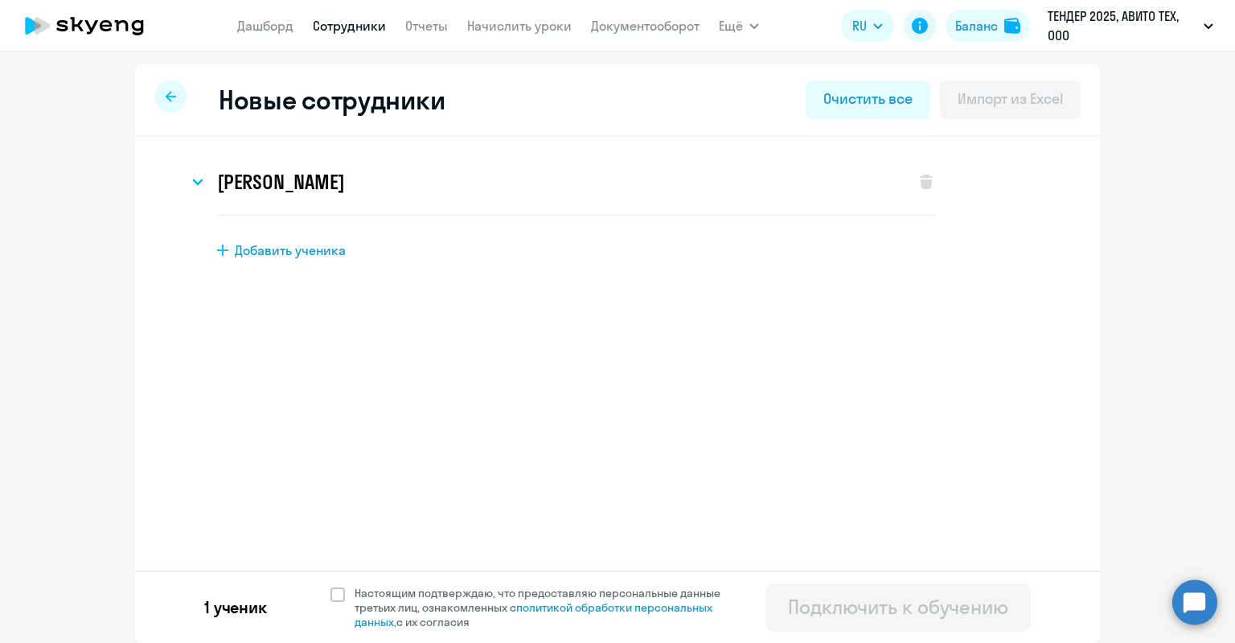
scroll to position [0, 0]
drag, startPoint x: 400, startPoint y: 610, endPoint x: 435, endPoint y: 610, distance: 34.6
click at [402, 610] on span "Настоящим подтверждаю, что предоставляю персональные данные третьих лиц, ознако…" at bounding box center [547, 606] width 385 height 43
click at [331, 585] on input "Настоящим подтверждаю, что предоставляю персональные данные третьих лиц, ознако…" at bounding box center [330, 585] width 1 height 1
checkbox input "true"
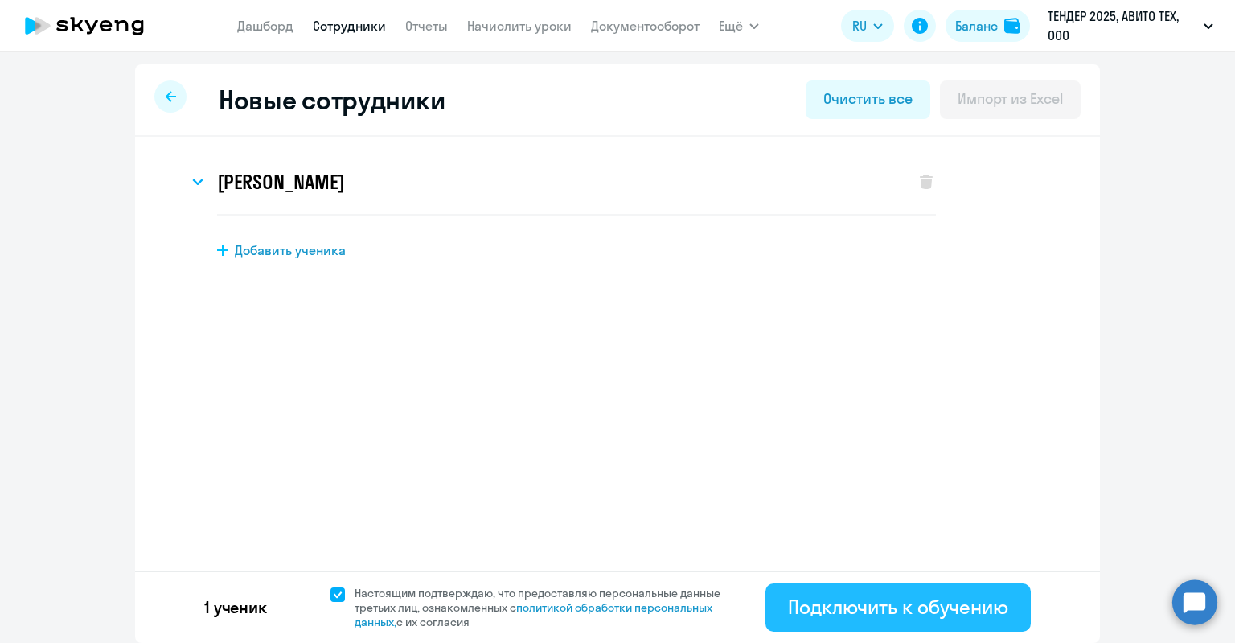
click at [833, 620] on button "Подключить к обучению" at bounding box center [898, 607] width 265 height 48
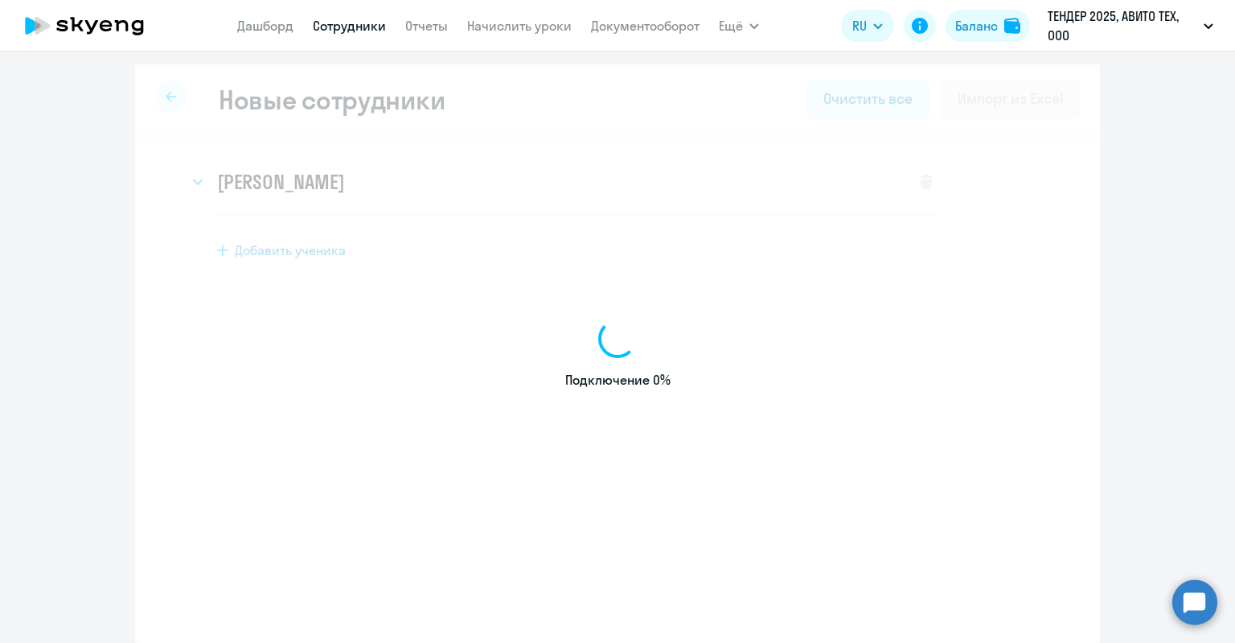
select select "english_adult_not_native_speaker"
select select "3"
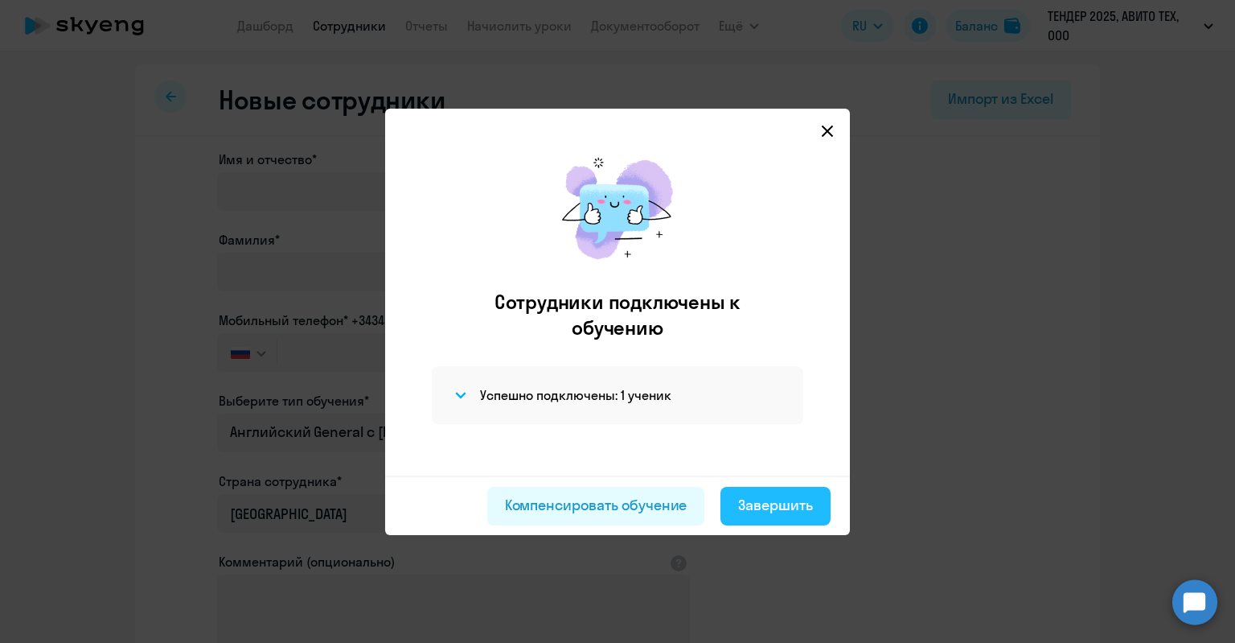
click at [749, 513] on div "Завершить" at bounding box center [775, 505] width 75 height 21
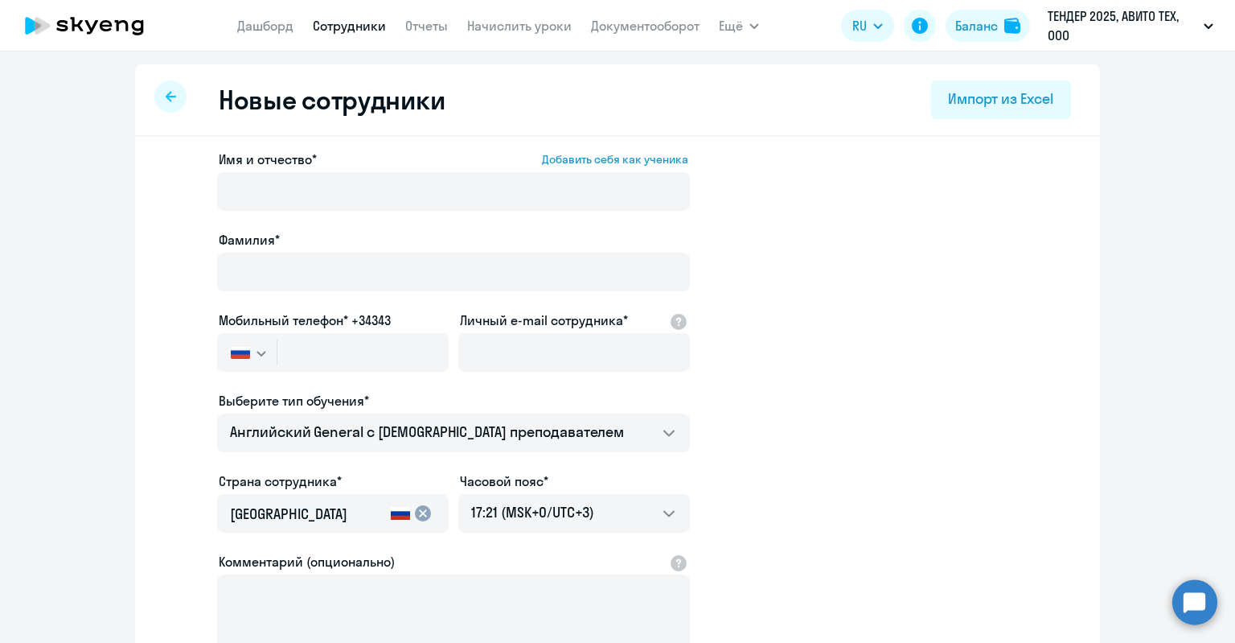
select select "30"
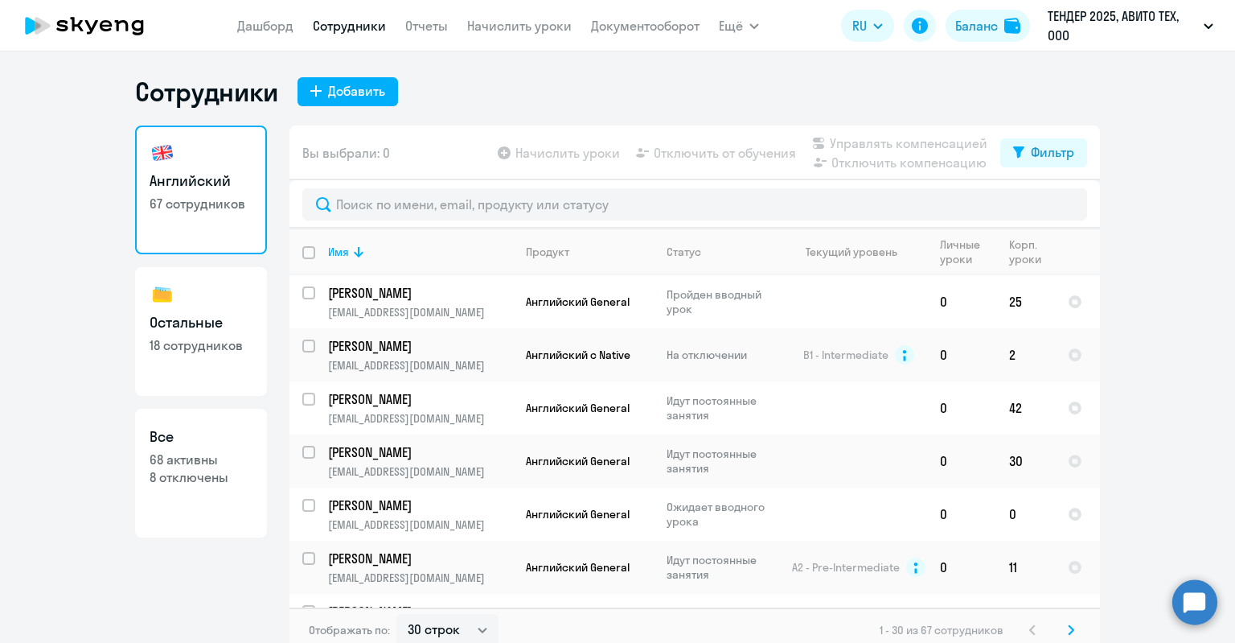
click at [225, 464] on p "68 активны" at bounding box center [201, 459] width 103 height 18
select select "30"
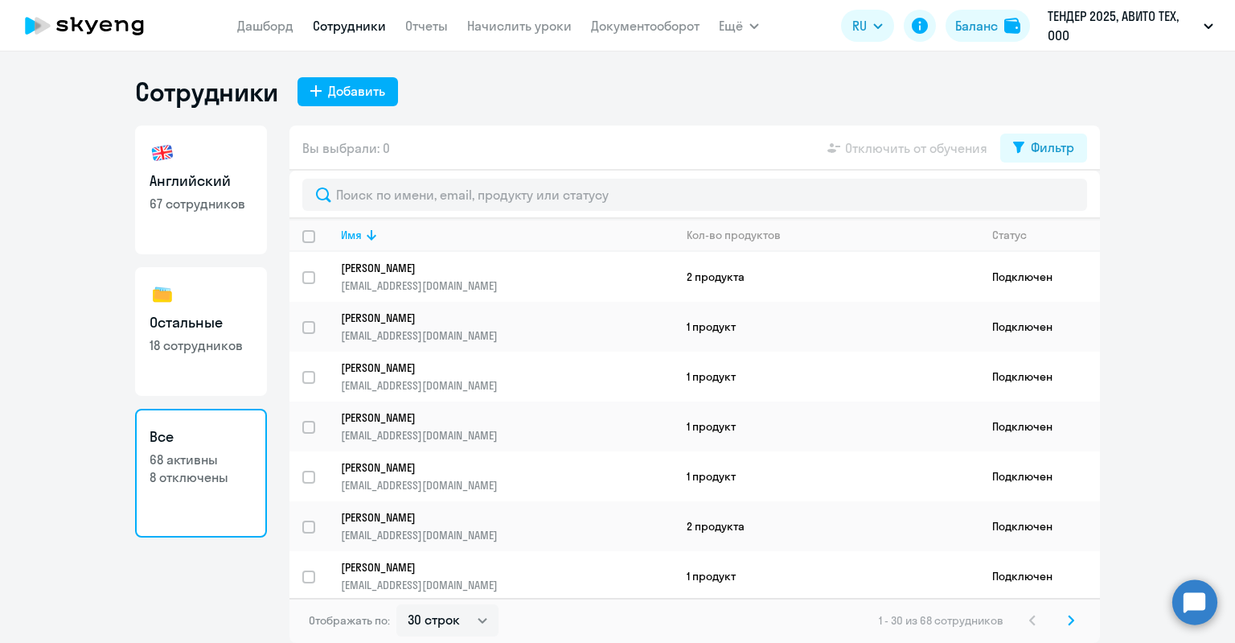
click at [390, 211] on div at bounding box center [695, 194] width 811 height 48
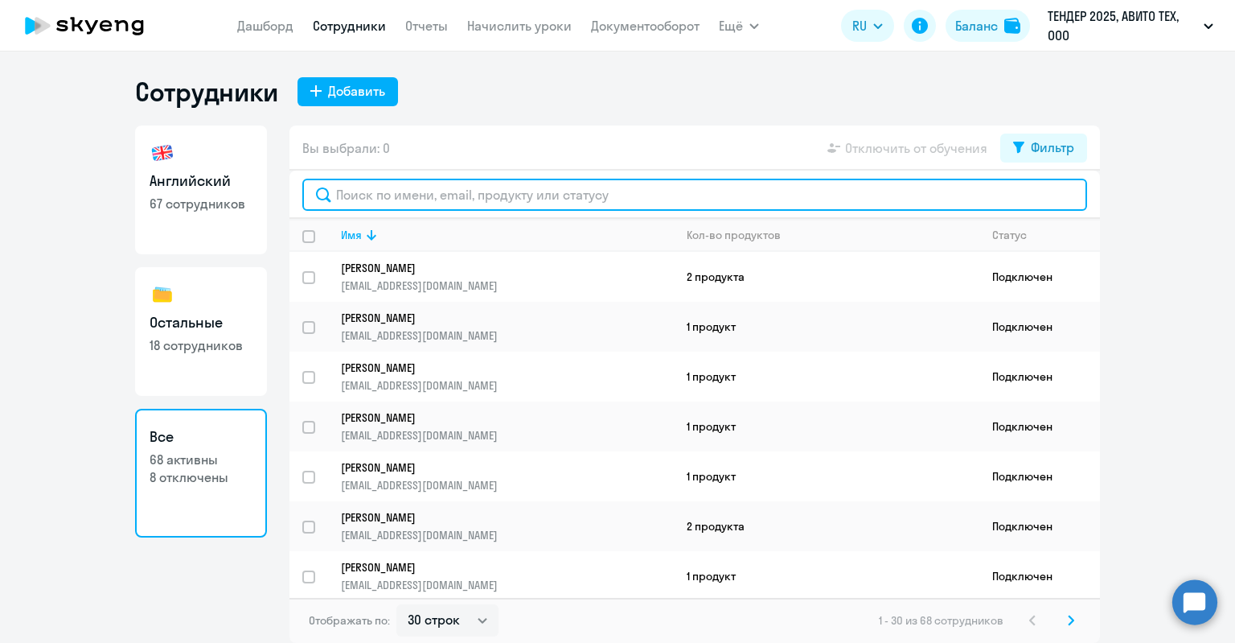
click at [388, 199] on input "text" at bounding box center [694, 195] width 785 height 32
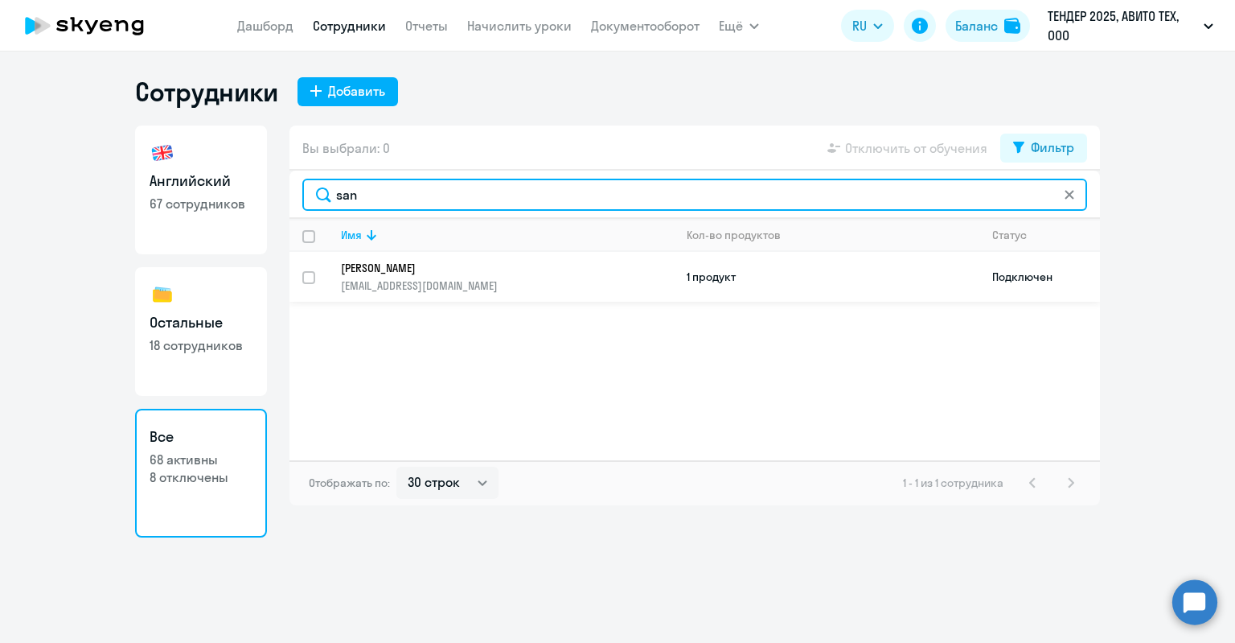
type input "san"
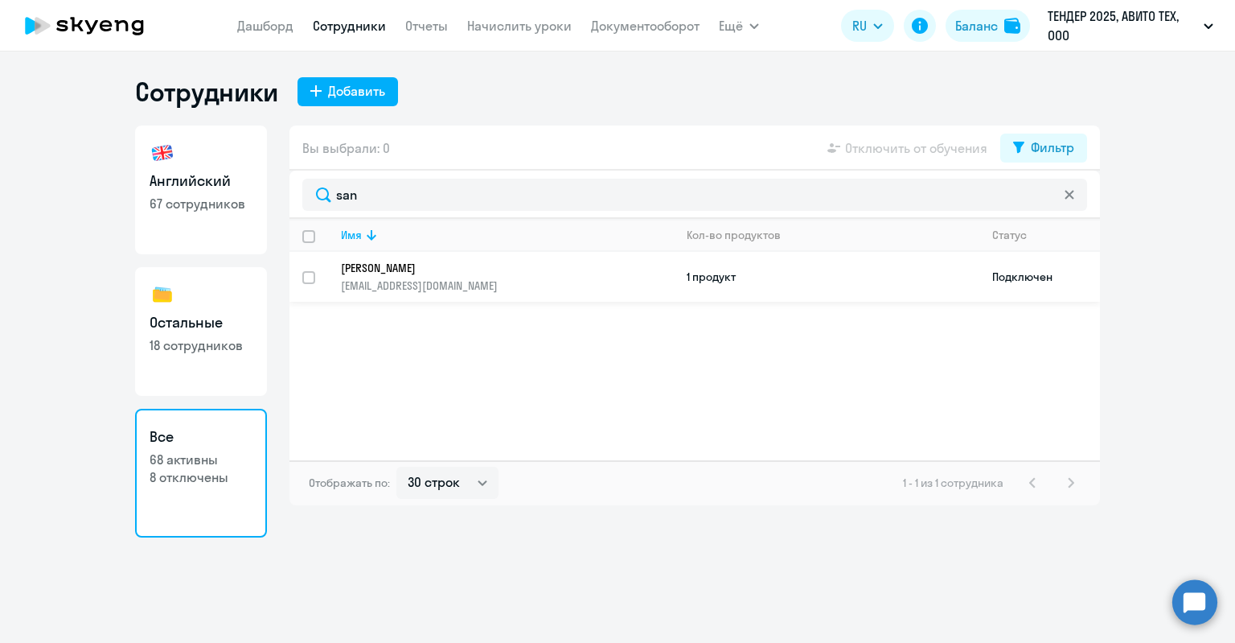
click at [422, 280] on p "sanya.050498@yandex.ru" at bounding box center [507, 285] width 332 height 14
select select "english"
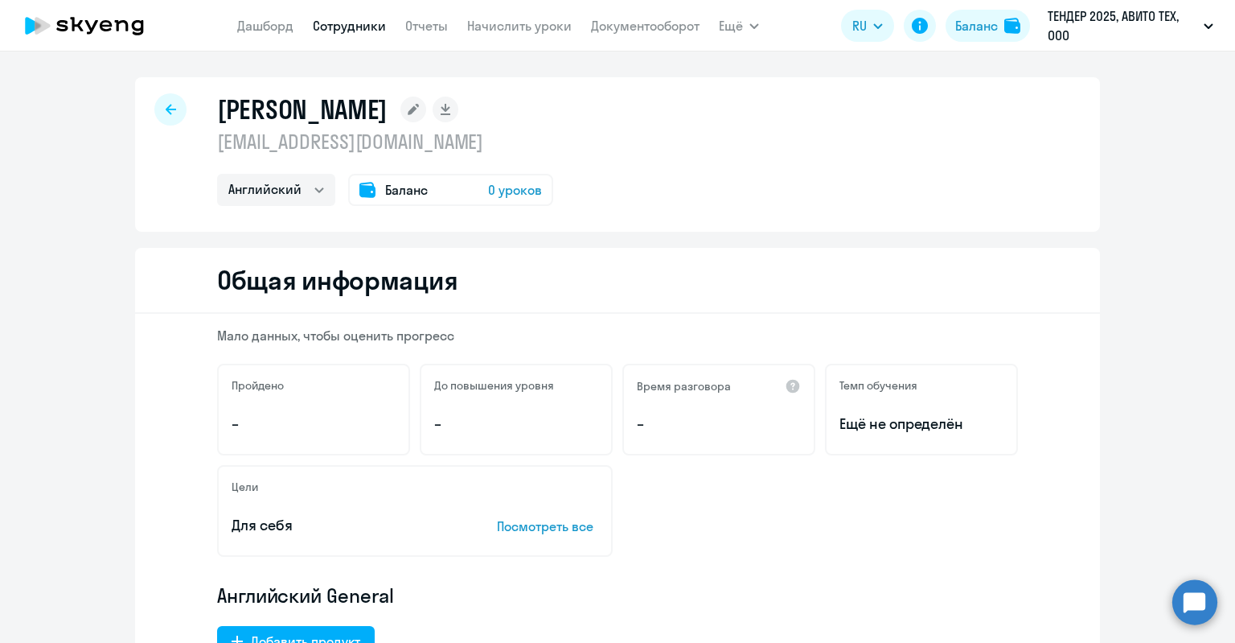
click at [460, 198] on div "Баланс 0 уроков" at bounding box center [450, 190] width 205 height 32
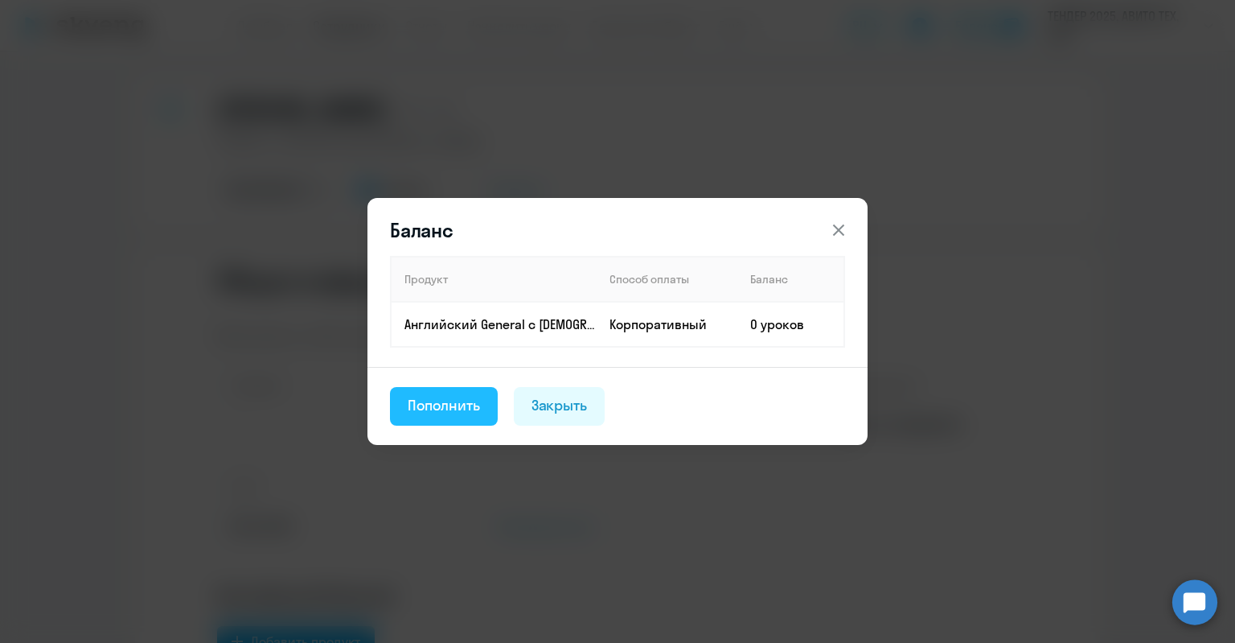
click at [449, 414] on div "Пополнить" at bounding box center [444, 405] width 72 height 21
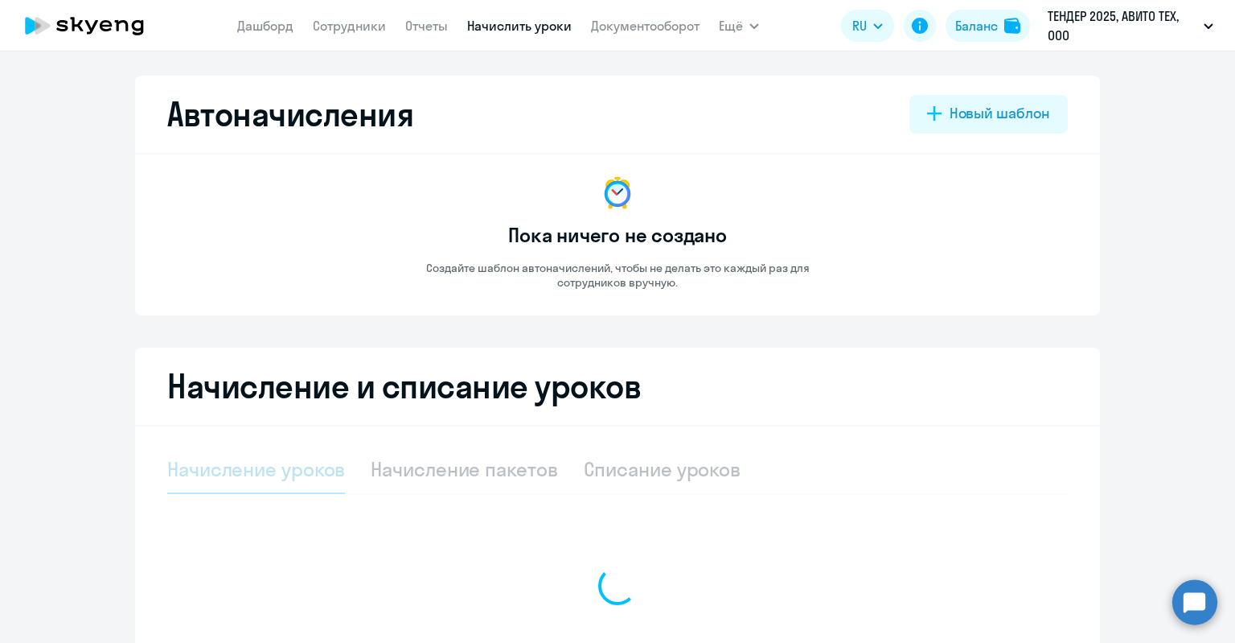
select select "10"
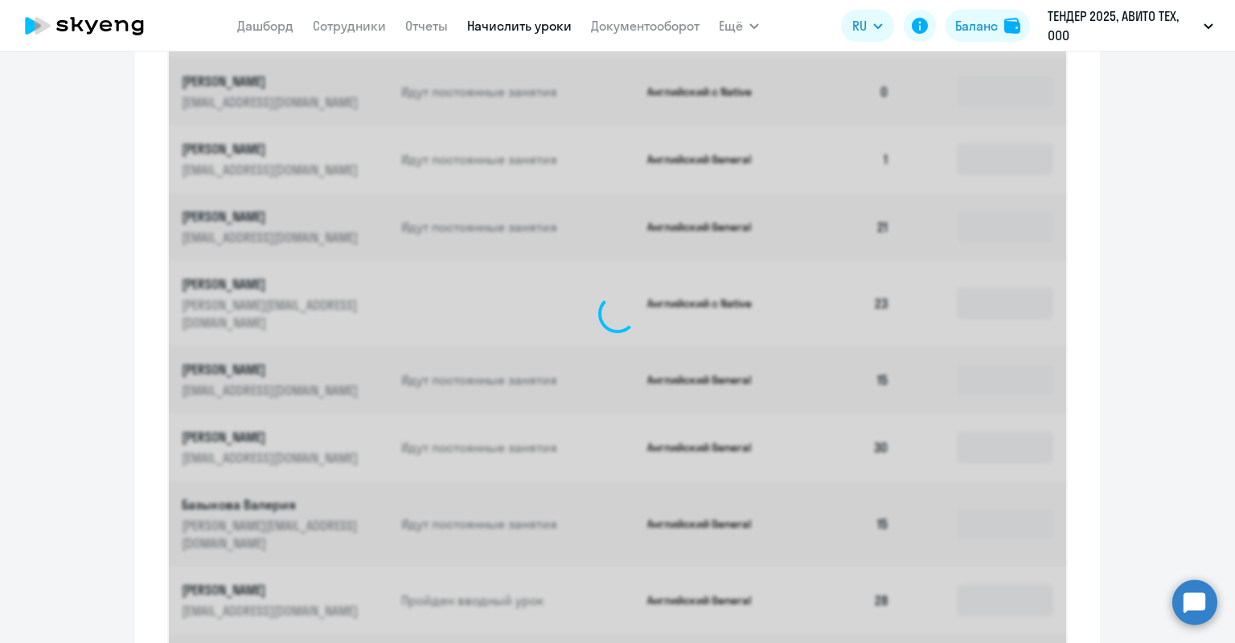
scroll to position [404, 0]
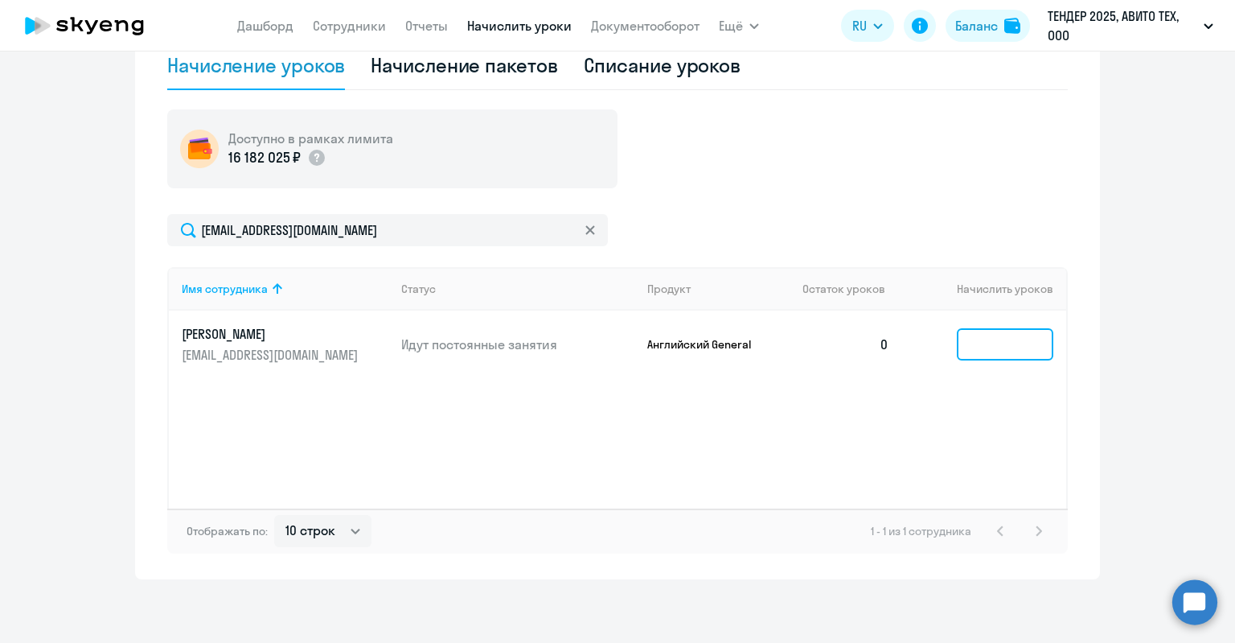
click at [978, 334] on input at bounding box center [1005, 344] width 97 height 32
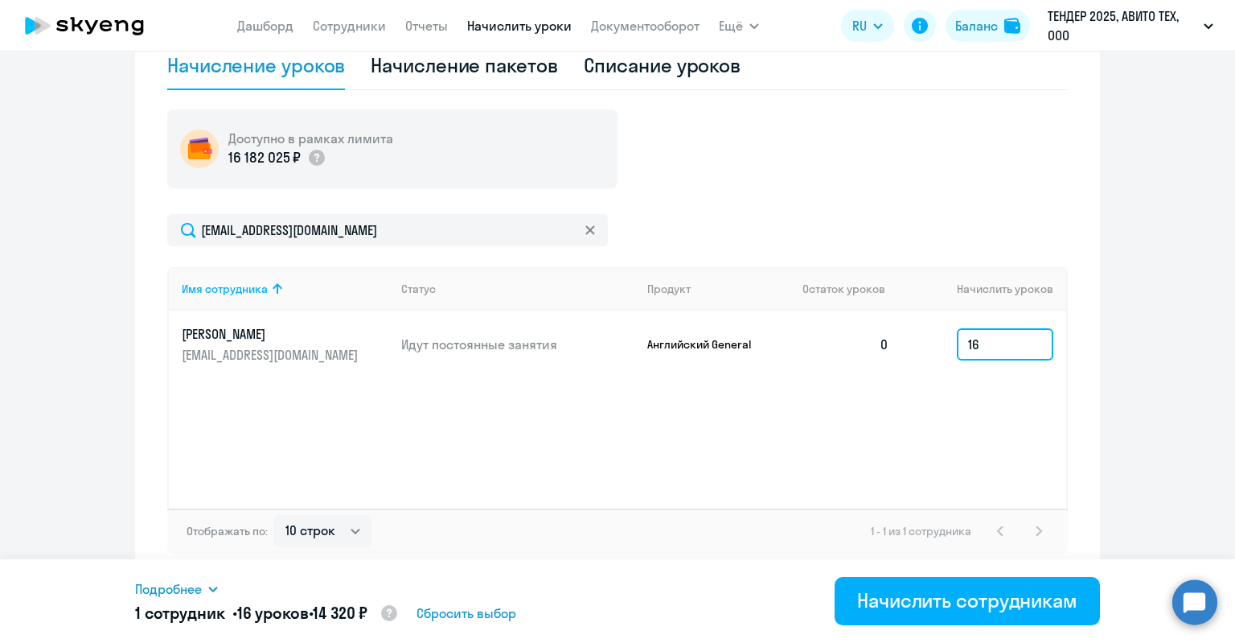
type input "16"
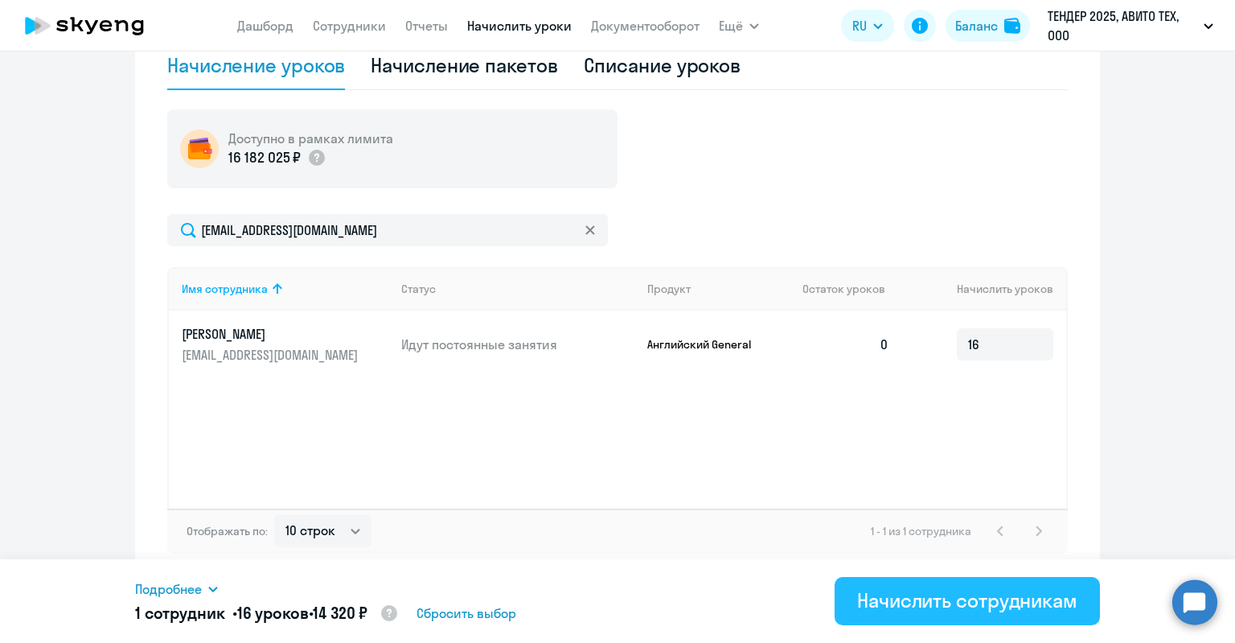
click at [929, 614] on button "Начислить сотрудникам" at bounding box center [967, 601] width 265 height 48
